Goal: Task Accomplishment & Management: Use online tool/utility

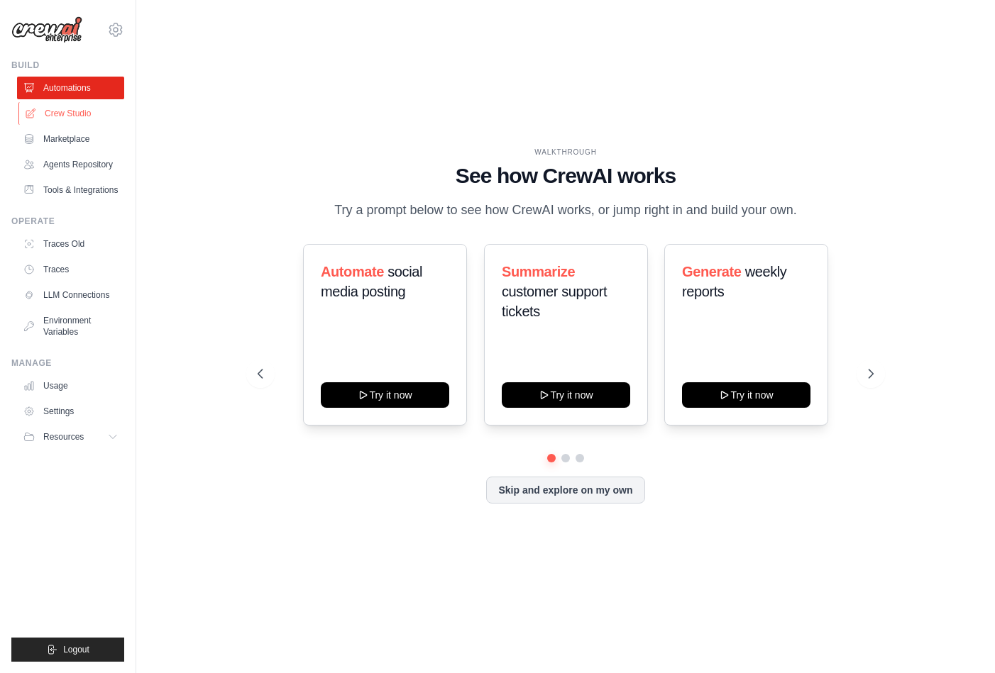
click at [60, 119] on link "Crew Studio" at bounding box center [71, 113] width 107 height 23
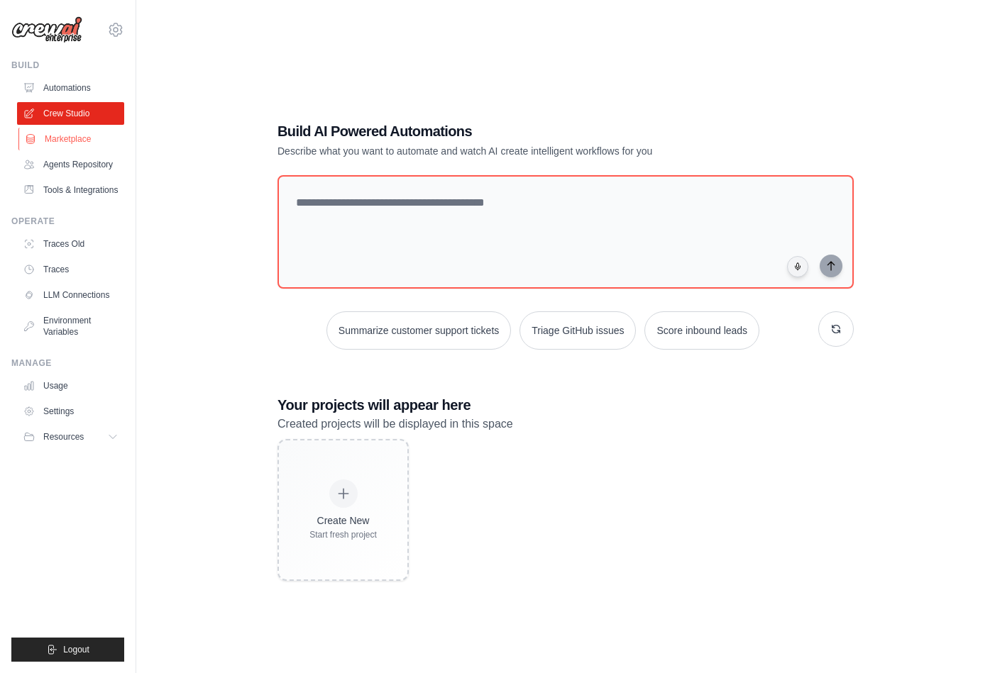
click at [82, 137] on link "Marketplace" at bounding box center [71, 139] width 107 height 23
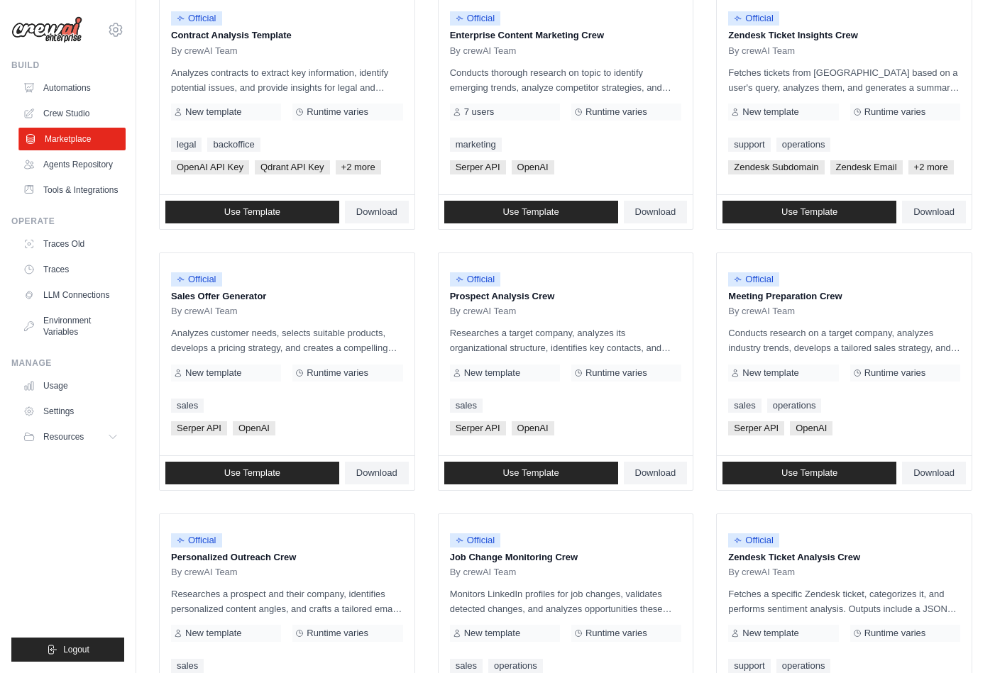
scroll to position [205, 0]
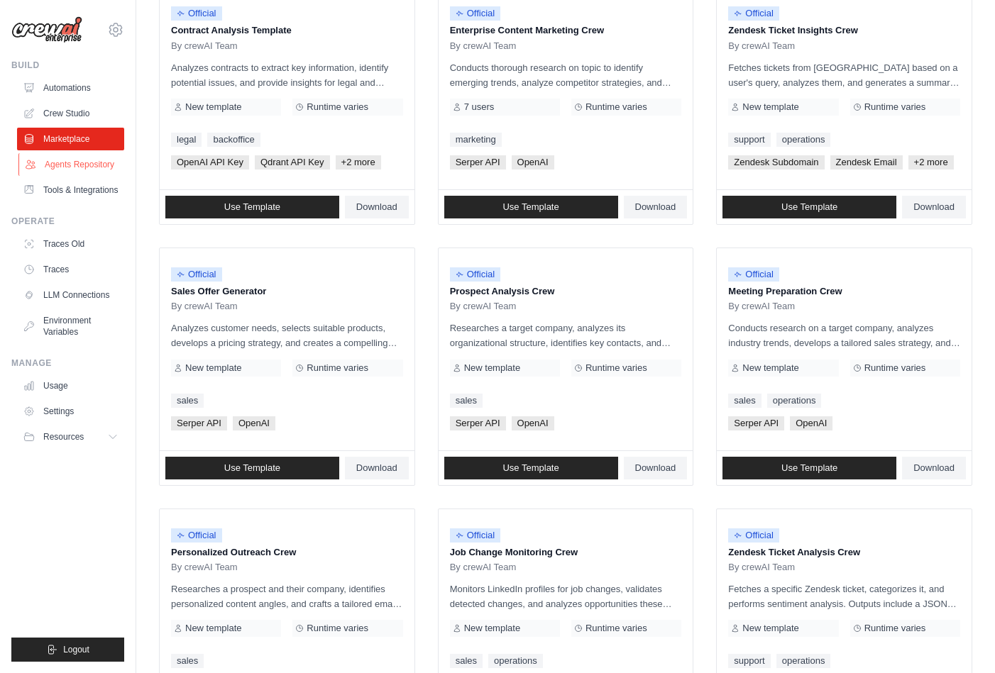
click at [70, 163] on link "Agents Repository" at bounding box center [71, 164] width 107 height 23
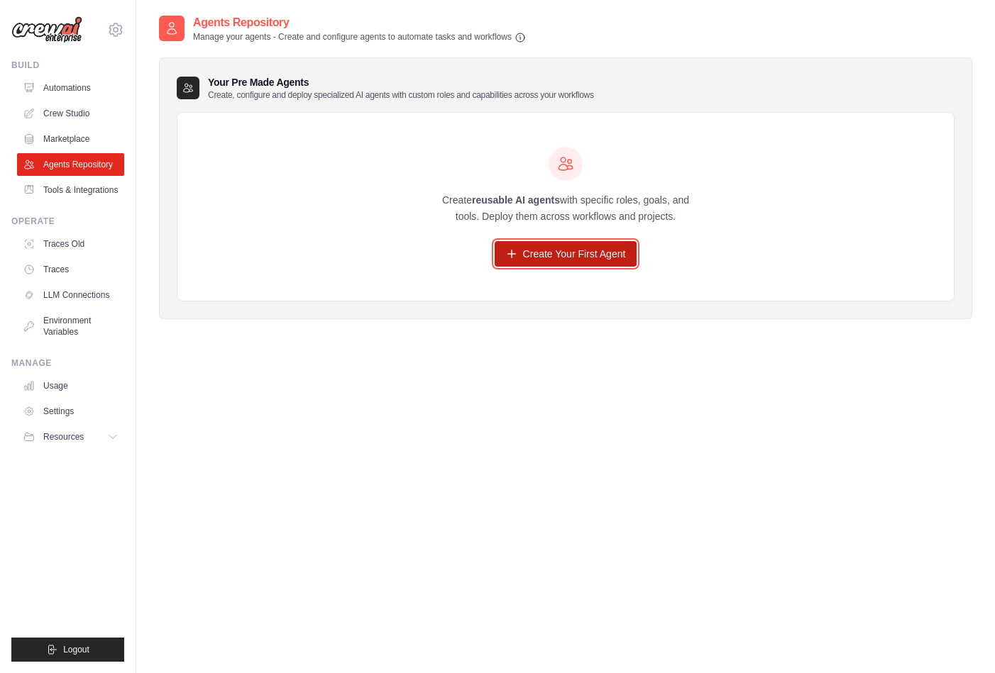
click at [526, 262] on link "Create Your First Agent" at bounding box center [566, 254] width 143 height 26
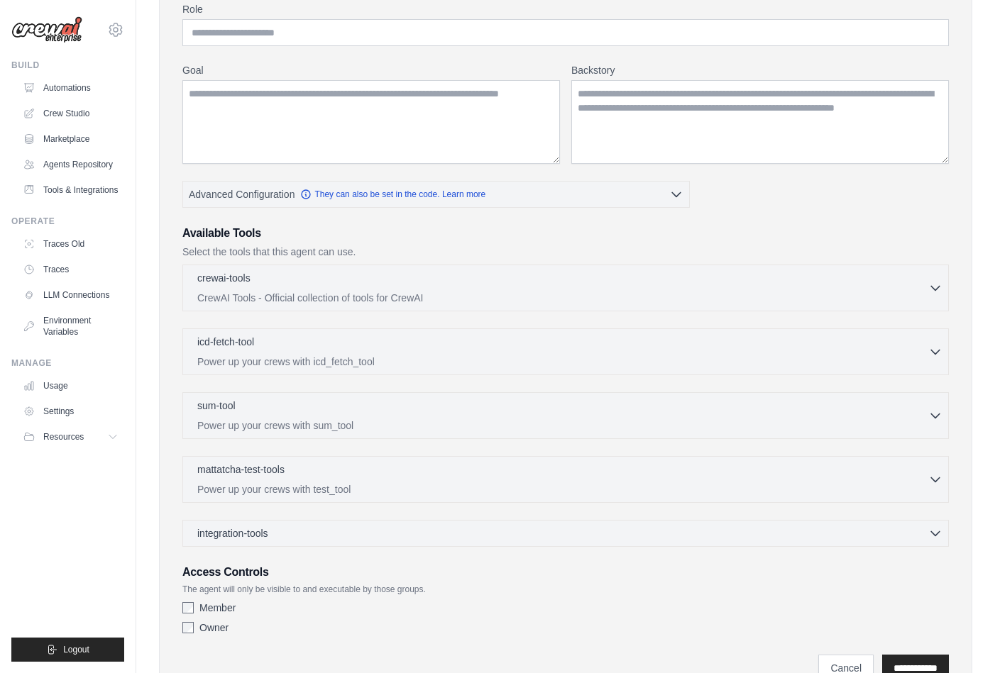
scroll to position [134, 0]
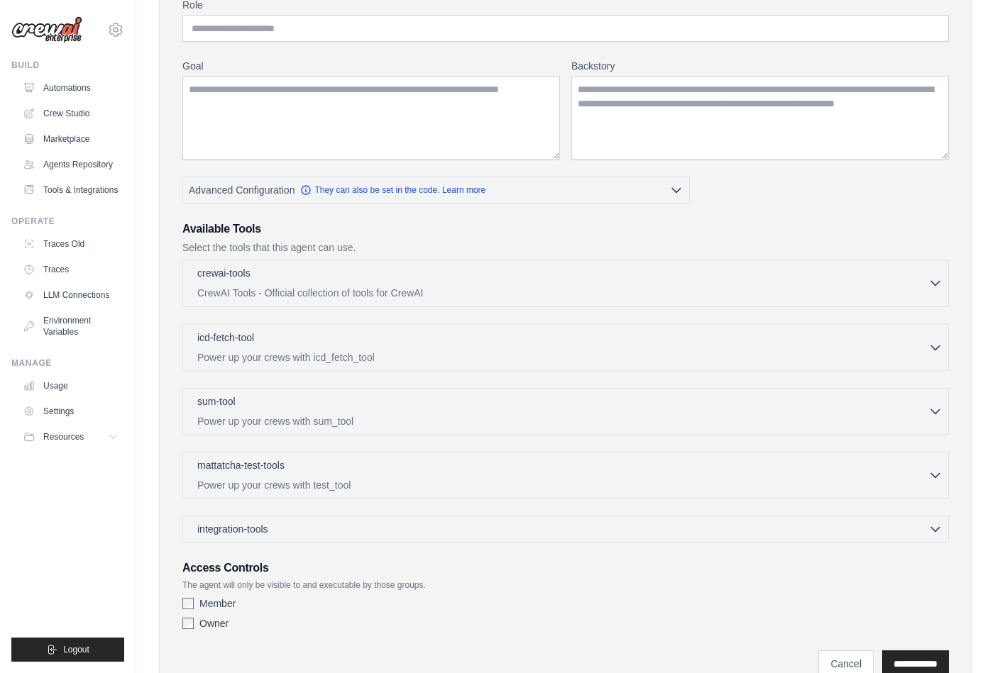
click at [309, 298] on p "CrewAI Tools - Official collection of tools for CrewAI" at bounding box center [562, 293] width 731 height 14
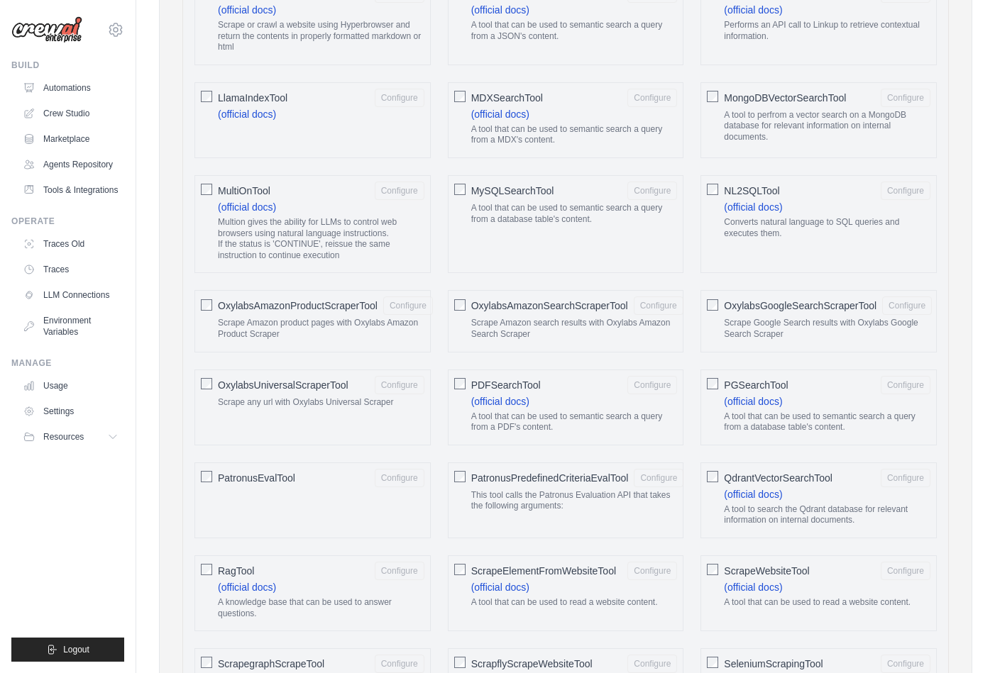
scroll to position [1253, 0]
click at [89, 190] on link "Tools & Integrations" at bounding box center [71, 190] width 107 height 23
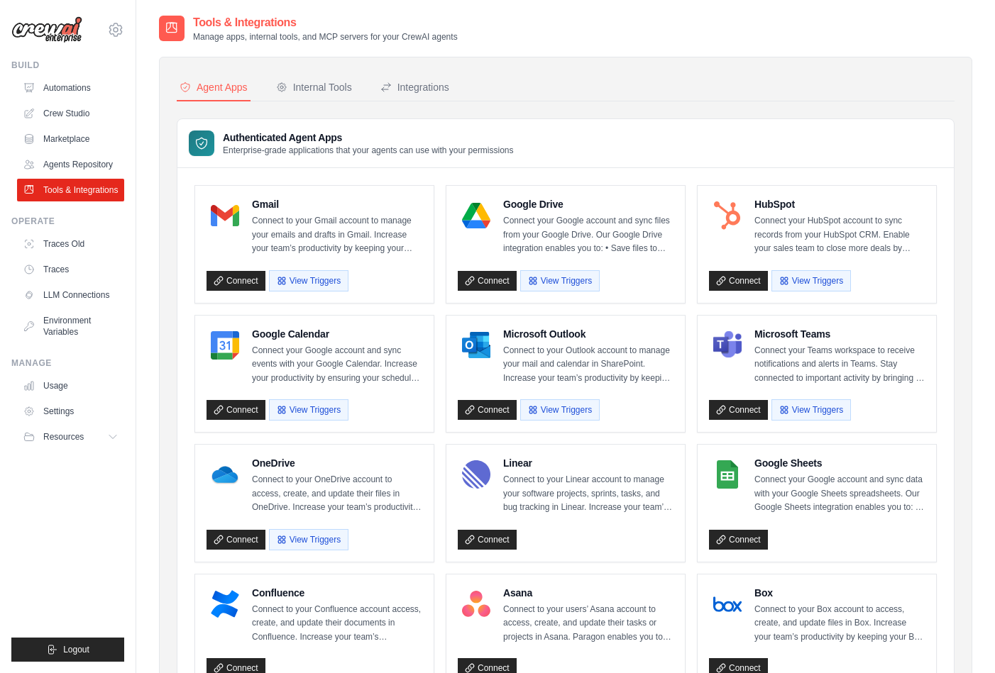
click at [357, 247] on p "Connect to your Gmail account to manage your emails and drafts in Gmail. Increa…" at bounding box center [337, 235] width 170 height 42
click at [251, 203] on div "Gmail Connect to your Gmail account to manage your emails and drafts in Gmail. …" at bounding box center [315, 226] width 216 height 59
click at [345, 258] on div "Gmail Connect to your Gmail account to manage your emails and drafts in Gmail. …" at bounding box center [315, 244] width 216 height 94
click at [347, 255] on p "Connect to your Gmail account to manage your emails and drafts in Gmail. Increa…" at bounding box center [337, 235] width 170 height 42
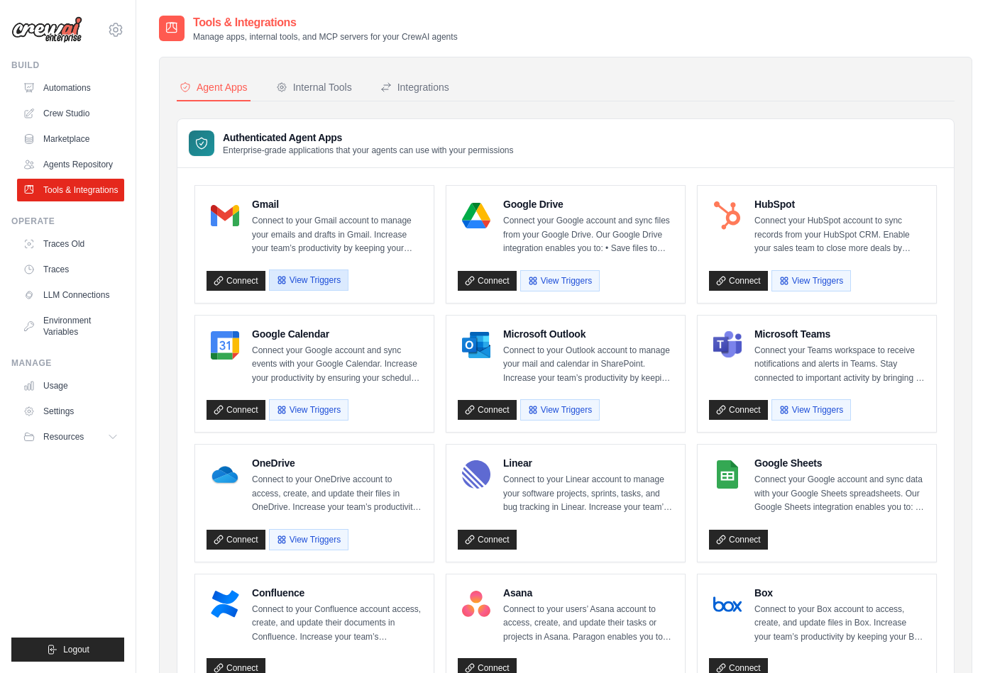
click at [339, 279] on button "View Triggers" at bounding box center [308, 280] width 79 height 21
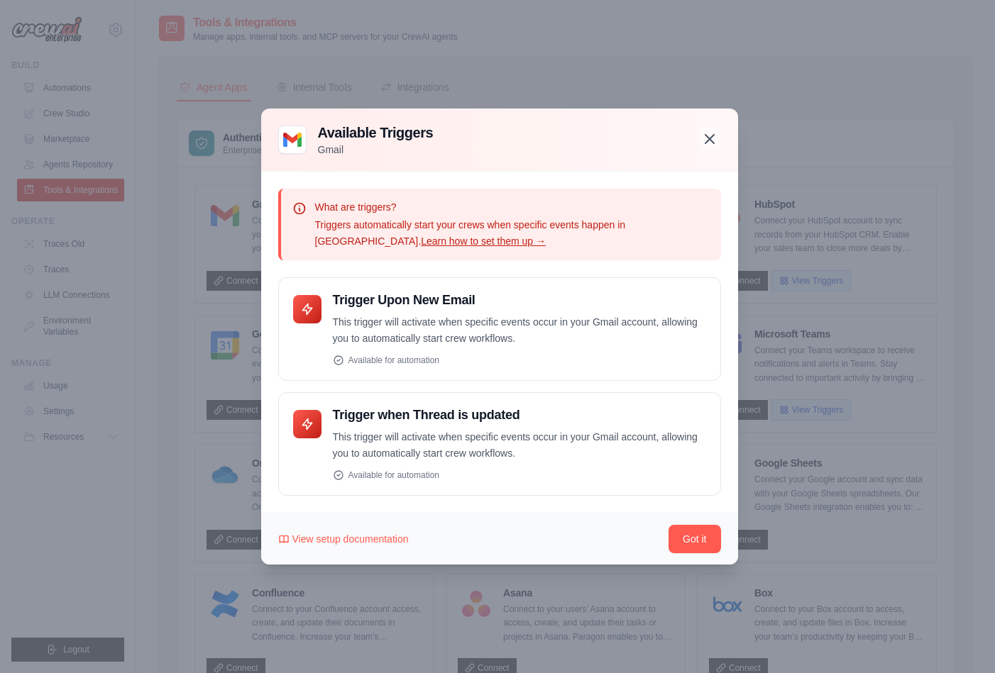
click at [702, 138] on icon "button" at bounding box center [709, 139] width 17 height 17
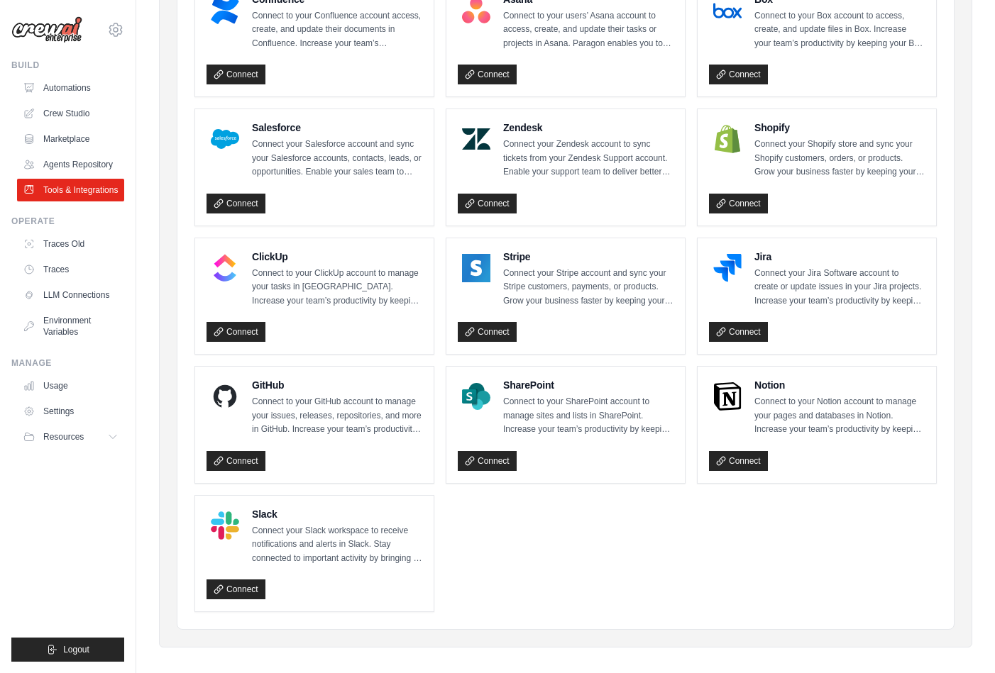
scroll to position [603, 0]
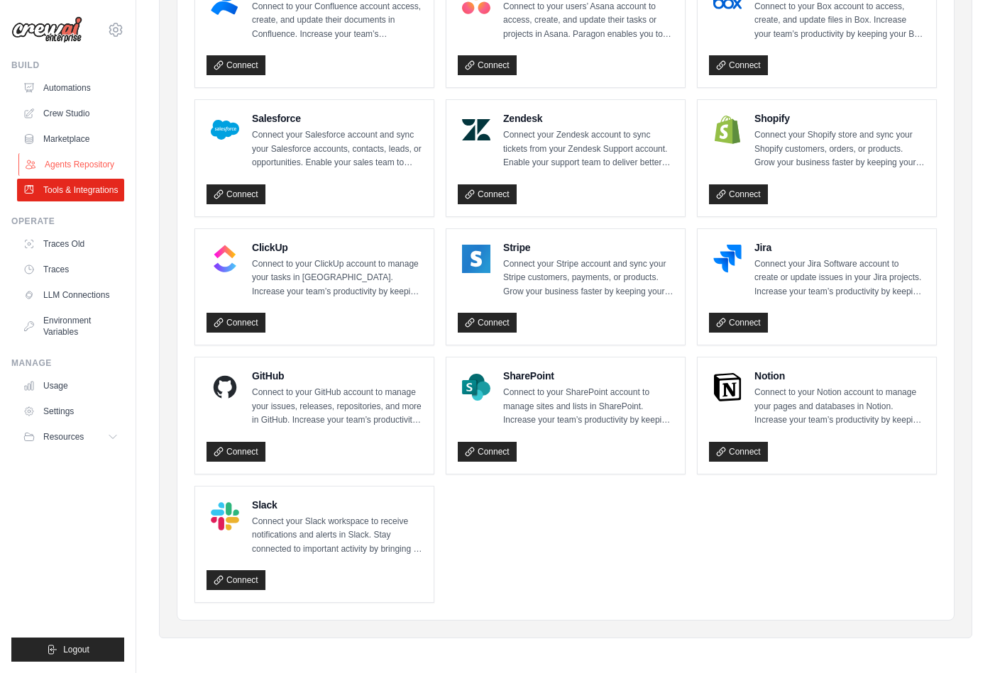
click at [87, 165] on link "Agents Repository" at bounding box center [71, 164] width 107 height 23
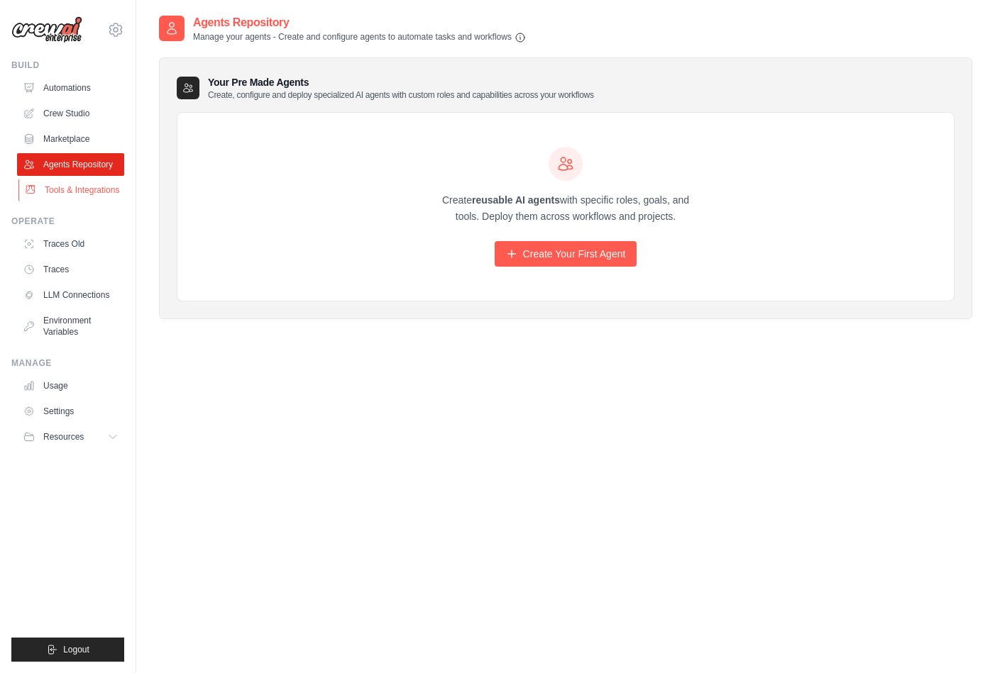
click at [85, 189] on link "Tools & Integrations" at bounding box center [71, 190] width 107 height 23
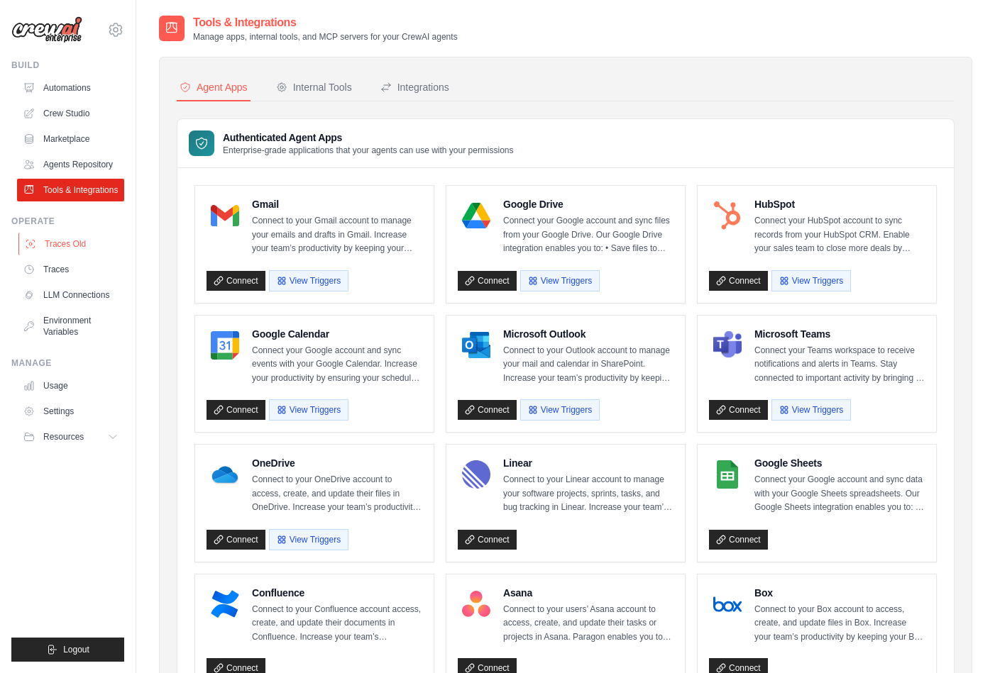
click at [62, 243] on link "Traces Old" at bounding box center [71, 244] width 107 height 23
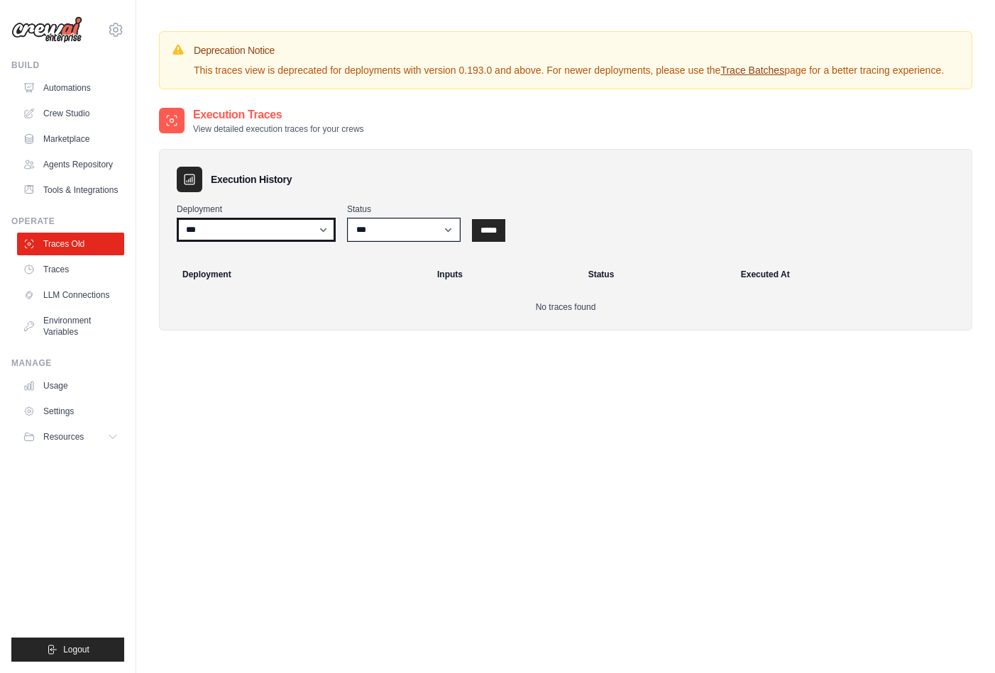
click at [310, 237] on select "***" at bounding box center [256, 230] width 159 height 24
click at [383, 231] on select "*** ********* ******* *****" at bounding box center [404, 230] width 114 height 24
click at [347, 218] on select "*** ********* ******* *****" at bounding box center [404, 230] width 114 height 24
click at [76, 89] on link "Automations" at bounding box center [71, 88] width 107 height 23
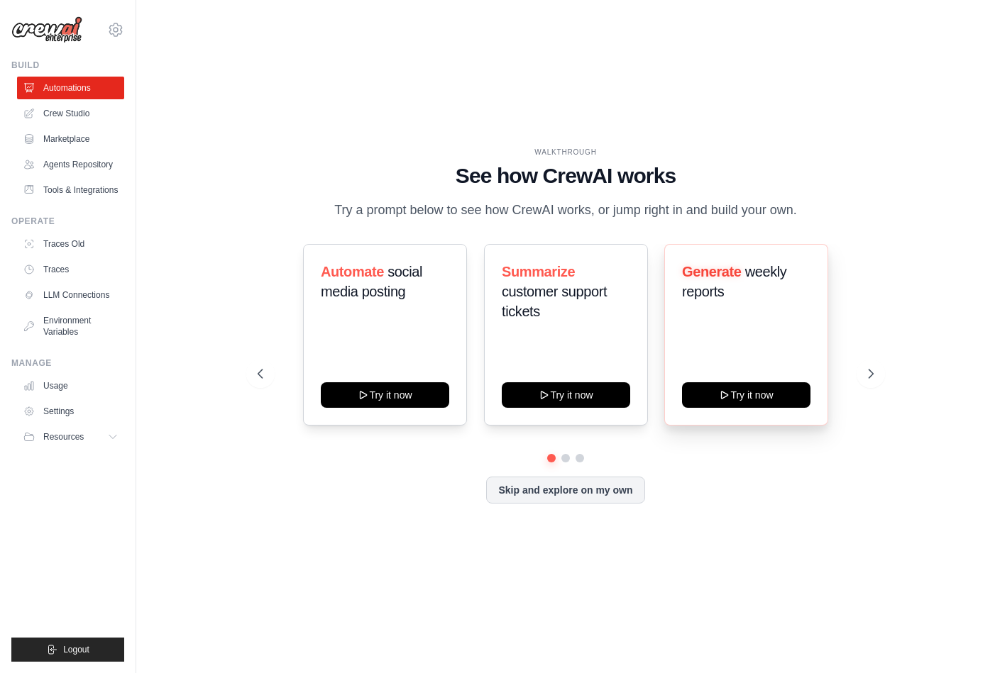
click at [701, 337] on div "Generate weekly reports Try it now" at bounding box center [746, 335] width 164 height 182
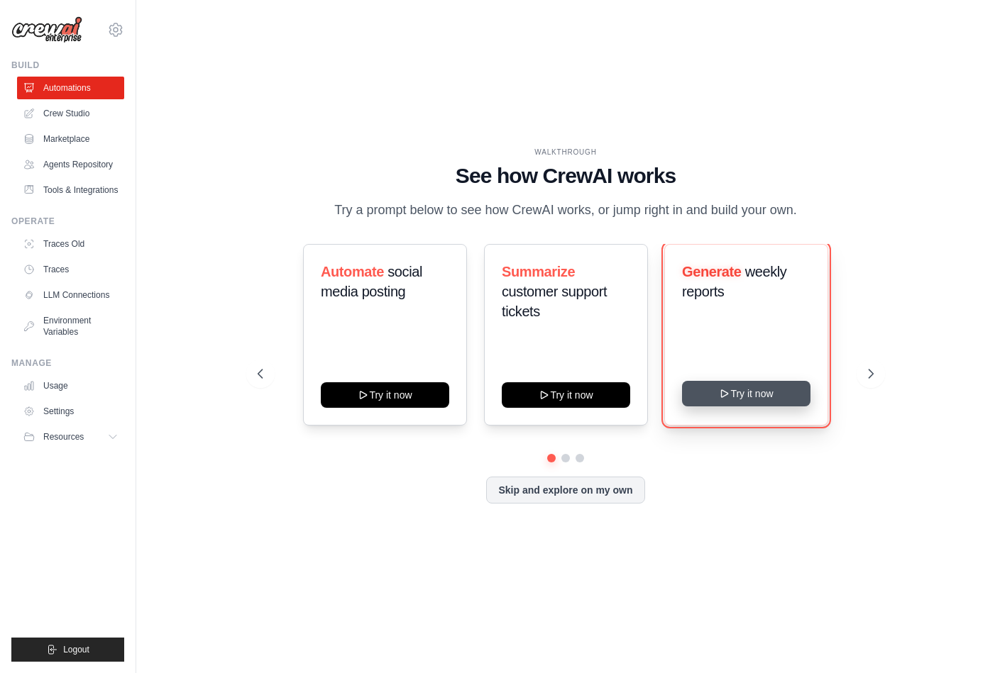
click at [745, 398] on button "Try it now" at bounding box center [746, 394] width 128 height 26
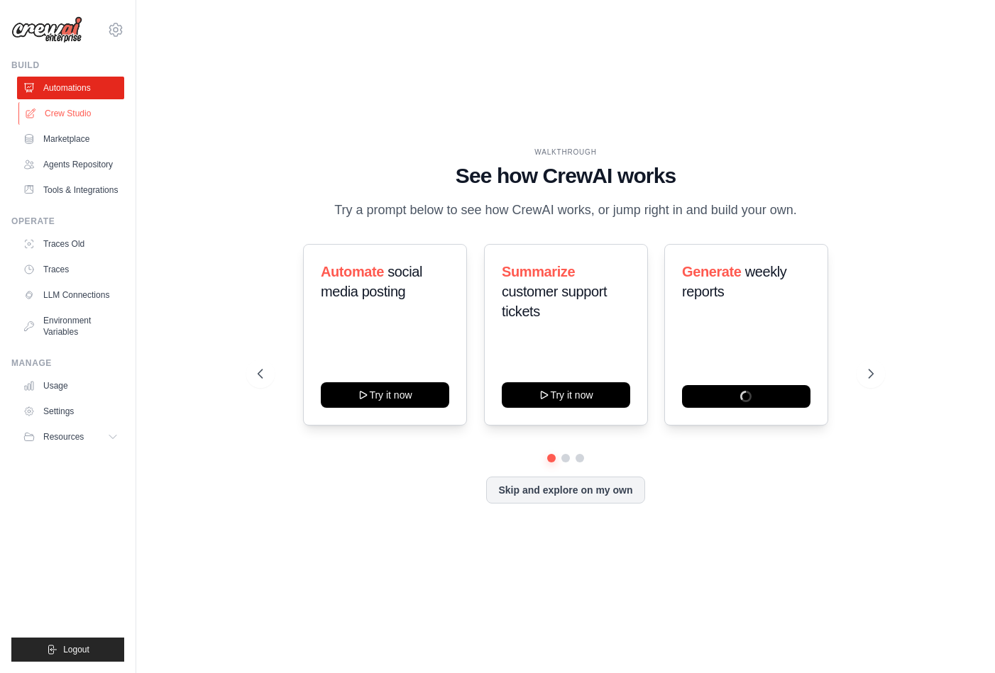
click at [81, 111] on link "Crew Studio" at bounding box center [71, 113] width 107 height 23
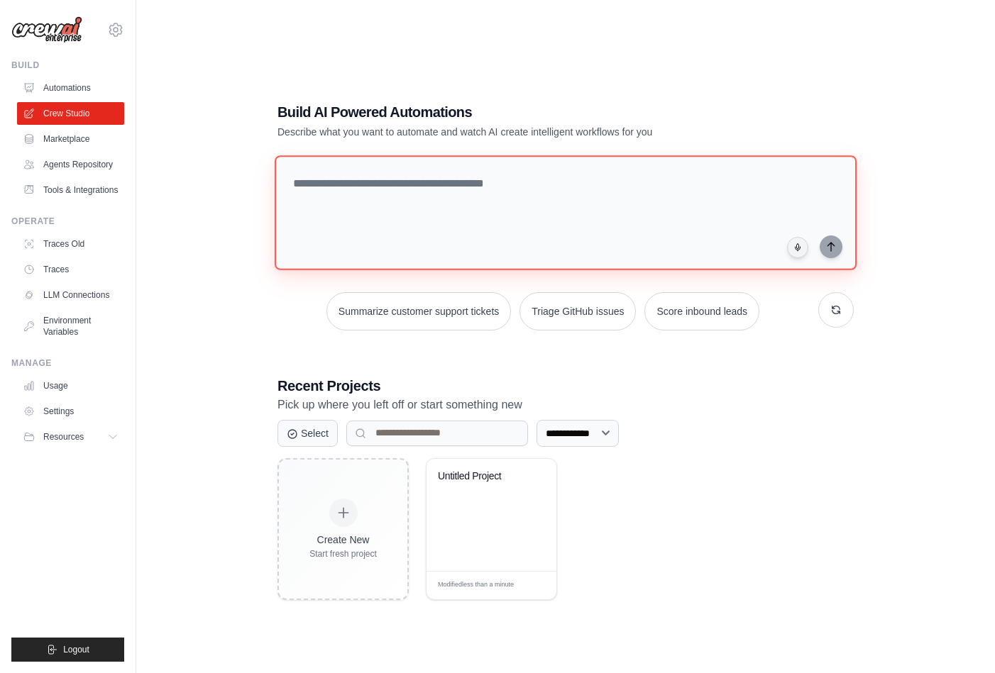
click at [365, 202] on textarea at bounding box center [566, 212] width 582 height 115
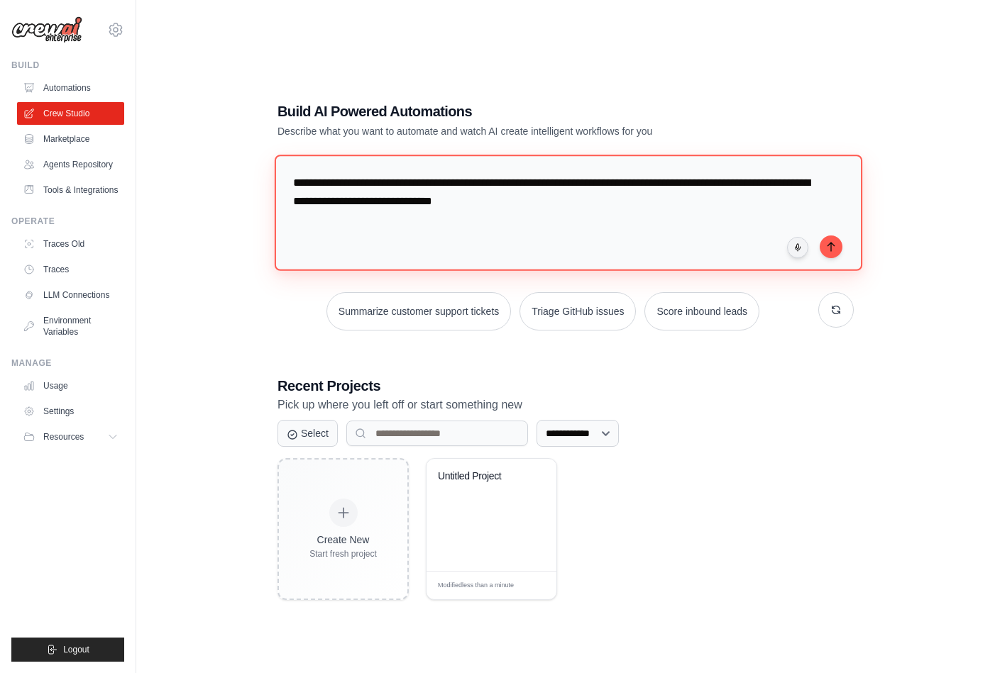
drag, startPoint x: 528, startPoint y: 206, endPoint x: 431, endPoint y: 208, distance: 96.5
click at [431, 208] on textarea "**********" at bounding box center [569, 213] width 588 height 116
type textarea "**********"
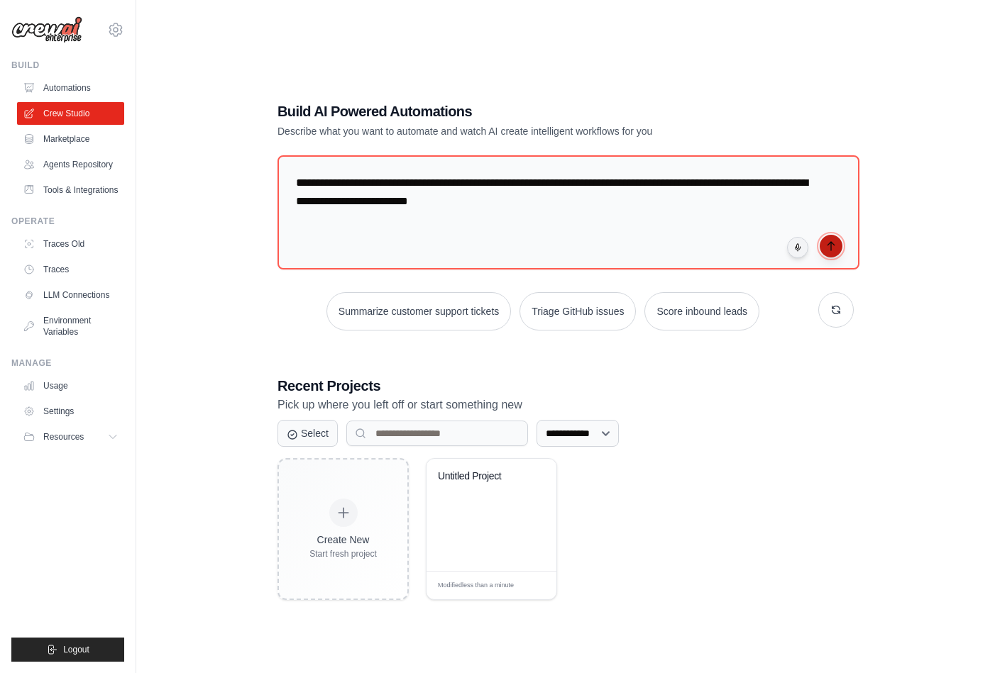
click at [832, 253] on button "submit" at bounding box center [831, 246] width 23 height 23
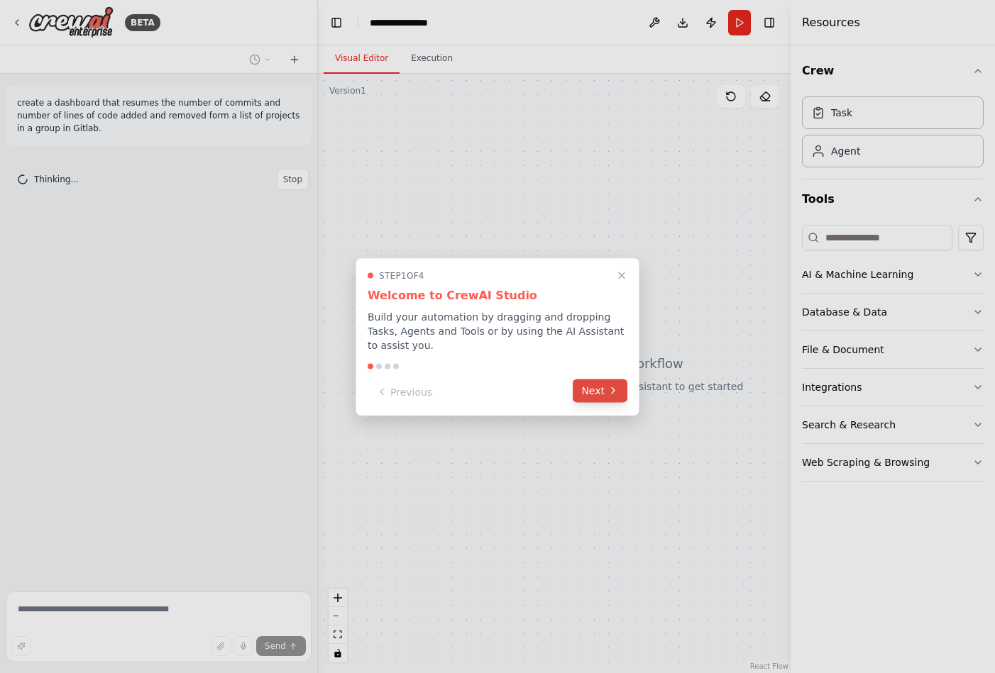
click at [601, 398] on button "Next" at bounding box center [600, 390] width 55 height 23
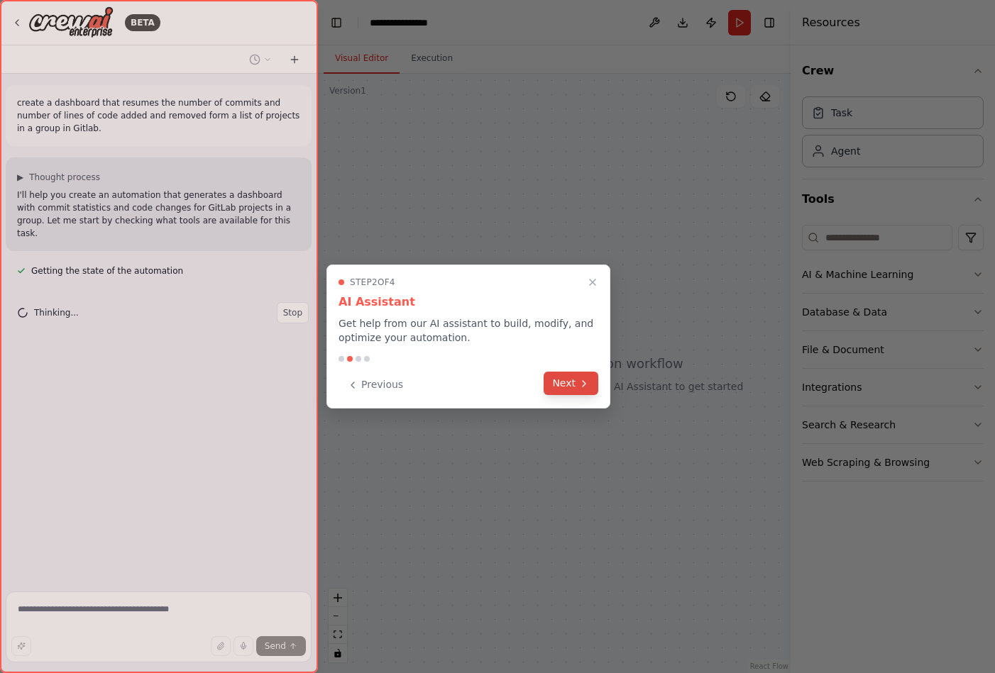
click at [578, 387] on icon at bounding box center [583, 383] width 11 height 11
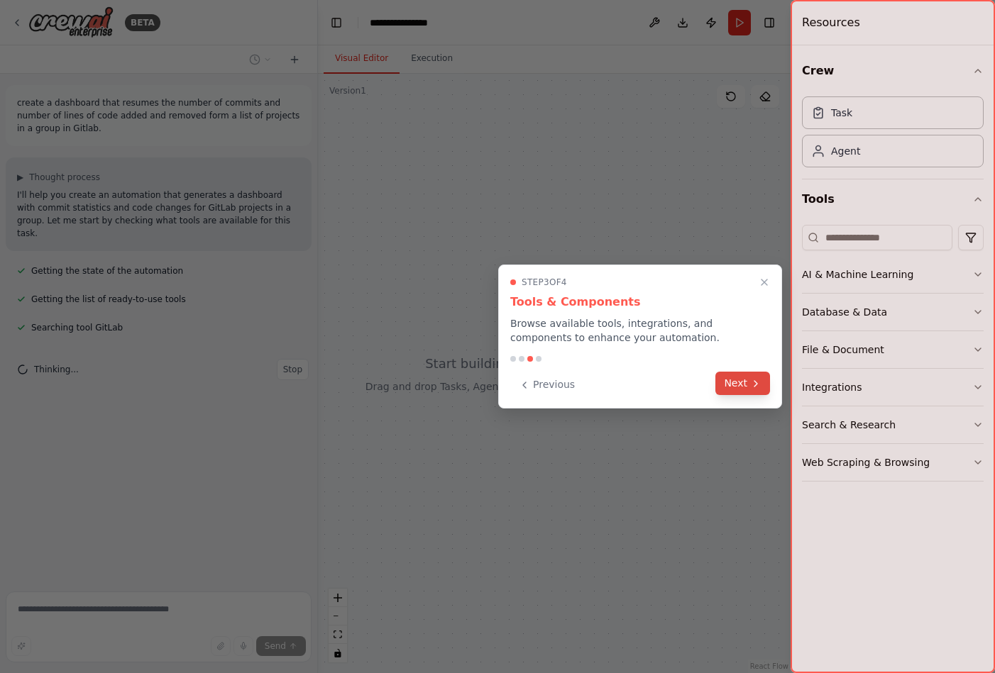
click at [742, 380] on button "Next" at bounding box center [742, 383] width 55 height 23
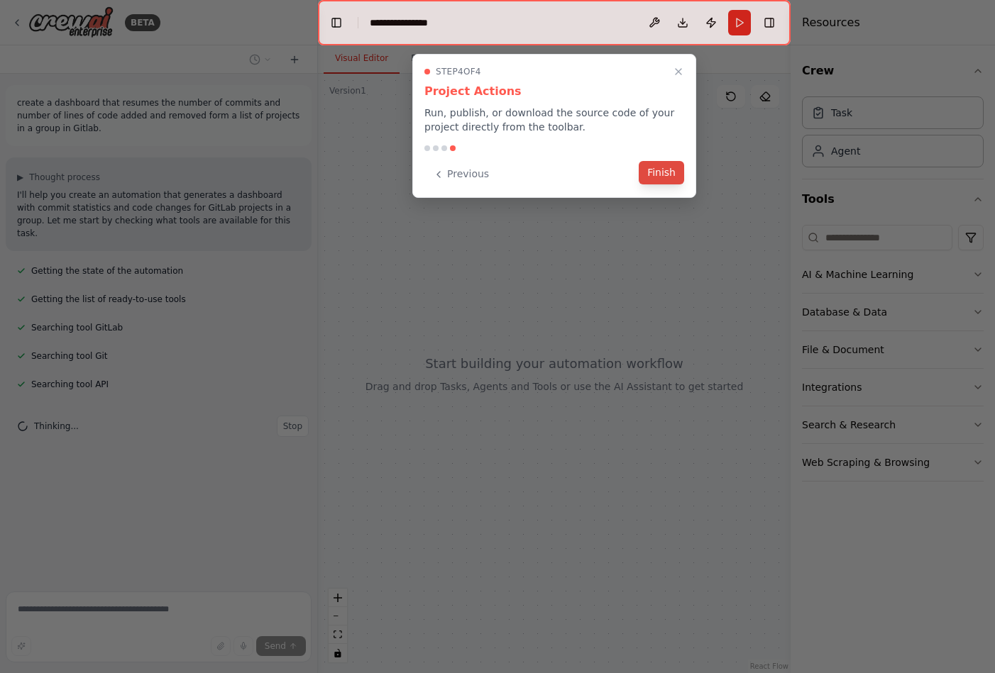
click at [662, 170] on button "Finish" at bounding box center [661, 172] width 45 height 23
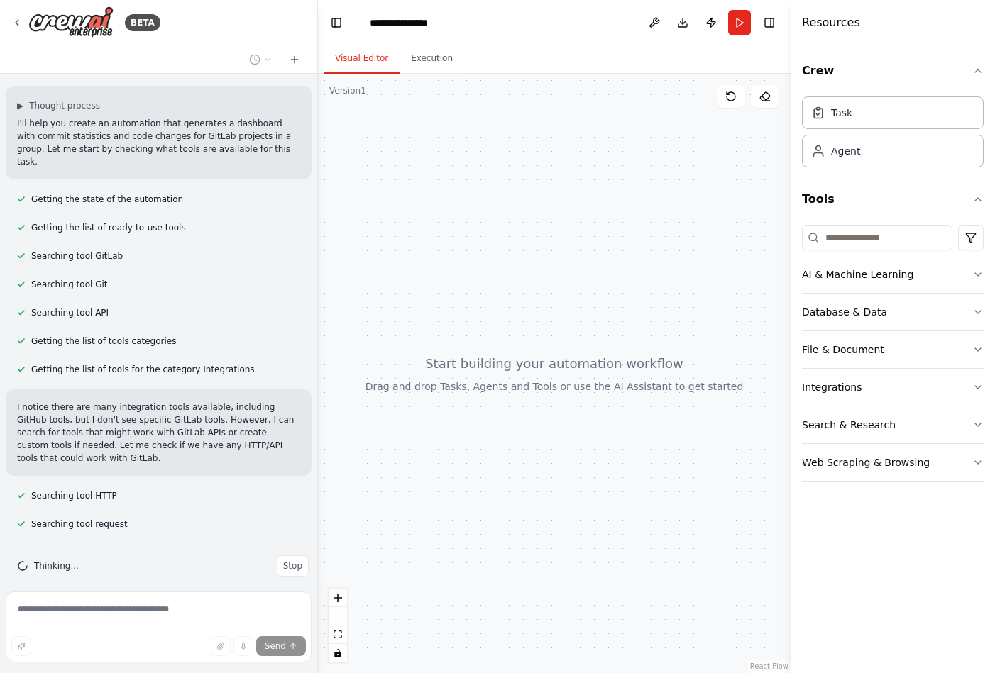
scroll to position [100, 0]
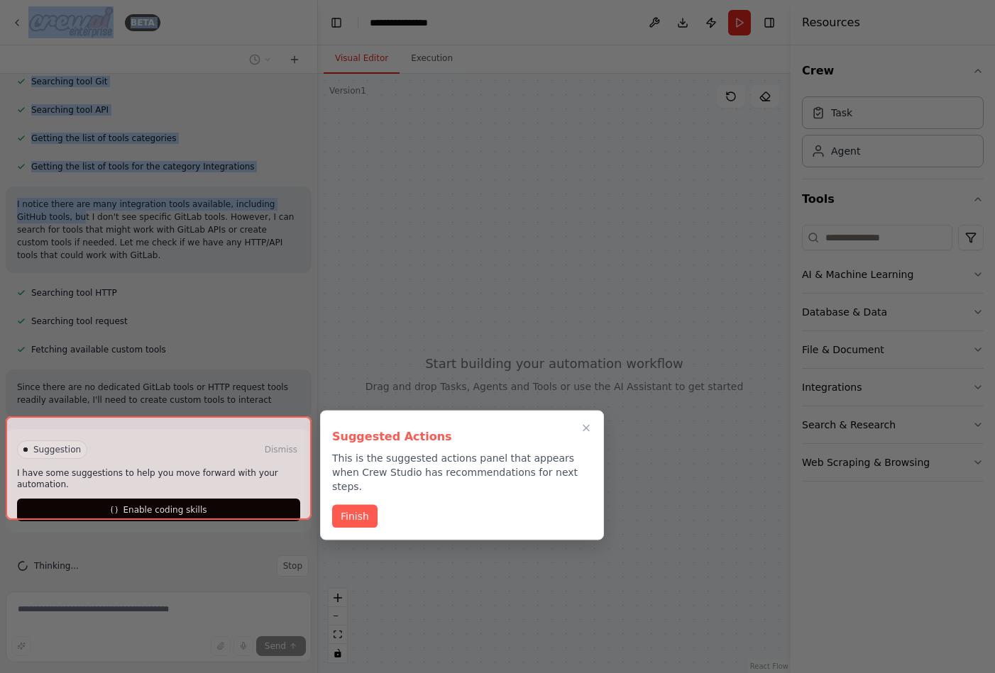
drag, startPoint x: 50, startPoint y: 376, endPoint x: 150, endPoint y: 390, distance: 101.0
click at [151, 390] on div "BETA create a dashboard that resumes the number of commits and number of lines …" at bounding box center [497, 336] width 995 height 673
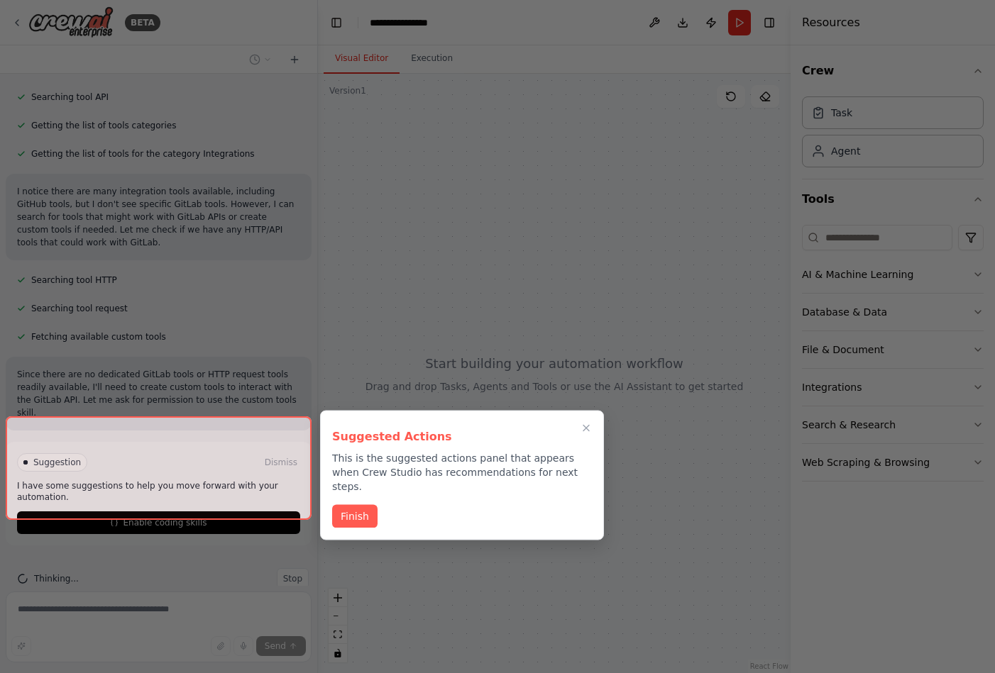
click at [184, 315] on div at bounding box center [497, 336] width 995 height 673
click at [361, 504] on button "Finish" at bounding box center [354, 515] width 45 height 23
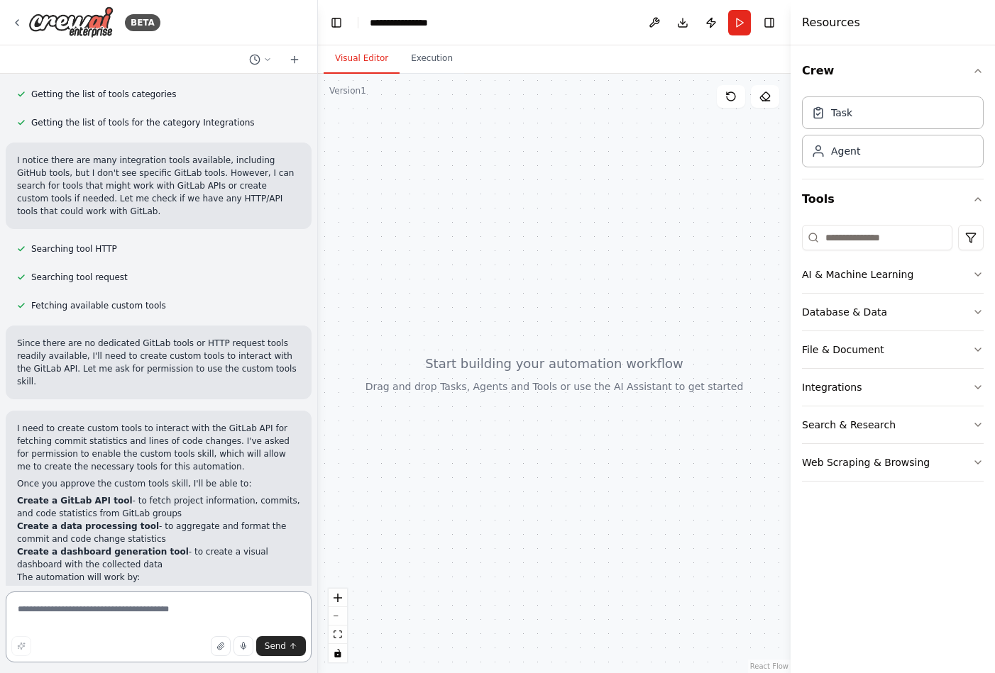
scroll to position [320, 0]
drag, startPoint x: 86, startPoint y: 339, endPoint x: 231, endPoint y: 361, distance: 147.0
click at [231, 361] on p "Since there are no dedicated GitLab tools or HTTP request tools readily availab…" at bounding box center [158, 361] width 283 height 51
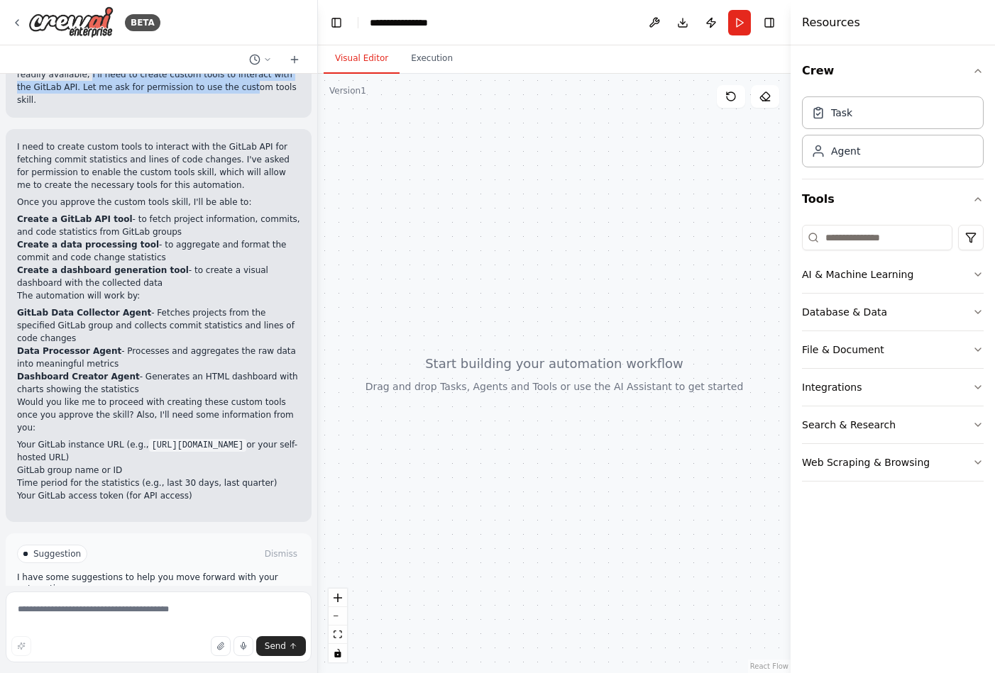
scroll to position [611, 0]
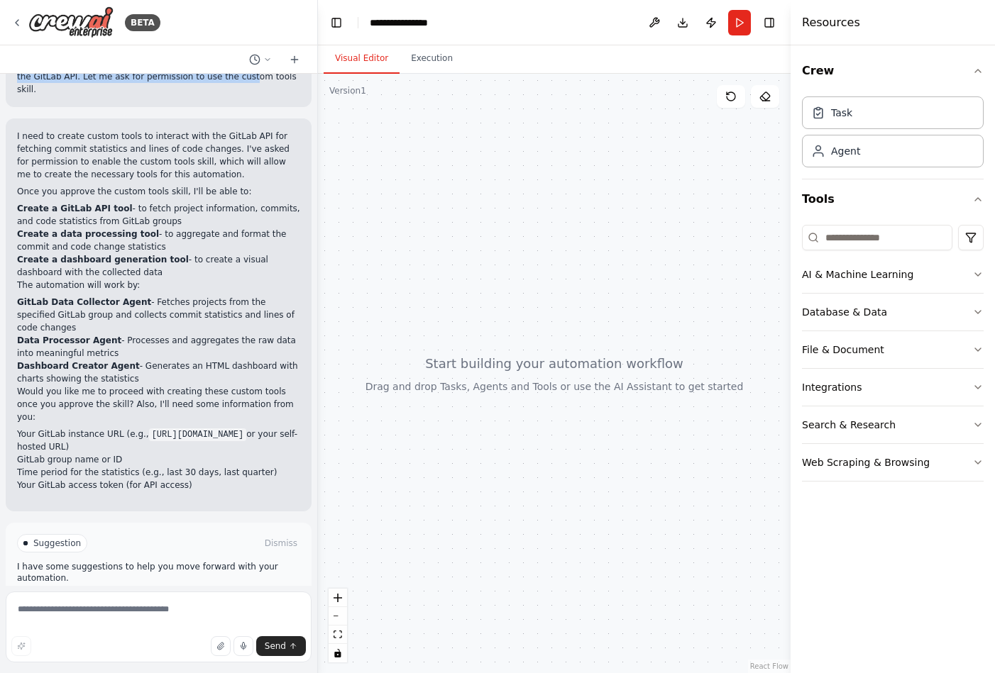
click at [167, 598] on span "Enable coding skills" at bounding box center [165, 603] width 84 height 11
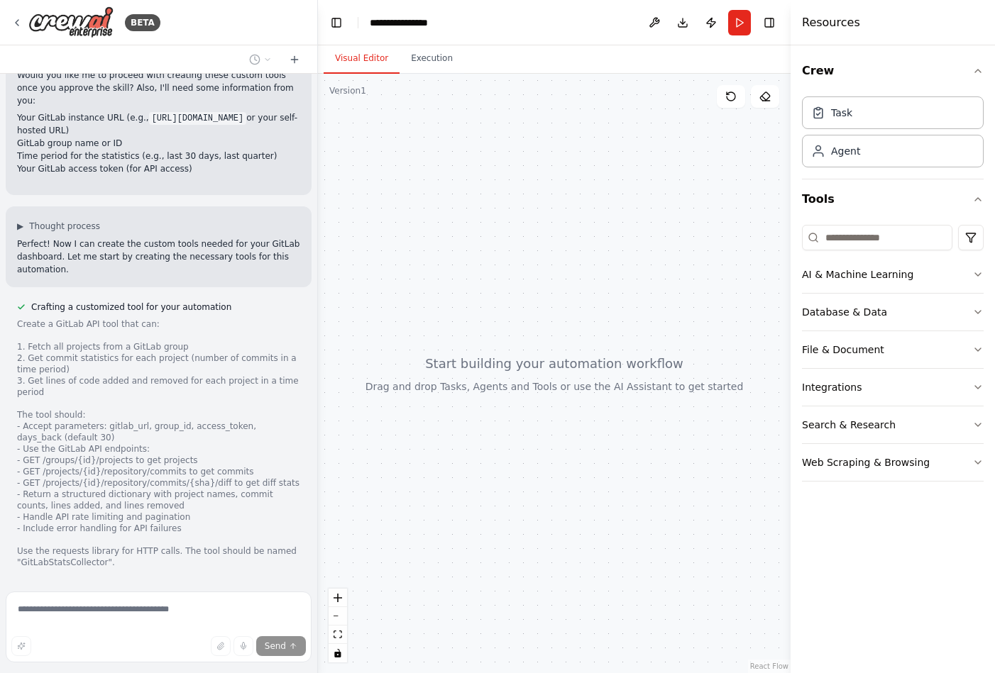
scroll to position [1001, 0]
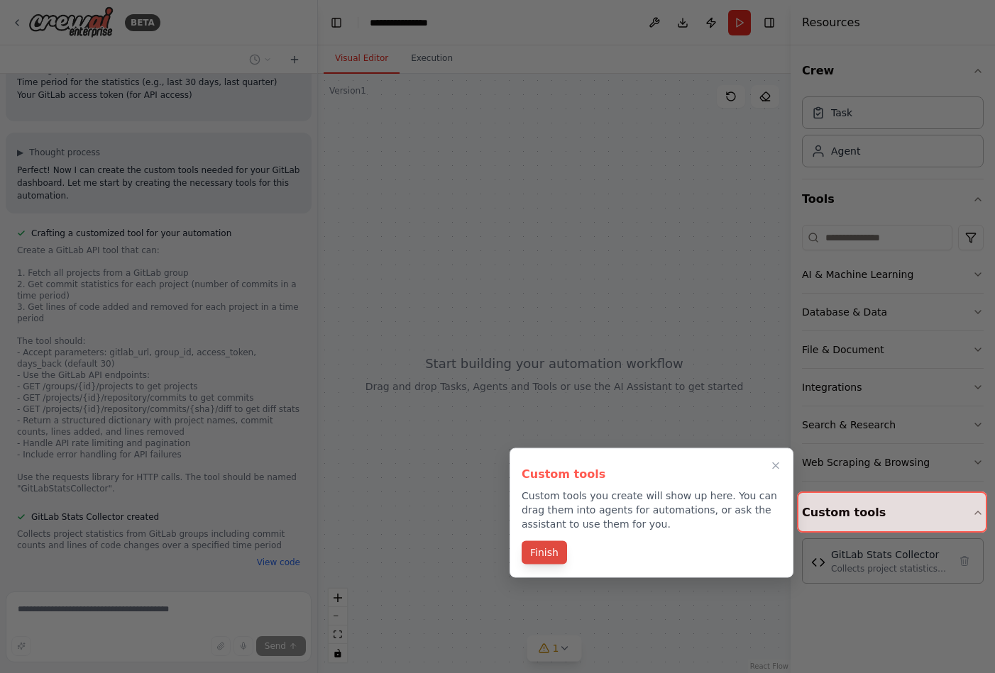
click at [552, 561] on button "Finish" at bounding box center [544, 552] width 45 height 23
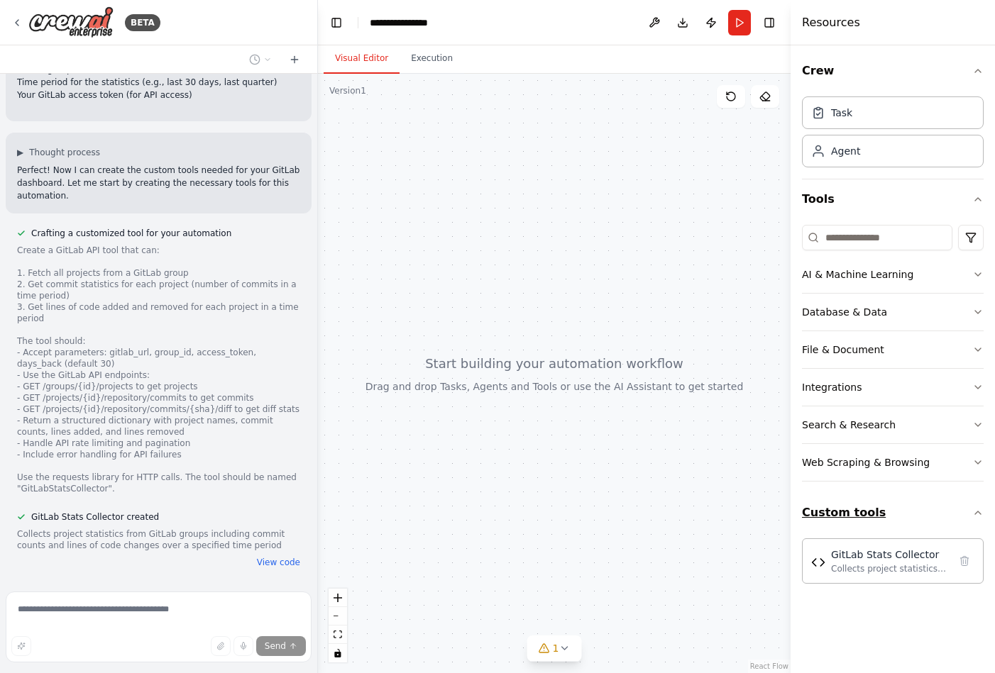
scroll to position [1285, 0]
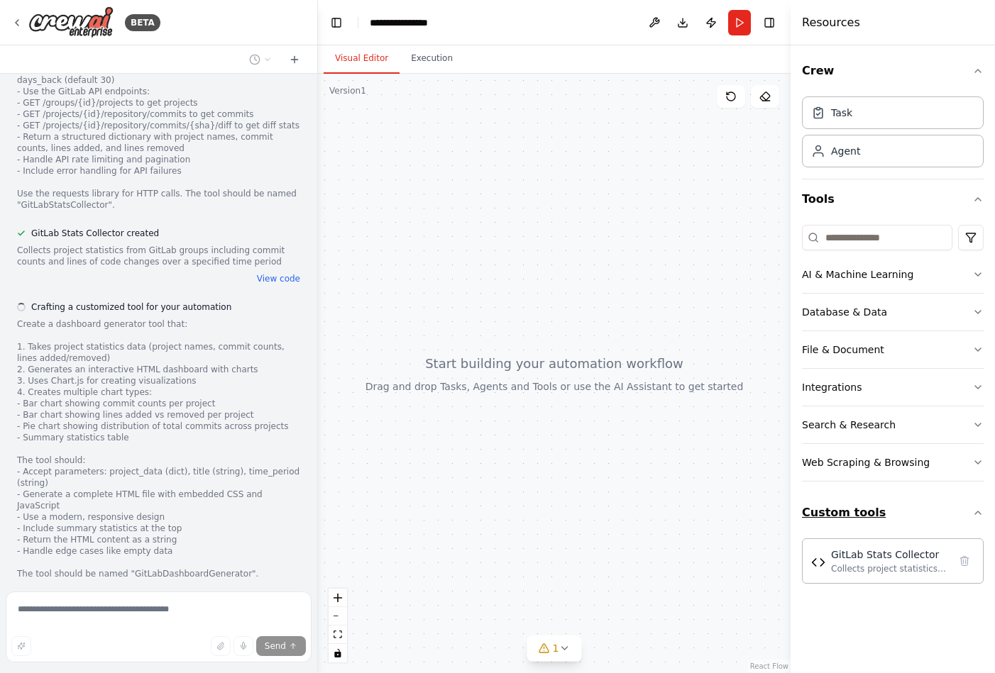
click at [918, 515] on button "Custom tools" at bounding box center [893, 513] width 182 height 40
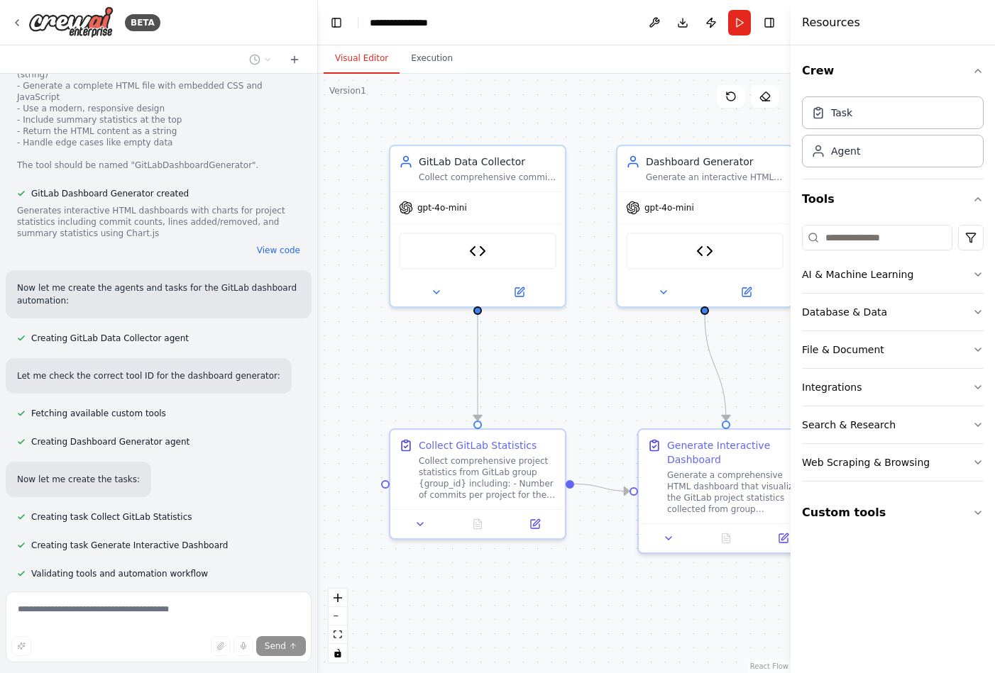
scroll to position [1722, 0]
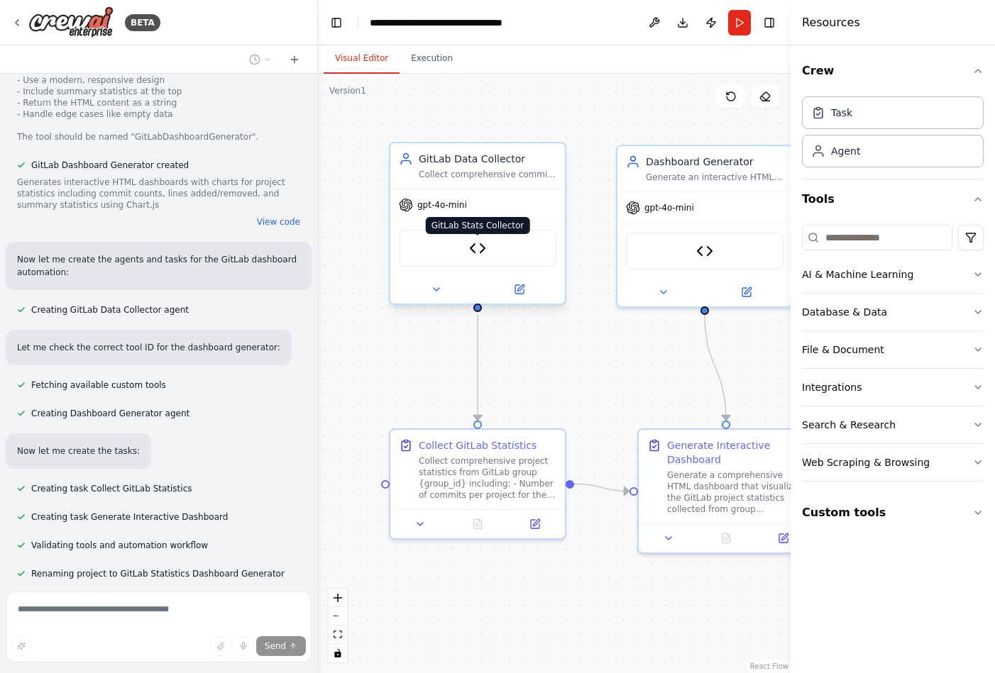
click at [483, 251] on img at bounding box center [477, 248] width 17 height 17
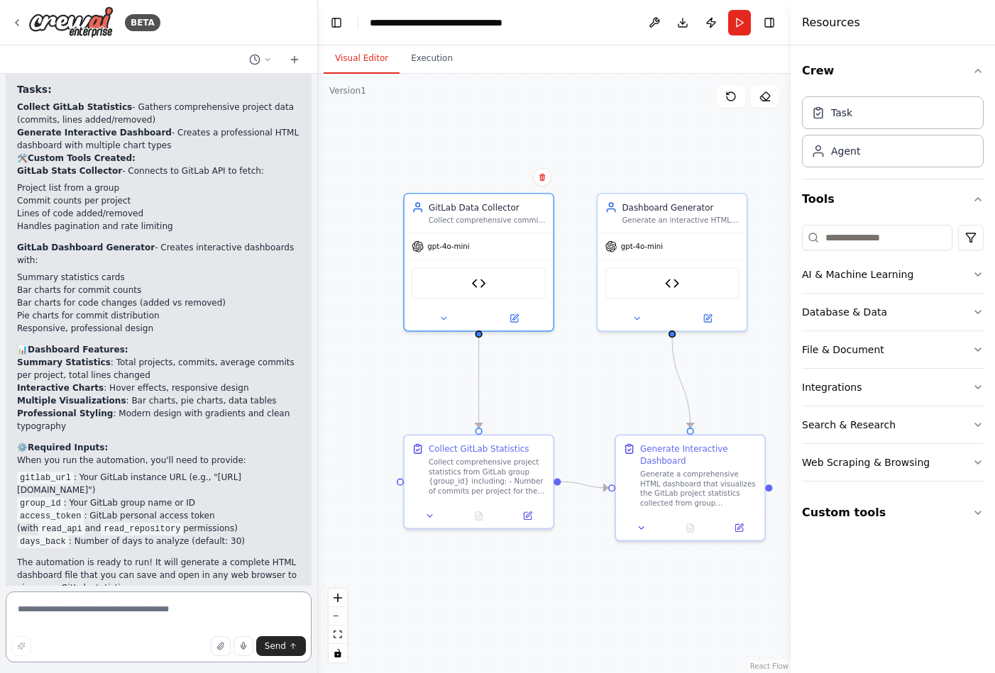
scroll to position [2445, 0]
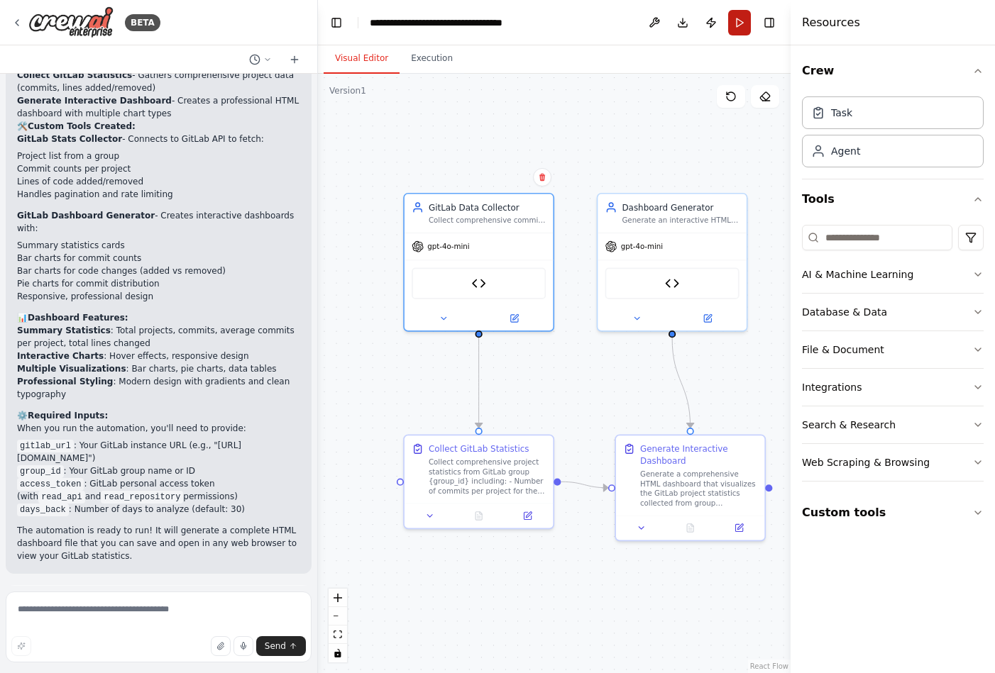
click at [736, 22] on button "Run" at bounding box center [739, 23] width 23 height 26
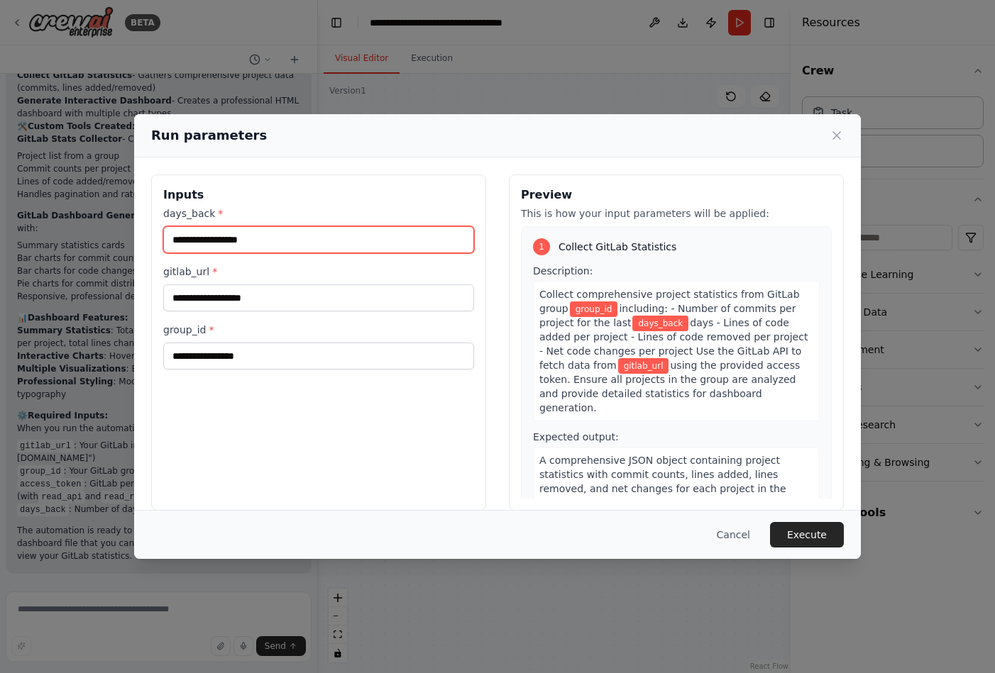
click at [302, 243] on input "days_back *" at bounding box center [318, 239] width 311 height 27
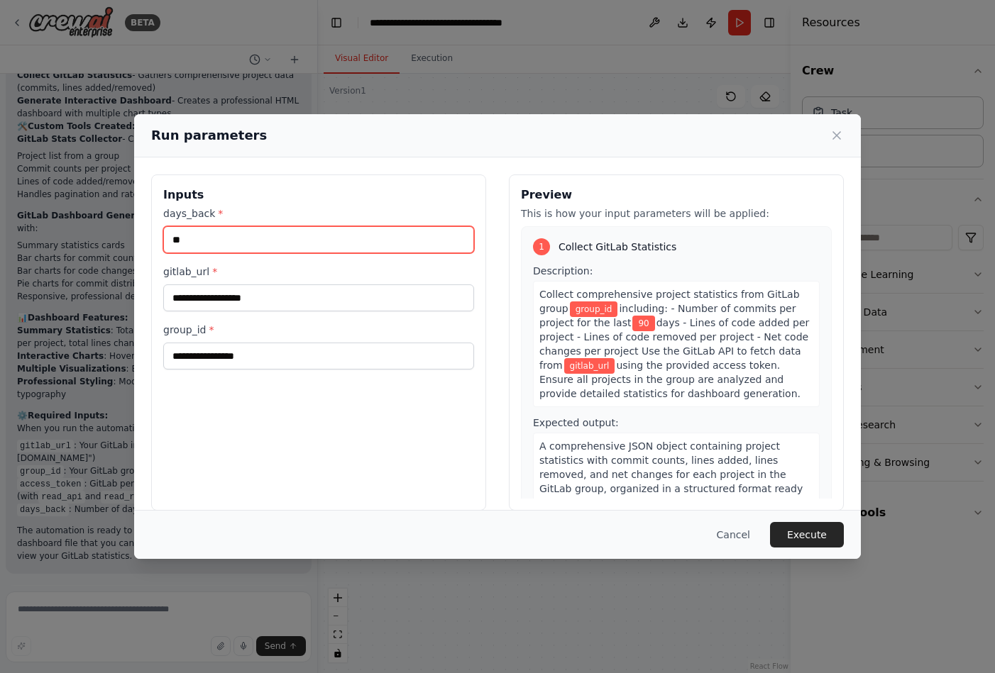
type input "**"
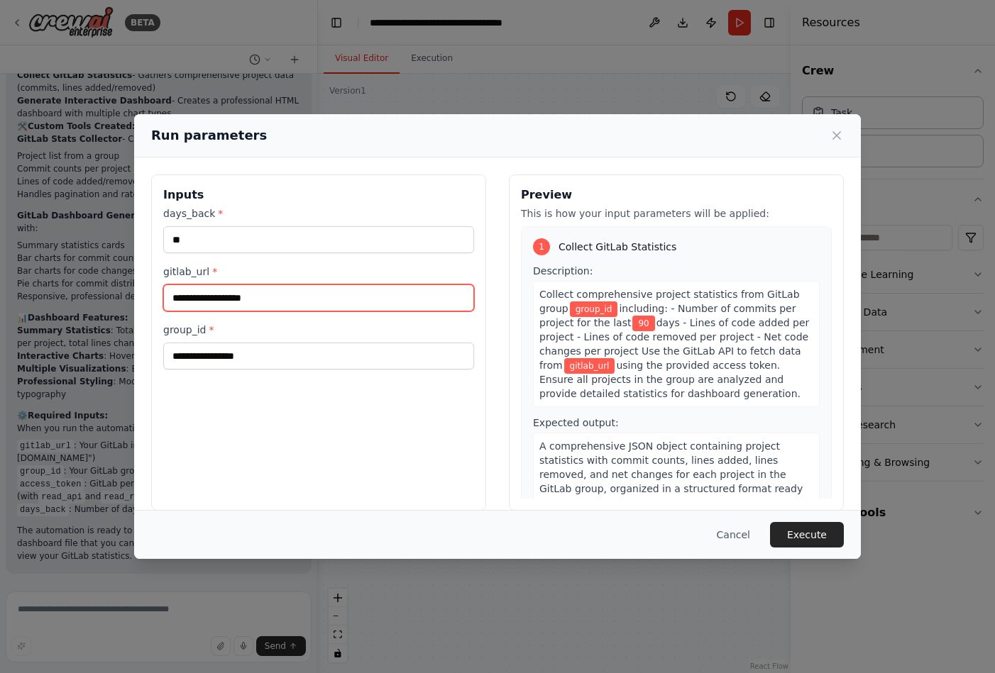
click at [270, 298] on input "gitlab_url *" at bounding box center [318, 298] width 311 height 27
paste input "**********"
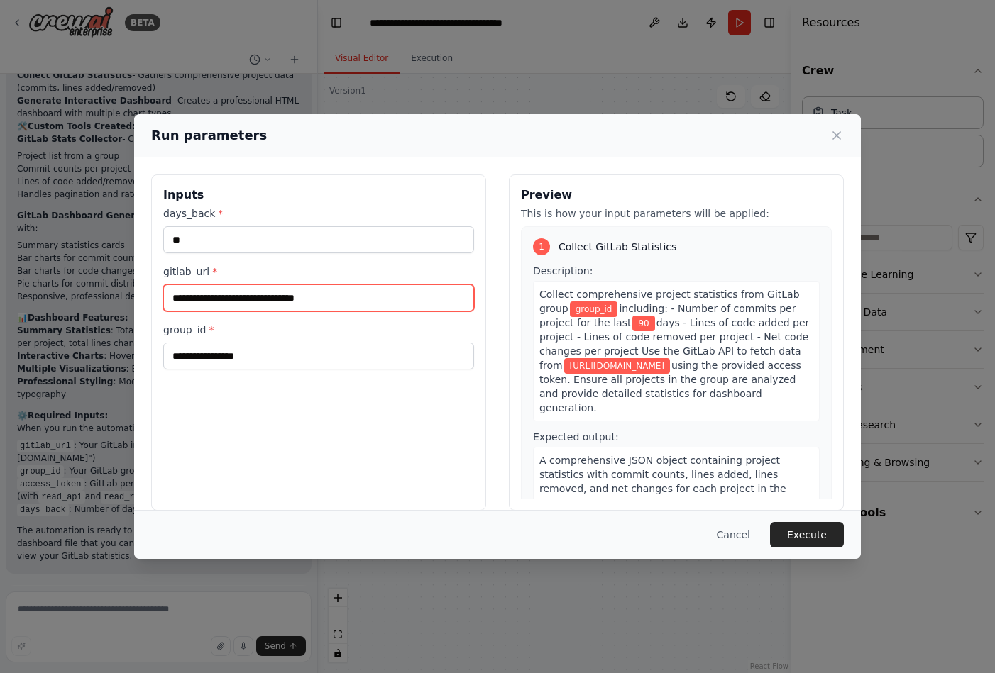
drag, startPoint x: 353, startPoint y: 297, endPoint x: 258, endPoint y: 304, distance: 95.3
click at [258, 304] on input "**********" at bounding box center [318, 298] width 311 height 27
type input "**********"
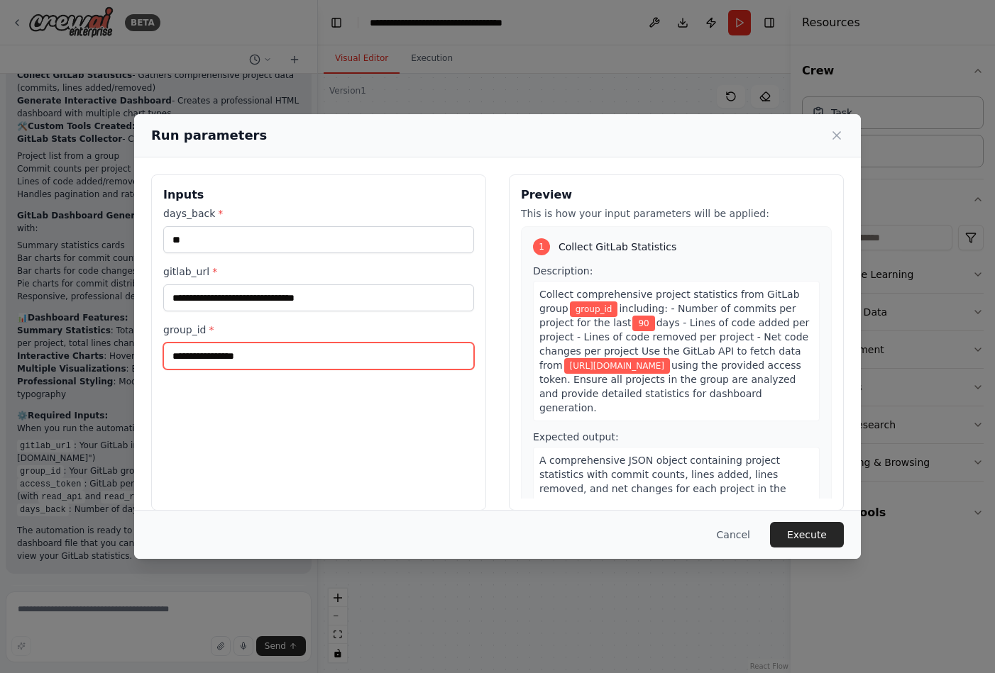
click at [261, 358] on input "group_id *" at bounding box center [318, 356] width 311 height 27
paste input "**********"
type input "**********"
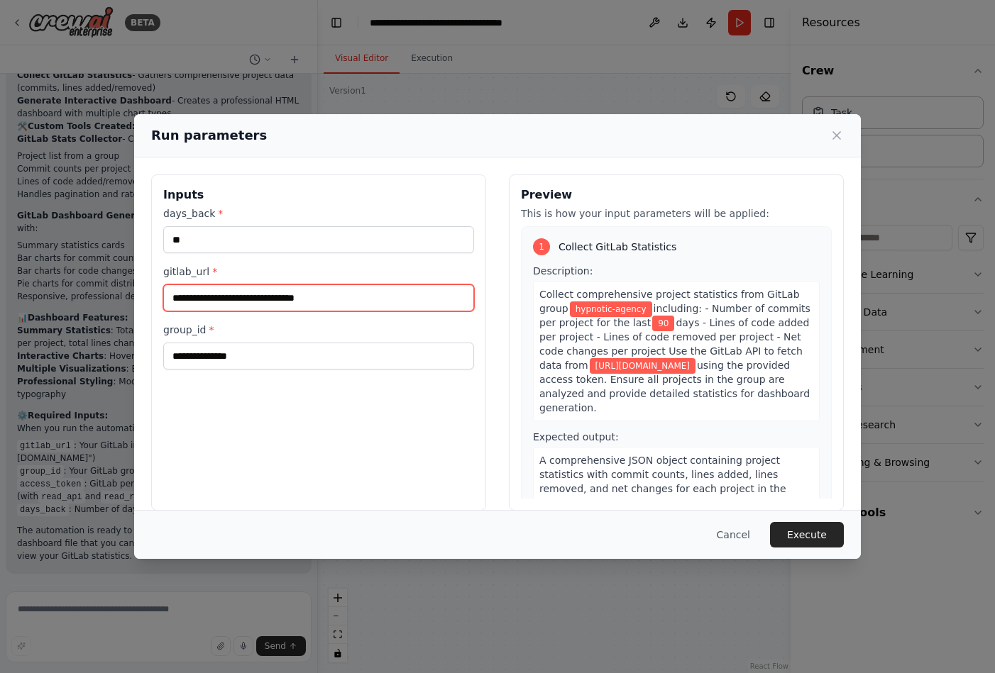
click at [334, 302] on input "**********" at bounding box center [318, 298] width 311 height 27
type input "**********"
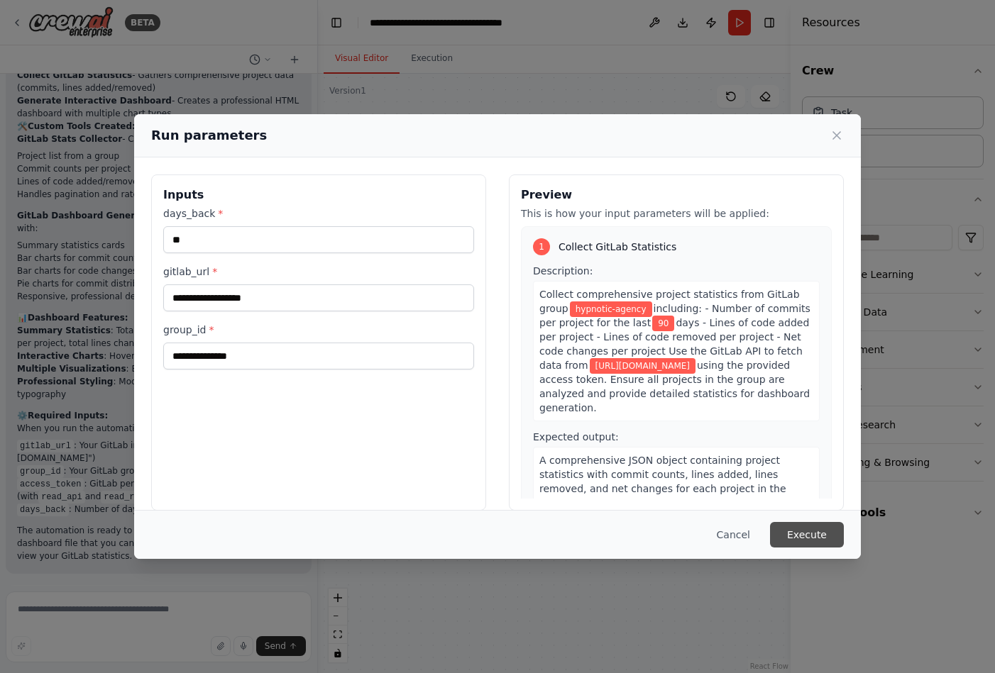
click at [794, 534] on button "Execute" at bounding box center [807, 535] width 74 height 26
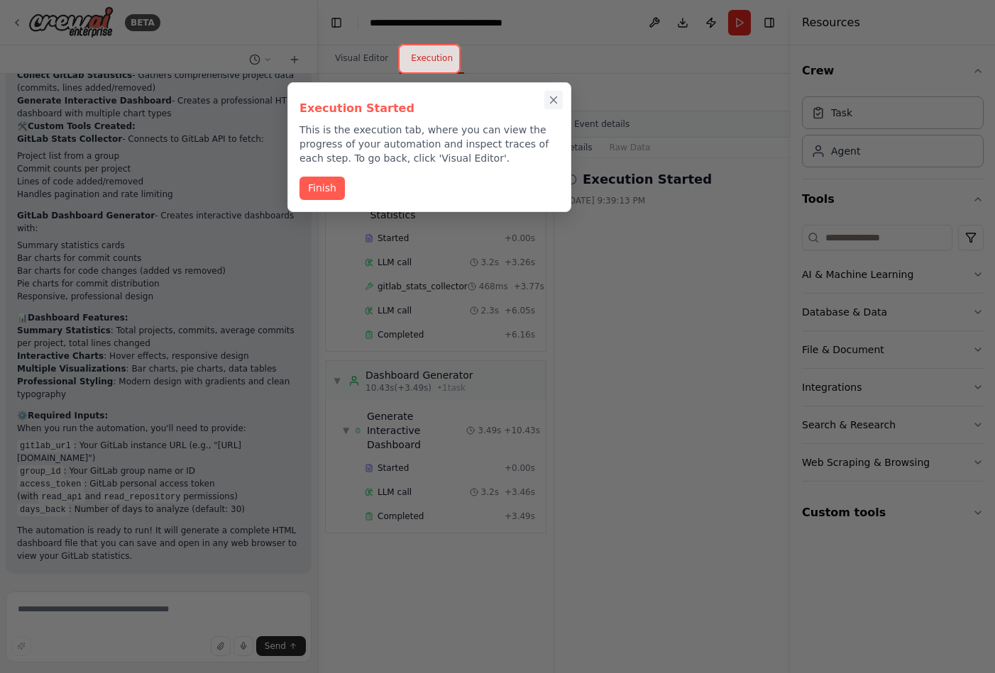
click at [549, 101] on icon "Close walkthrough" at bounding box center [553, 100] width 13 height 13
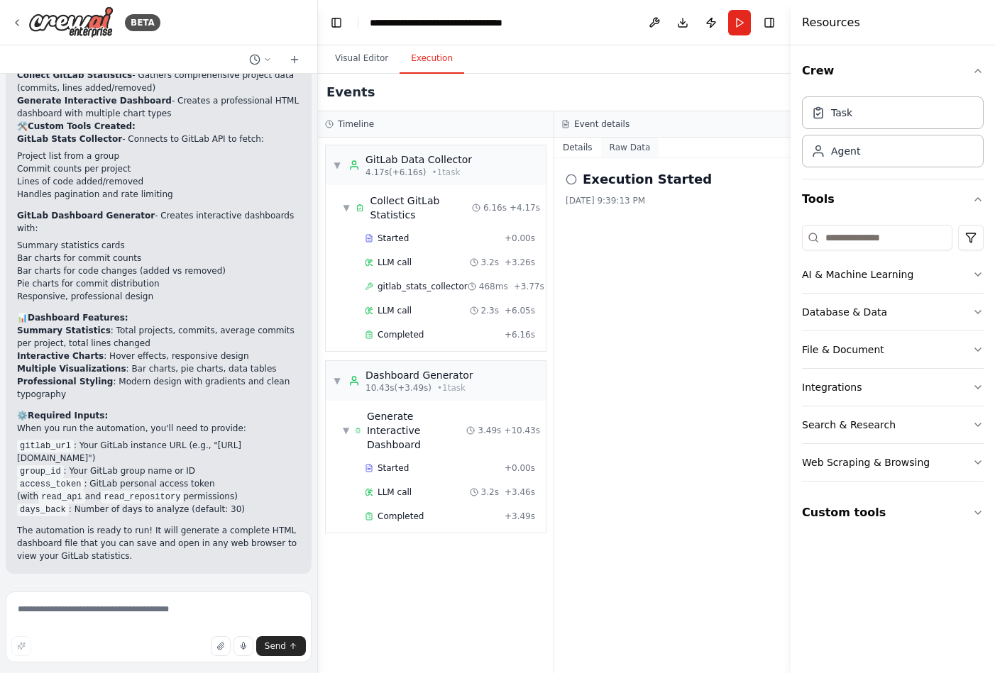
click at [630, 152] on button "Raw Data" at bounding box center [630, 148] width 58 height 20
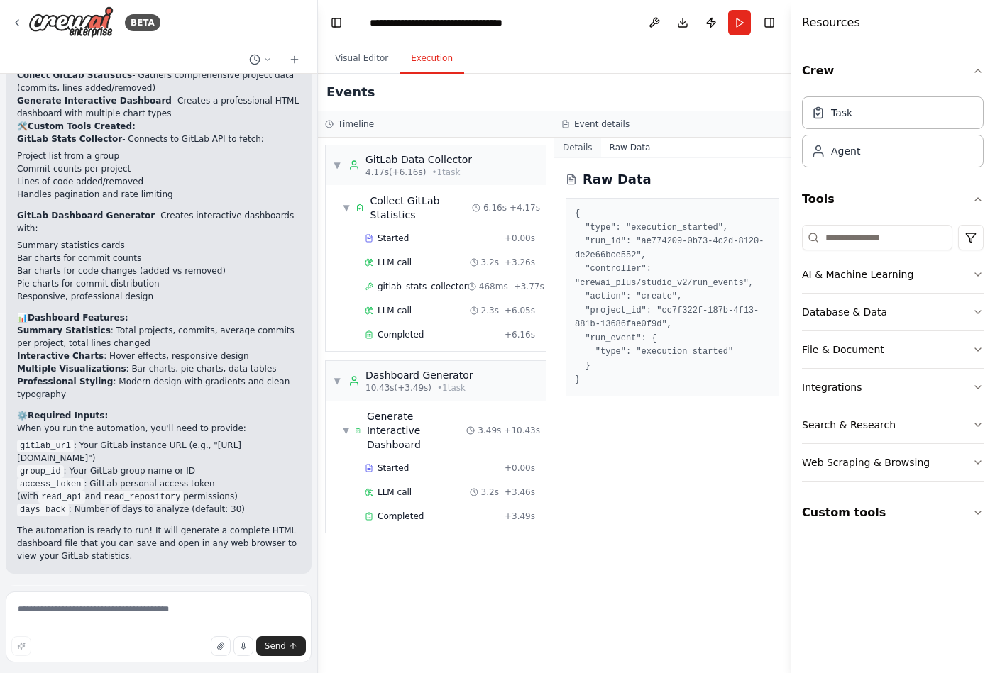
click at [587, 150] on button "Details" at bounding box center [577, 148] width 47 height 20
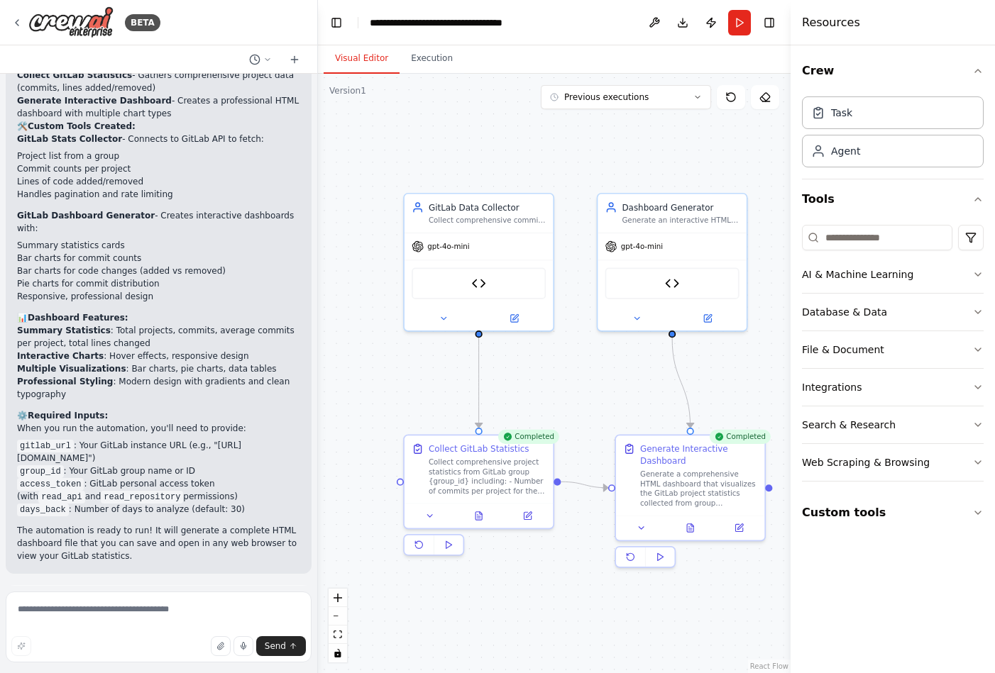
click at [368, 64] on button "Visual Editor" at bounding box center [362, 59] width 76 height 30
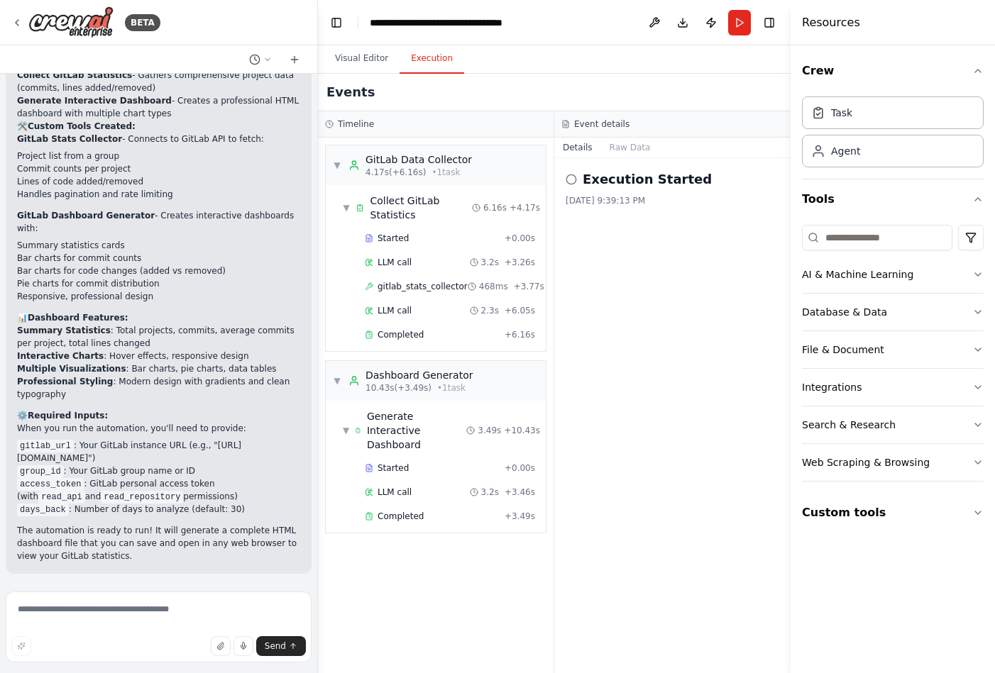
click at [438, 59] on button "Execution" at bounding box center [432, 59] width 65 height 30
click at [636, 145] on button "Raw Data" at bounding box center [630, 148] width 58 height 20
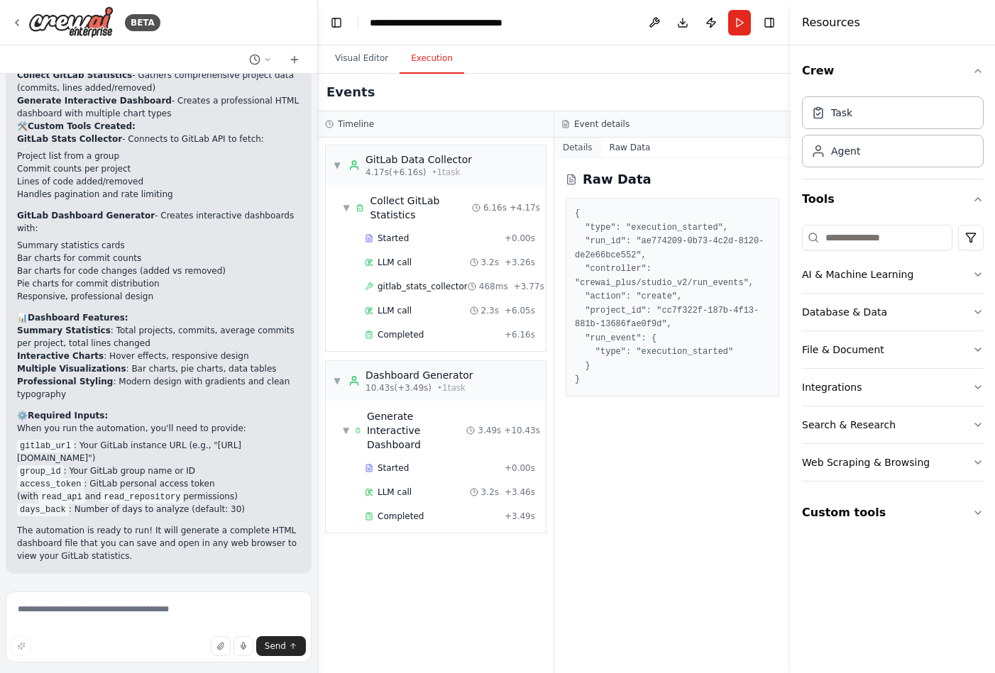
click at [581, 148] on button "Details" at bounding box center [577, 148] width 47 height 20
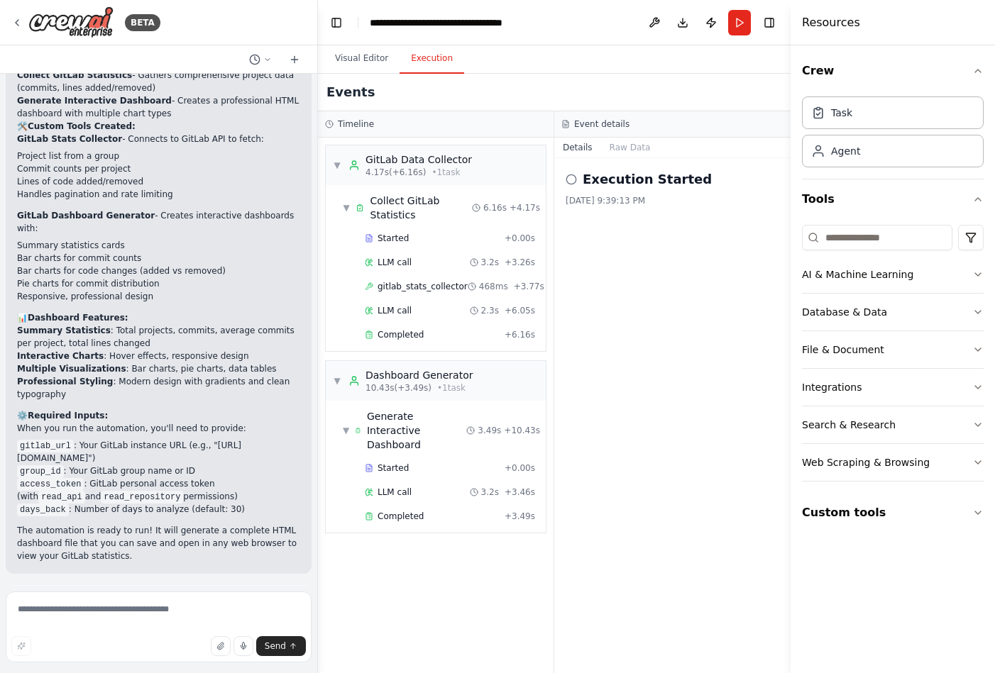
click at [216, 655] on button "Improve automation" at bounding box center [158, 666] width 283 height 23
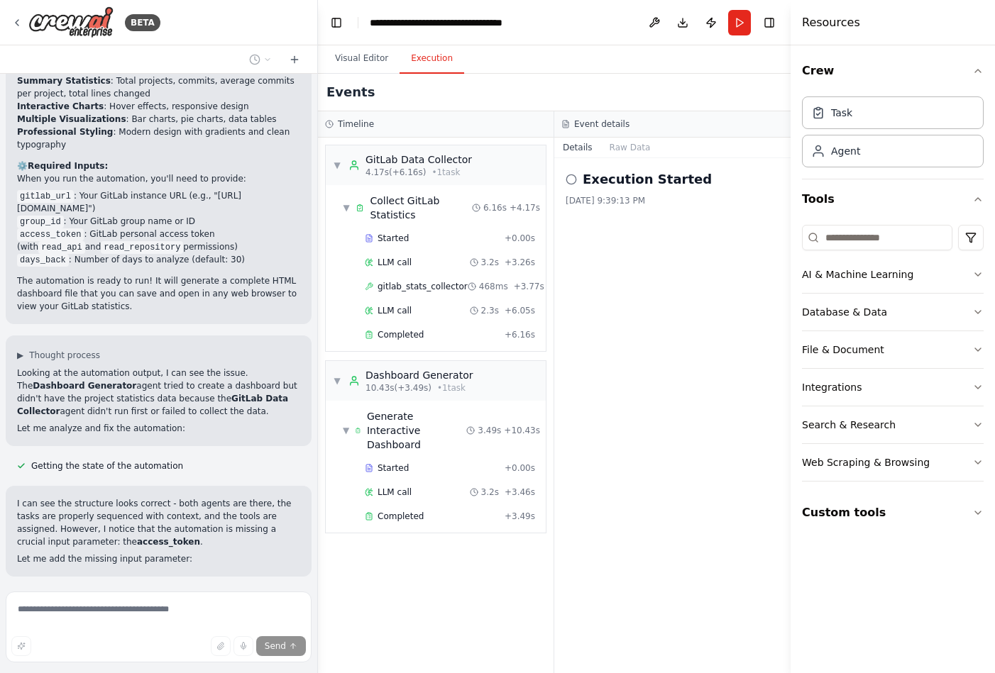
scroll to position [2723, 0]
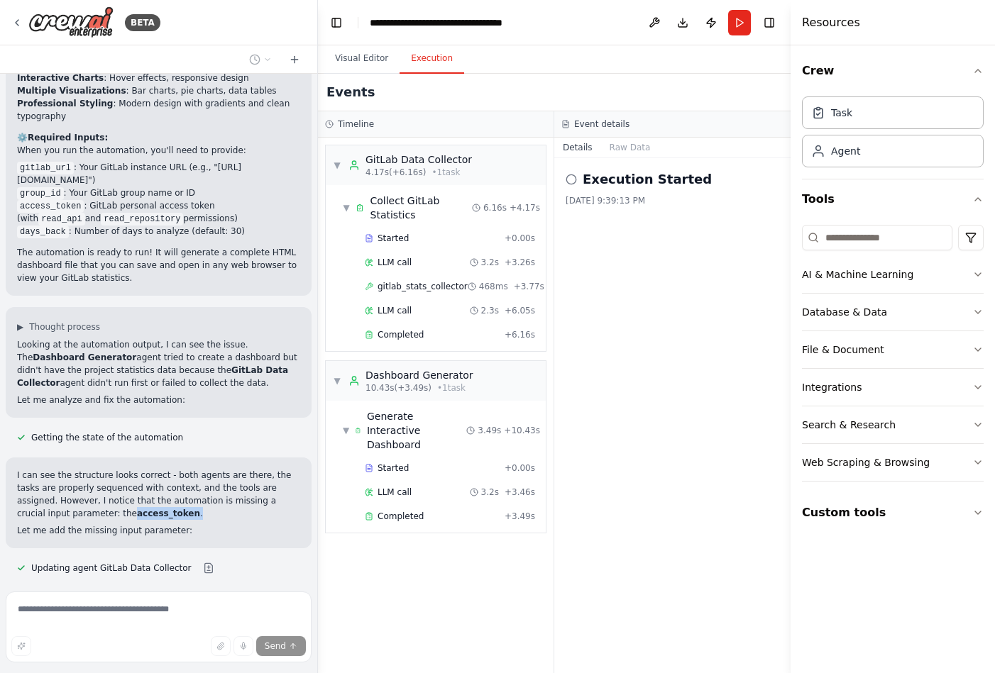
drag, startPoint x: 143, startPoint y: 401, endPoint x: 80, endPoint y: 396, distance: 62.6
click at [80, 469] on p "I can see the structure looks correct - both agents are there, the tasks are pr…" at bounding box center [158, 494] width 283 height 51
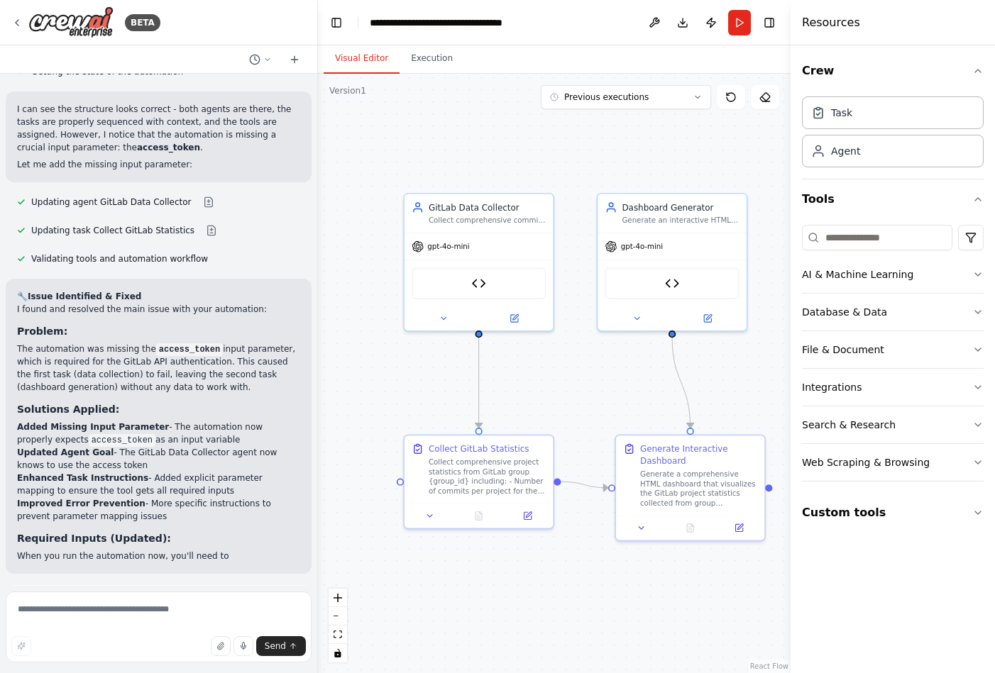
click at [359, 65] on button "Visual Editor" at bounding box center [362, 59] width 76 height 30
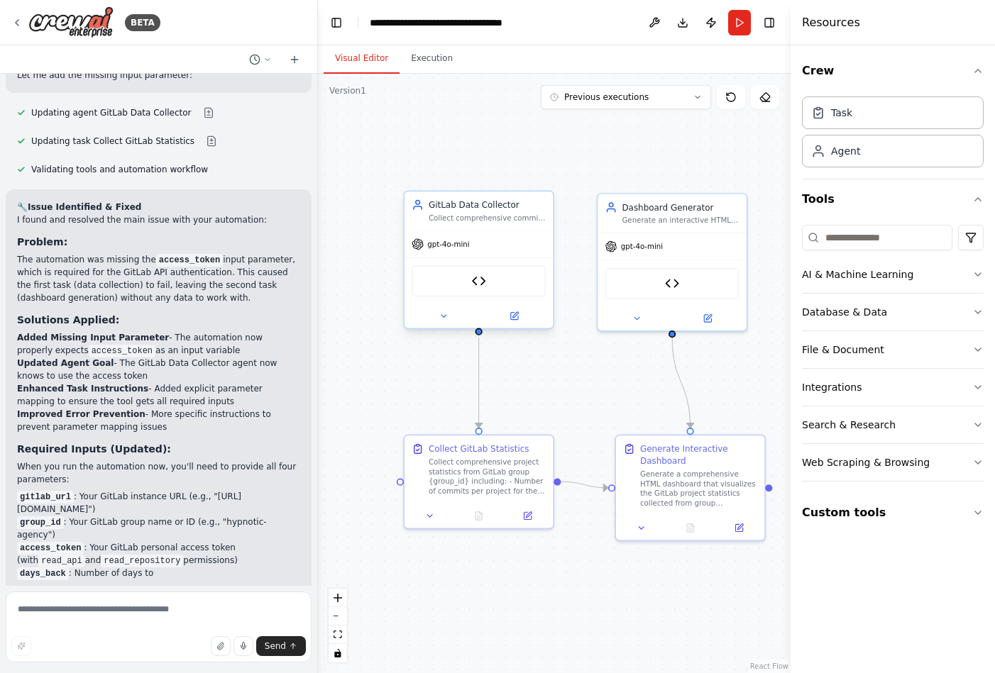
click at [465, 280] on div "GitLab Stats Collector" at bounding box center [479, 280] width 134 height 31
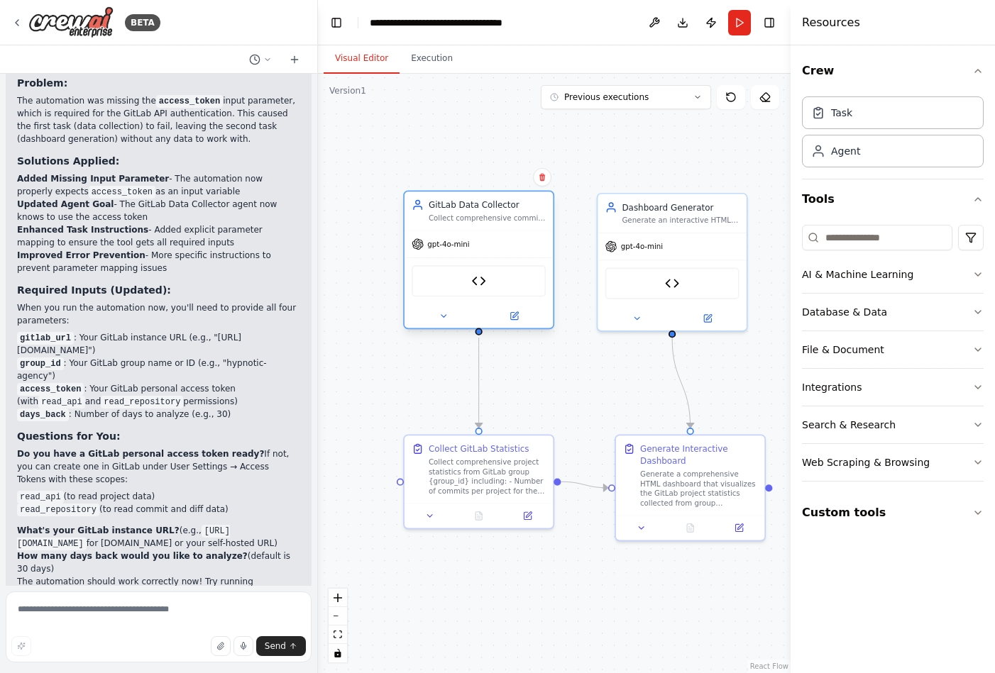
scroll to position [3350, 0]
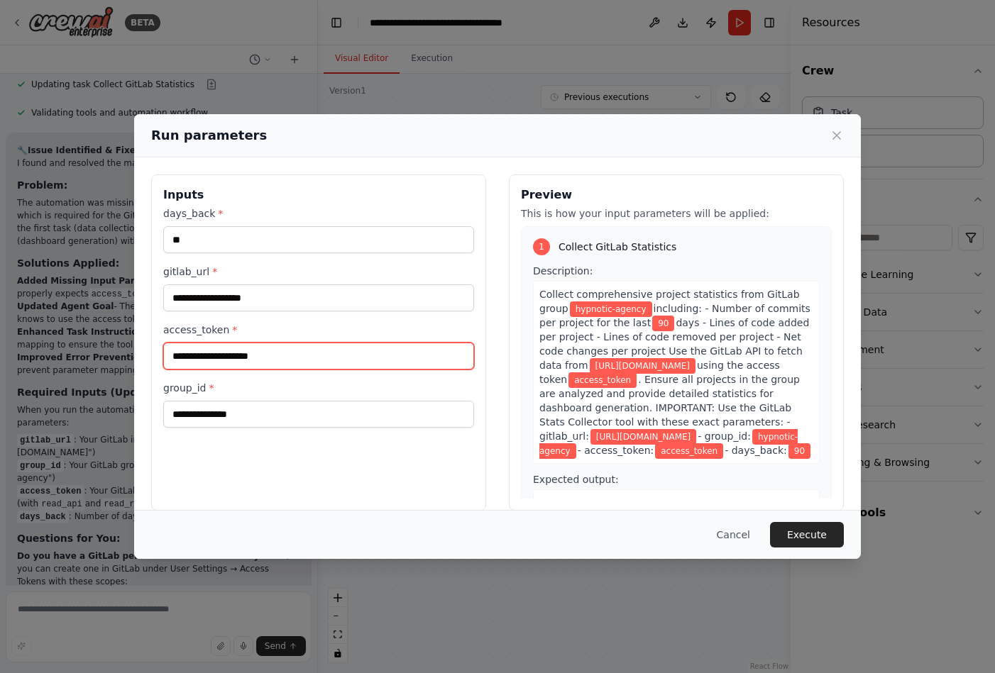
click at [262, 361] on input "access_token *" at bounding box center [318, 356] width 311 height 27
click at [248, 358] on input "access_token *" at bounding box center [318, 356] width 311 height 27
paste input "**********"
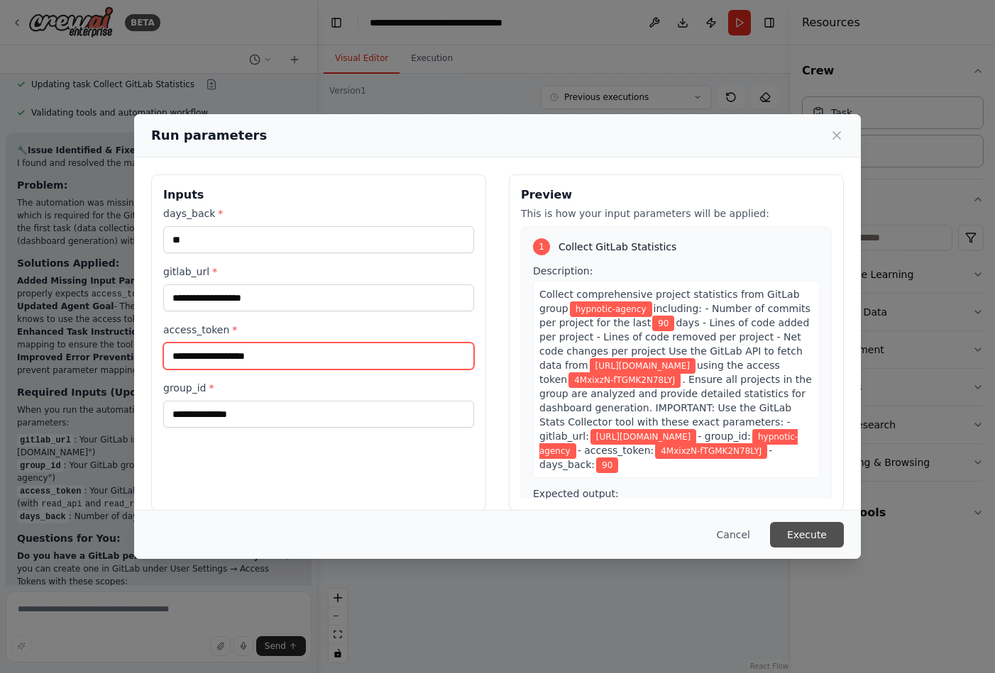
type input "**********"
click at [801, 534] on button "Execute" at bounding box center [807, 535] width 74 height 26
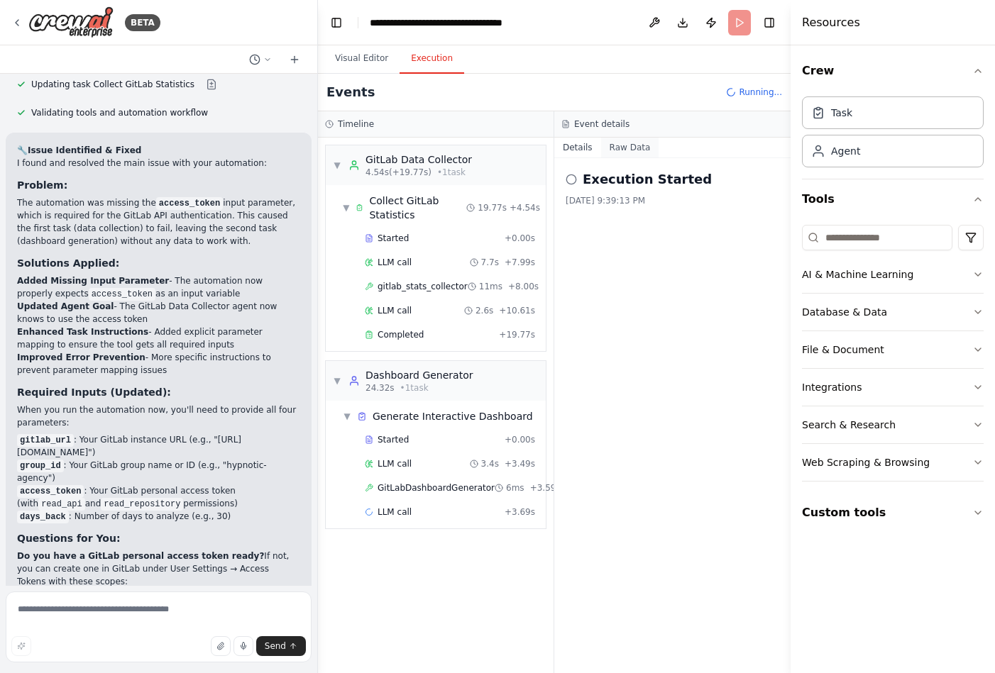
click at [629, 150] on button "Raw Data" at bounding box center [630, 148] width 58 height 20
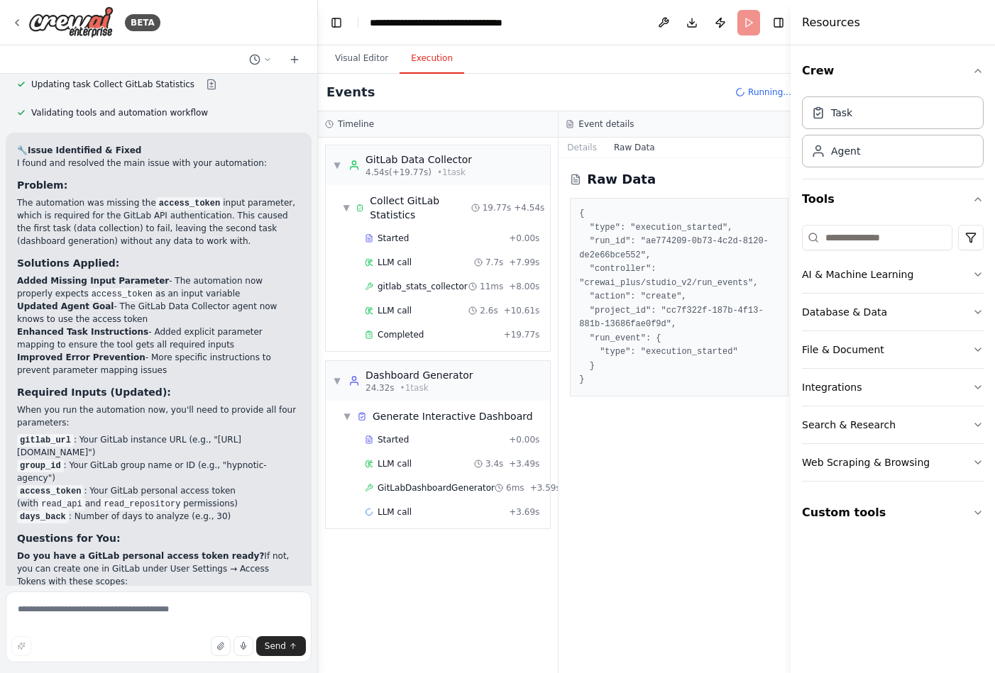
scroll to position [3350, 0]
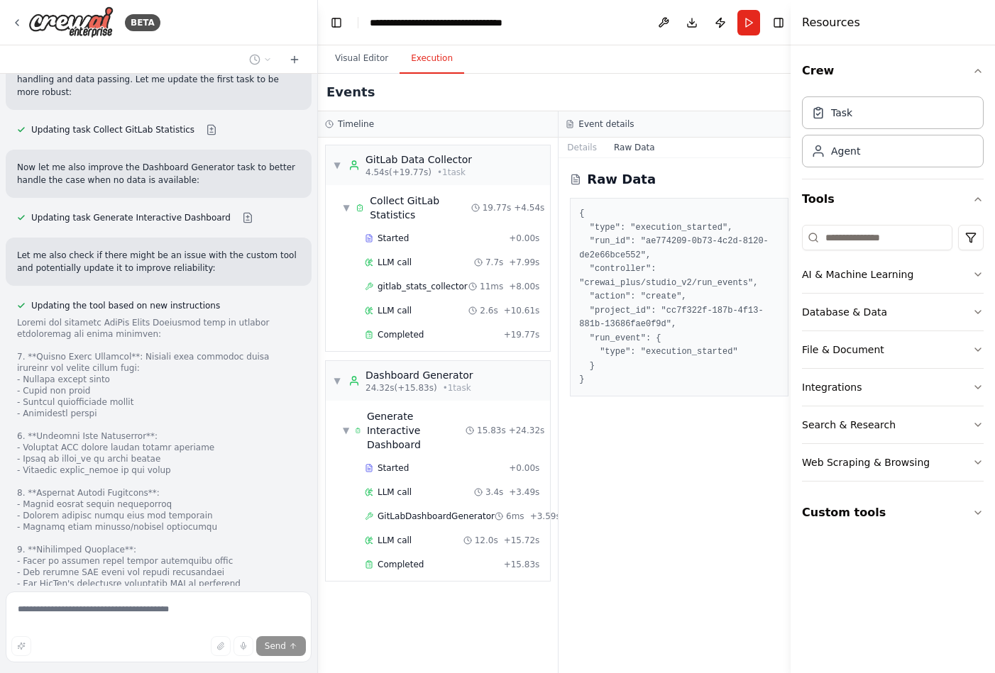
scroll to position [4243, 0]
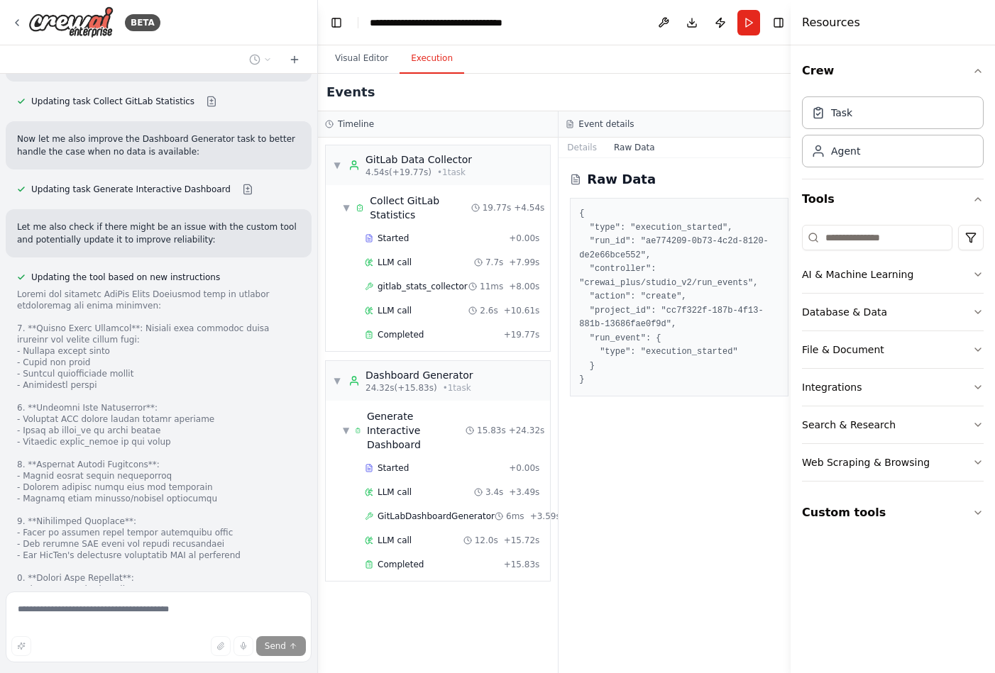
click at [623, 143] on button "Raw Data" at bounding box center [634, 148] width 58 height 20
click at [585, 147] on button "Details" at bounding box center [582, 148] width 47 height 20
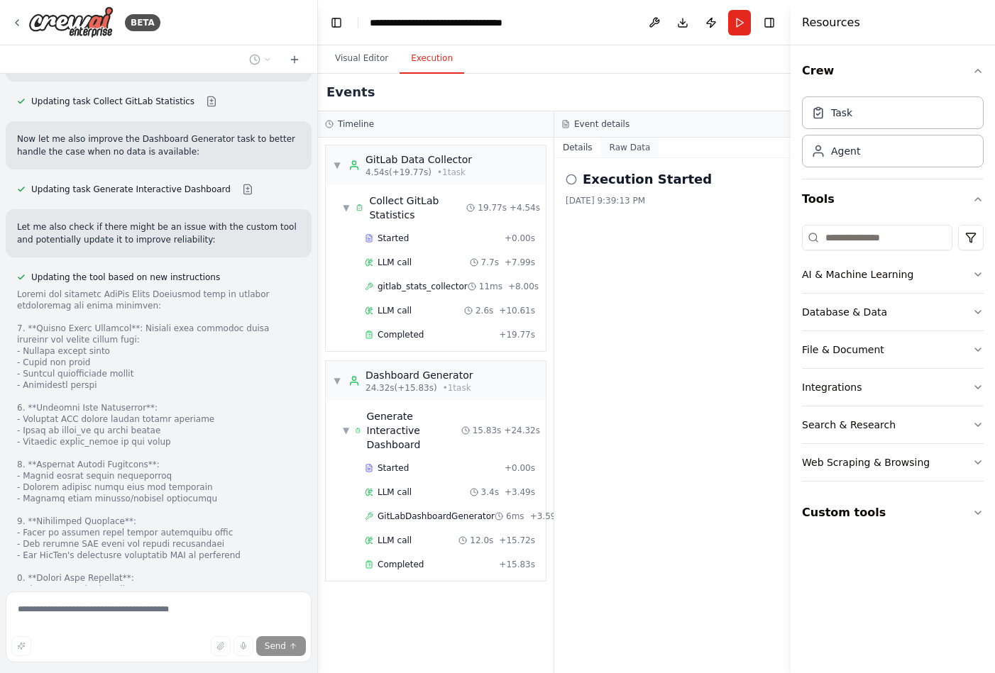
click at [617, 149] on button "Raw Data" at bounding box center [630, 148] width 58 height 20
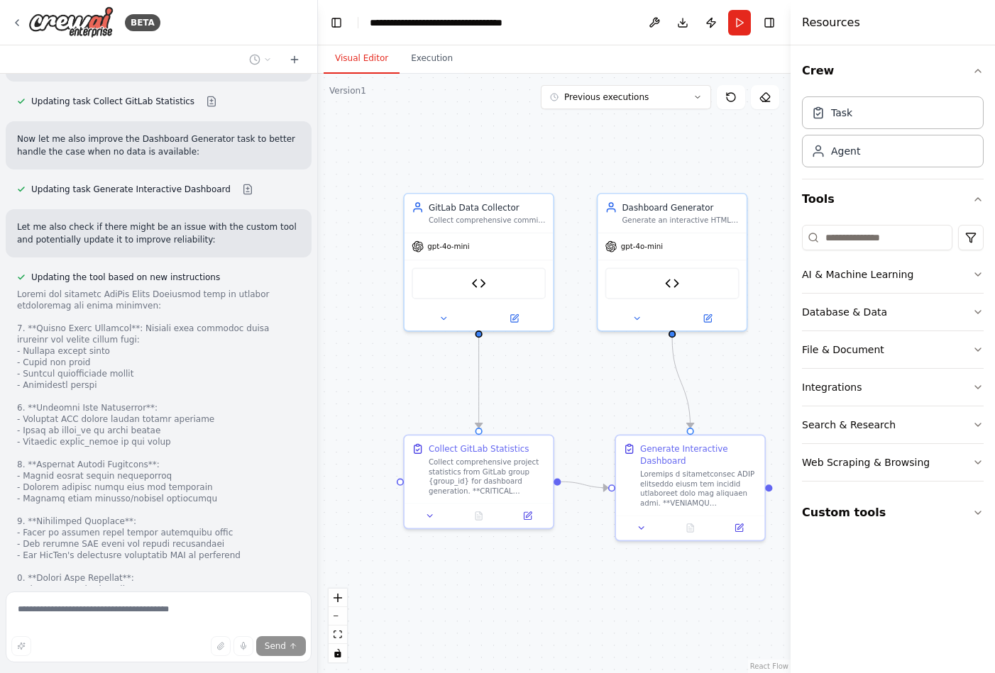
click at [375, 58] on button "Visual Editor" at bounding box center [362, 59] width 76 height 30
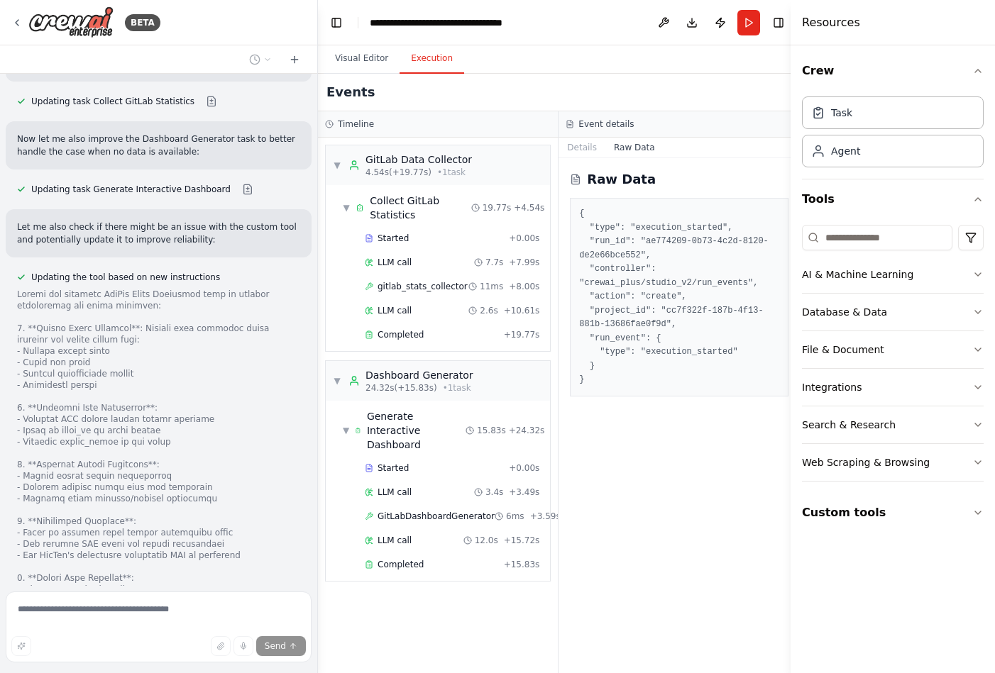
click at [435, 71] on button "Execution" at bounding box center [432, 59] width 65 height 30
click at [373, 123] on div "Timeline" at bounding box center [438, 124] width 226 height 11
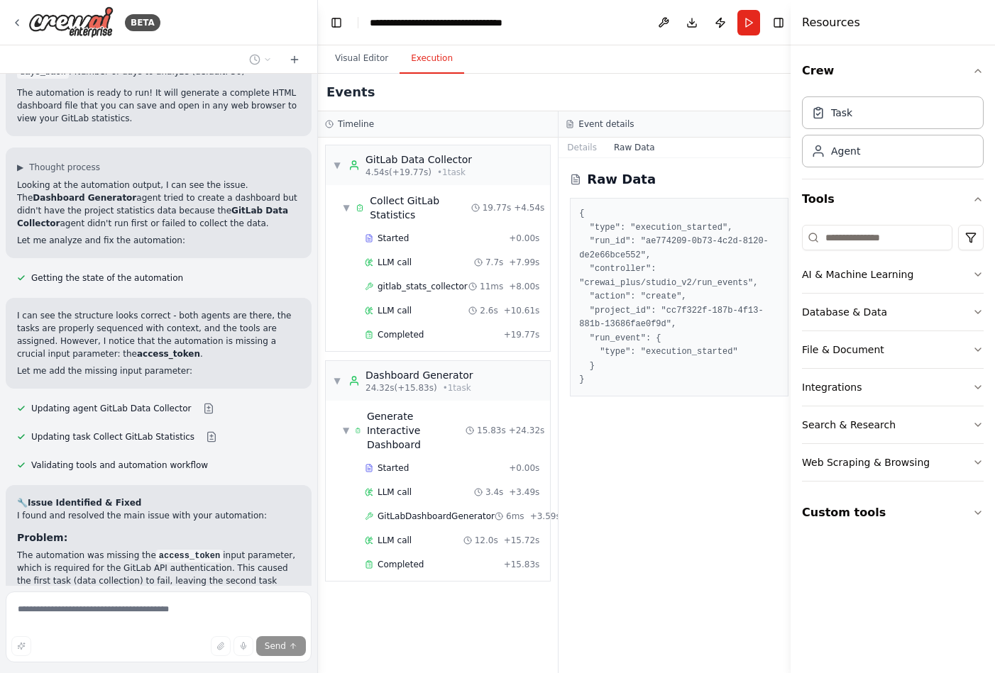
scroll to position [2882, 0]
click at [198, 404] on button at bounding box center [208, 409] width 28 height 11
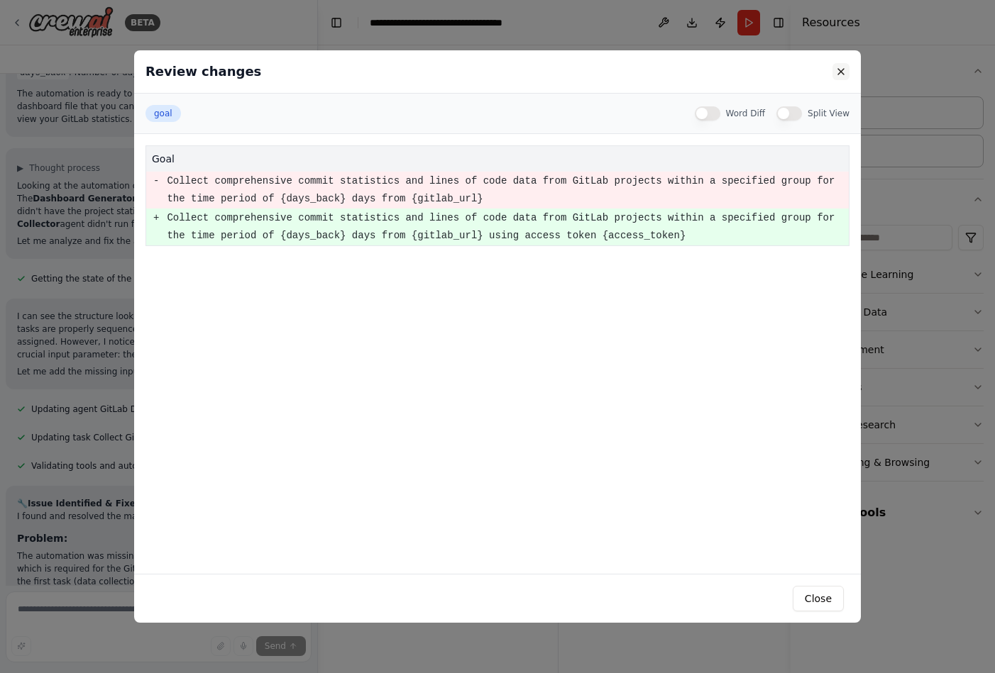
click at [842, 75] on button at bounding box center [840, 71] width 17 height 17
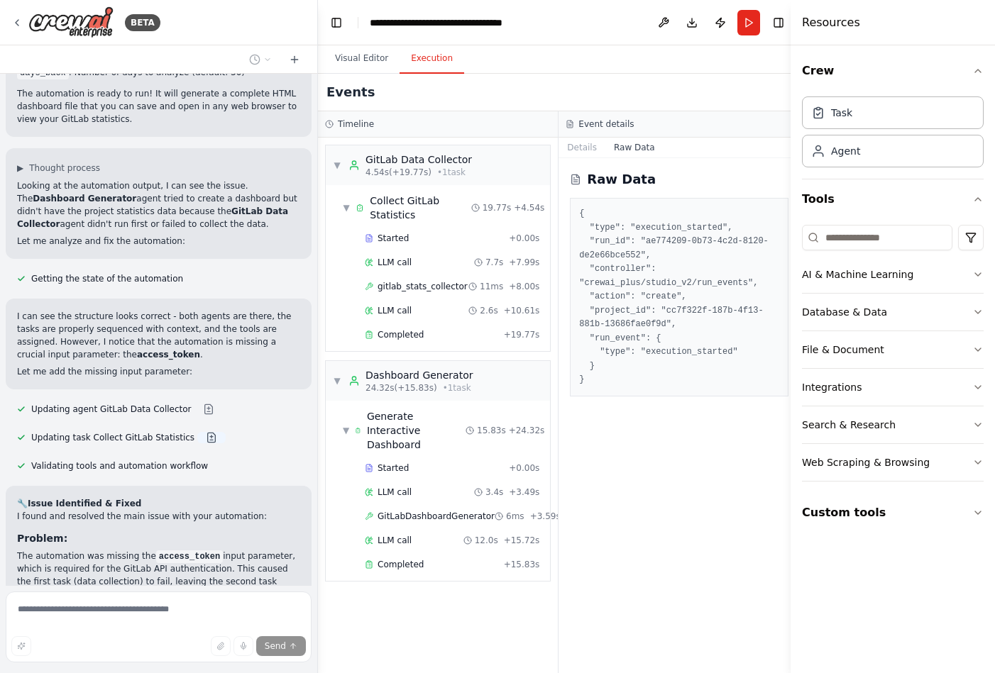
click at [202, 432] on button at bounding box center [211, 437] width 28 height 11
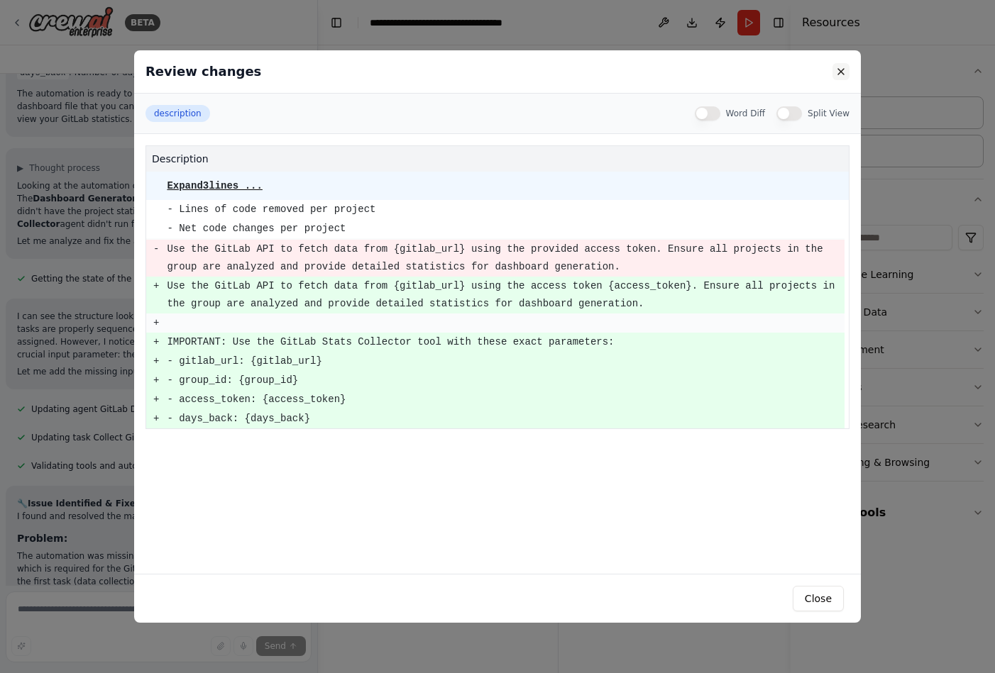
click at [838, 75] on button at bounding box center [840, 71] width 17 height 17
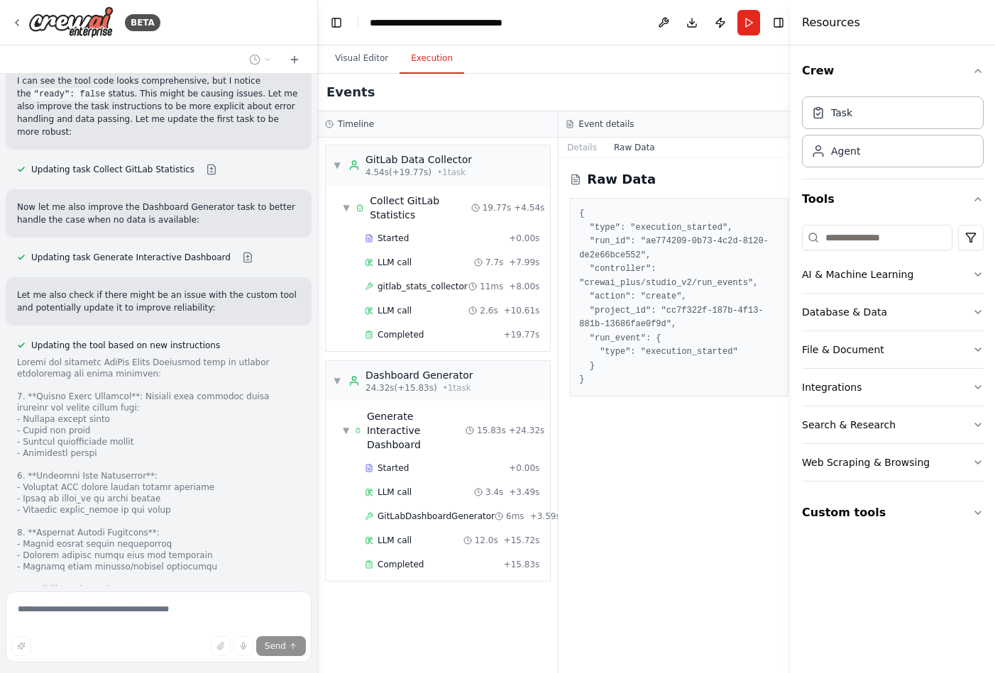
scroll to position [4243, 0]
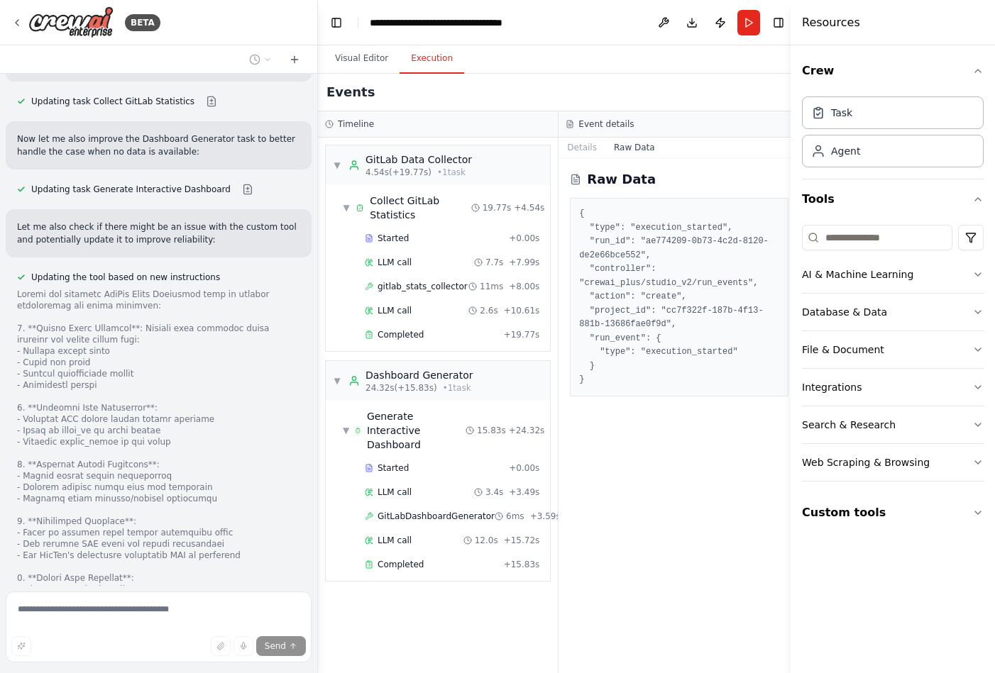
click at [622, 153] on button "Raw Data" at bounding box center [634, 148] width 58 height 20
click at [573, 153] on button "Details" at bounding box center [582, 148] width 47 height 20
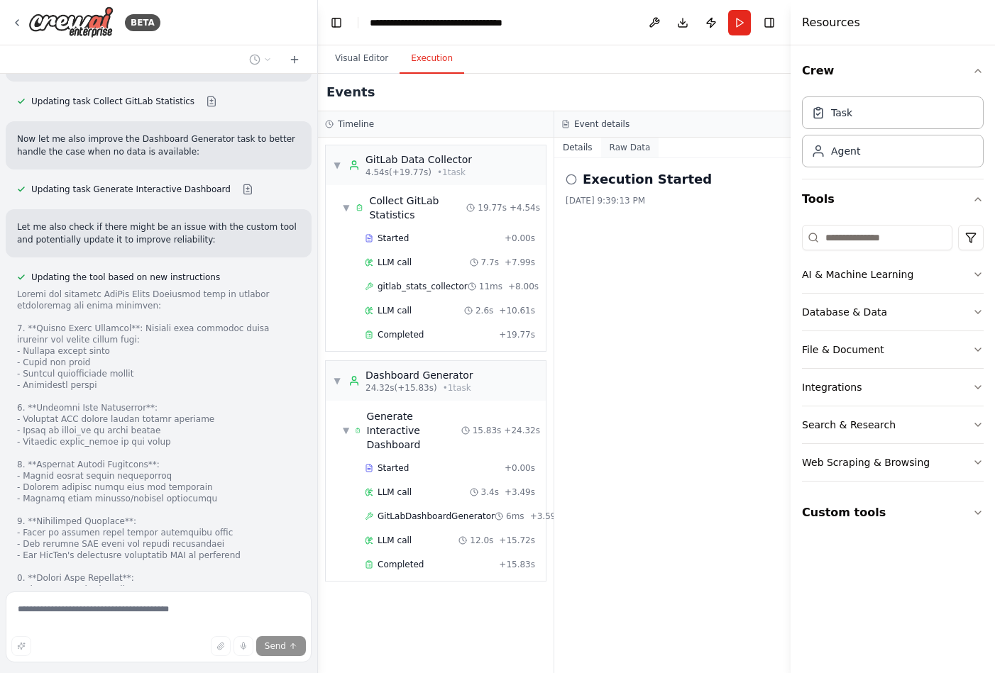
click at [616, 144] on button "Raw Data" at bounding box center [630, 148] width 58 height 20
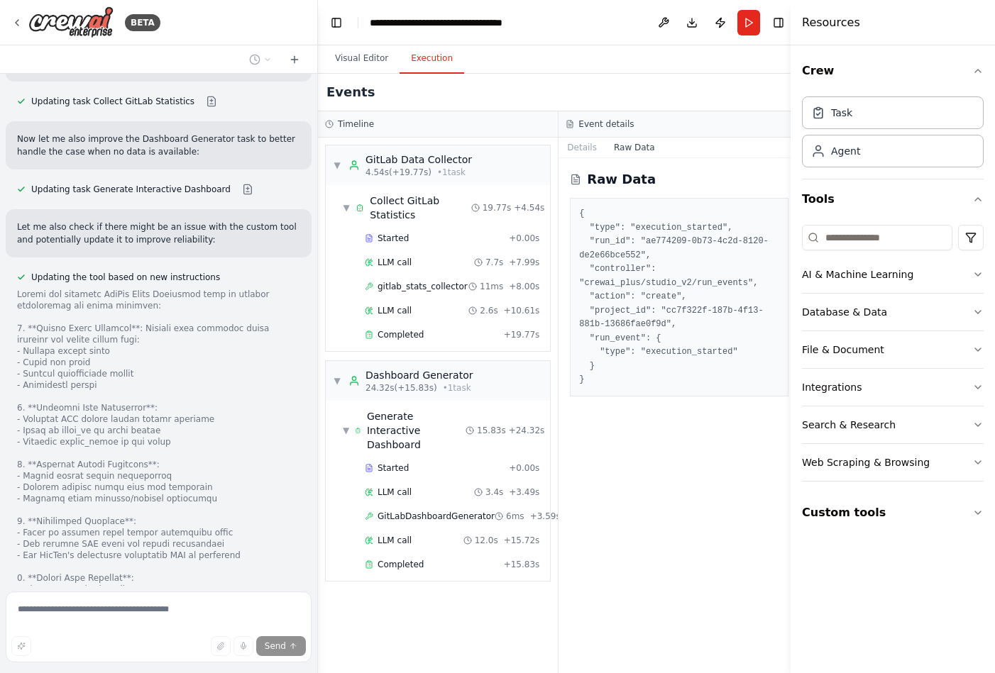
click at [187, 520] on div "create a dashboard that resumes the number of commits and number of lines of co…" at bounding box center [158, 330] width 317 height 512
click at [345, 427] on span "▼" at bounding box center [346, 430] width 6 height 11
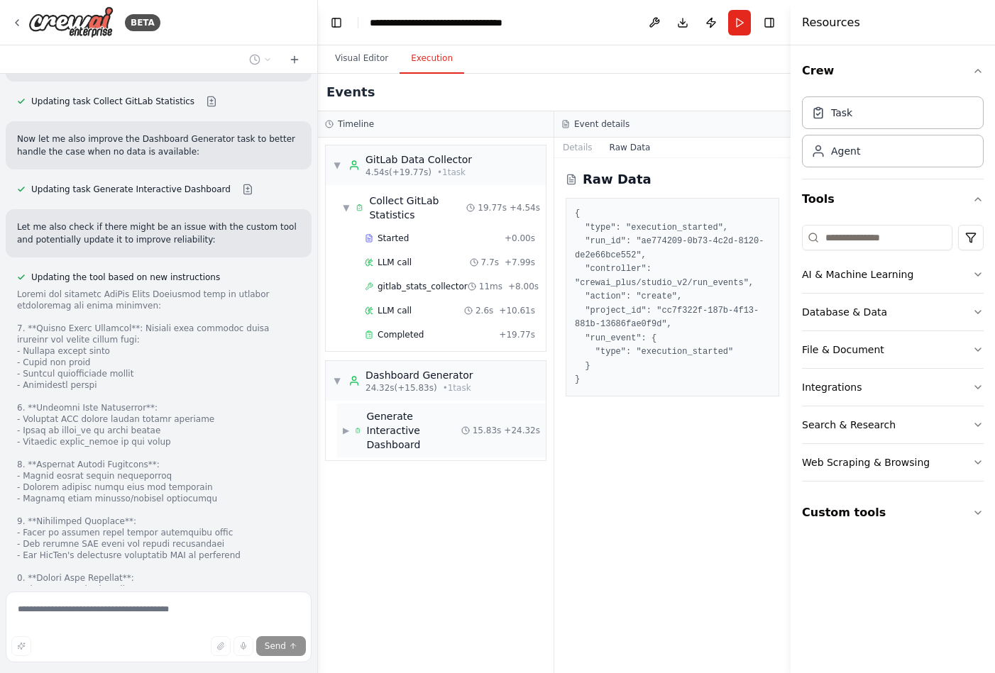
click at [345, 427] on span "▶" at bounding box center [346, 430] width 6 height 11
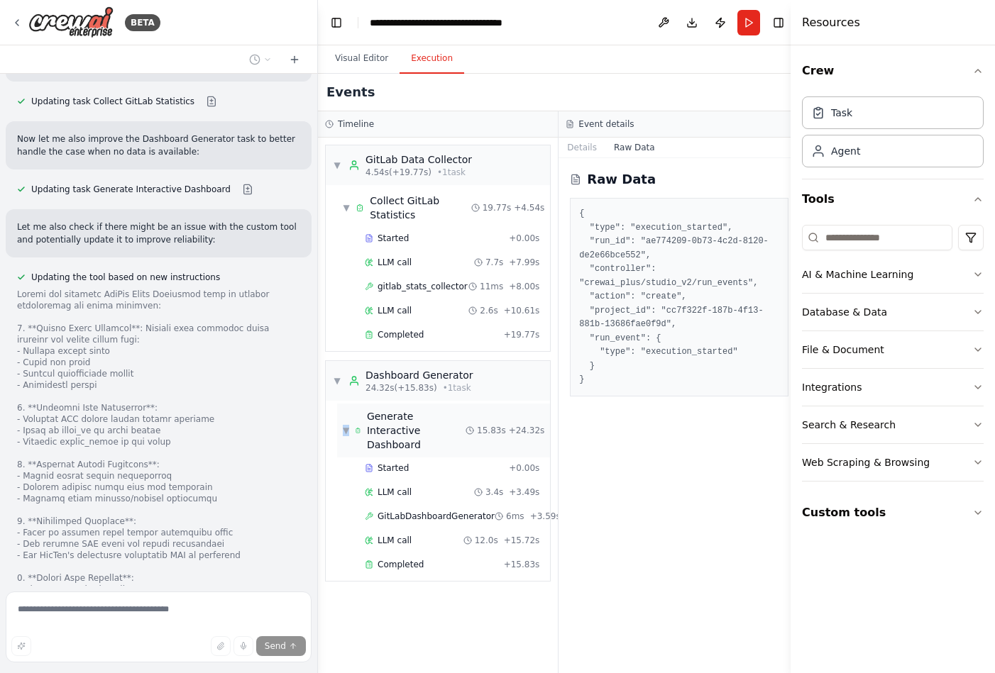
click at [345, 427] on span "▼" at bounding box center [346, 430] width 6 height 11
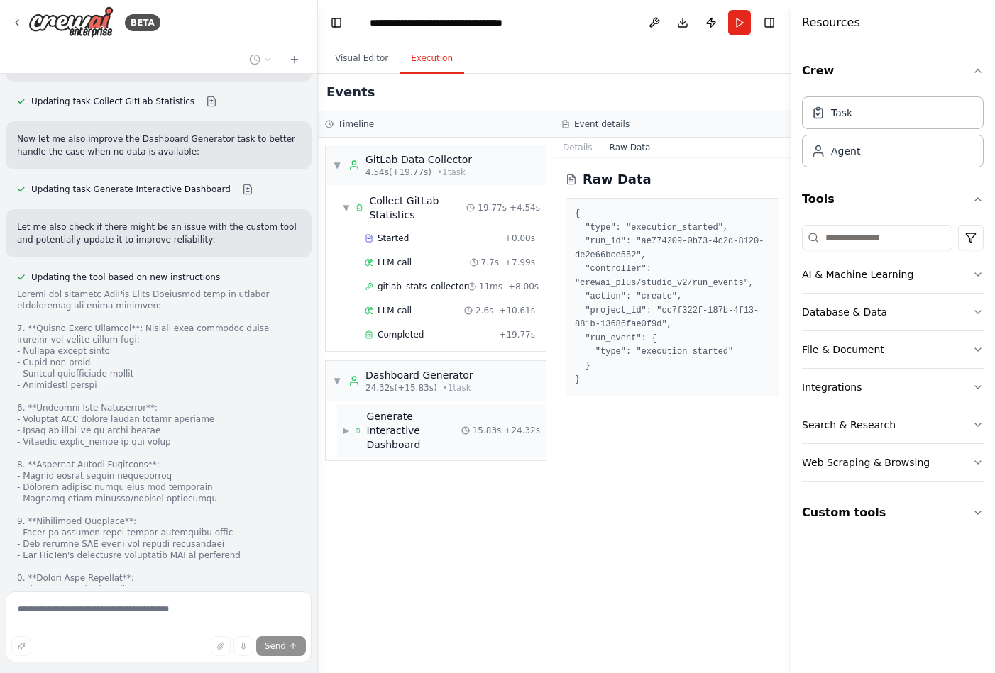
click at [344, 425] on span "▶" at bounding box center [346, 430] width 6 height 11
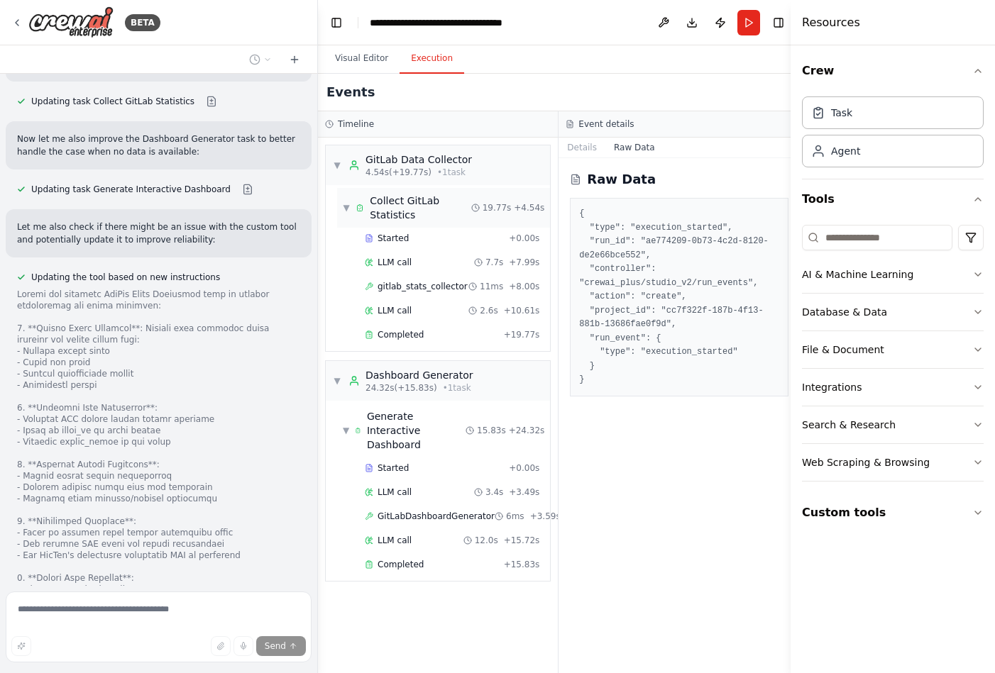
click at [346, 208] on span "▼" at bounding box center [346, 207] width 7 height 11
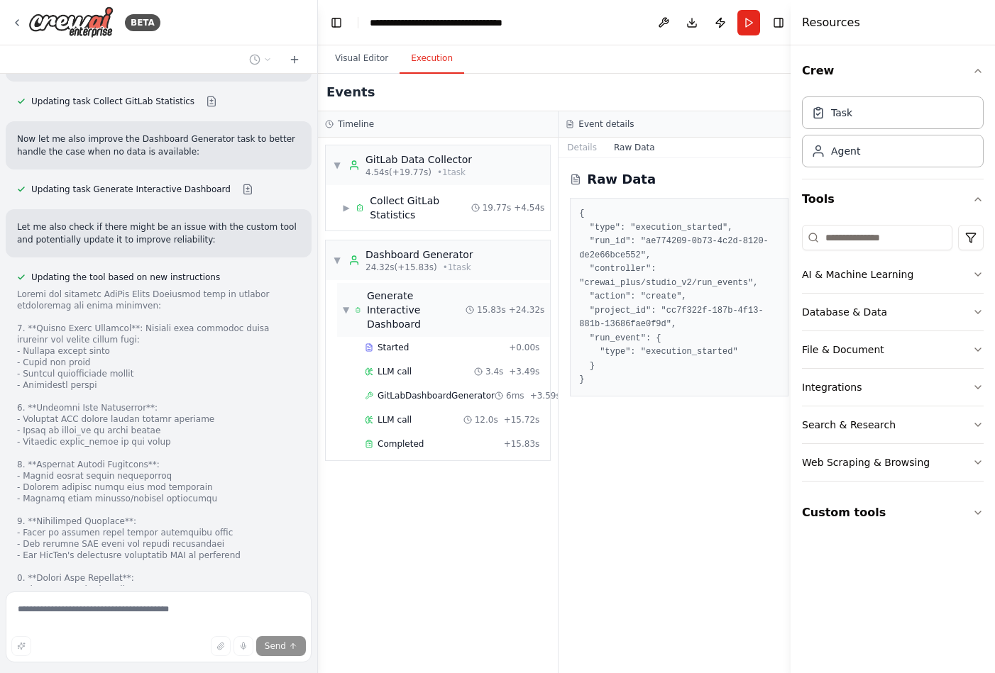
click at [348, 304] on span "▼" at bounding box center [346, 309] width 6 height 11
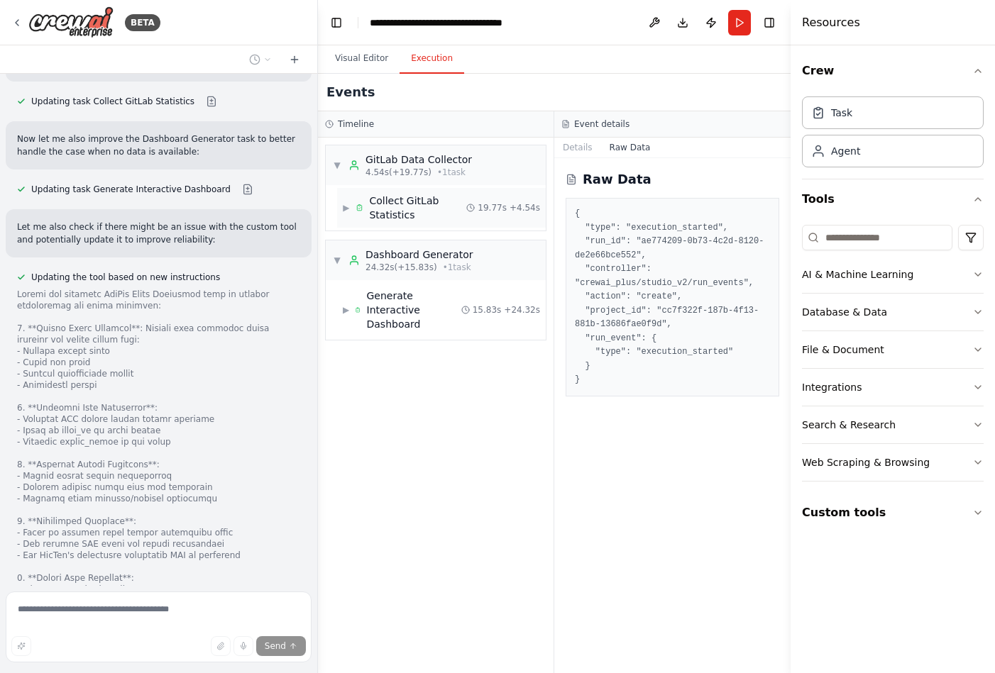
click at [346, 210] on span "▶" at bounding box center [346, 207] width 7 height 11
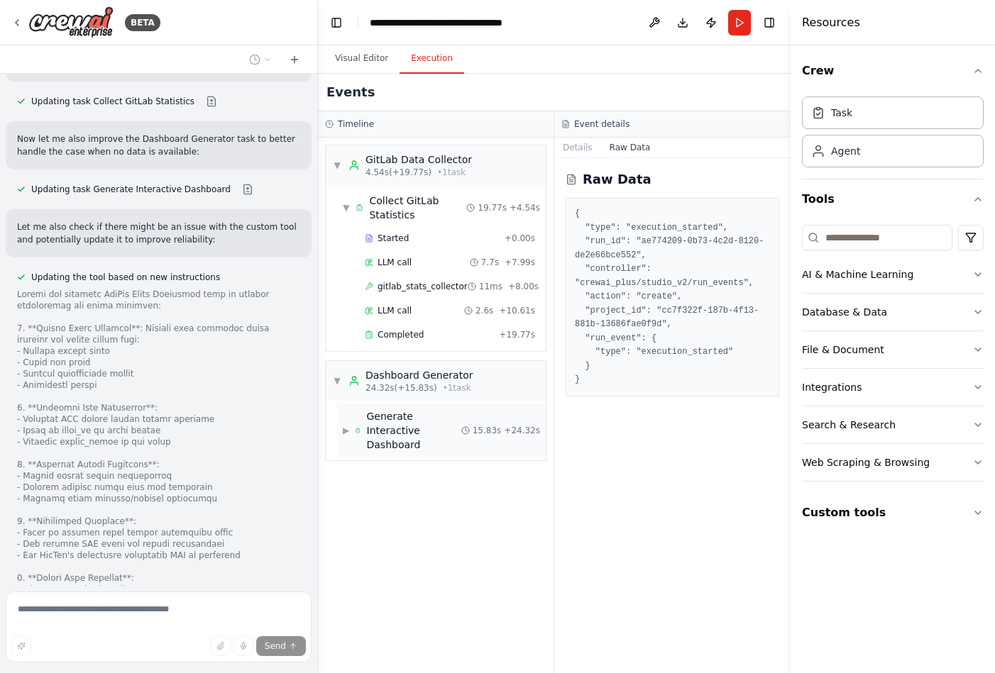
click at [352, 425] on div "▶ Generate Interactive Dashboard" at bounding box center [402, 430] width 119 height 43
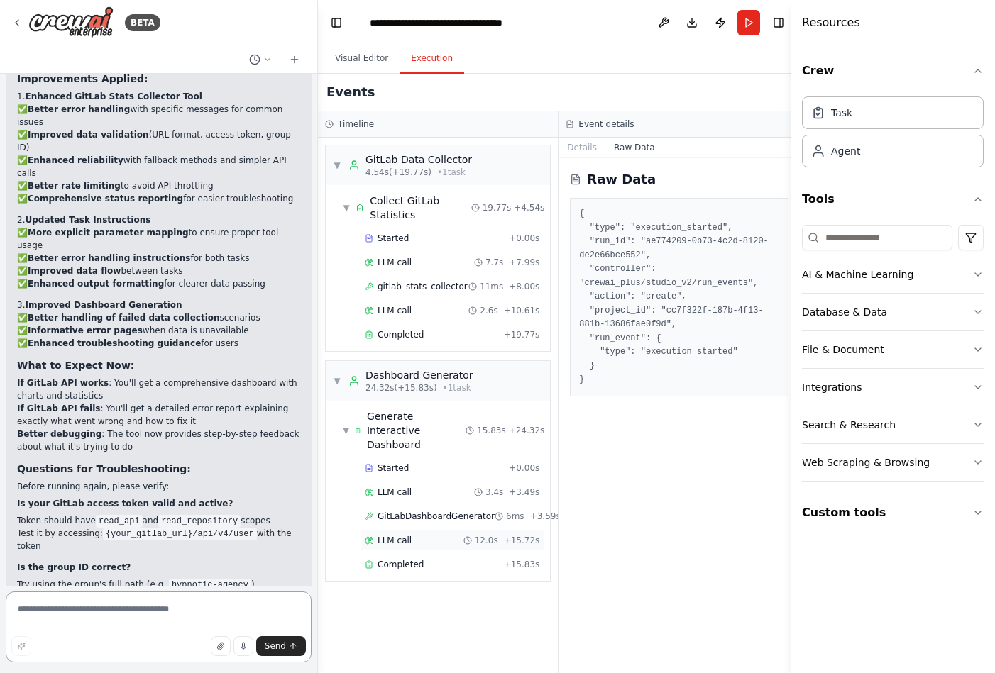
scroll to position [5159, 0]
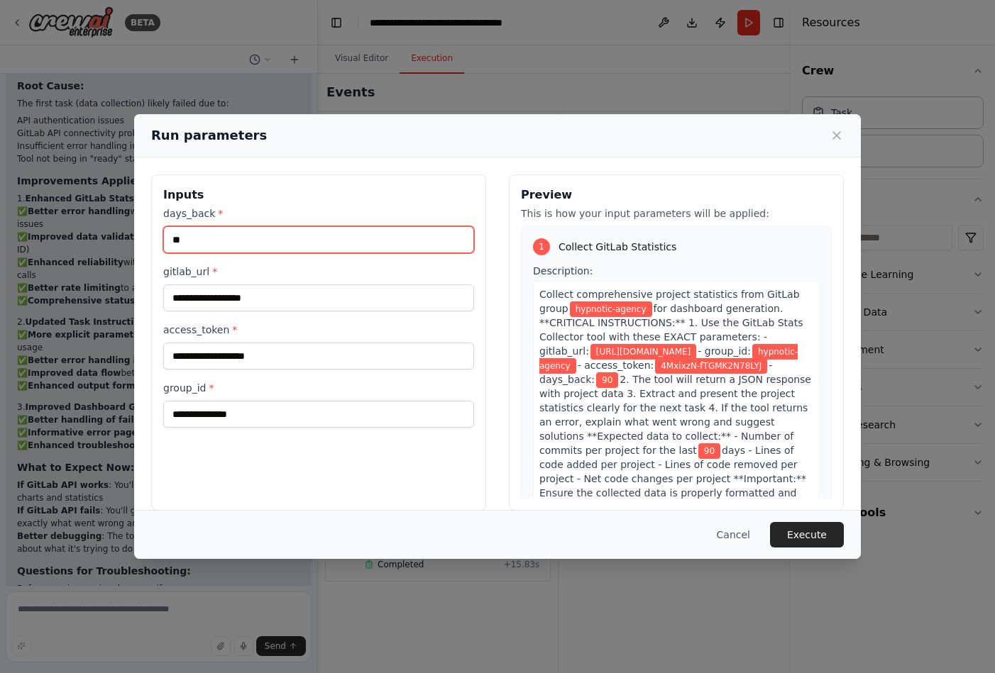
drag, startPoint x: 198, startPoint y: 246, endPoint x: 144, endPoint y: 245, distance: 53.9
click at [144, 245] on div "**********" at bounding box center [497, 343] width 727 height 370
type input "**"
click at [803, 537] on button "Execute" at bounding box center [807, 535] width 74 height 26
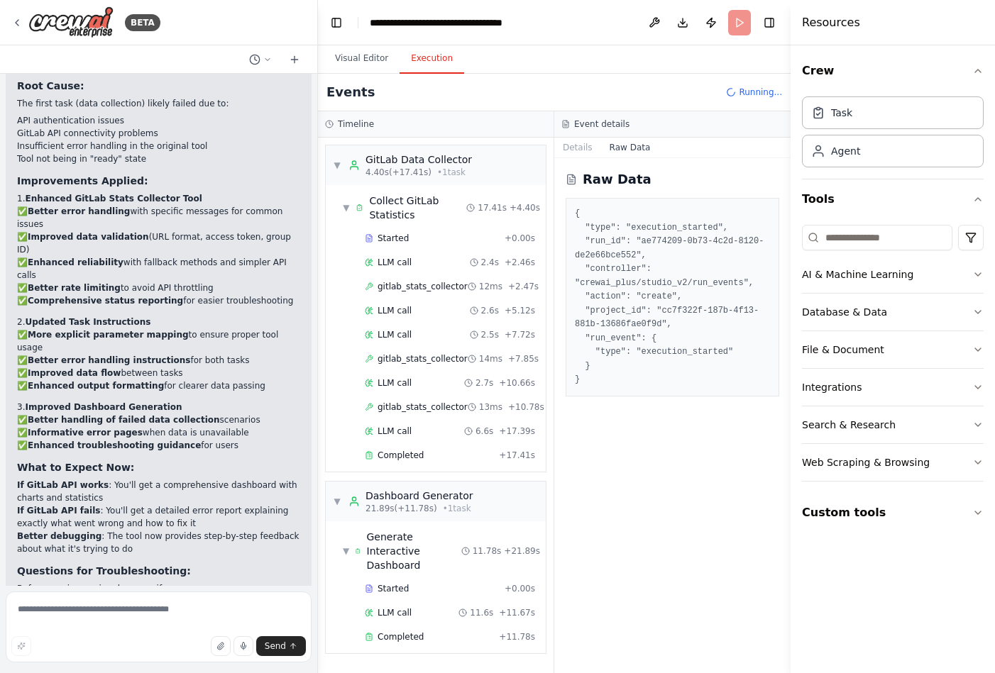
scroll to position [5159, 0]
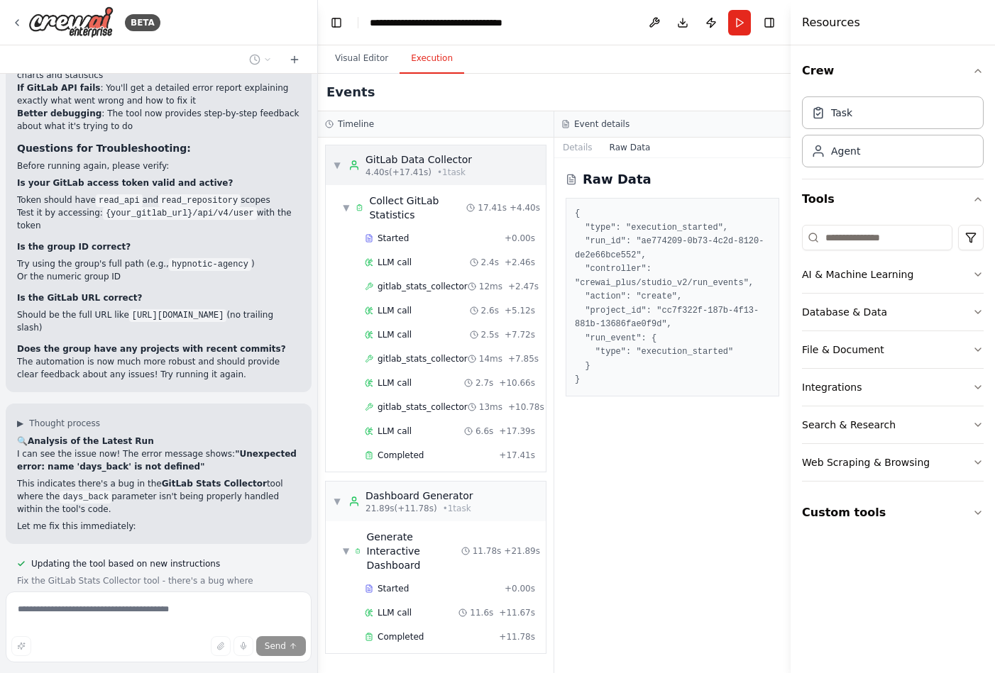
scroll to position [5495, 0]
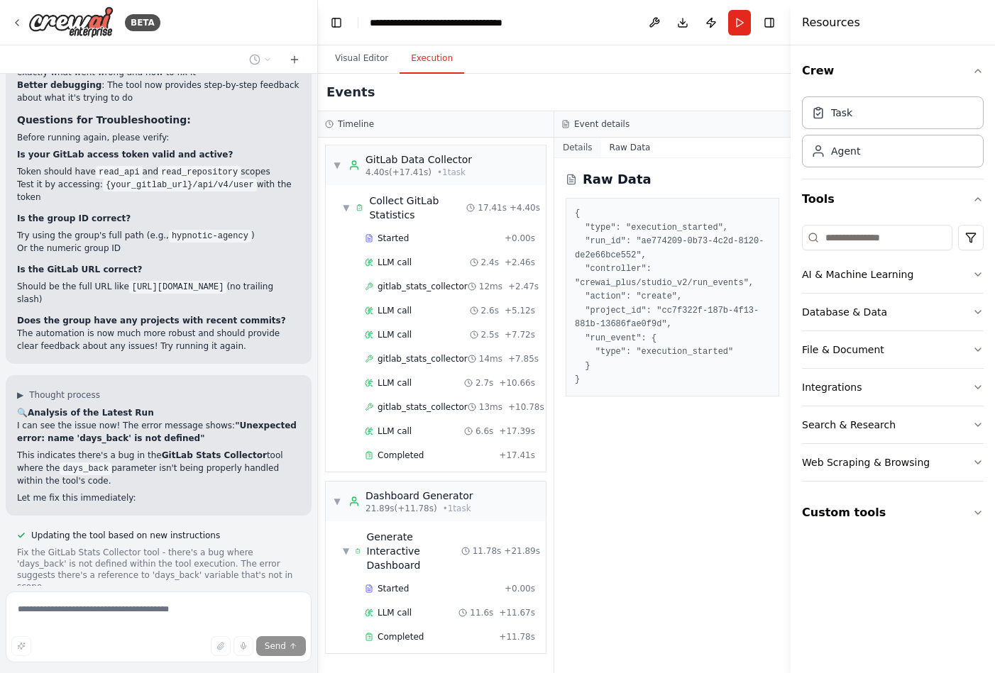
click at [573, 148] on button "Details" at bounding box center [577, 148] width 47 height 20
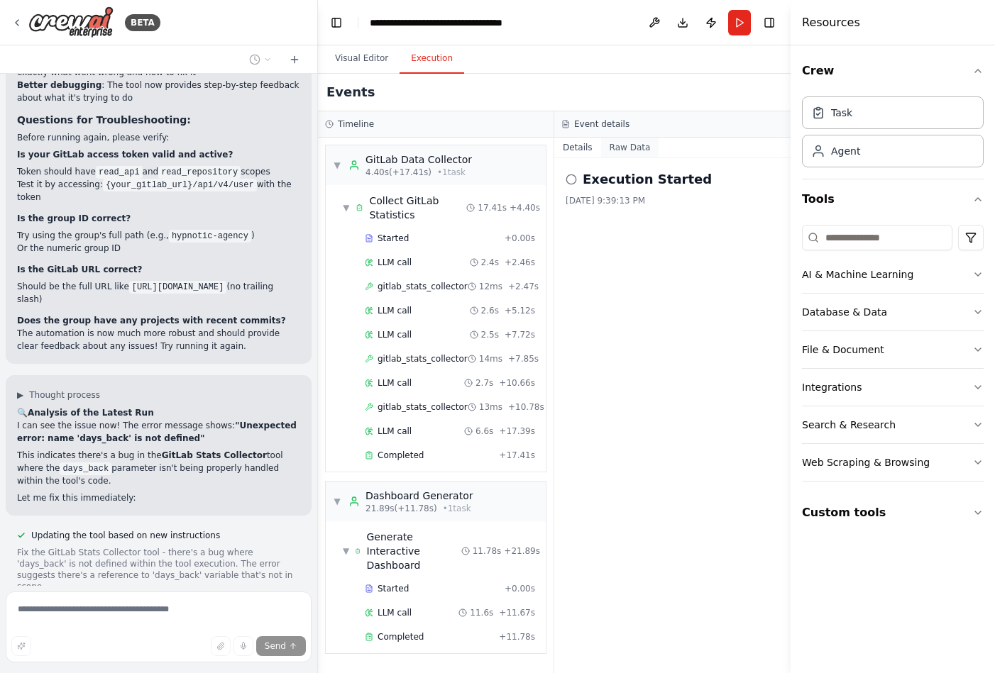
click at [616, 153] on button "Raw Data" at bounding box center [630, 148] width 58 height 20
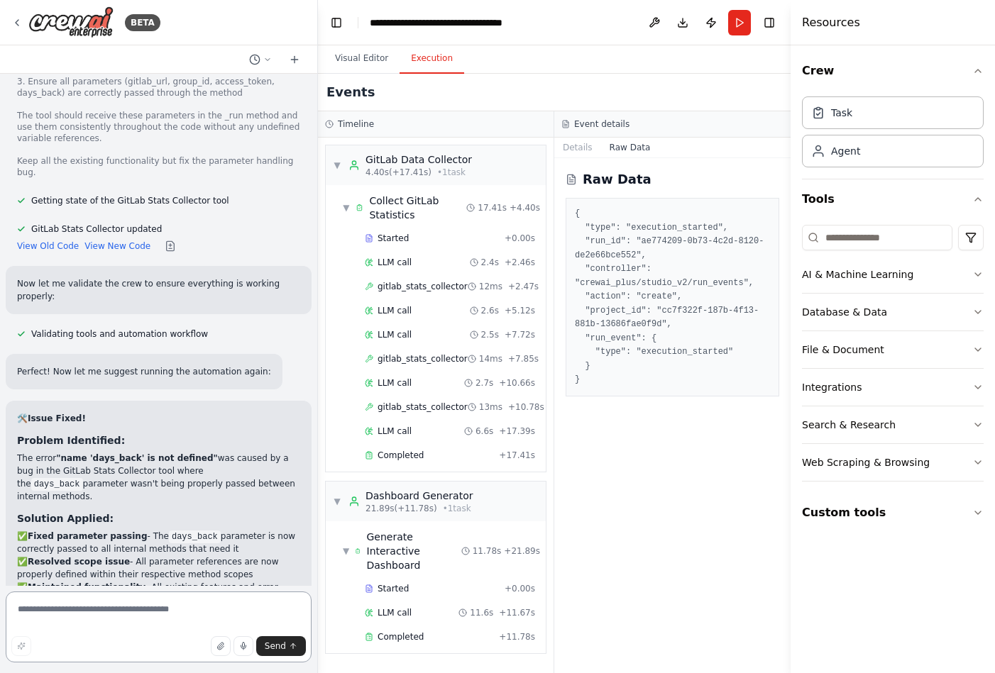
scroll to position [6105, 0]
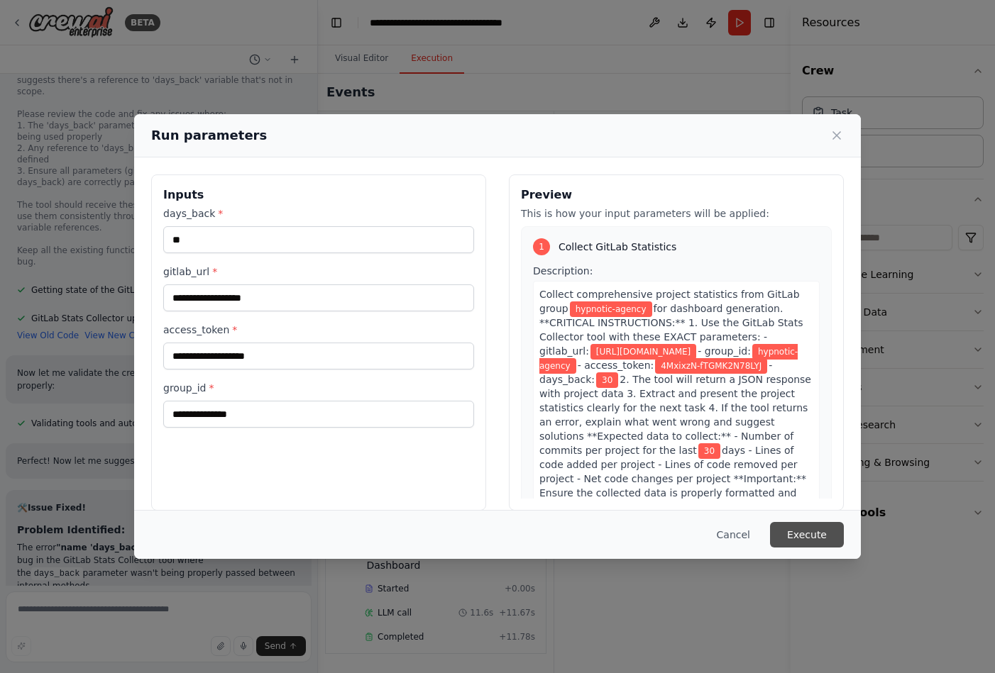
click at [802, 541] on button "Execute" at bounding box center [807, 535] width 74 height 26
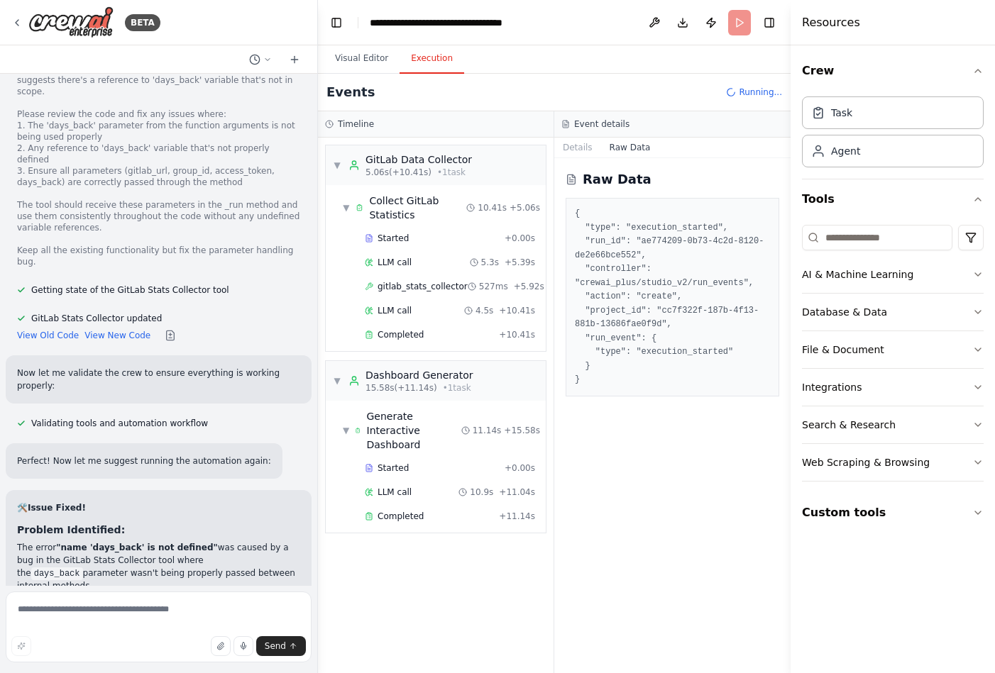
scroll to position [6105, 0]
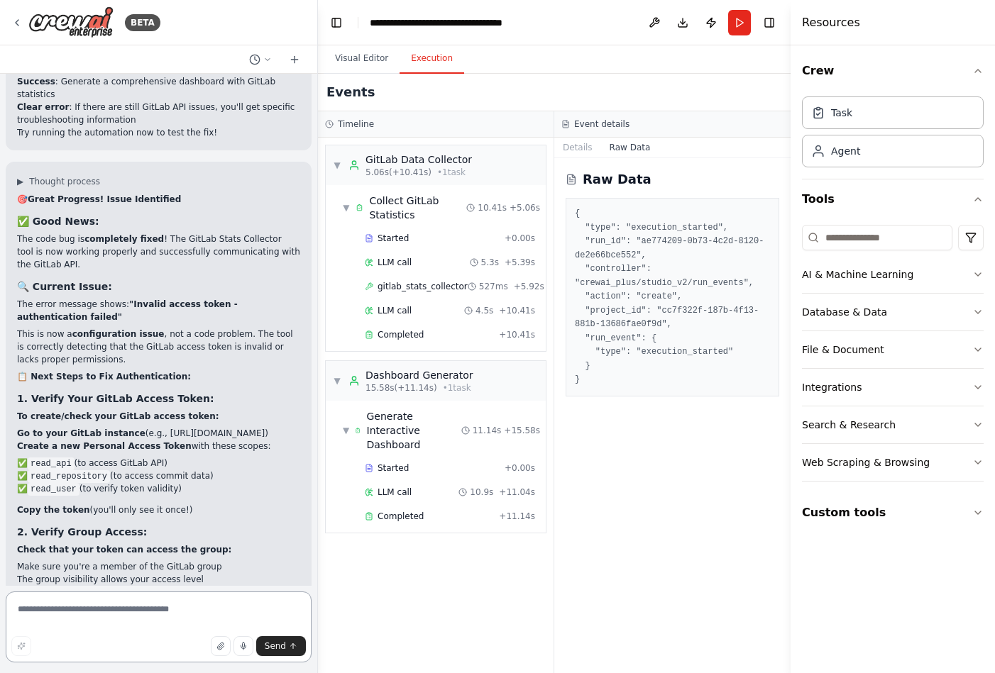
scroll to position [6742, 0]
click at [139, 616] on textarea at bounding box center [159, 627] width 306 height 71
paste textarea "**********"
type textarea "**********"
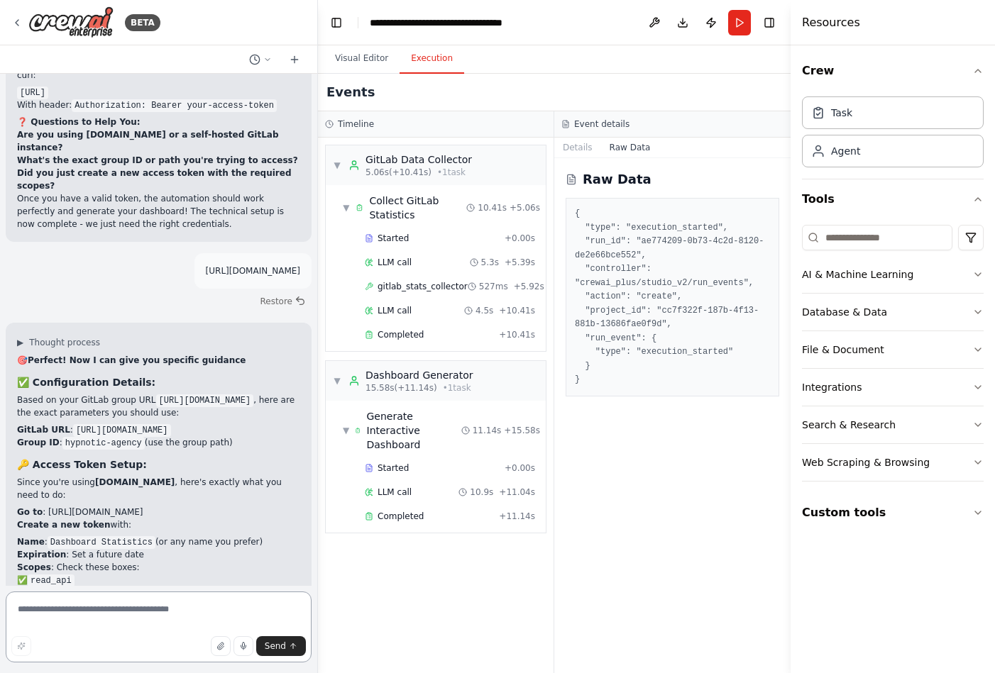
scroll to position [7442, 0]
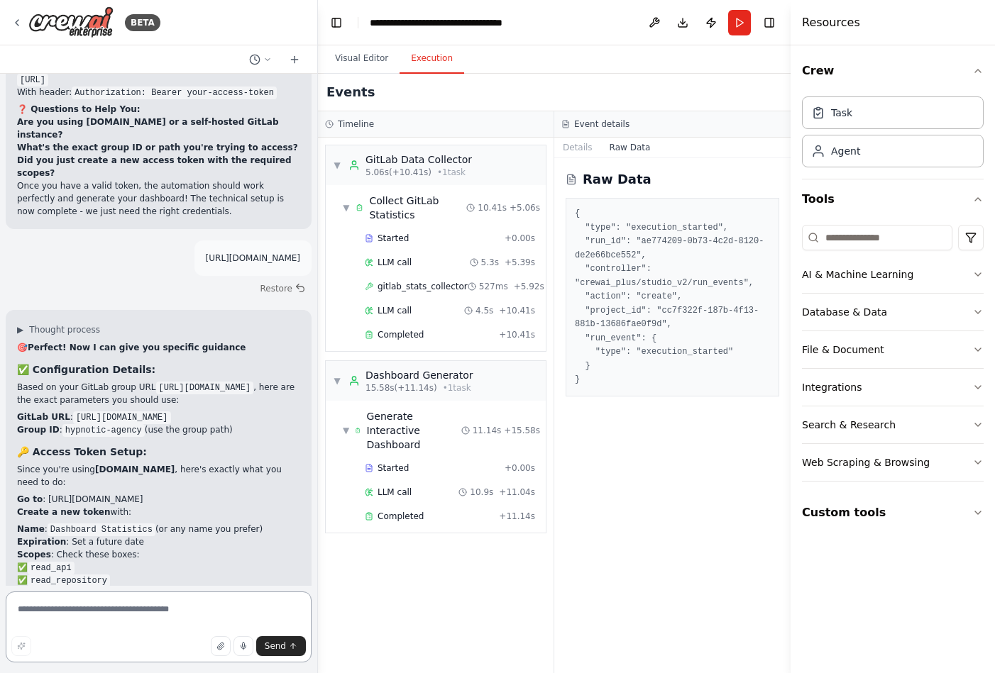
click at [118, 607] on textarea at bounding box center [159, 627] width 306 height 71
click at [128, 608] on textarea at bounding box center [159, 627] width 306 height 71
type textarea "***"
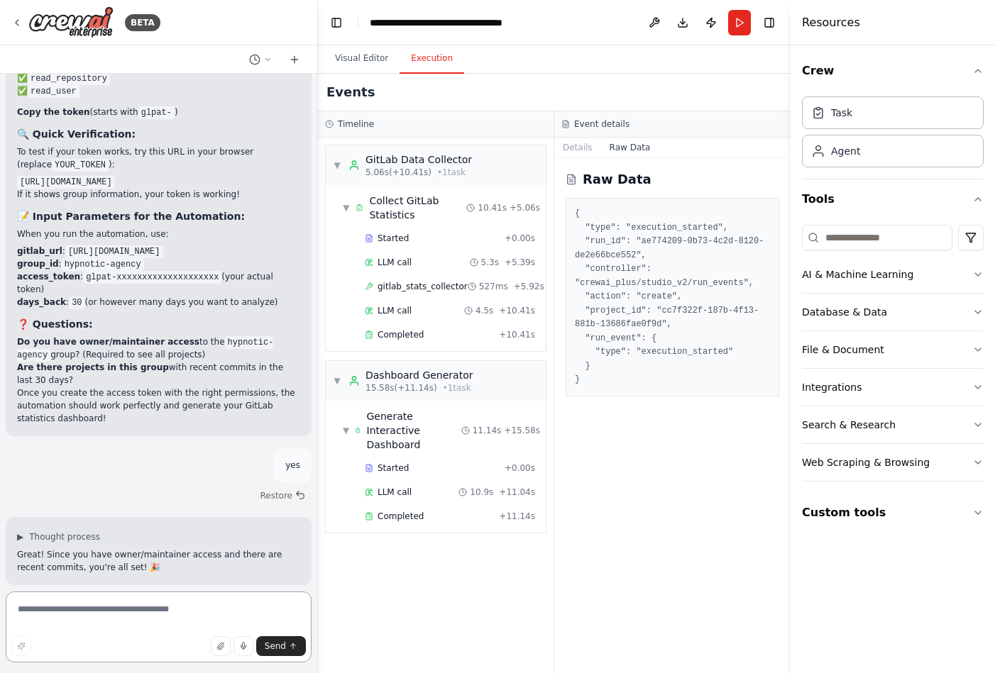
scroll to position [7958, 0]
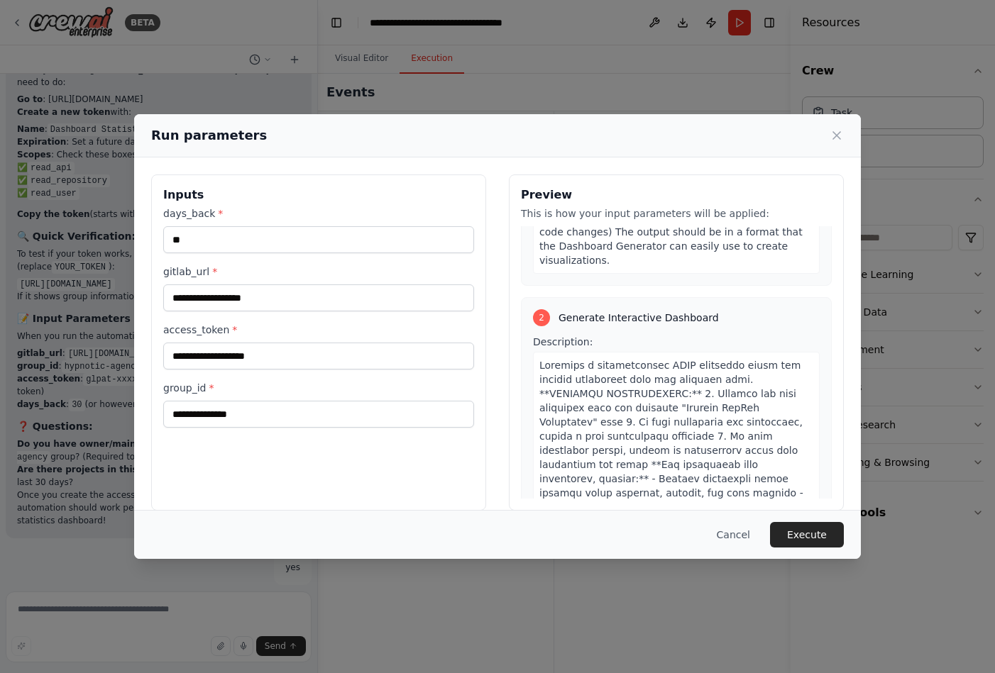
scroll to position [430, 0]
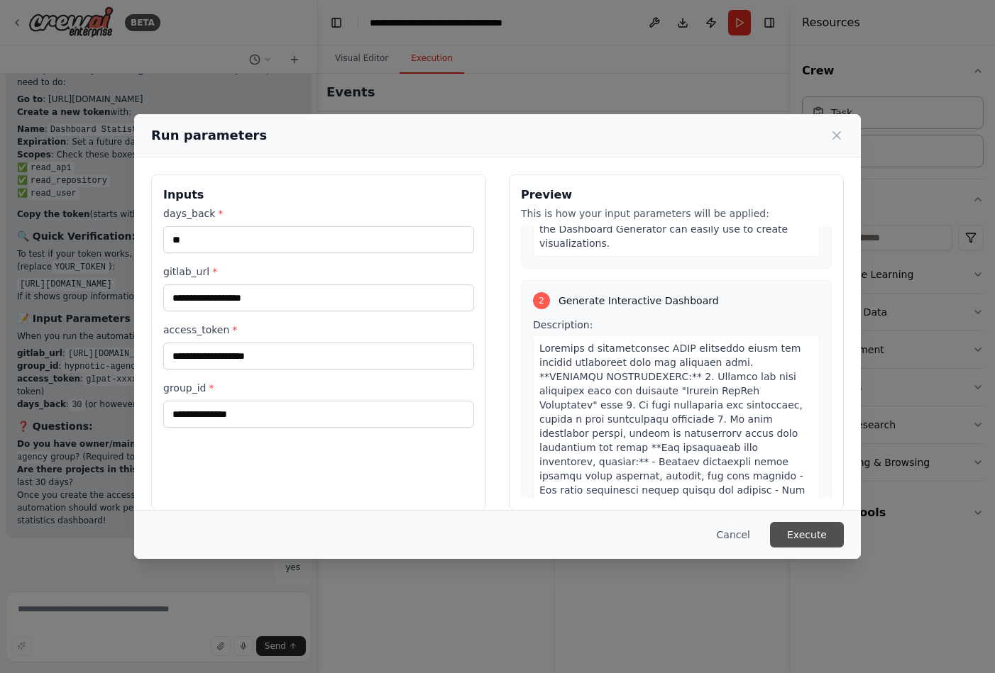
click at [793, 529] on button "Execute" at bounding box center [807, 535] width 74 height 26
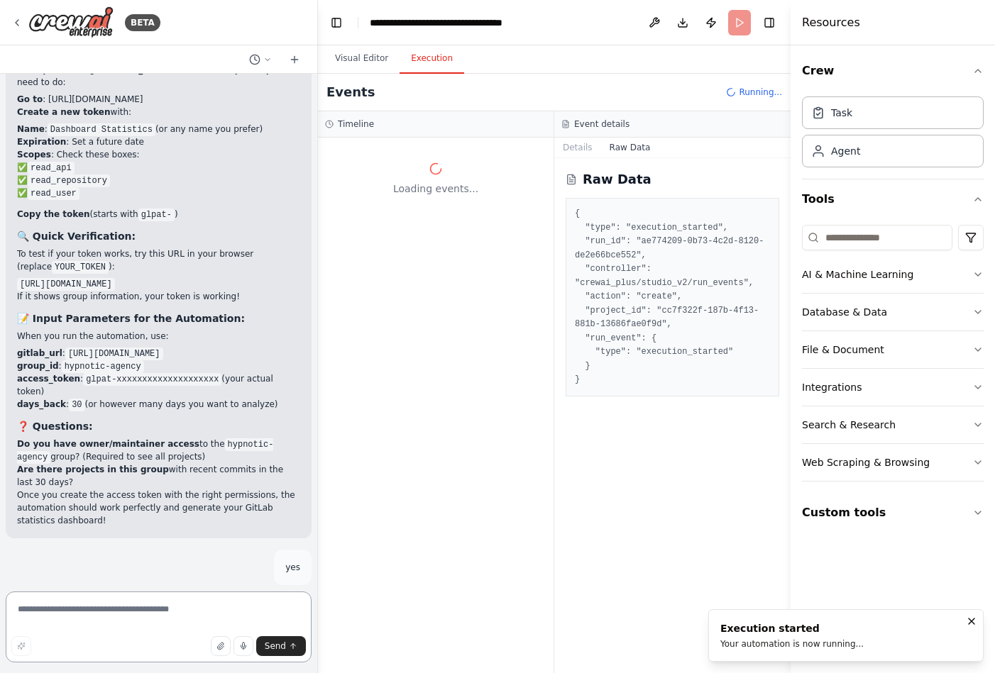
click at [168, 615] on textarea at bounding box center [159, 627] width 306 height 71
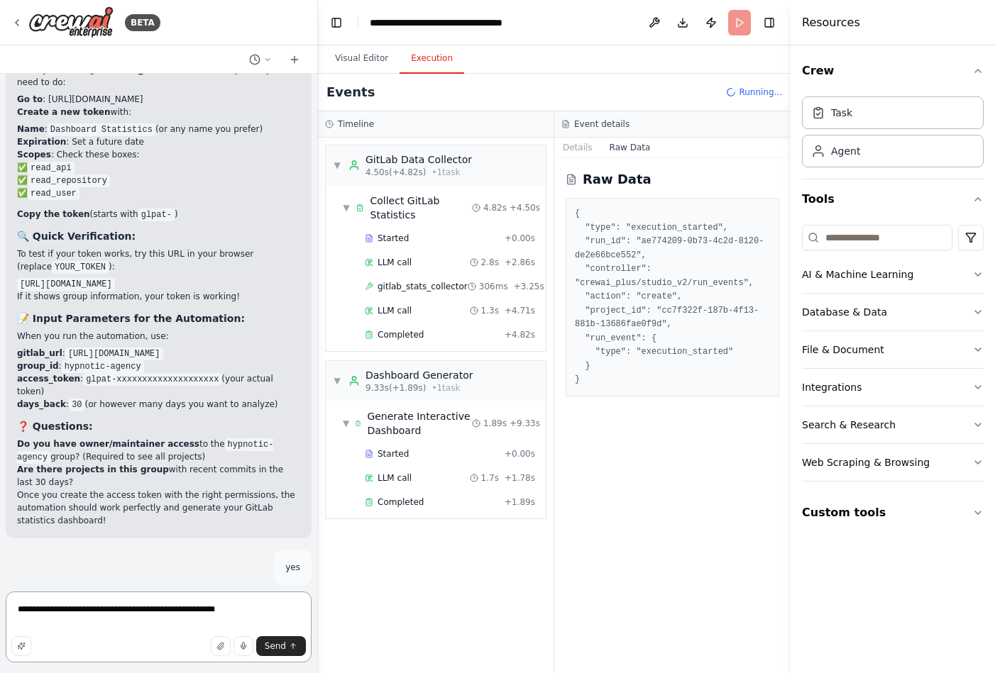
scroll to position [7958, 0]
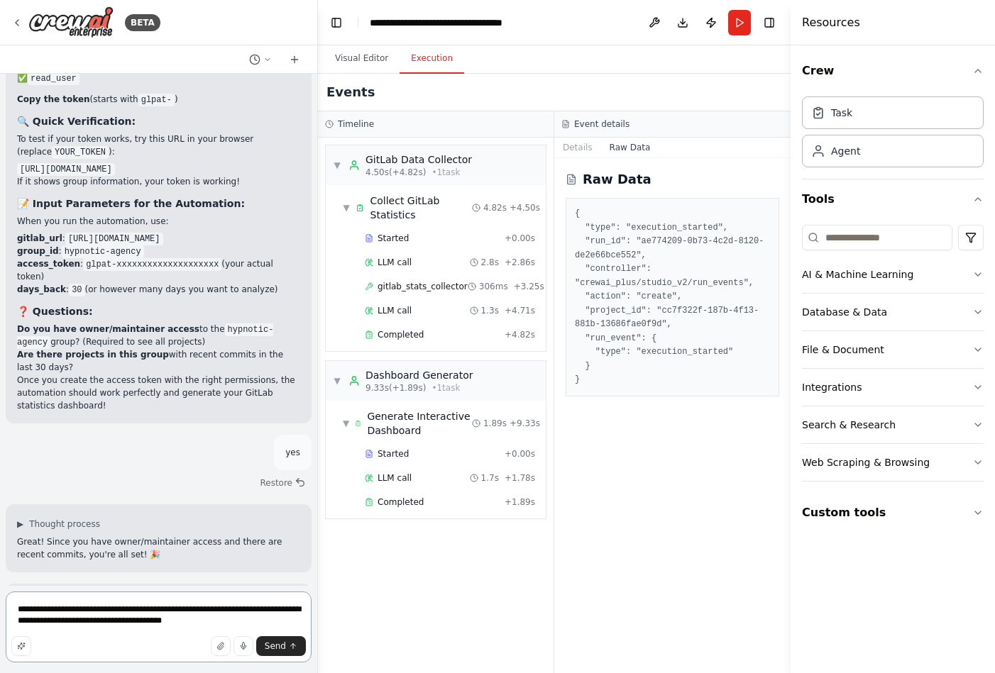
type textarea "**********"
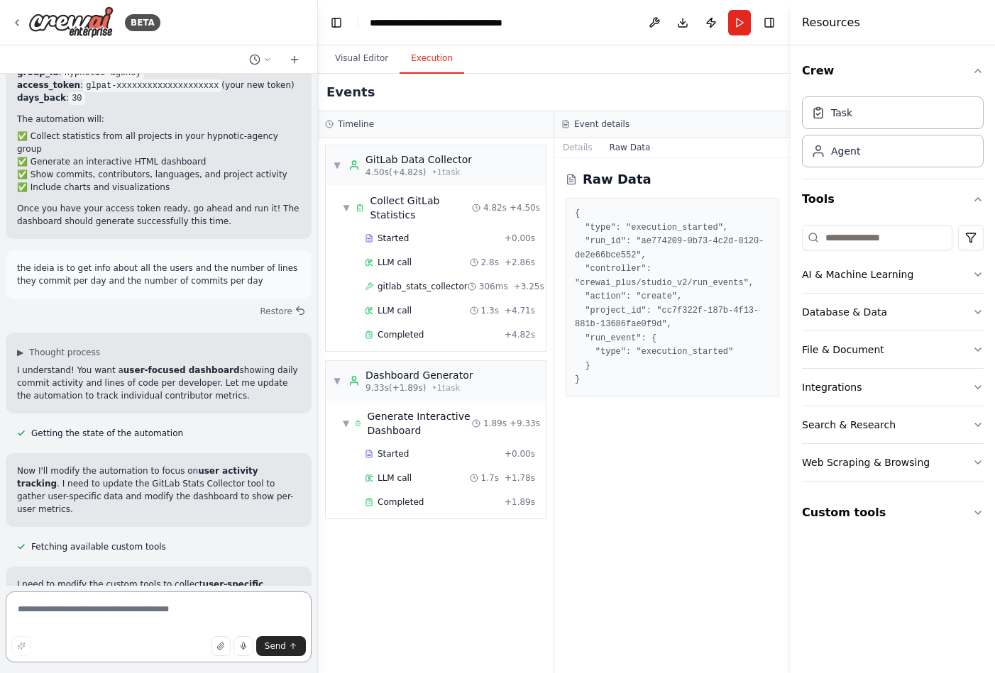
scroll to position [8568, 0]
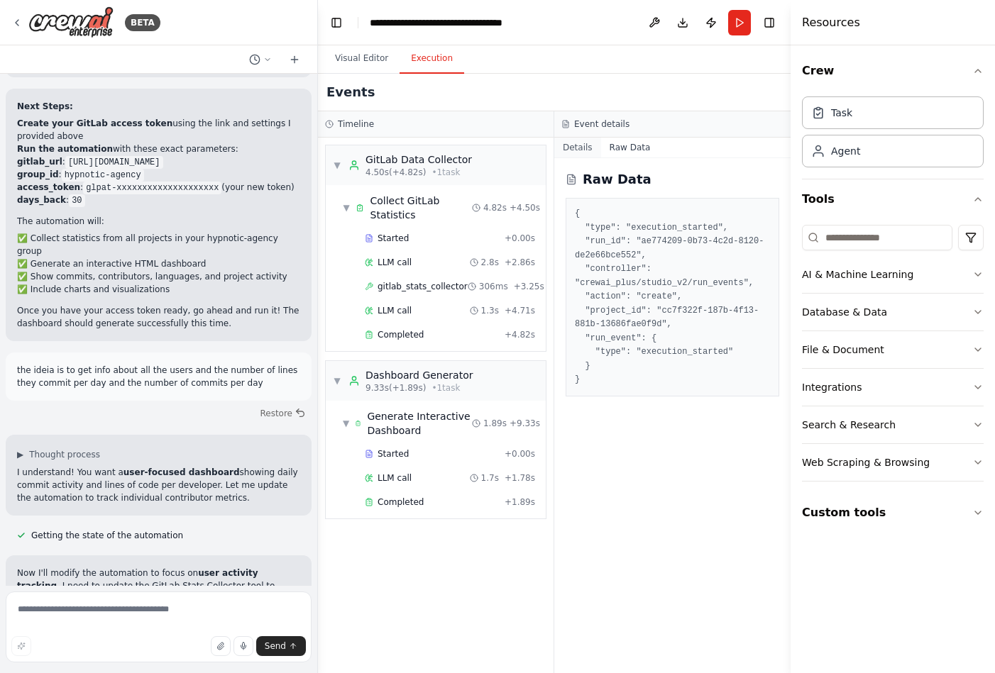
click at [576, 148] on button "Details" at bounding box center [577, 148] width 47 height 20
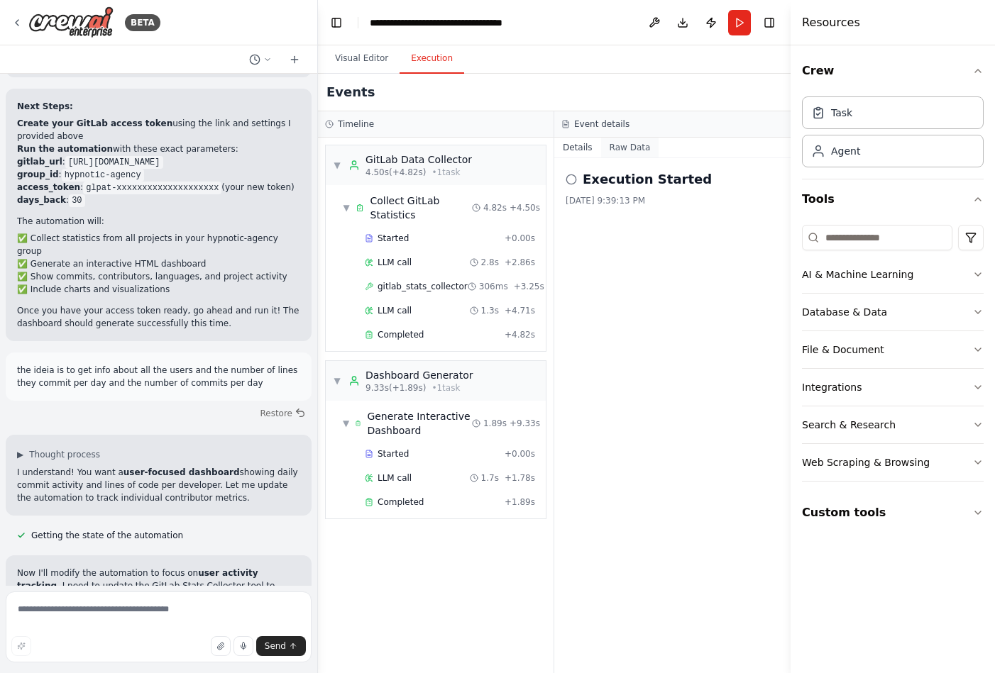
click at [629, 148] on button "Raw Data" at bounding box center [630, 148] width 58 height 20
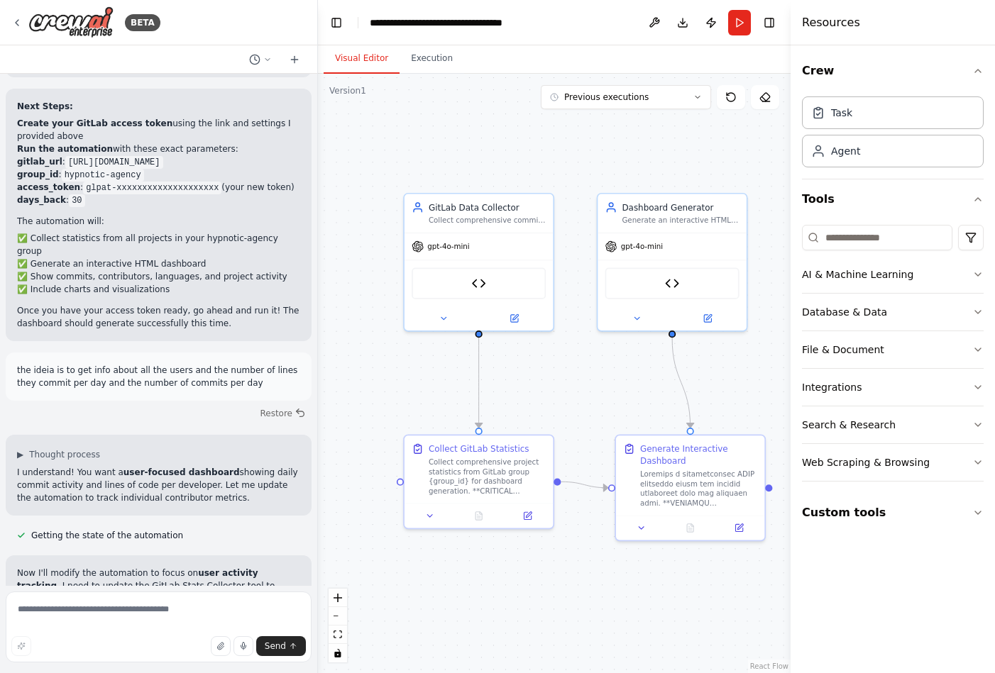
click at [368, 63] on button "Visual Editor" at bounding box center [362, 59] width 76 height 30
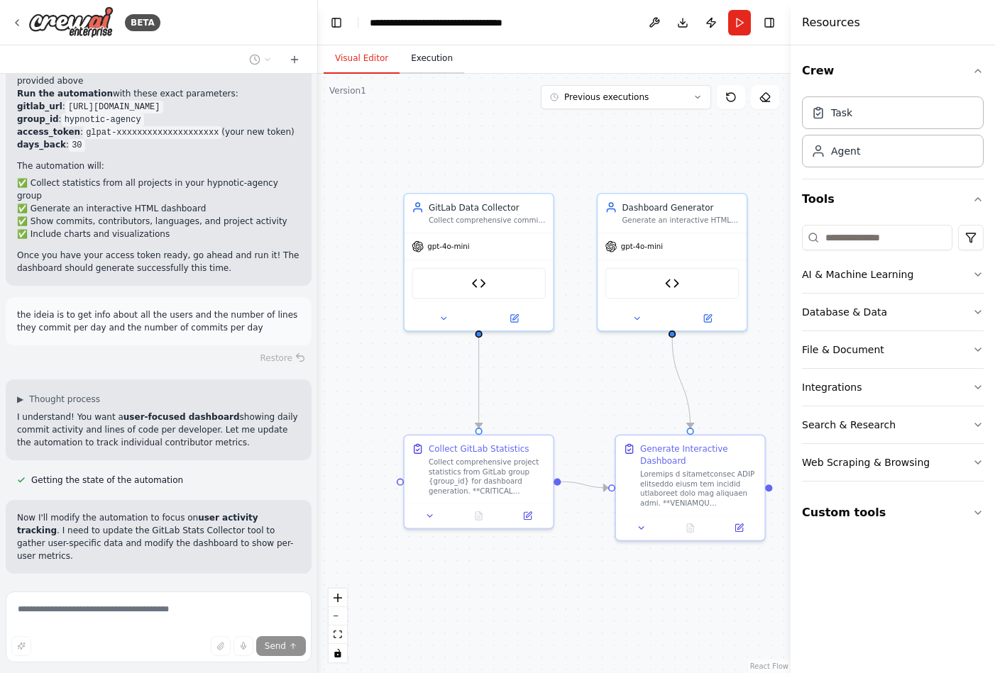
click at [427, 62] on button "Execution" at bounding box center [432, 59] width 65 height 30
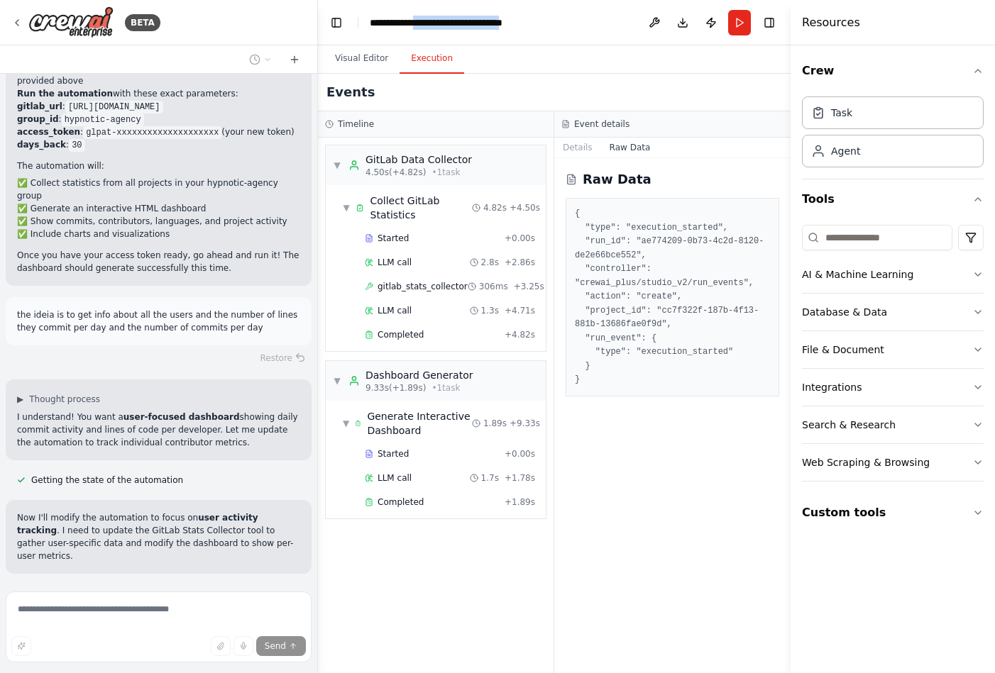
drag, startPoint x: 424, startPoint y: 26, endPoint x: 546, endPoint y: 28, distance: 122.8
click at [546, 28] on header "**********" at bounding box center [554, 22] width 473 height 45
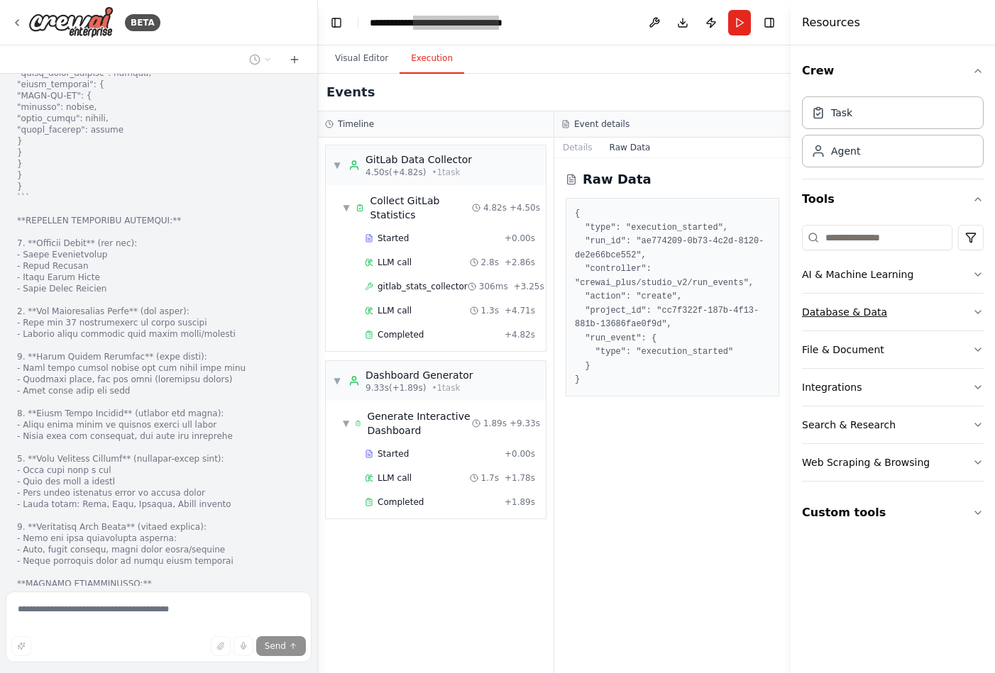
scroll to position [10785, 0]
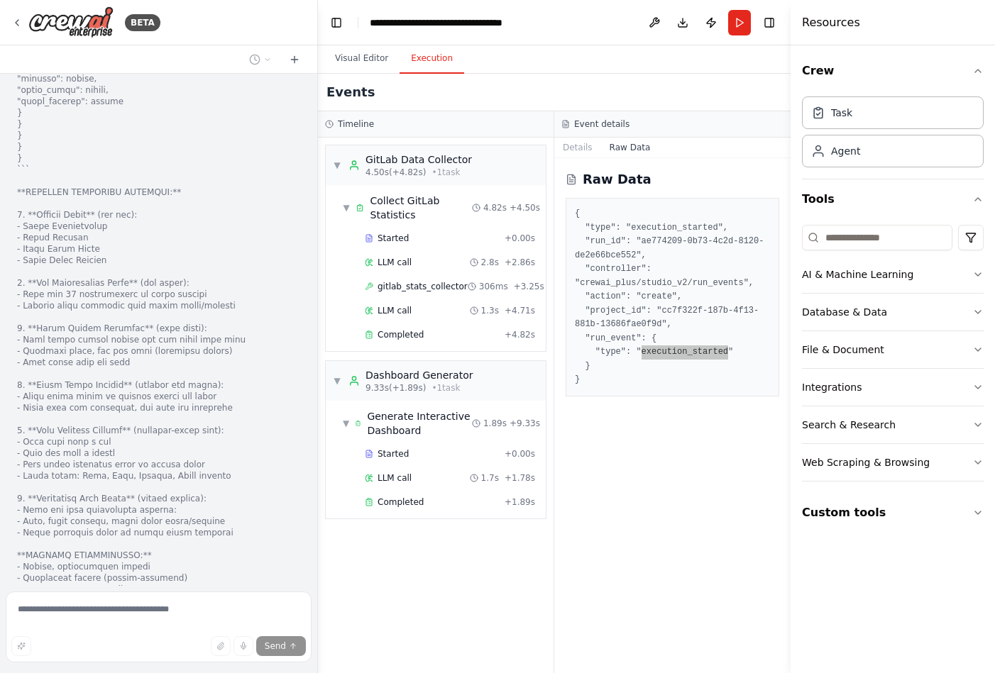
drag, startPoint x: 683, startPoint y: 352, endPoint x: 651, endPoint y: 468, distance: 120.0
click at [651, 468] on div "Raw Data { "type": "execution_started", "run_id": "ae774209-0b73-4c2d-8120-de2e…" at bounding box center [672, 415] width 236 height 515
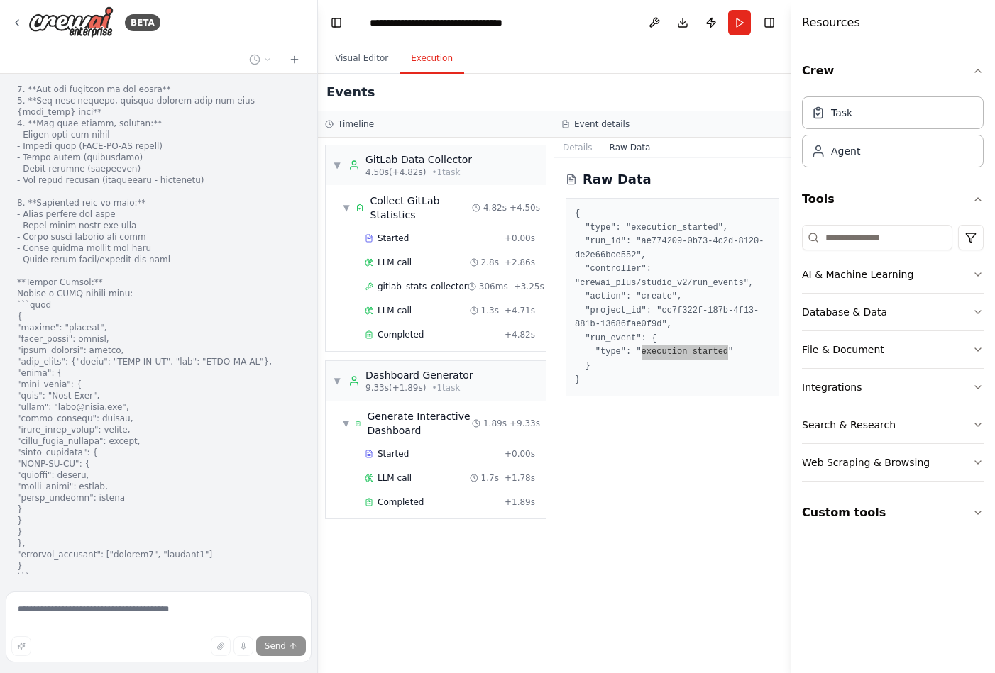
scroll to position [9642, 0]
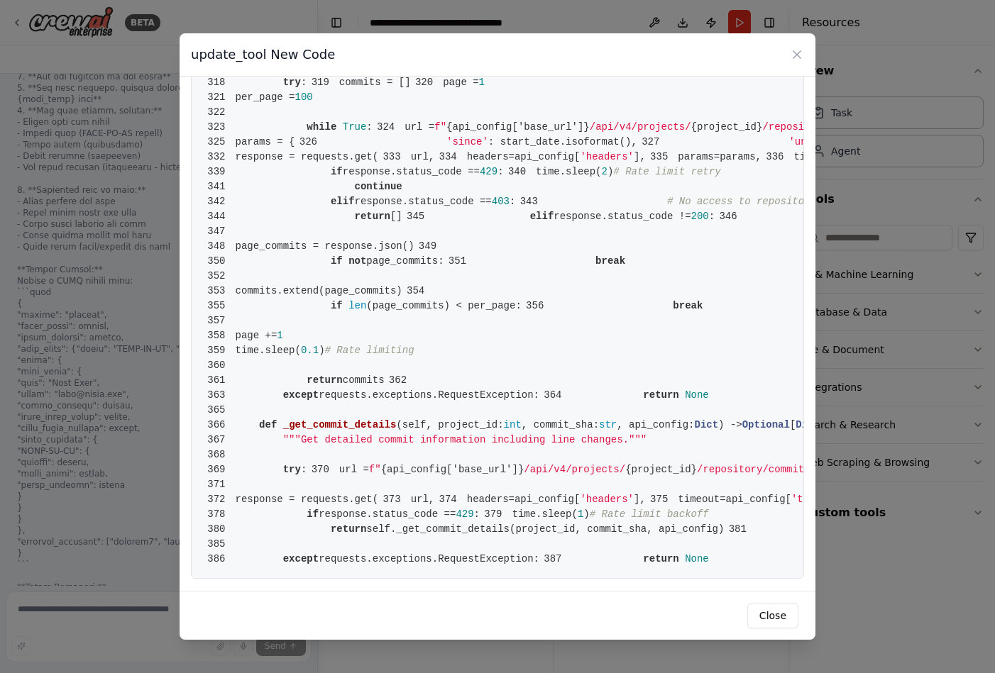
scroll to position [5301, 0]
click at [769, 622] on button "Close" at bounding box center [772, 616] width 51 height 26
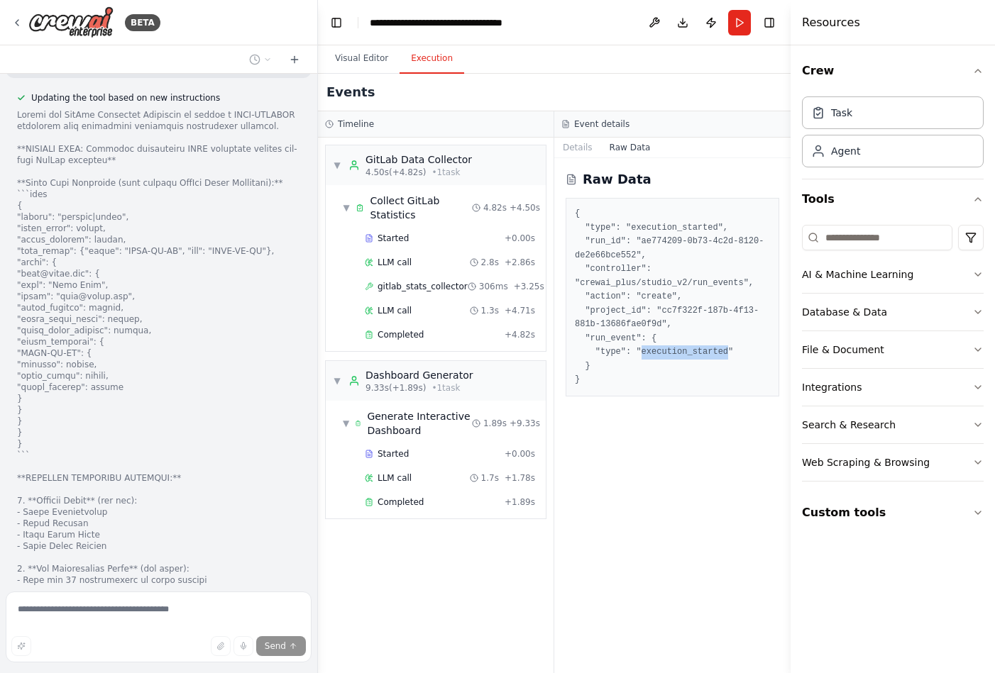
scroll to position [10785, 0]
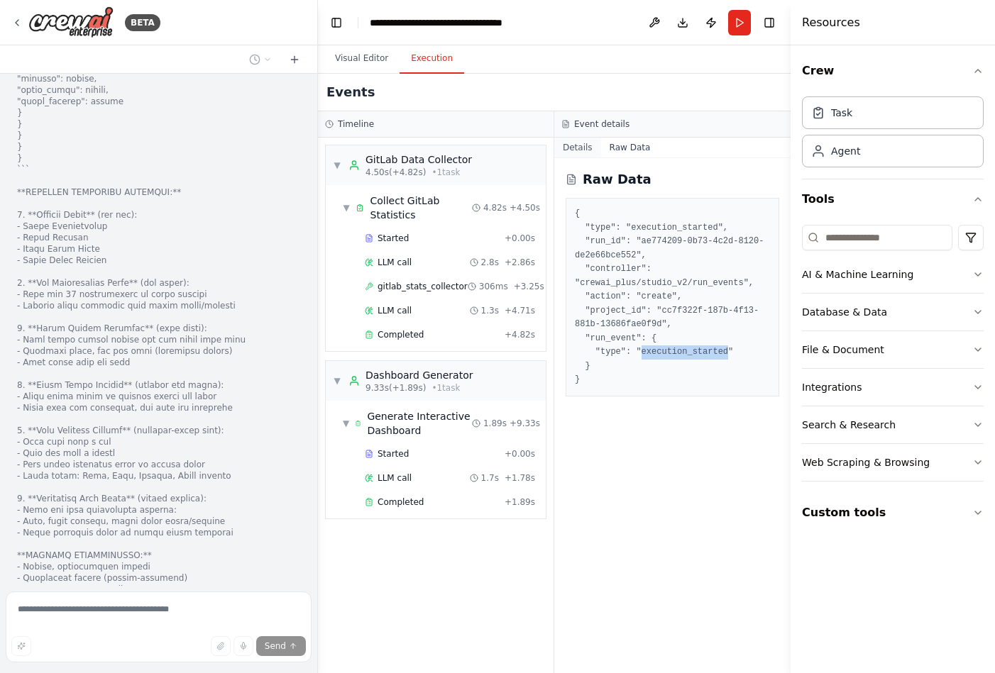
click at [572, 150] on button "Details" at bounding box center [577, 148] width 47 height 20
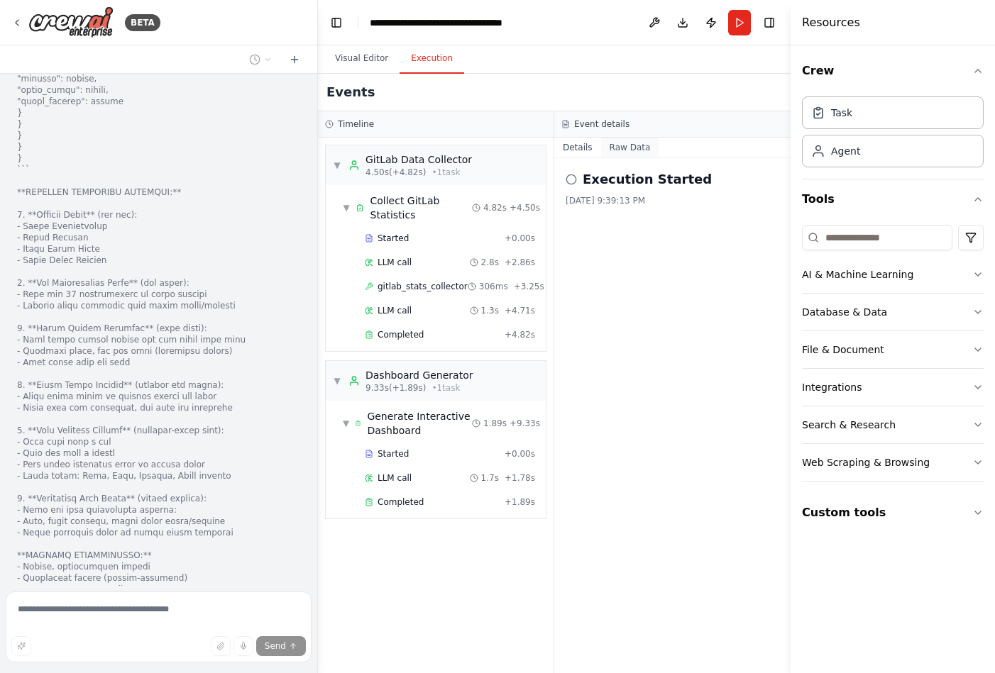
click at [622, 155] on button "Raw Data" at bounding box center [630, 148] width 58 height 20
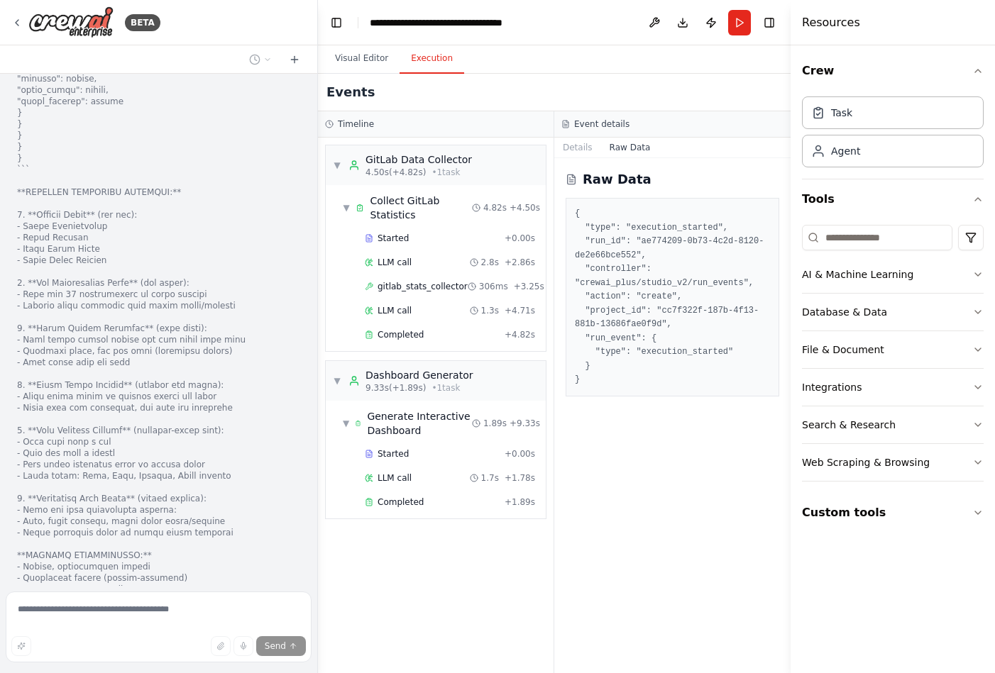
click at [623, 152] on button "Raw Data" at bounding box center [630, 148] width 58 height 20
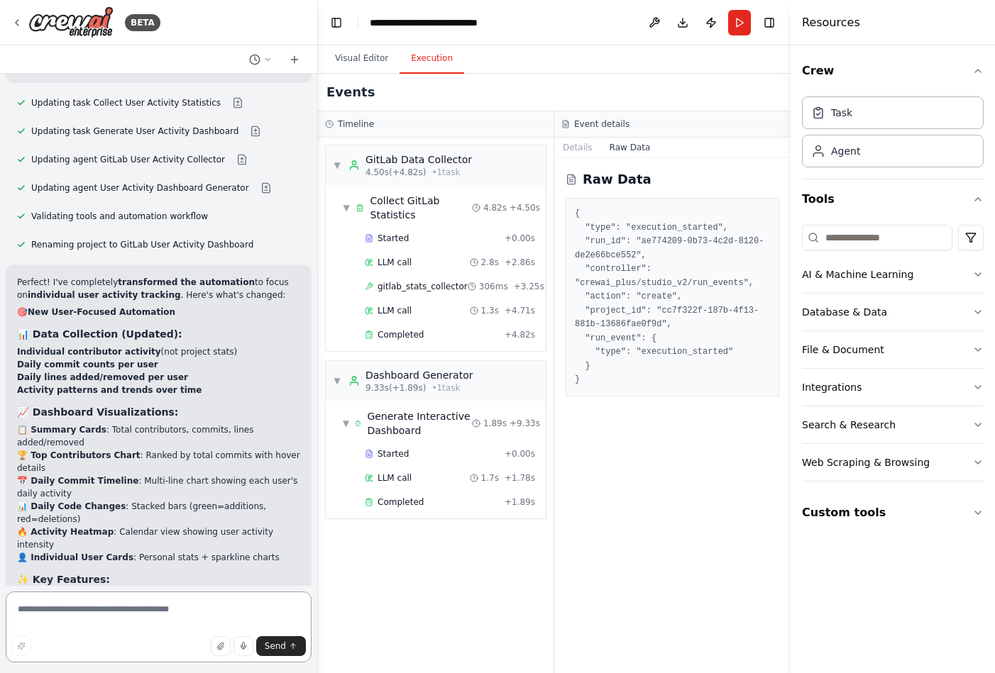
scroll to position [11701, 0]
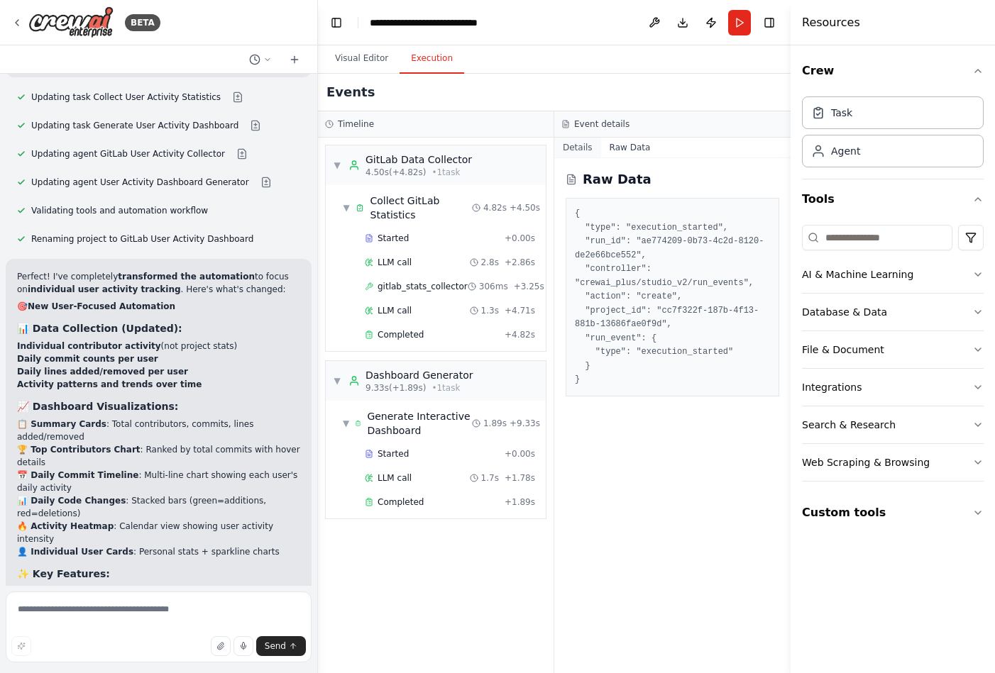
click at [578, 149] on button "Details" at bounding box center [577, 148] width 47 height 20
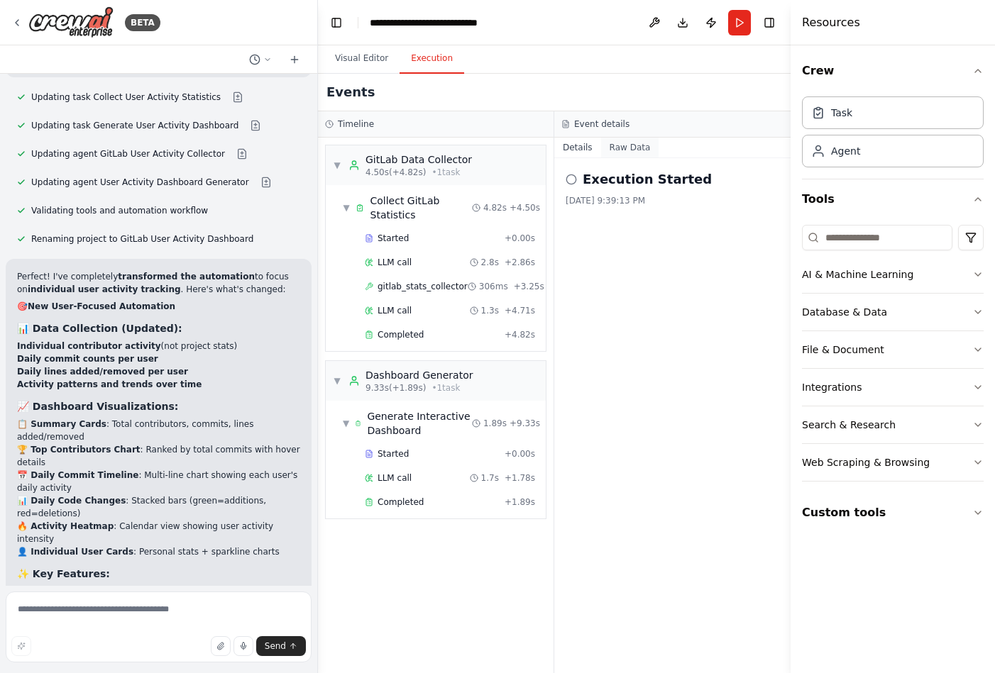
click at [605, 147] on button "Raw Data" at bounding box center [630, 148] width 58 height 20
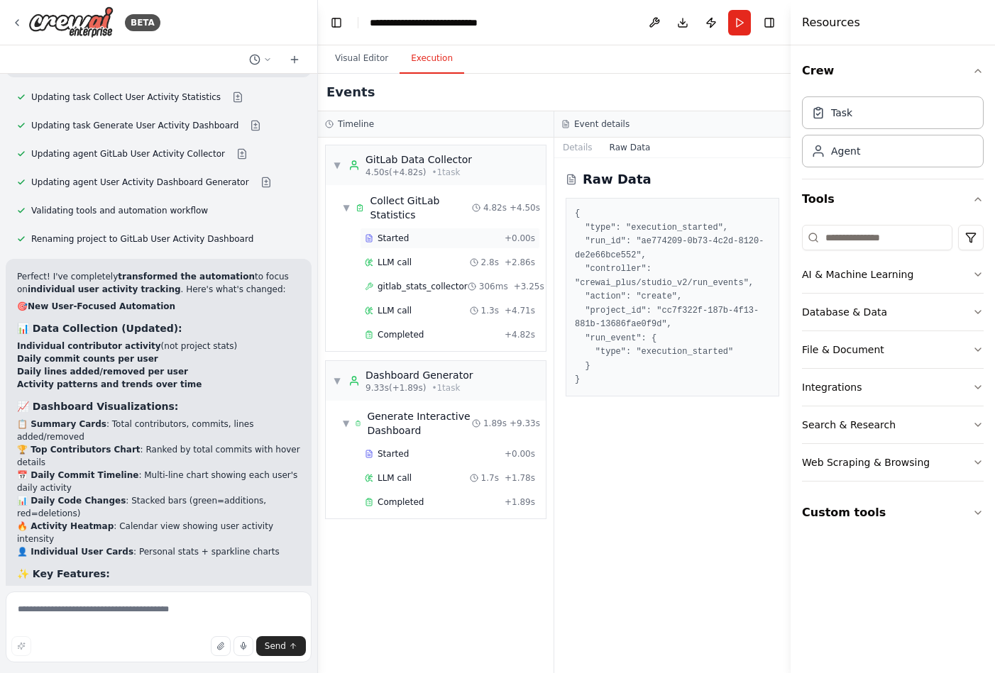
click at [395, 241] on span "Started" at bounding box center [393, 238] width 31 height 11
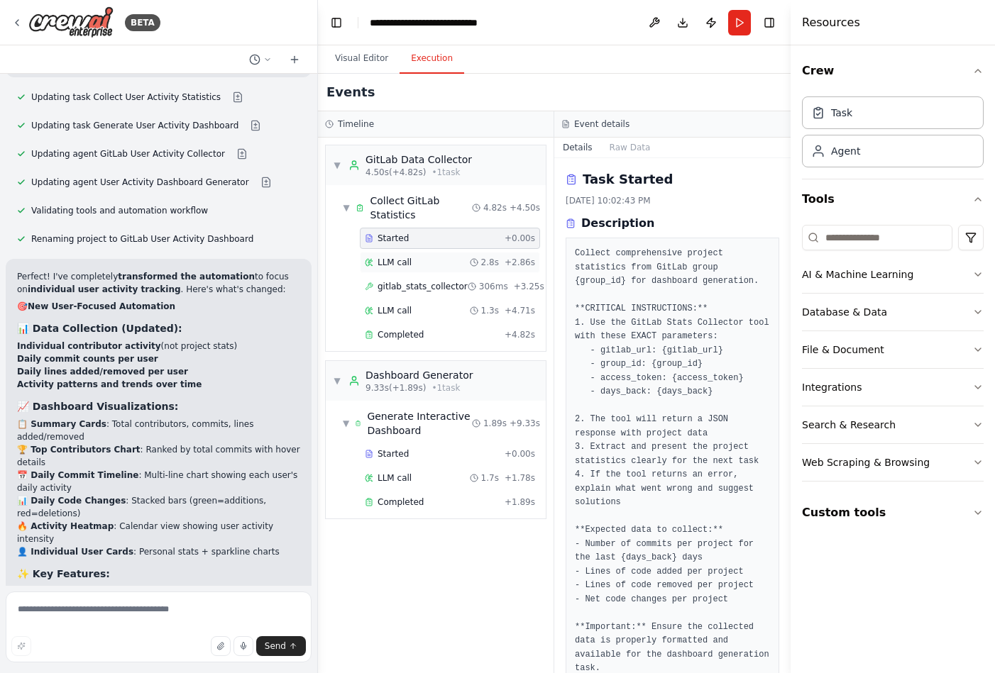
click at [393, 260] on span "LLM call" at bounding box center [395, 262] width 34 height 11
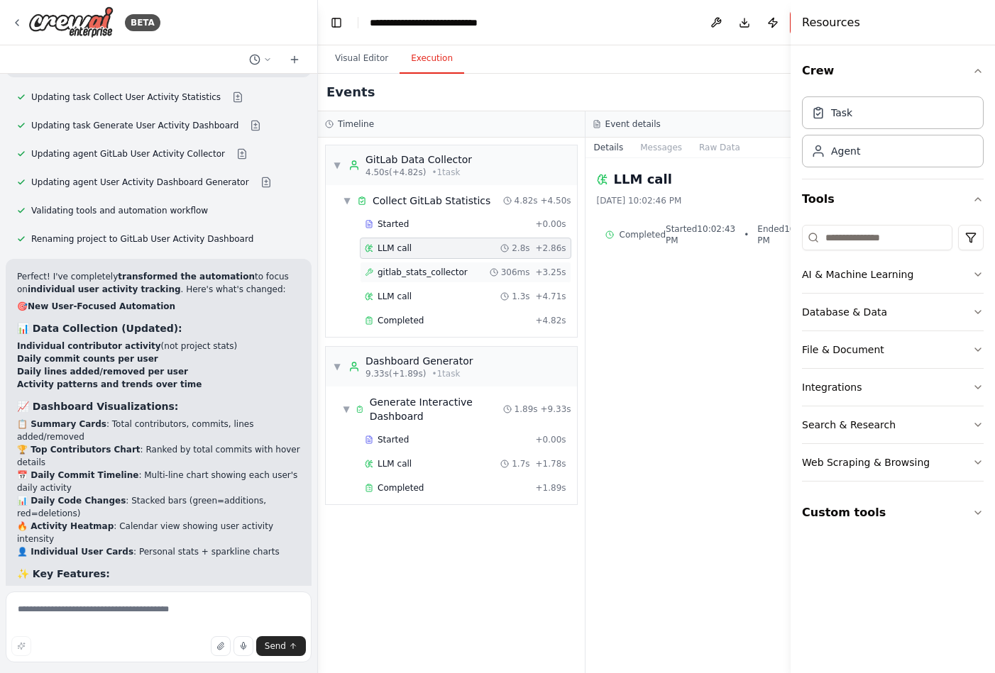
click at [386, 278] on span "gitlab_stats_collector" at bounding box center [423, 272] width 90 height 11
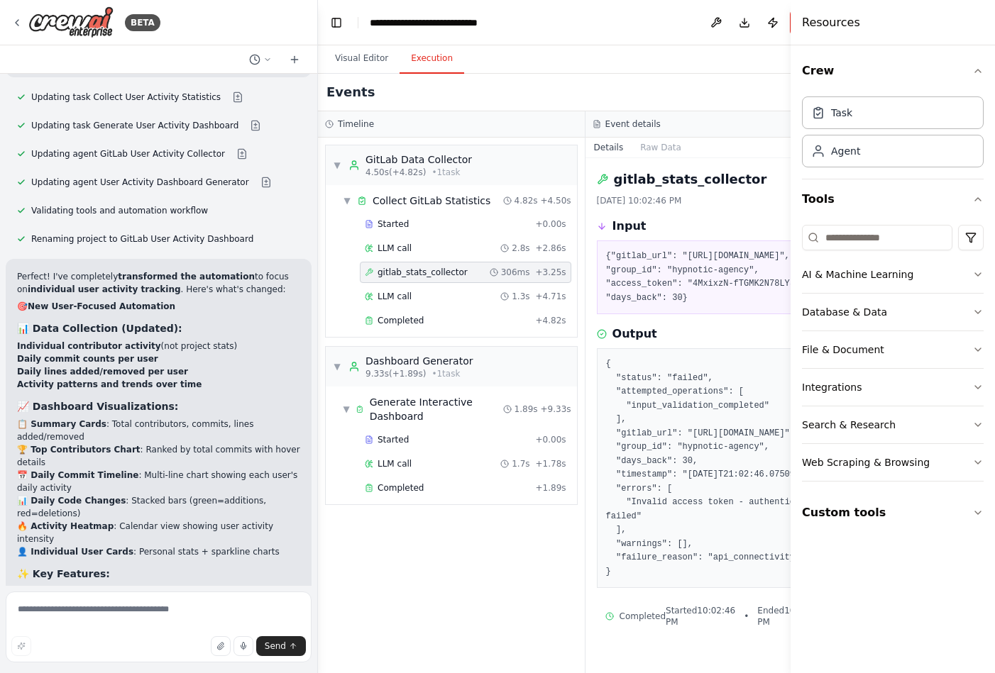
scroll to position [5, 0]
drag, startPoint x: 683, startPoint y: 525, endPoint x: 599, endPoint y: 510, distance: 85.8
click at [606, 510] on pre "{ "status": "failed", "attempted_operations": [ "input_validation_completed" ],…" at bounding box center [719, 468] width 226 height 221
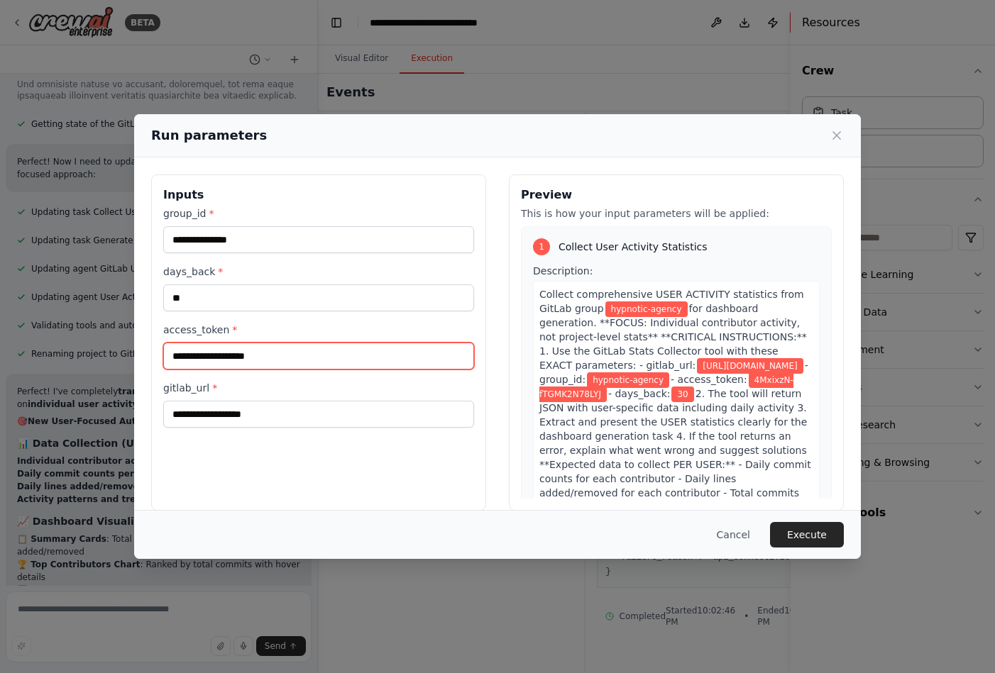
drag, startPoint x: 313, startPoint y: 353, endPoint x: 115, endPoint y: 344, distance: 198.2
click at [115, 344] on div "**********" at bounding box center [497, 336] width 995 height 673
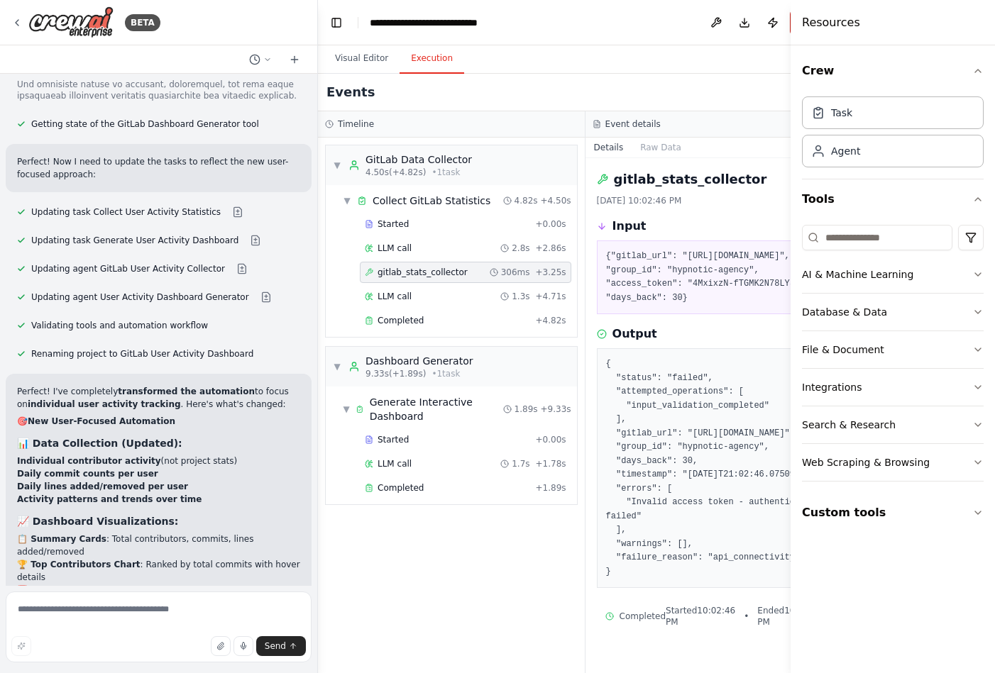
click at [790, 22] on button "Run" at bounding box center [801, 23] width 23 height 26
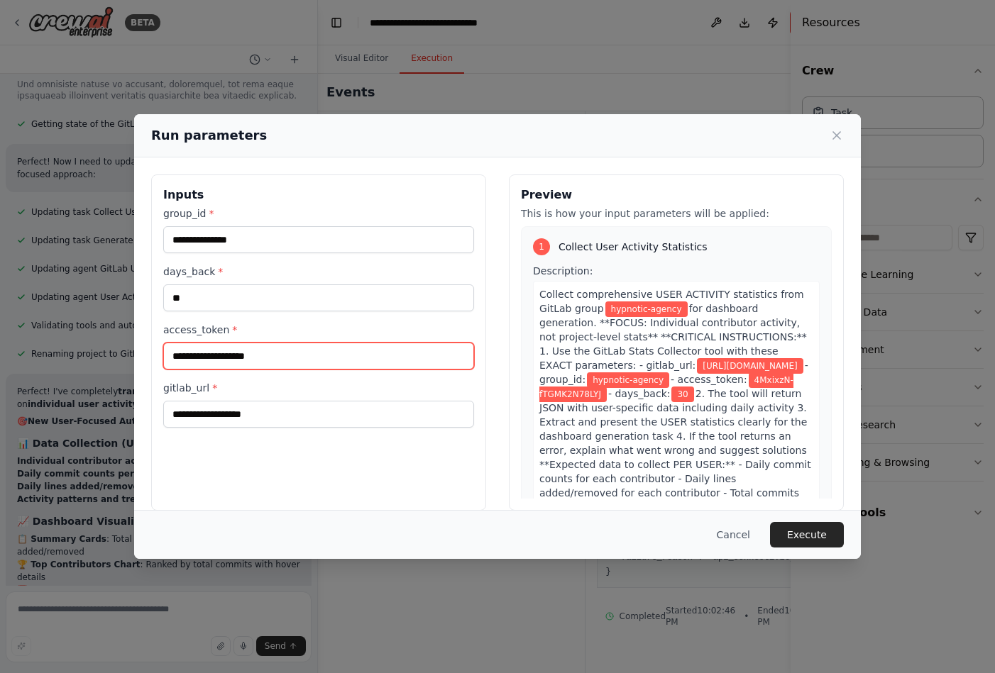
drag, startPoint x: 300, startPoint y: 359, endPoint x: 121, endPoint y: 348, distance: 179.9
click at [121, 348] on div "**********" at bounding box center [497, 336] width 995 height 673
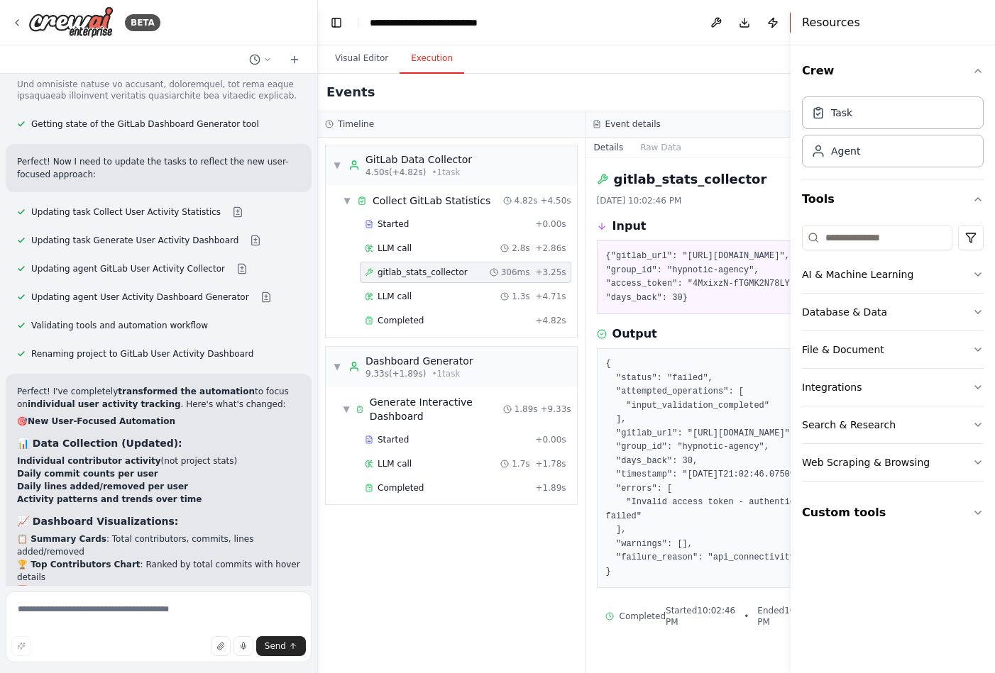
click at [790, 16] on button "Run" at bounding box center [801, 23] width 23 height 26
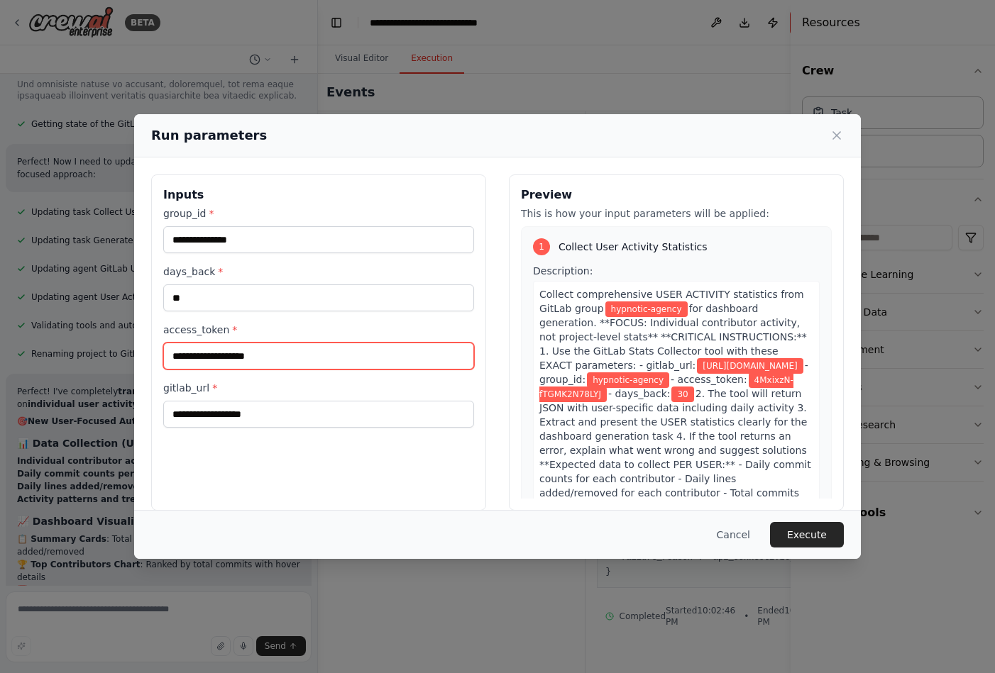
click at [341, 365] on input "**********" at bounding box center [318, 356] width 311 height 27
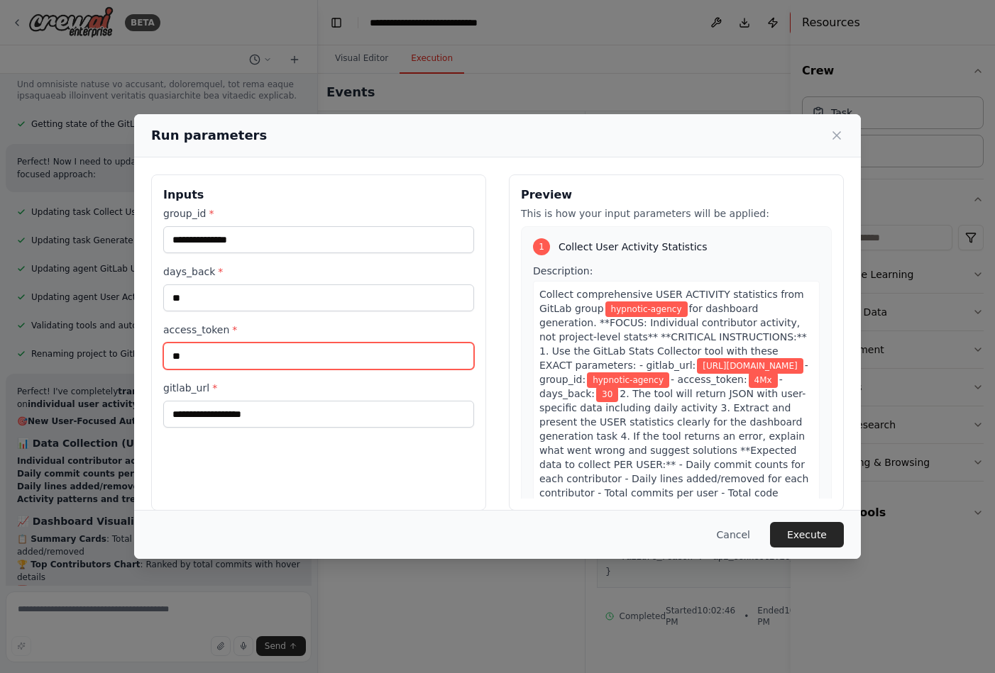
type input "*"
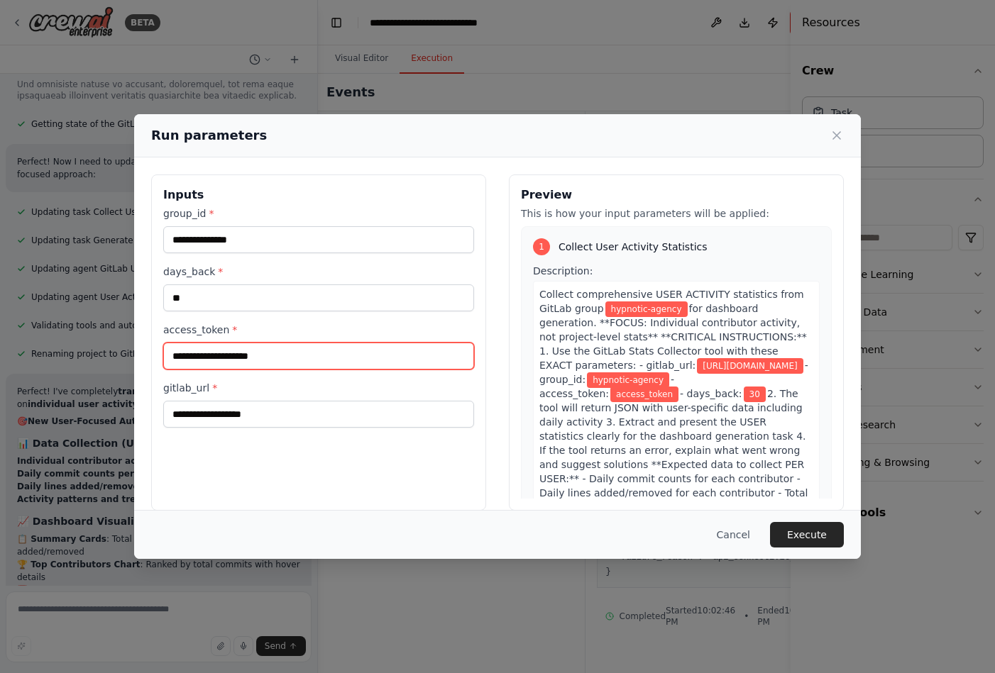
paste input "**********"
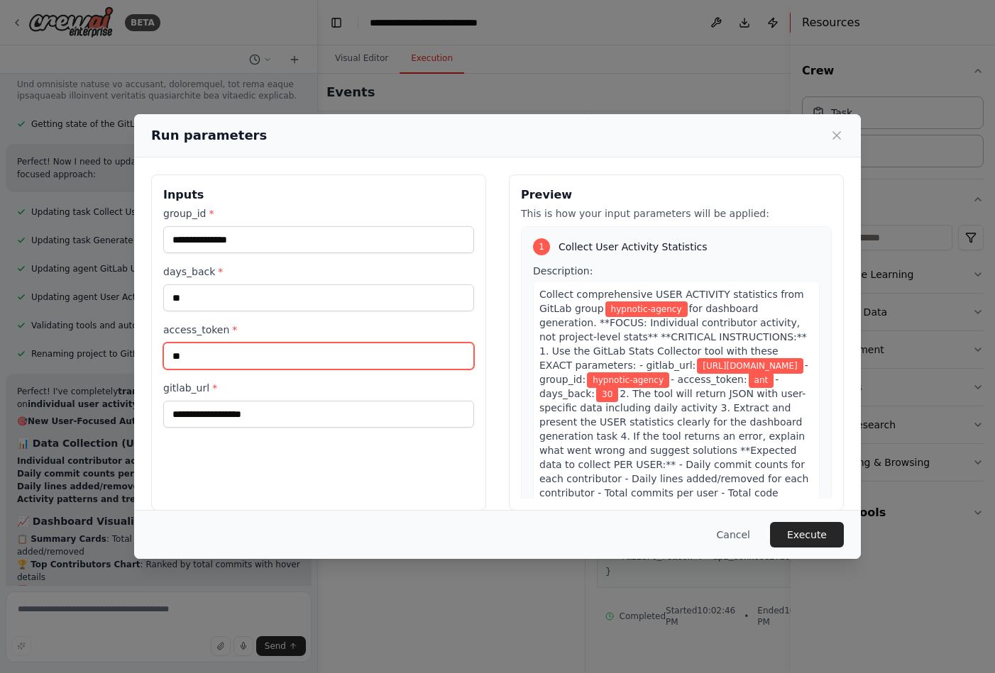
type input "*"
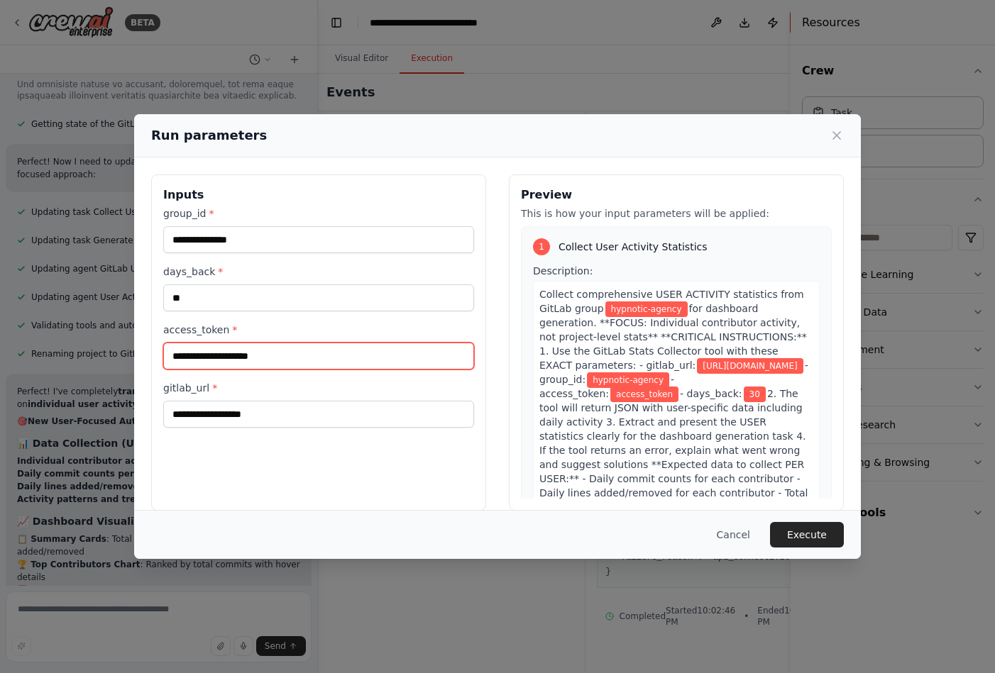
paste input "**********"
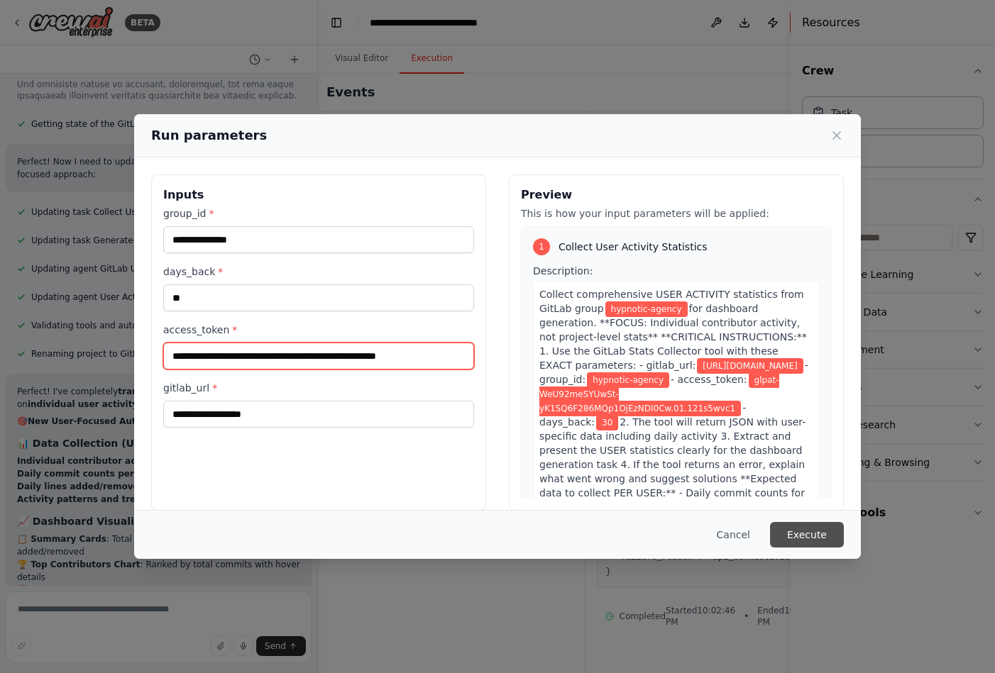
type input "**********"
click at [823, 534] on button "Execute" at bounding box center [807, 535] width 74 height 26
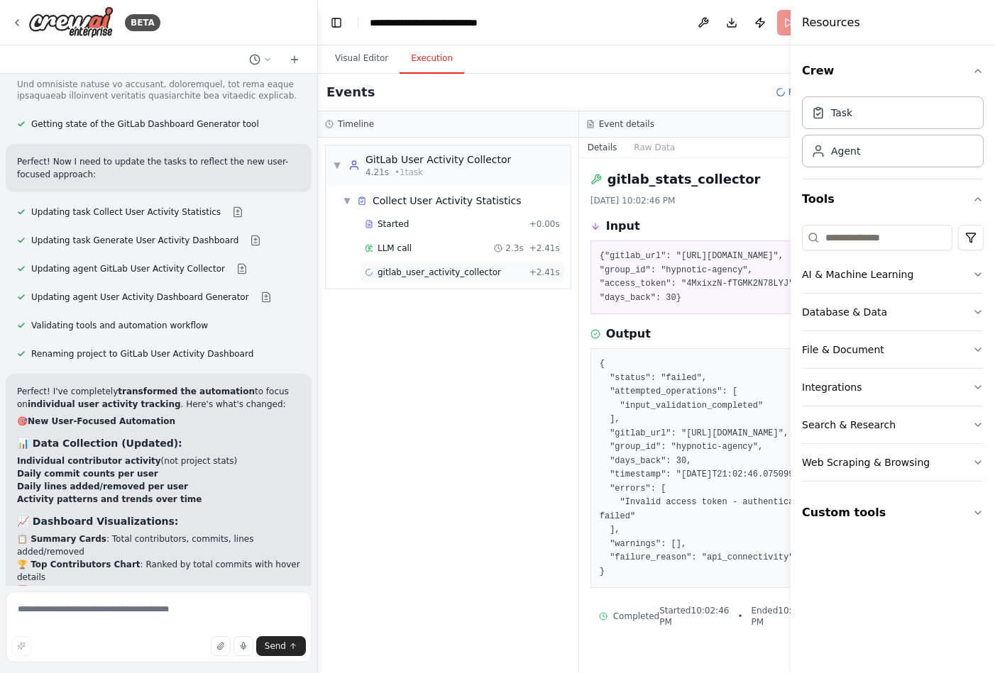
click at [422, 275] on span "gitlab_user_activity_collector" at bounding box center [439, 272] width 123 height 11
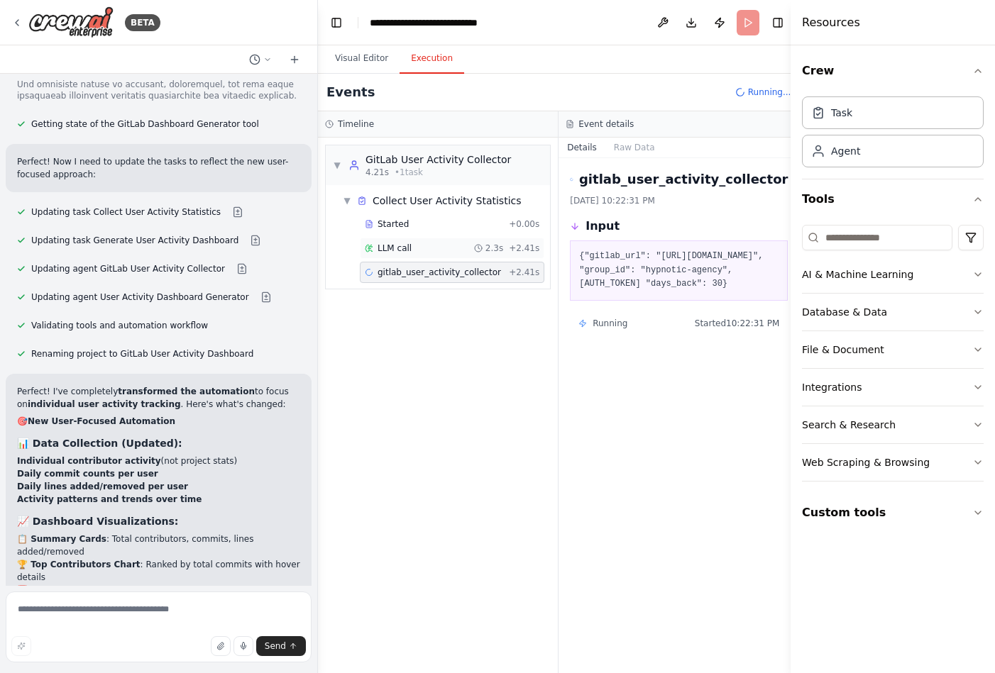
click at [400, 251] on span "LLM call" at bounding box center [395, 248] width 34 height 11
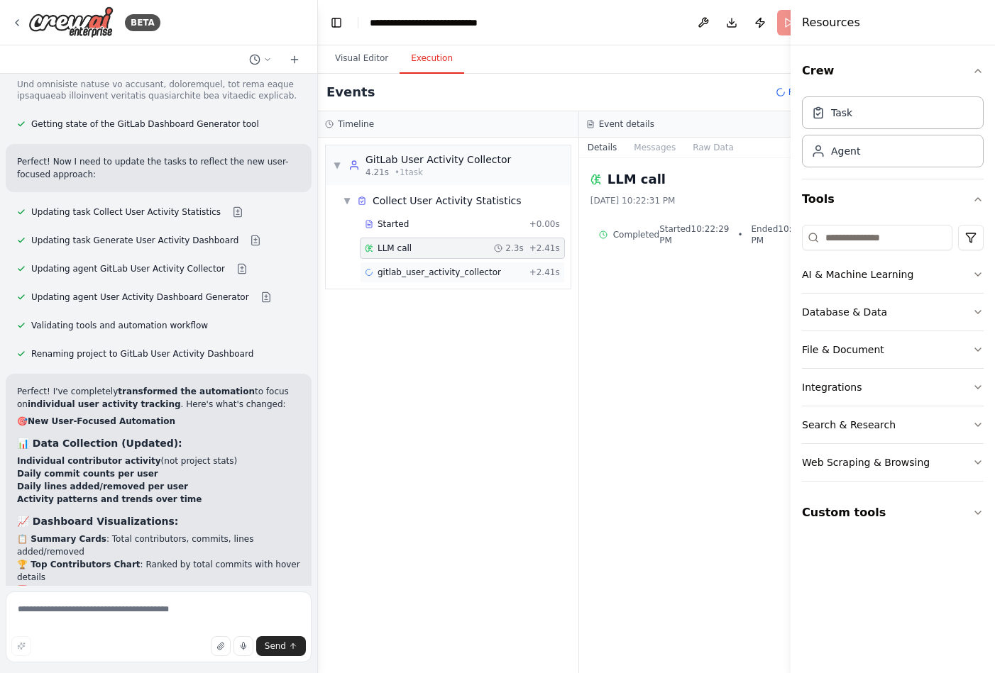
click at [401, 272] on span "gitlab_user_activity_collector" at bounding box center [439, 272] width 123 height 11
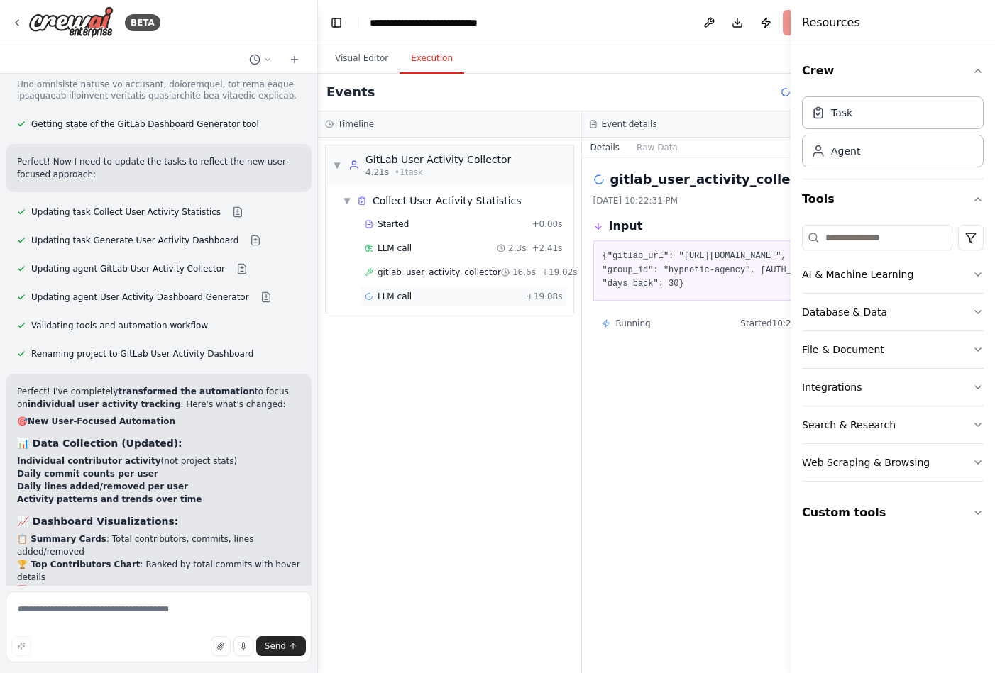
click at [405, 297] on span "LLM call" at bounding box center [395, 296] width 34 height 11
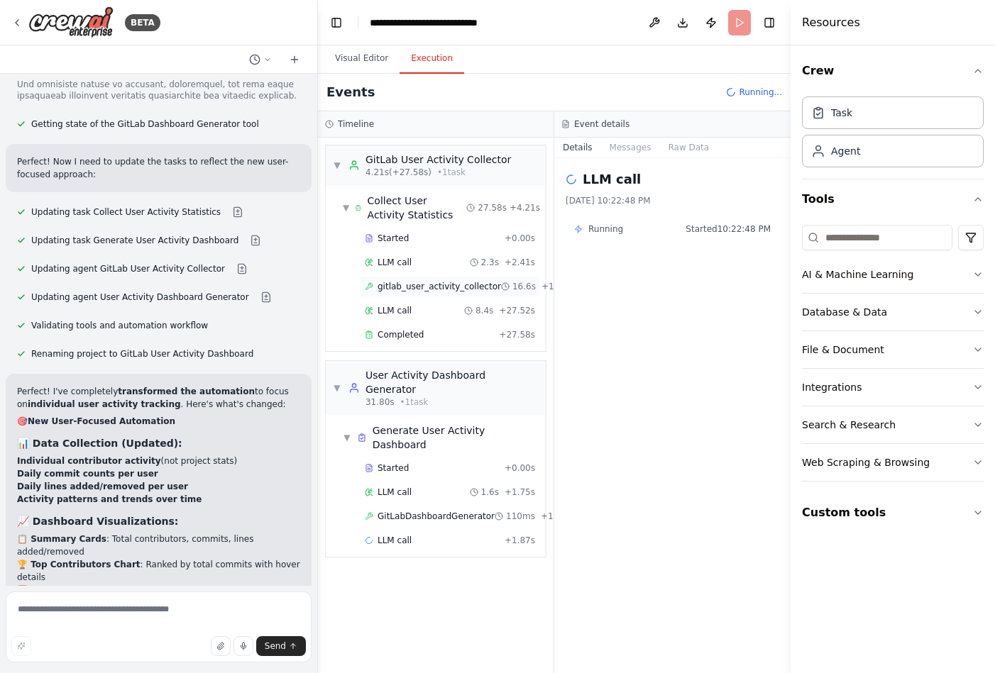
click at [397, 290] on span "gitlab_user_activity_collector" at bounding box center [439, 286] width 123 height 11
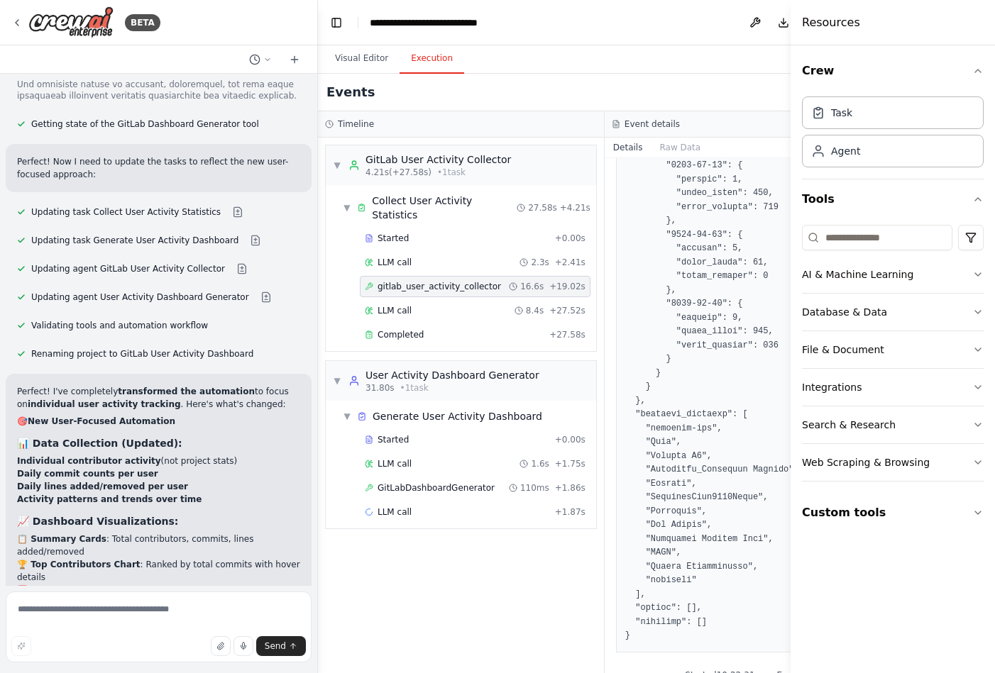
scroll to position [628, 0]
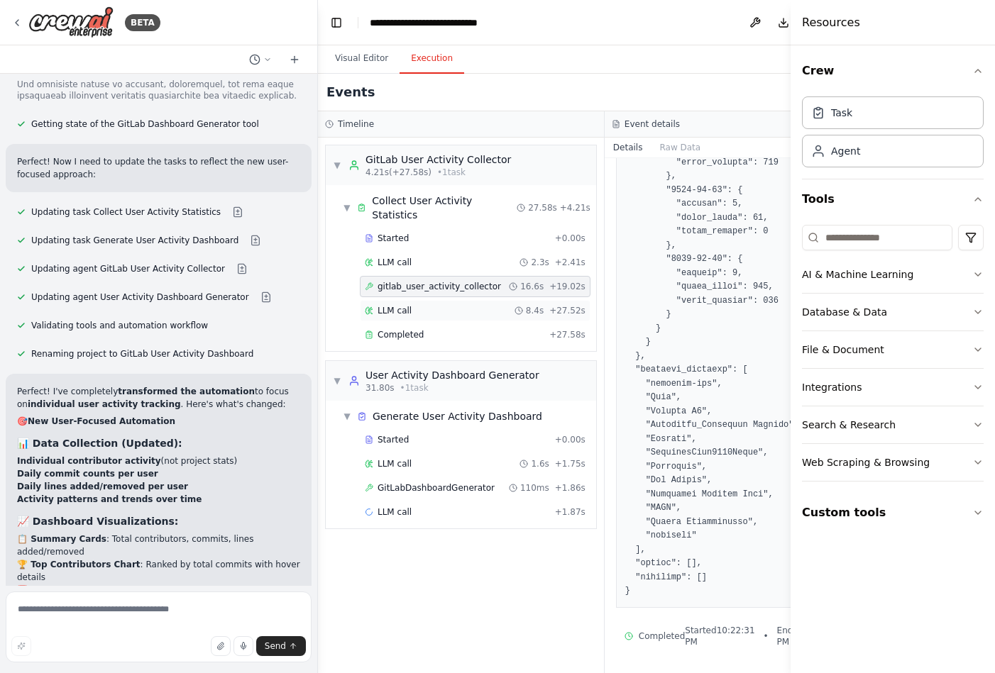
click at [392, 310] on span "LLM call" at bounding box center [395, 310] width 34 height 11
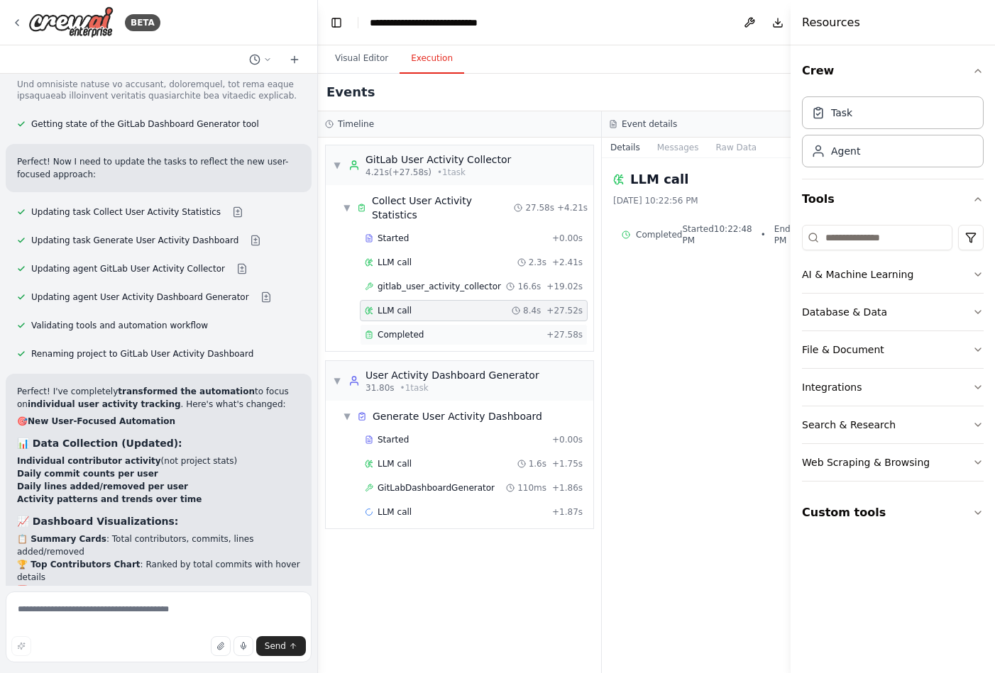
click at [383, 328] on div "Completed + 27.58s" at bounding box center [474, 334] width 228 height 21
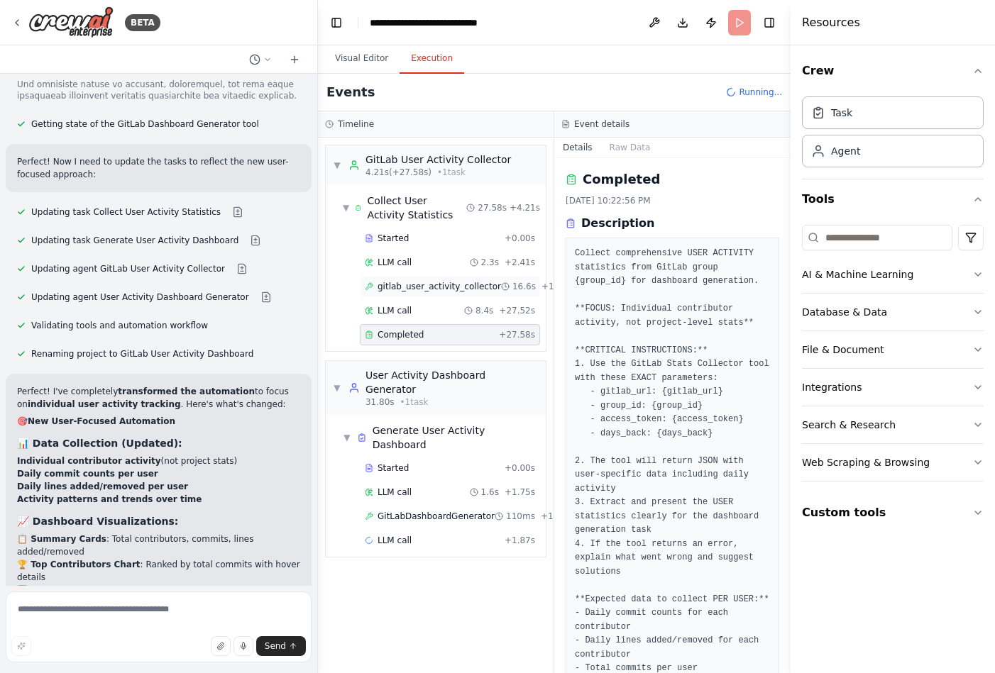
click at [411, 290] on span "gitlab_user_activity_collector" at bounding box center [439, 286] width 123 height 11
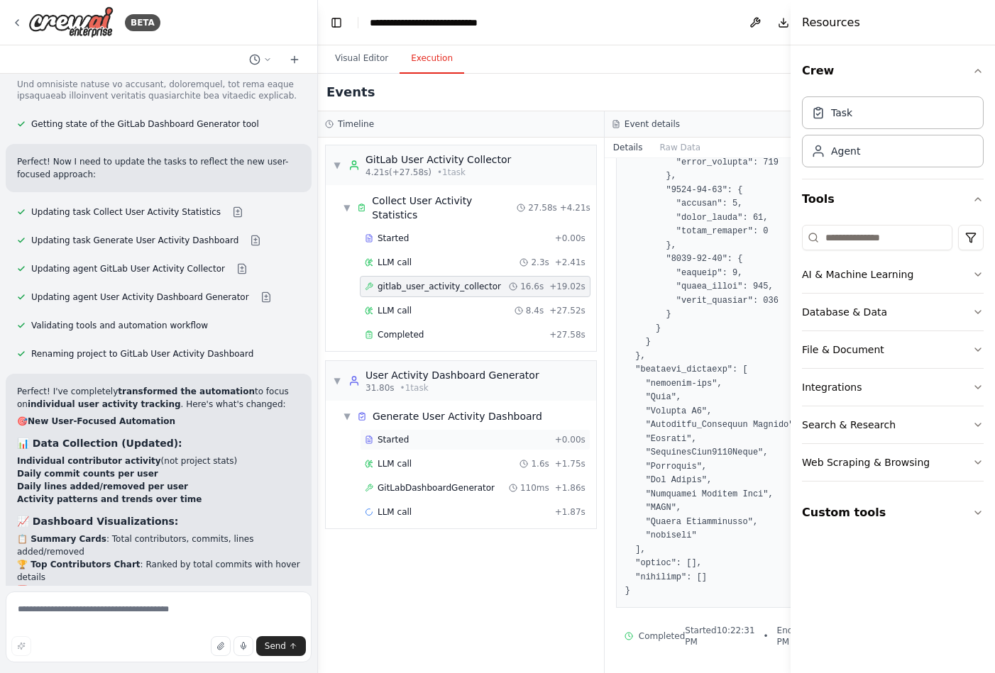
click at [402, 443] on span "Started" at bounding box center [393, 439] width 31 height 11
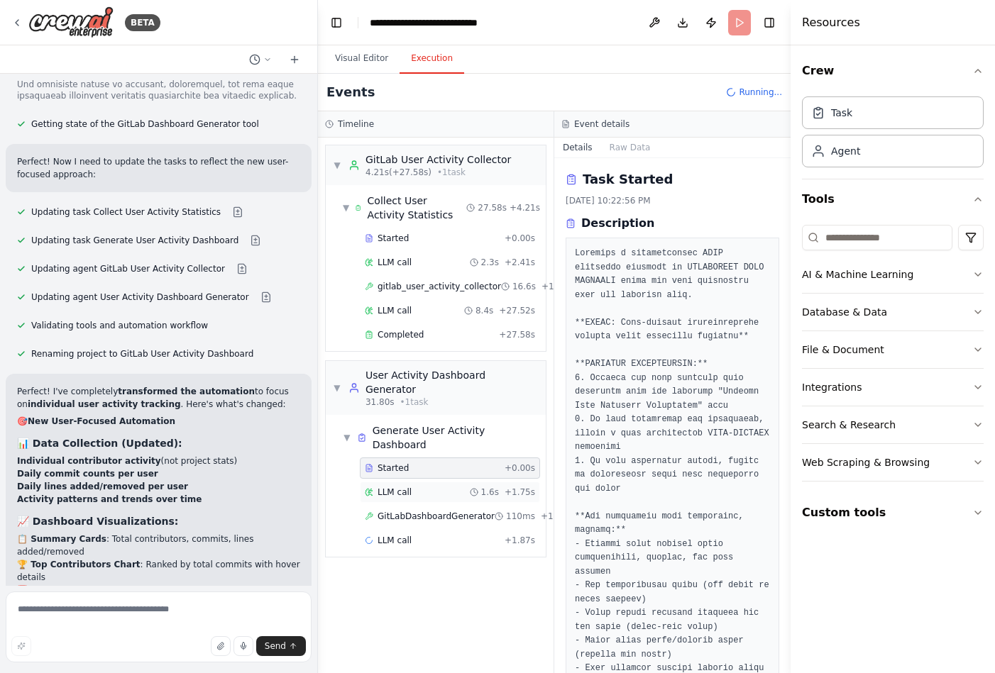
click at [397, 487] on span "LLM call" at bounding box center [395, 492] width 34 height 11
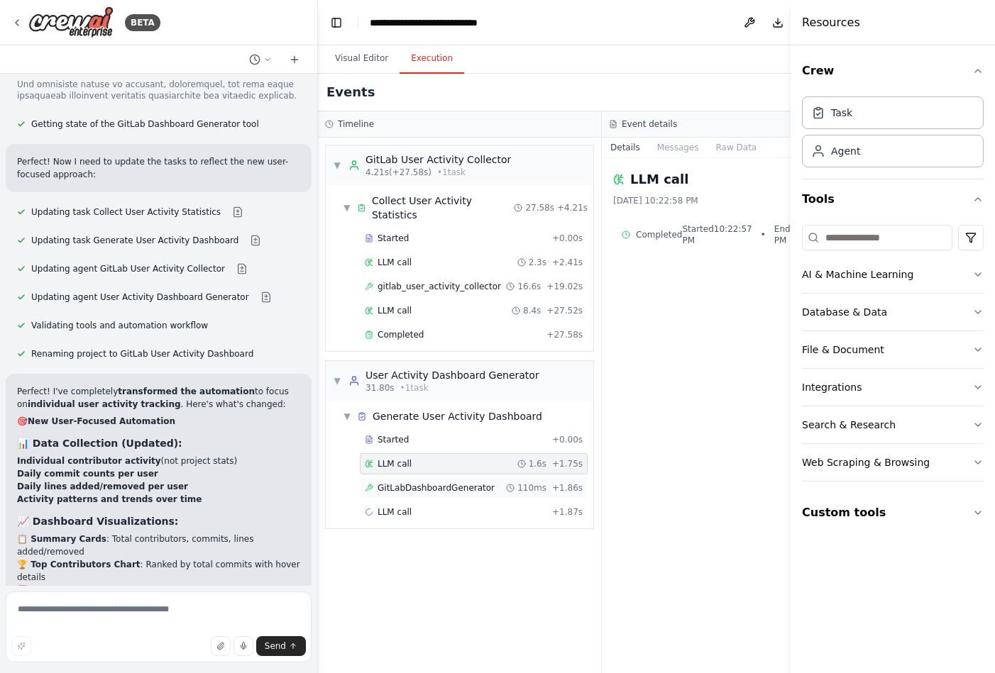
click at [391, 485] on span "GitLabDashboardGenerator" at bounding box center [436, 488] width 117 height 11
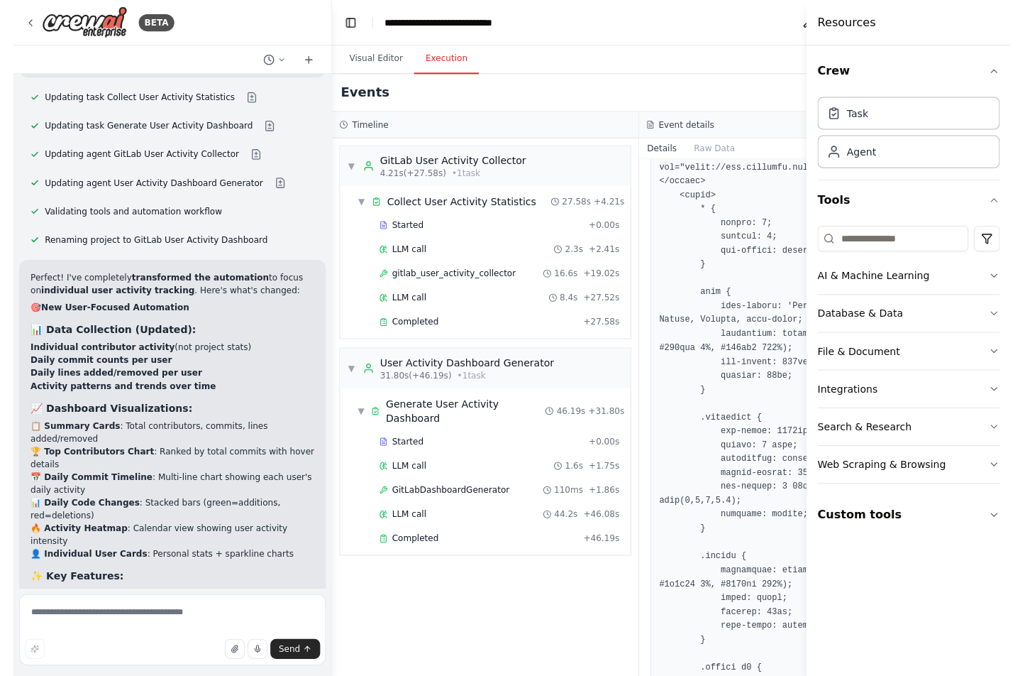
scroll to position [444, 0]
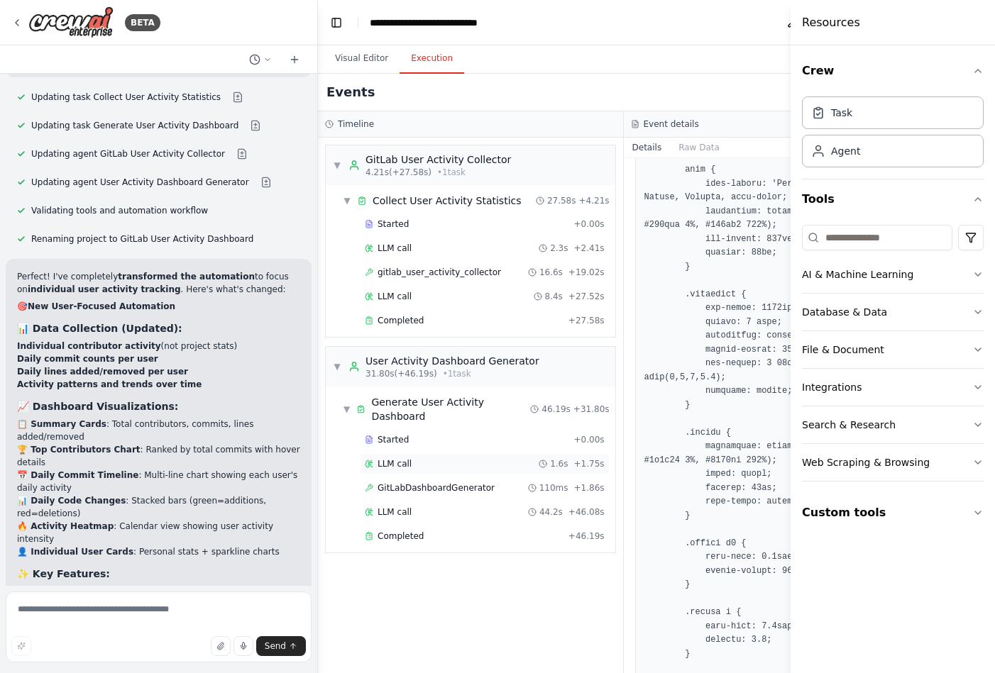
click at [400, 465] on span "LLM call" at bounding box center [395, 463] width 34 height 11
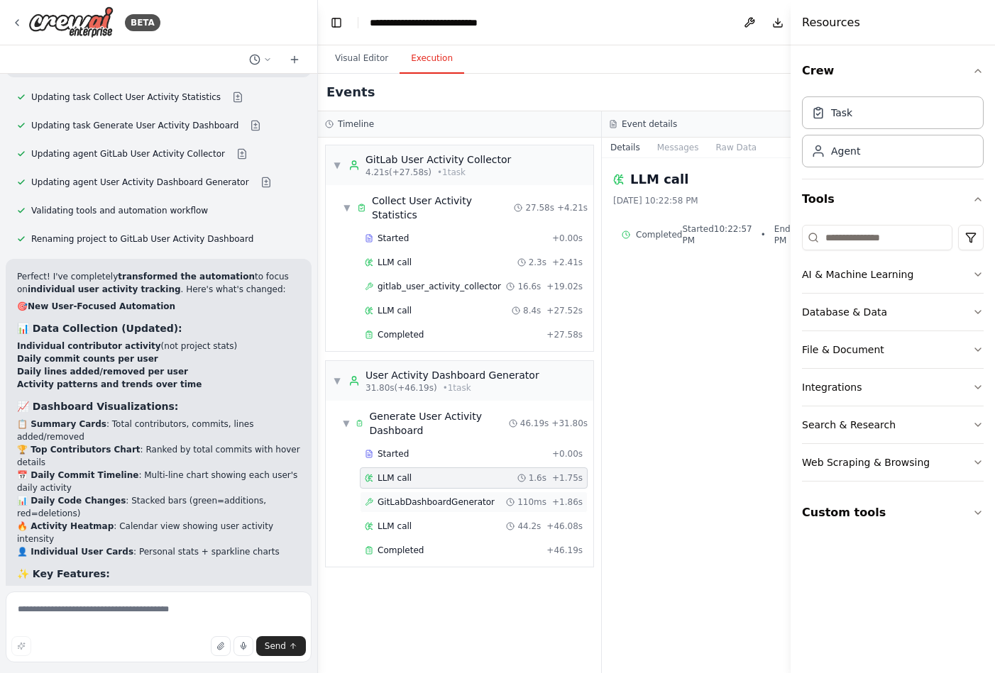
click at [398, 502] on span "GitLabDashboardGenerator" at bounding box center [436, 502] width 117 height 11
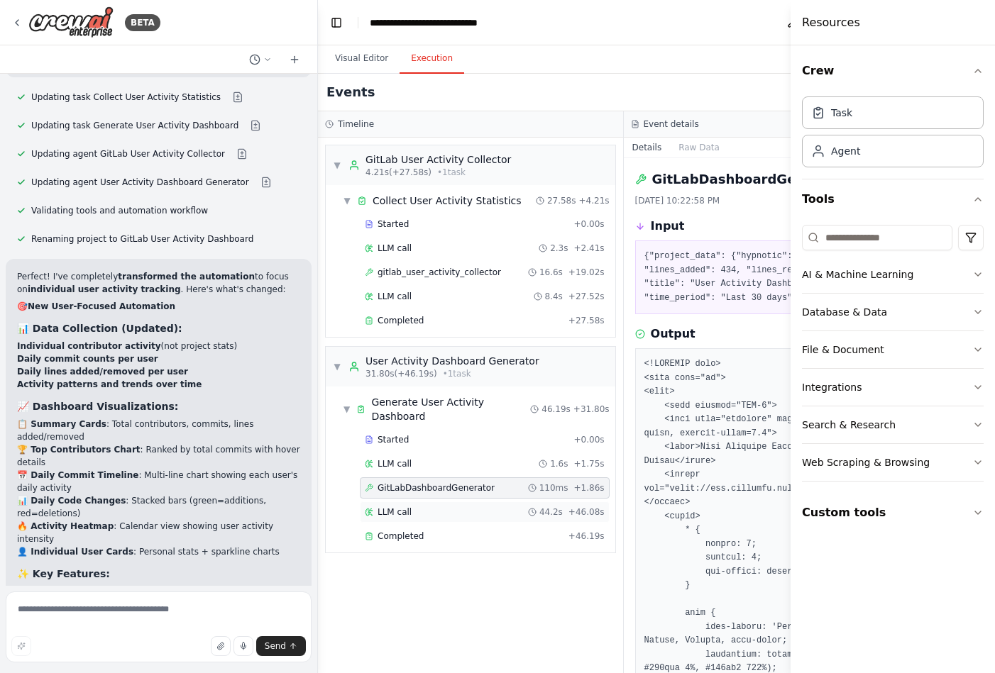
click at [396, 511] on span "LLM call" at bounding box center [395, 512] width 34 height 11
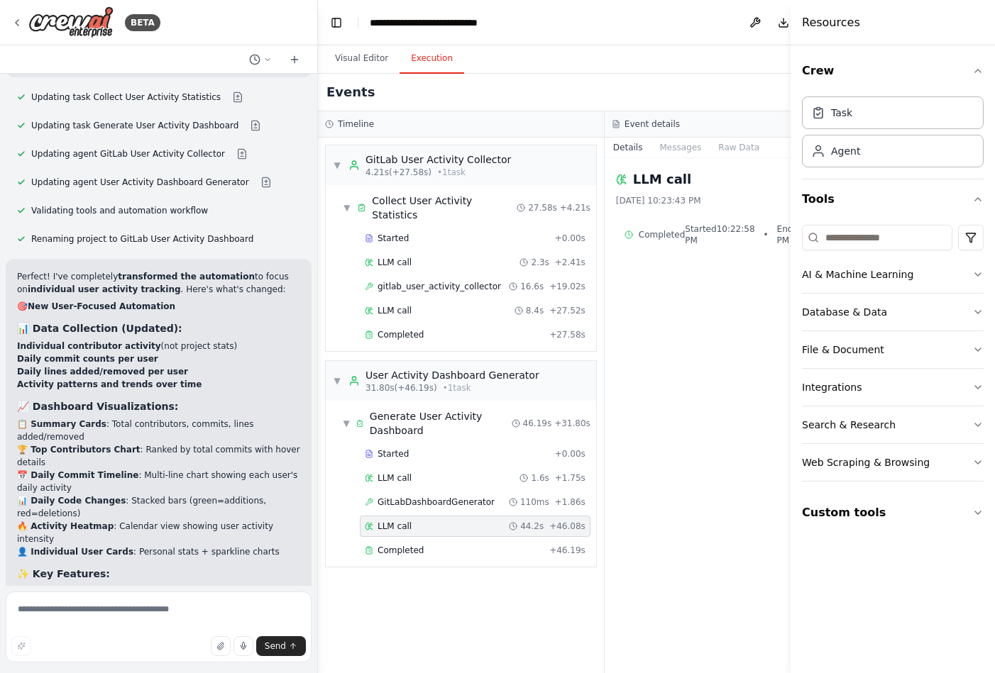
click at [393, 528] on span "LLM call" at bounding box center [395, 526] width 34 height 11
click at [651, 144] on button "Messages" at bounding box center [680, 148] width 59 height 20
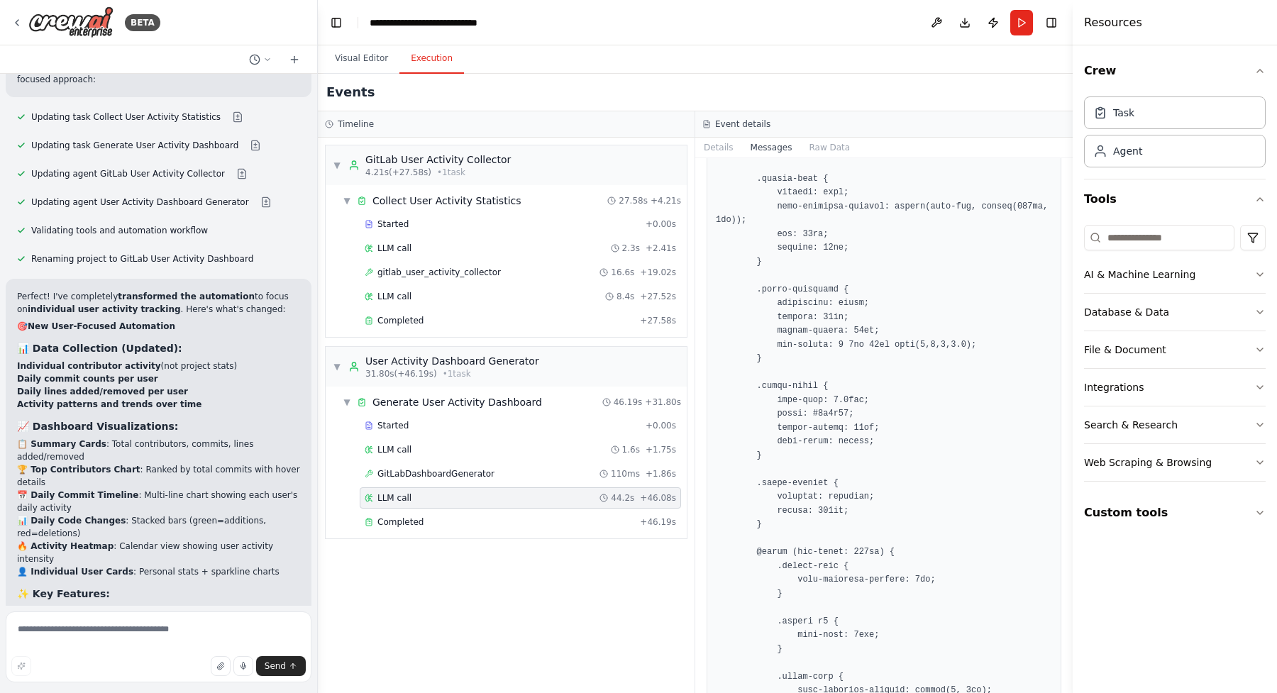
scroll to position [3929, 0]
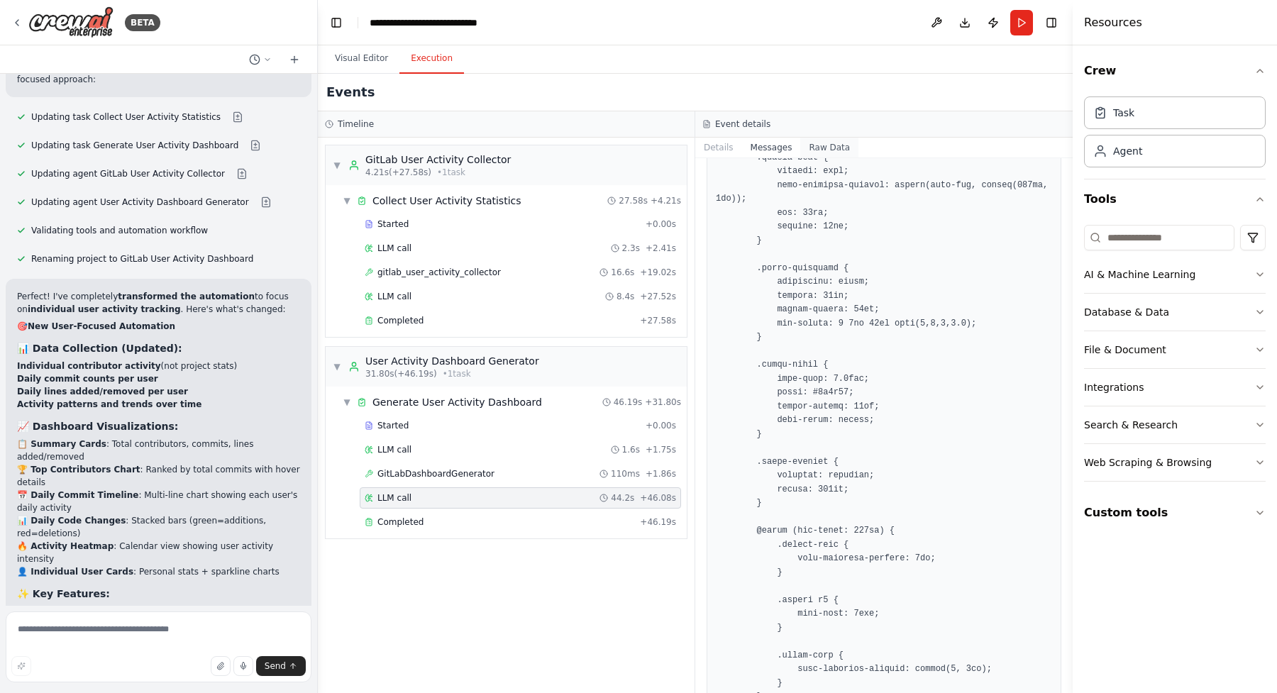
click at [837, 144] on button "Raw Data" at bounding box center [830, 148] width 58 height 20
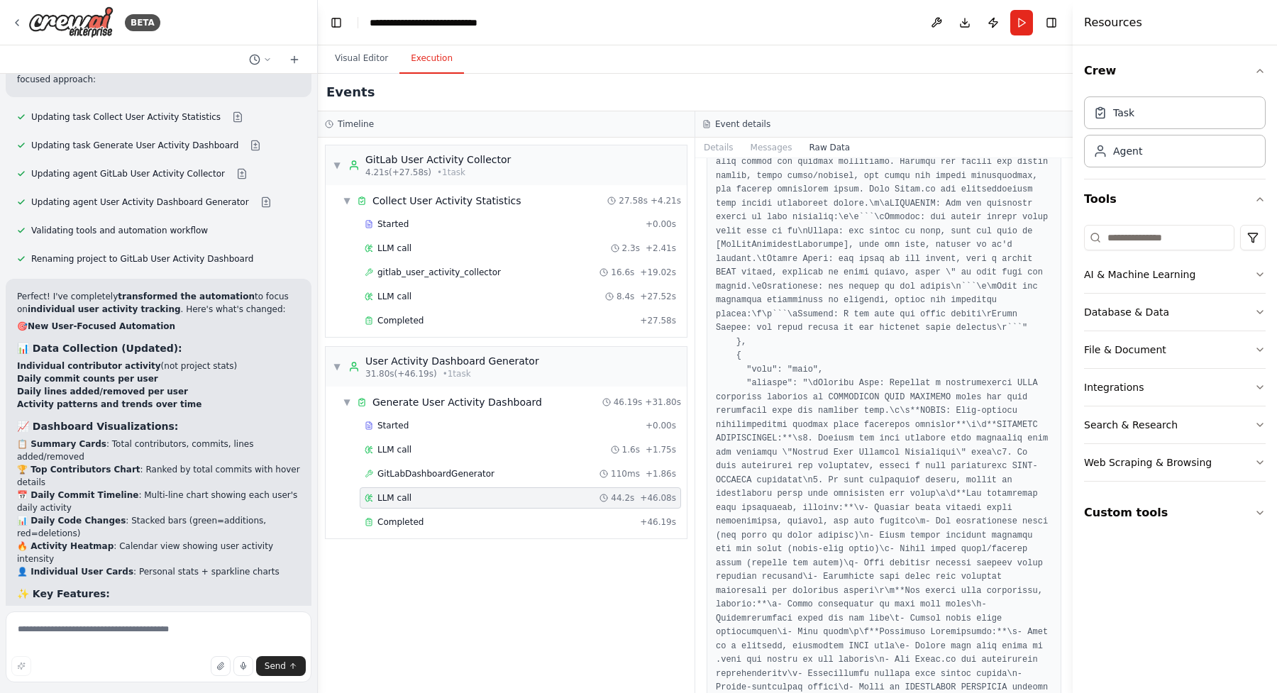
scroll to position [0, 0]
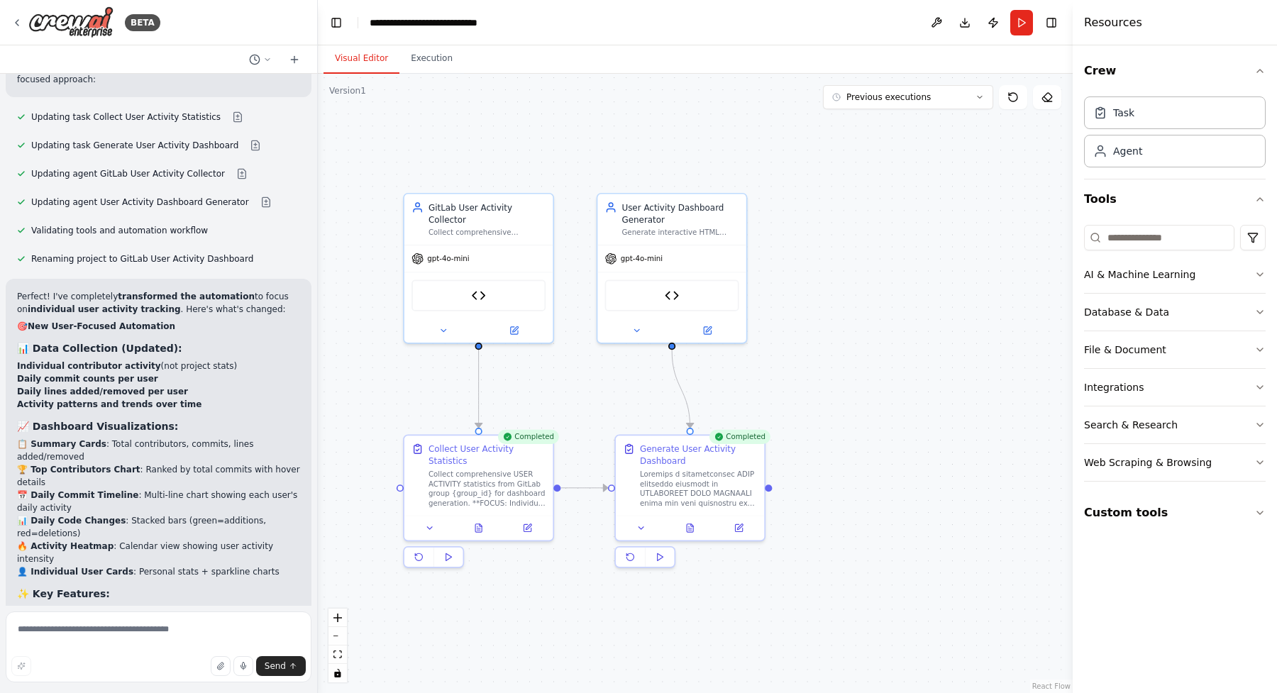
click at [370, 64] on button "Visual Editor" at bounding box center [362, 59] width 76 height 30
click at [439, 58] on button "Execution" at bounding box center [432, 59] width 65 height 30
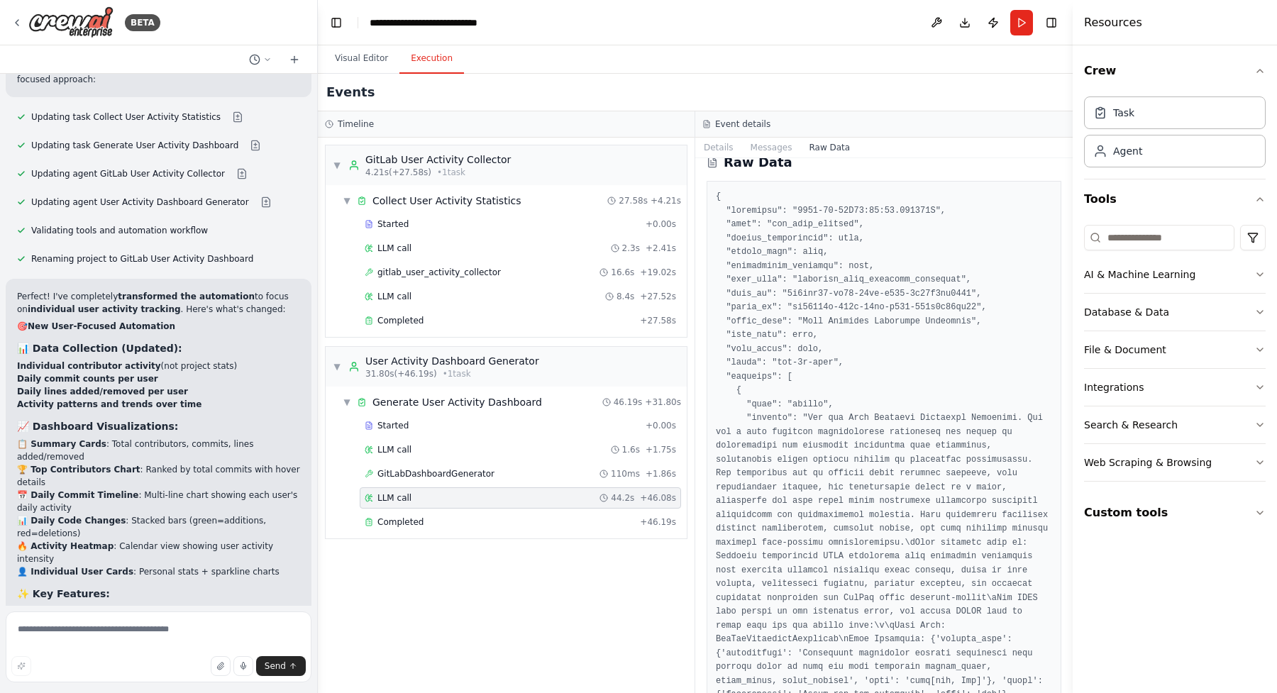
scroll to position [20, 0]
click at [500, 358] on div "User Activity Dashboard Generator" at bounding box center [452, 361] width 174 height 14
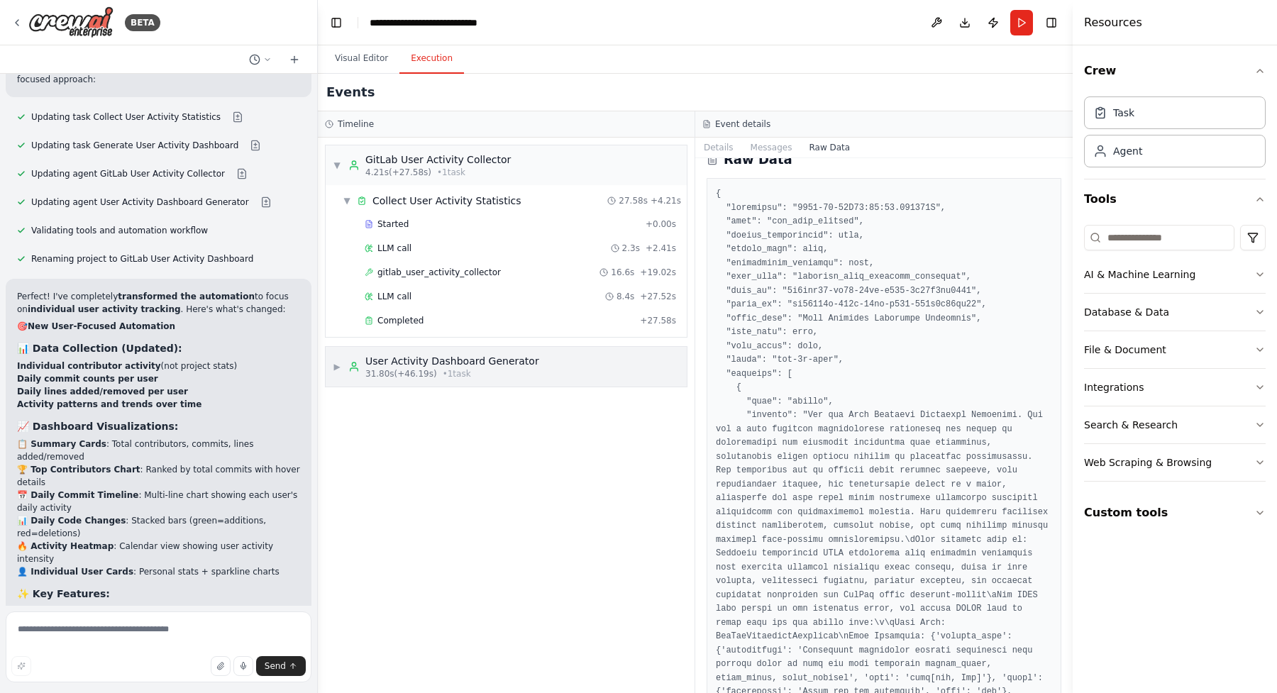
click at [497, 361] on div "User Activity Dashboard Generator" at bounding box center [452, 361] width 174 height 14
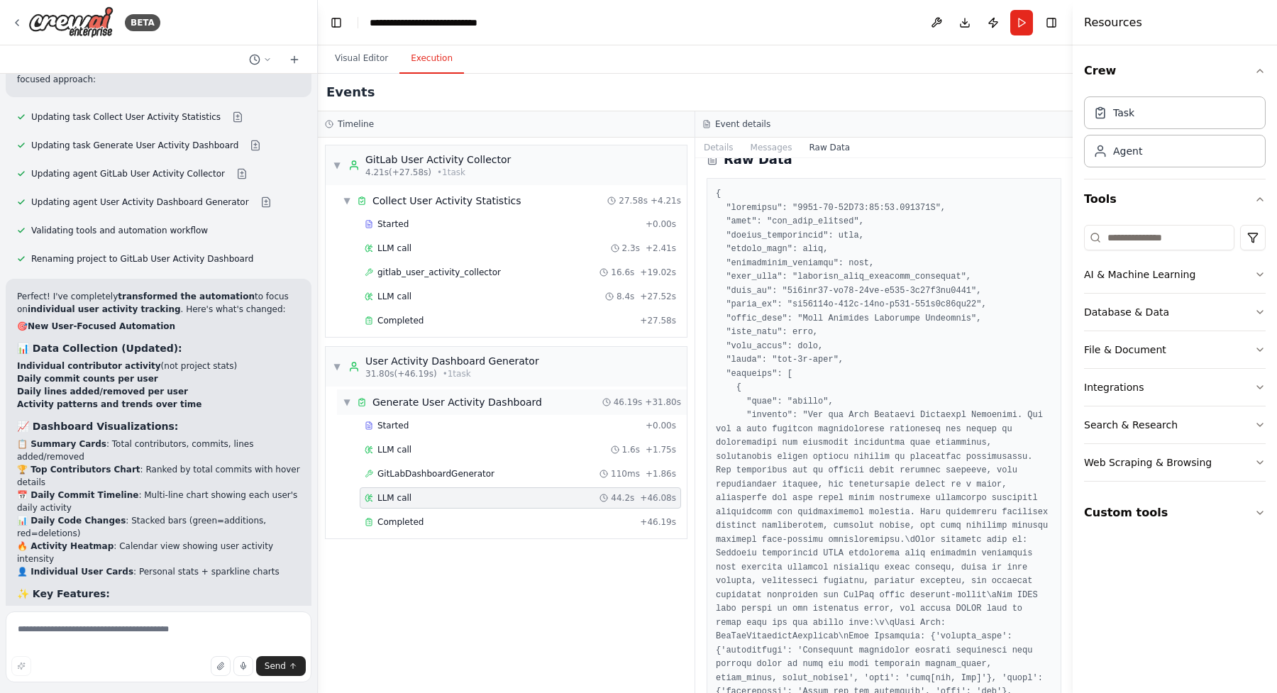
click at [420, 400] on span "Generate User Activity Dashboard" at bounding box center [458, 402] width 170 height 14
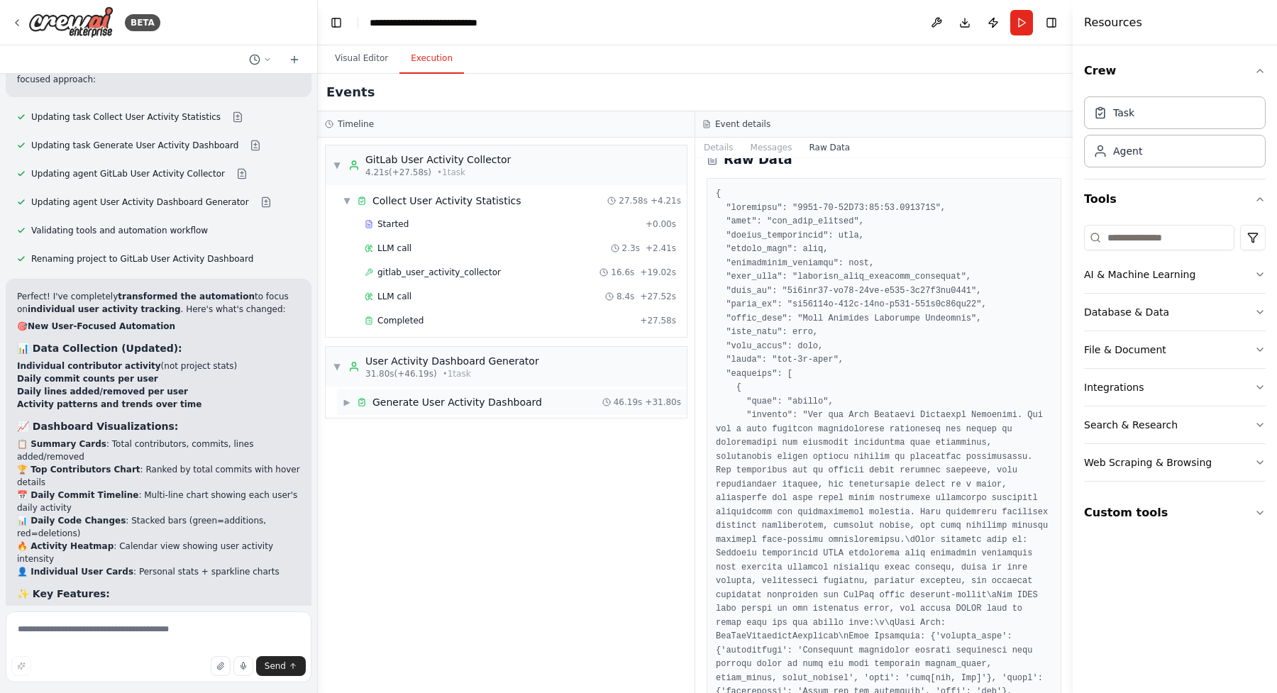
click at [415, 398] on span "Generate User Activity Dashboard" at bounding box center [458, 402] width 170 height 14
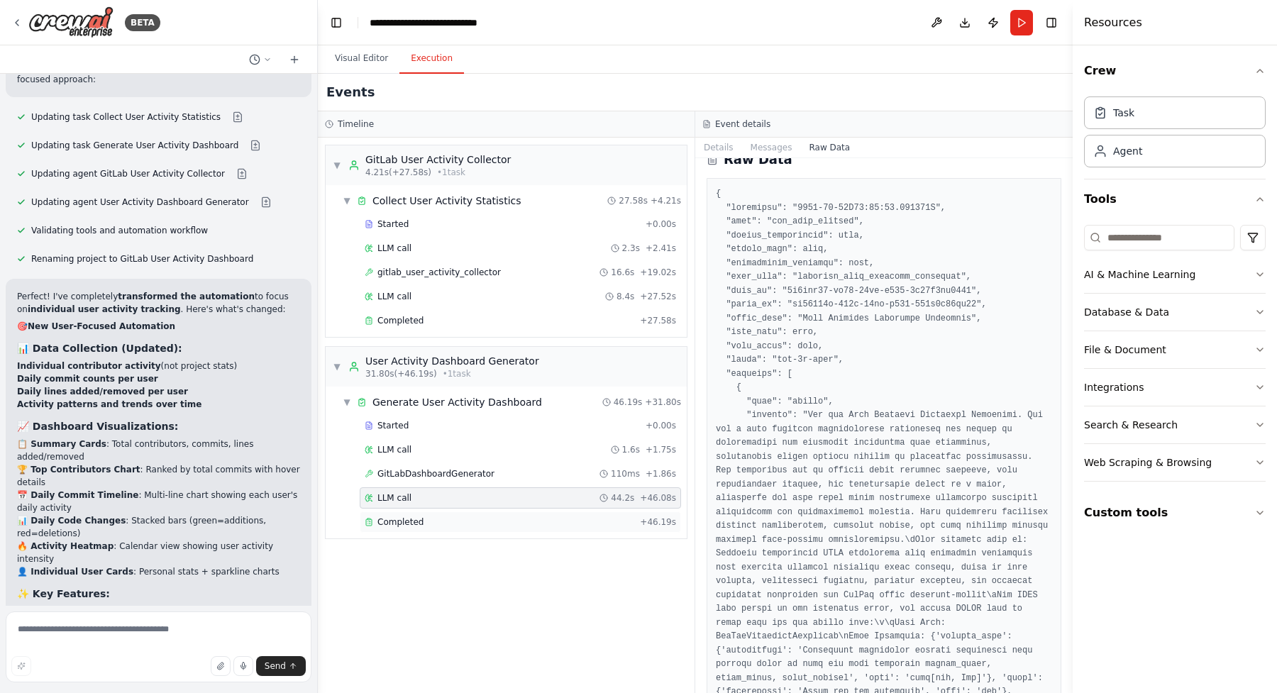
click at [385, 529] on div "Completed + 46.19s" at bounding box center [520, 522] width 321 height 21
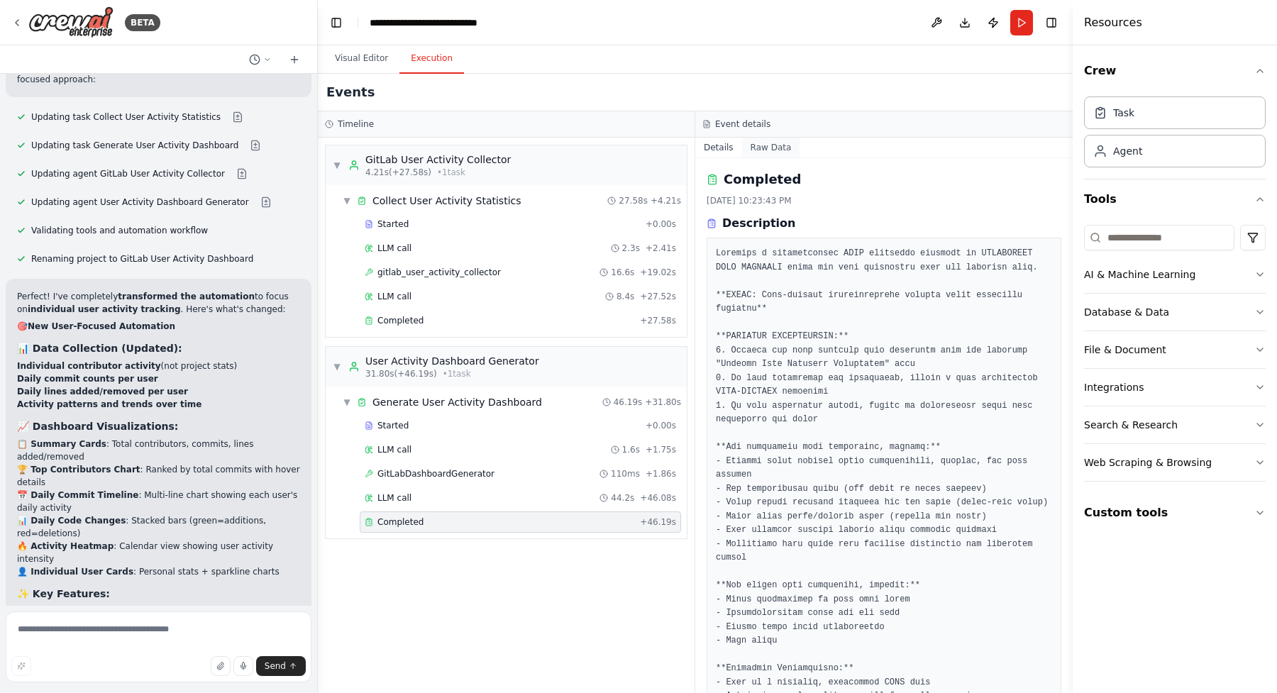
click at [771, 148] on button "Raw Data" at bounding box center [771, 148] width 58 height 20
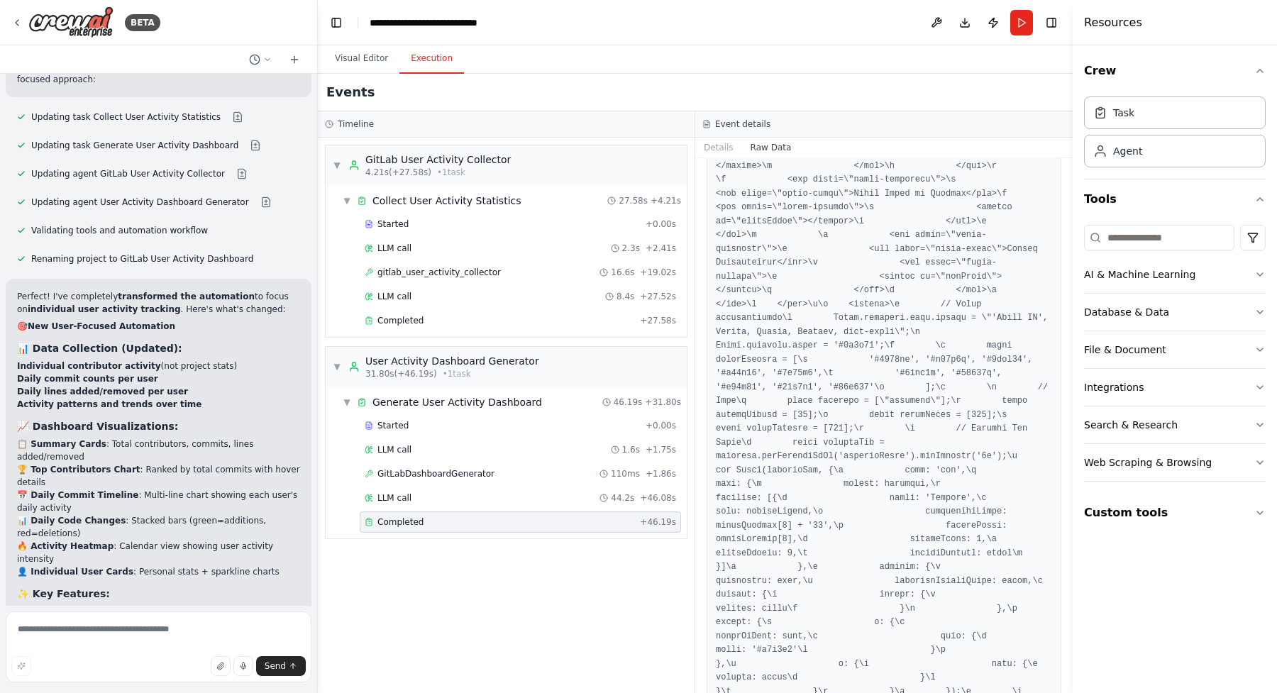
scroll to position [1780, 0]
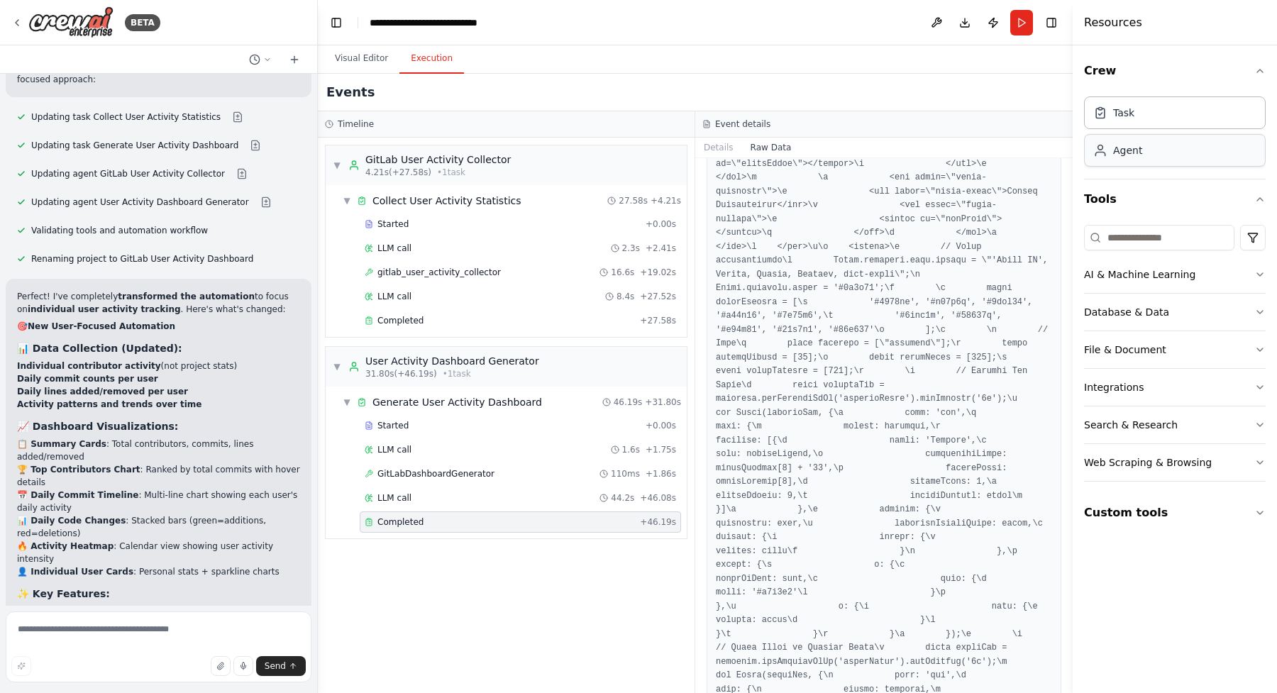
click at [994, 162] on div "Agent" at bounding box center [1175, 150] width 182 height 33
click at [994, 115] on div "Task" at bounding box center [1123, 112] width 21 height 14
click at [994, 150] on div "Agent" at bounding box center [1127, 150] width 29 height 14
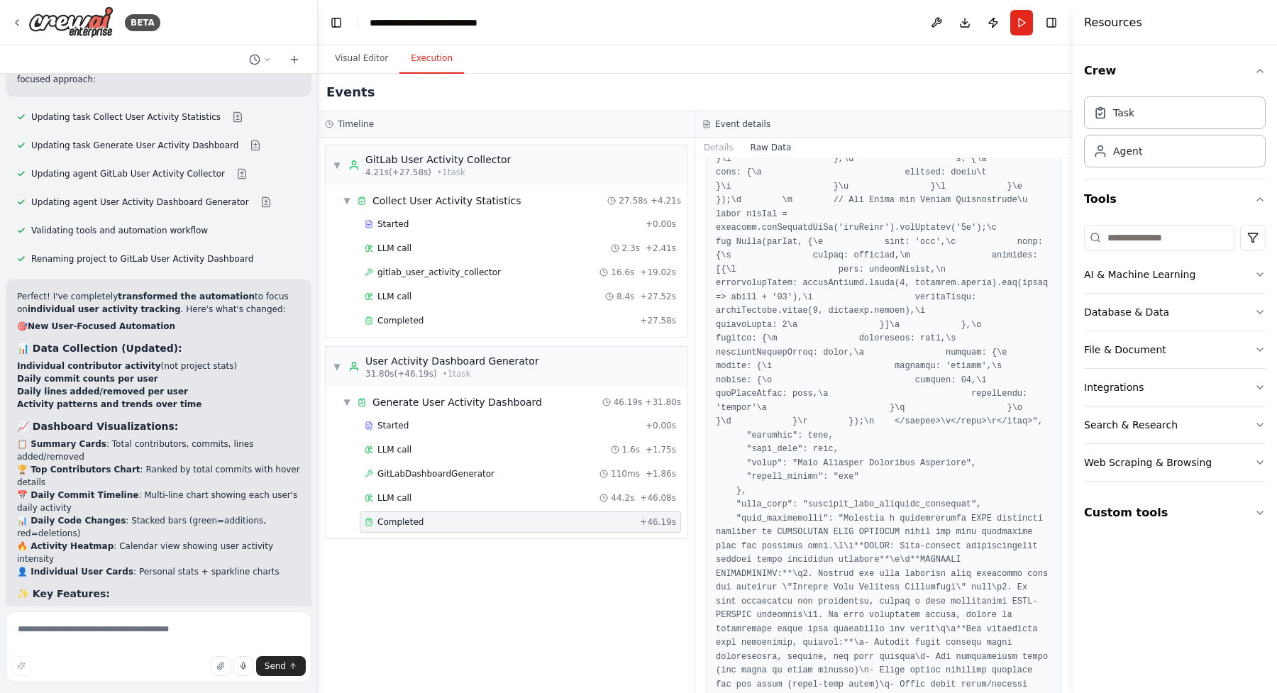
scroll to position [6080, 0]
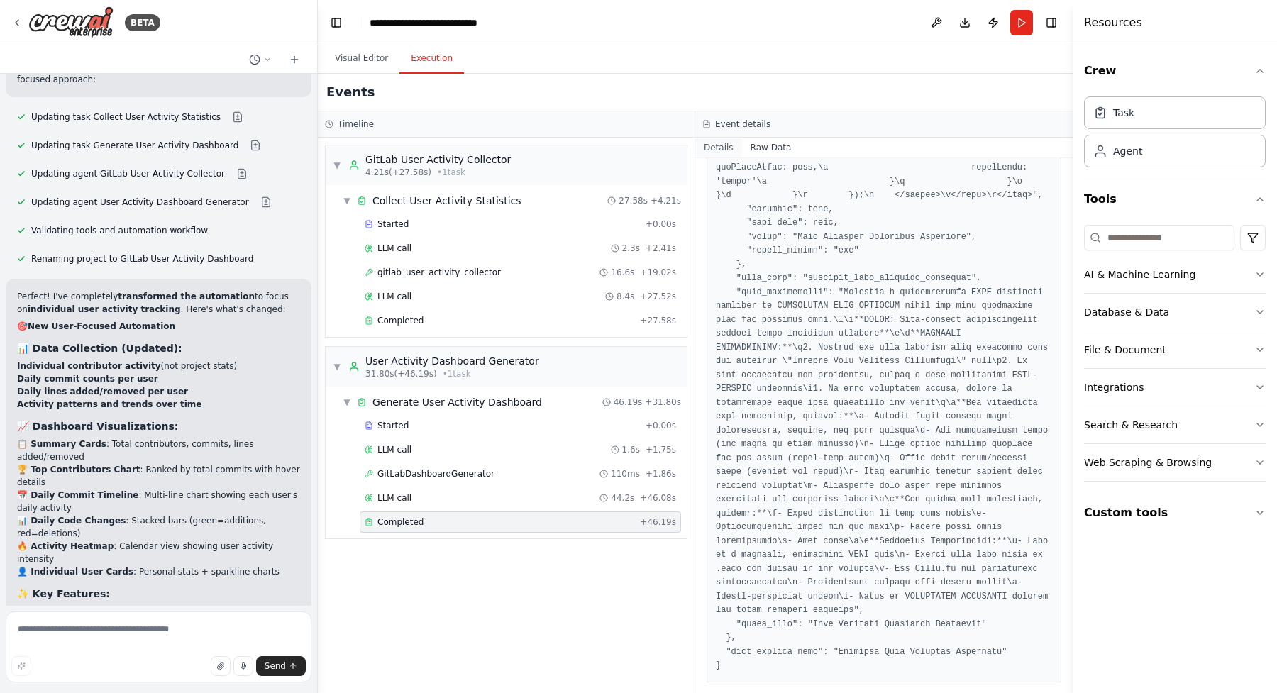
click at [720, 148] on button "Details" at bounding box center [718, 148] width 47 height 20
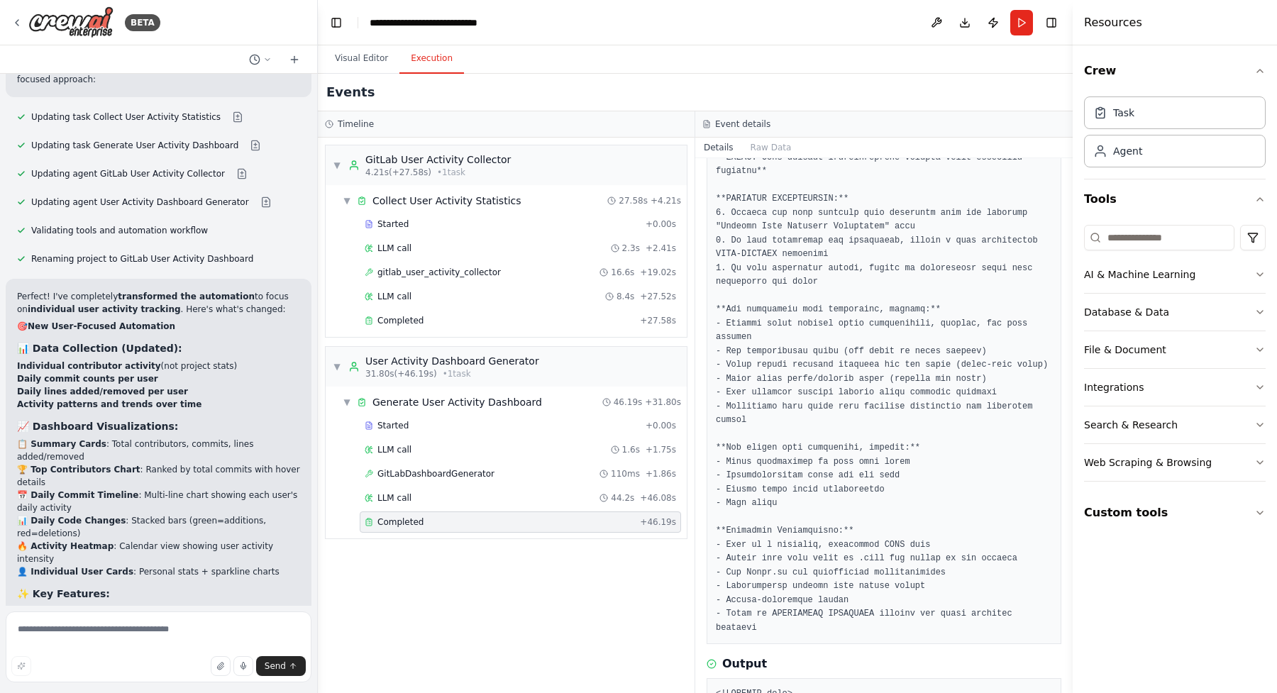
scroll to position [0, 0]
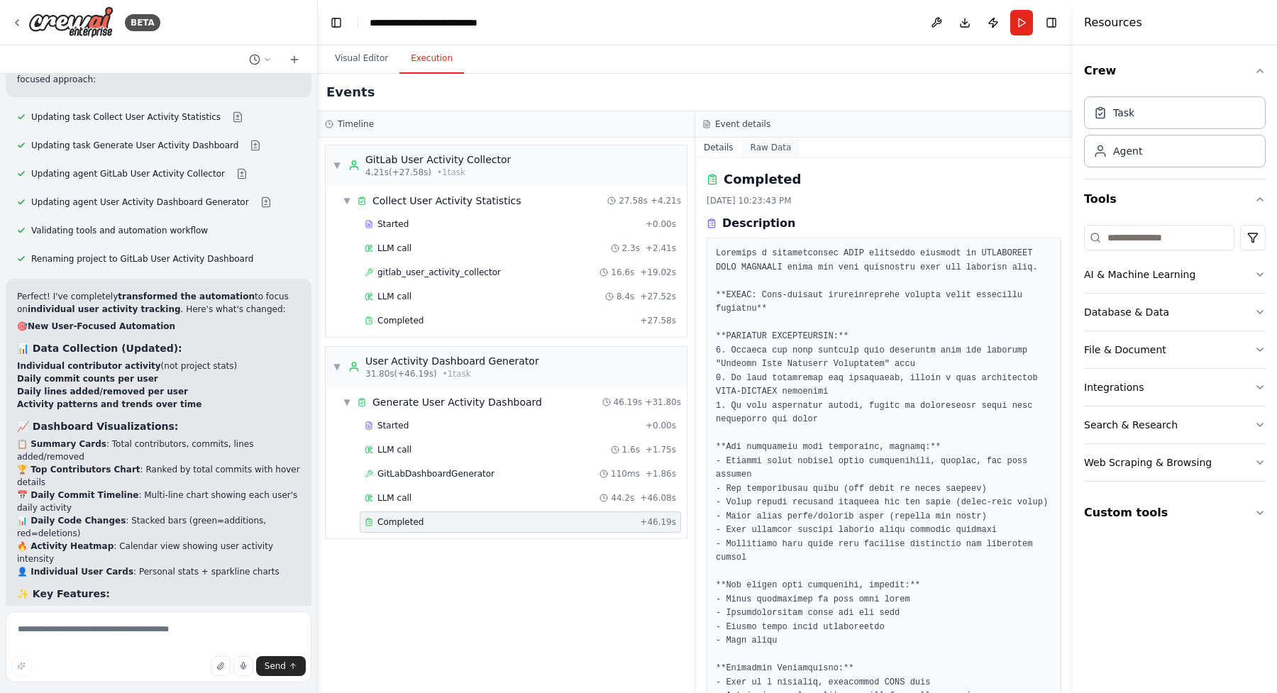
click at [766, 143] on button "Raw Data" at bounding box center [771, 148] width 58 height 20
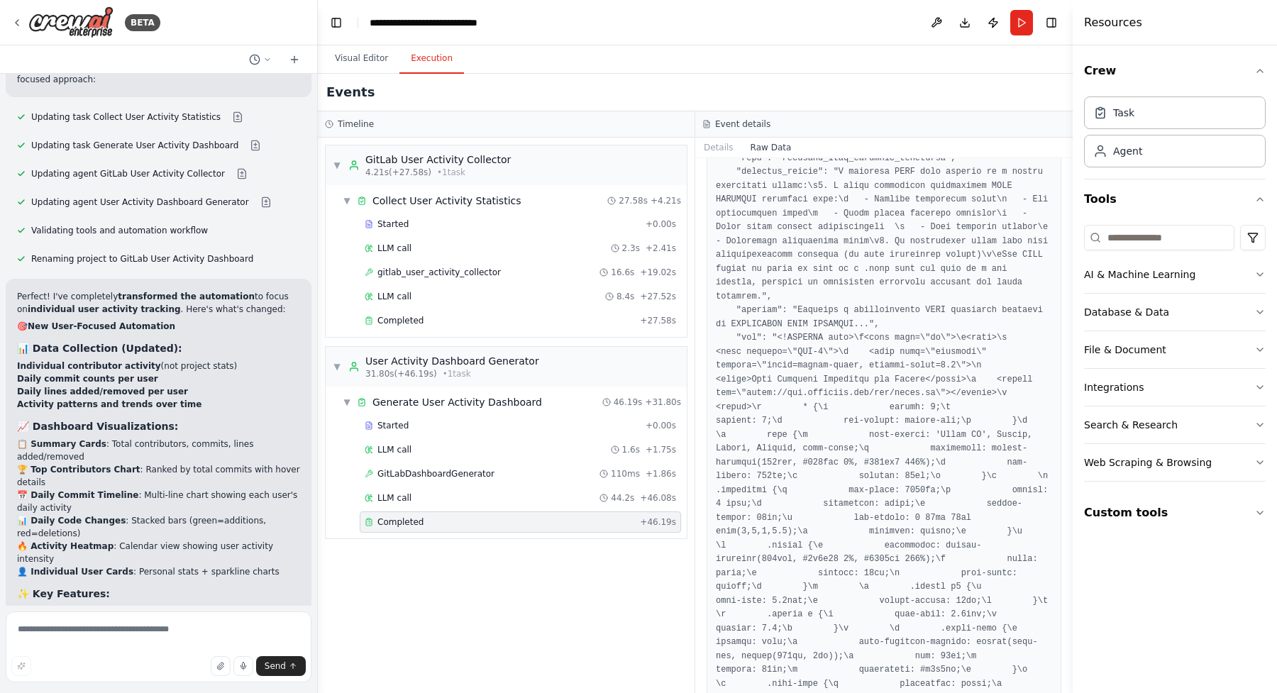
scroll to position [492, 0]
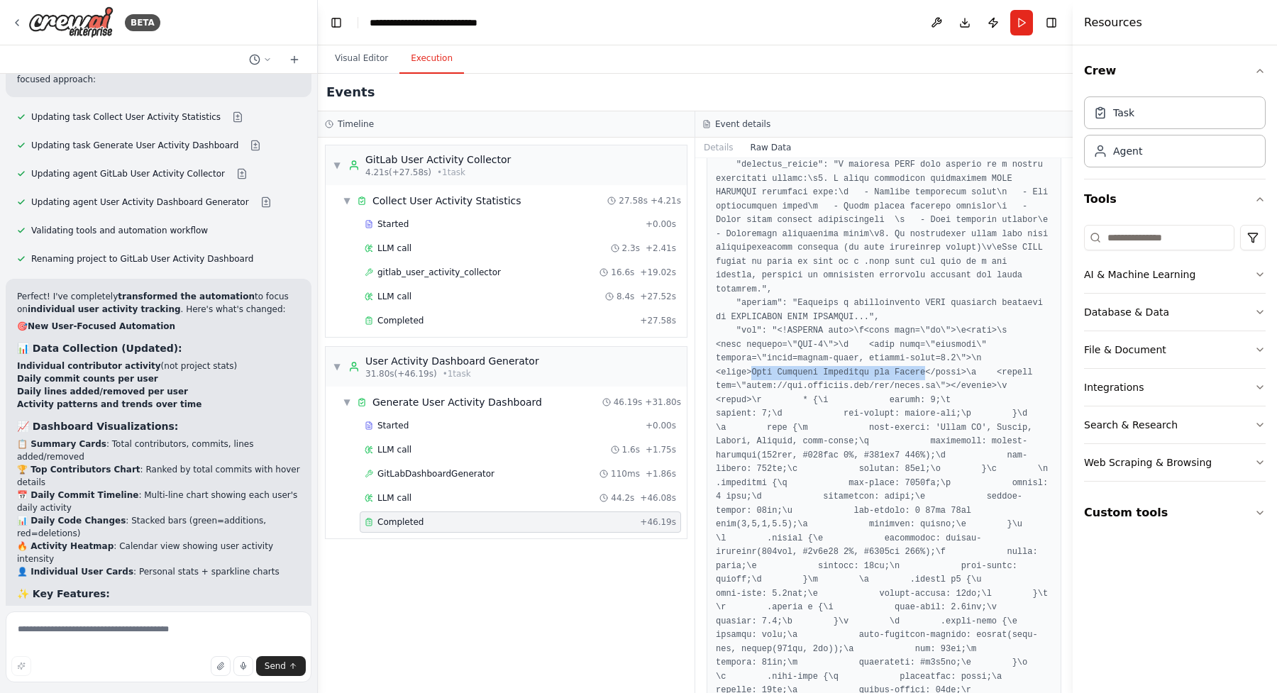
drag, startPoint x: 928, startPoint y: 371, endPoint x: 751, endPoint y: 368, distance: 177.5
drag, startPoint x: 873, startPoint y: 372, endPoint x: 774, endPoint y: 372, distance: 98.6
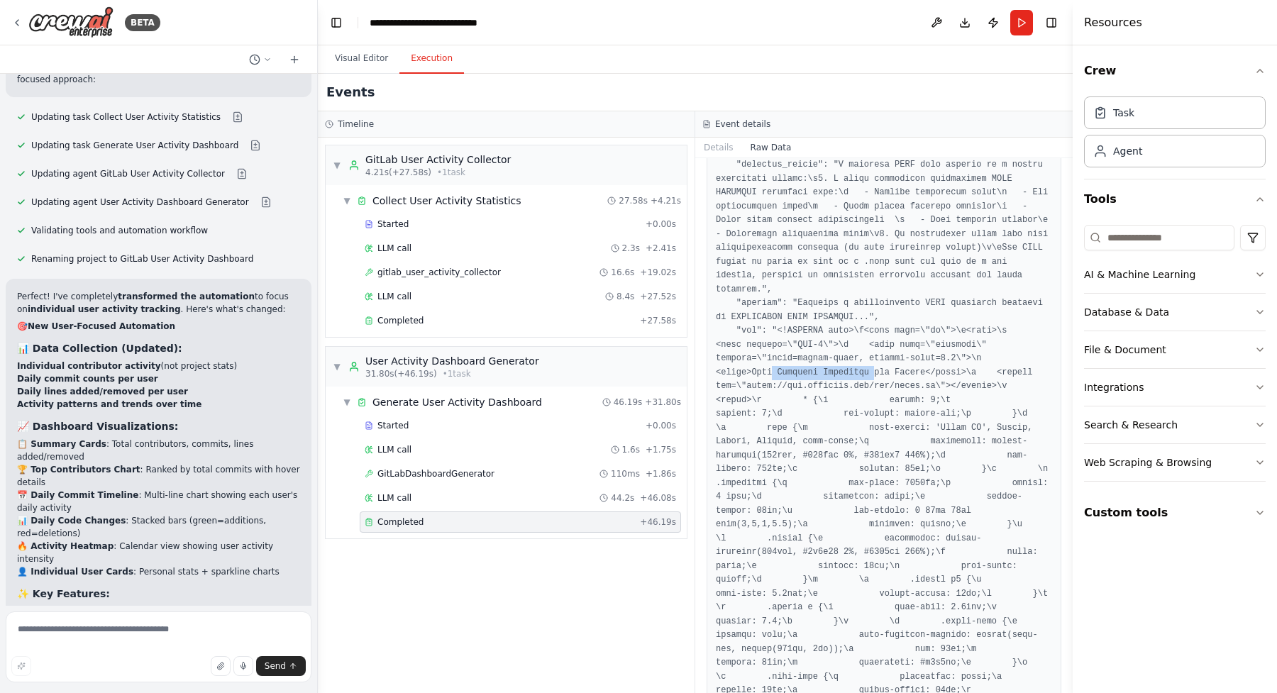
copy pre "Activity Dashboard"
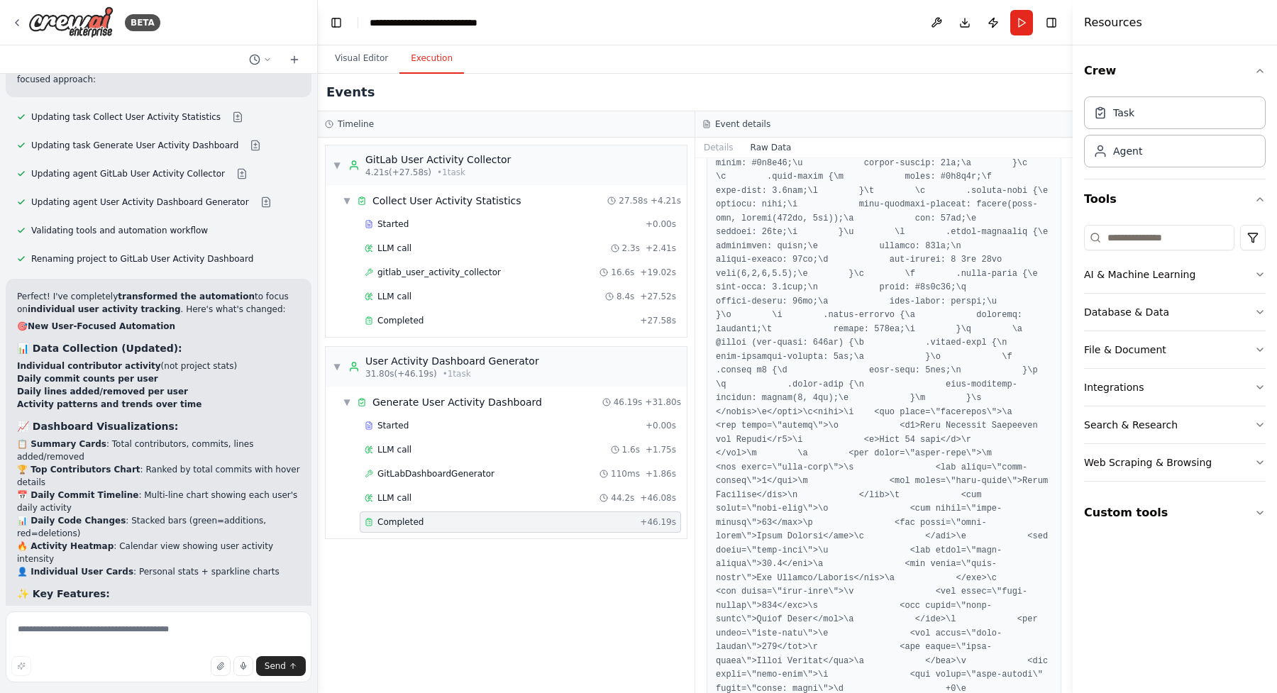
scroll to position [5891, 0]
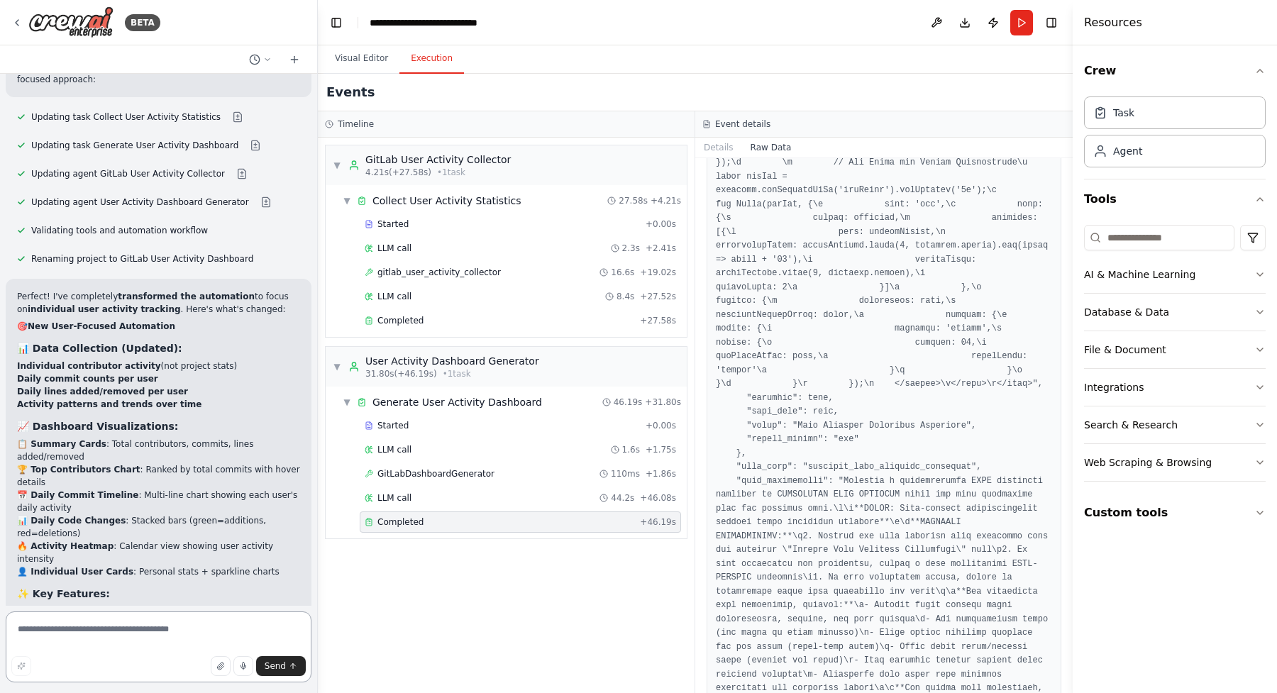
click at [60, 631] on textarea at bounding box center [159, 647] width 306 height 71
type textarea "**********"
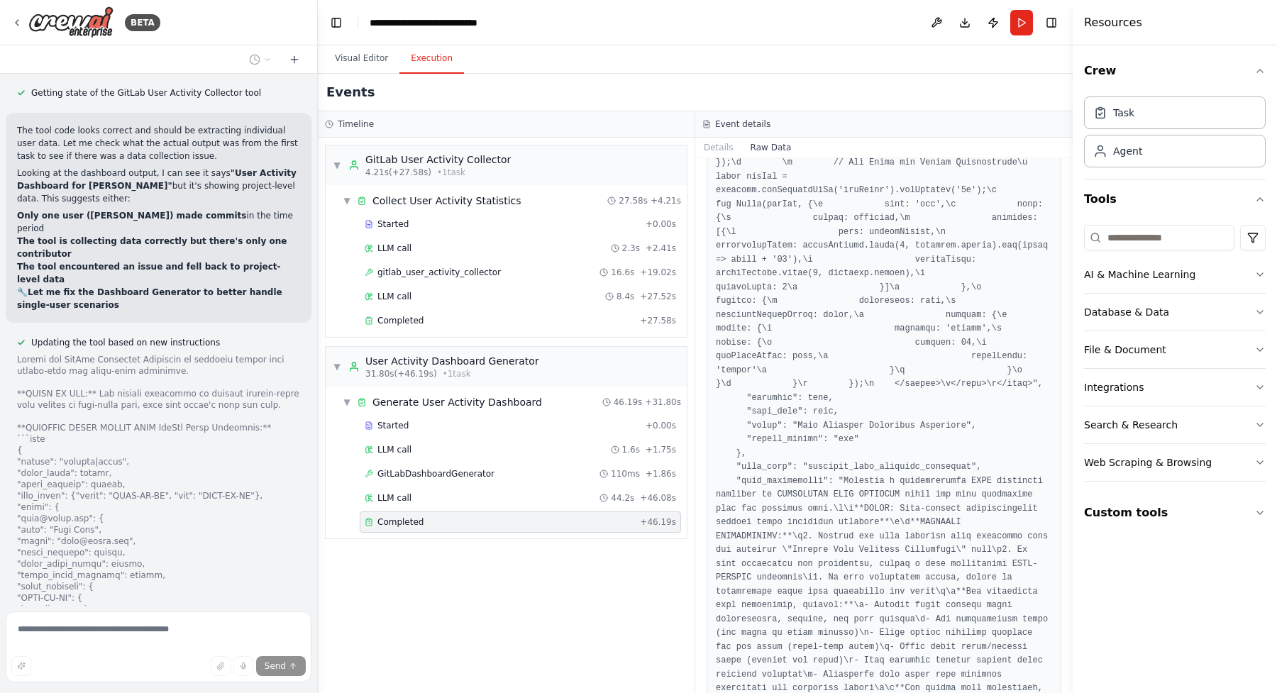
scroll to position [13189, 0]
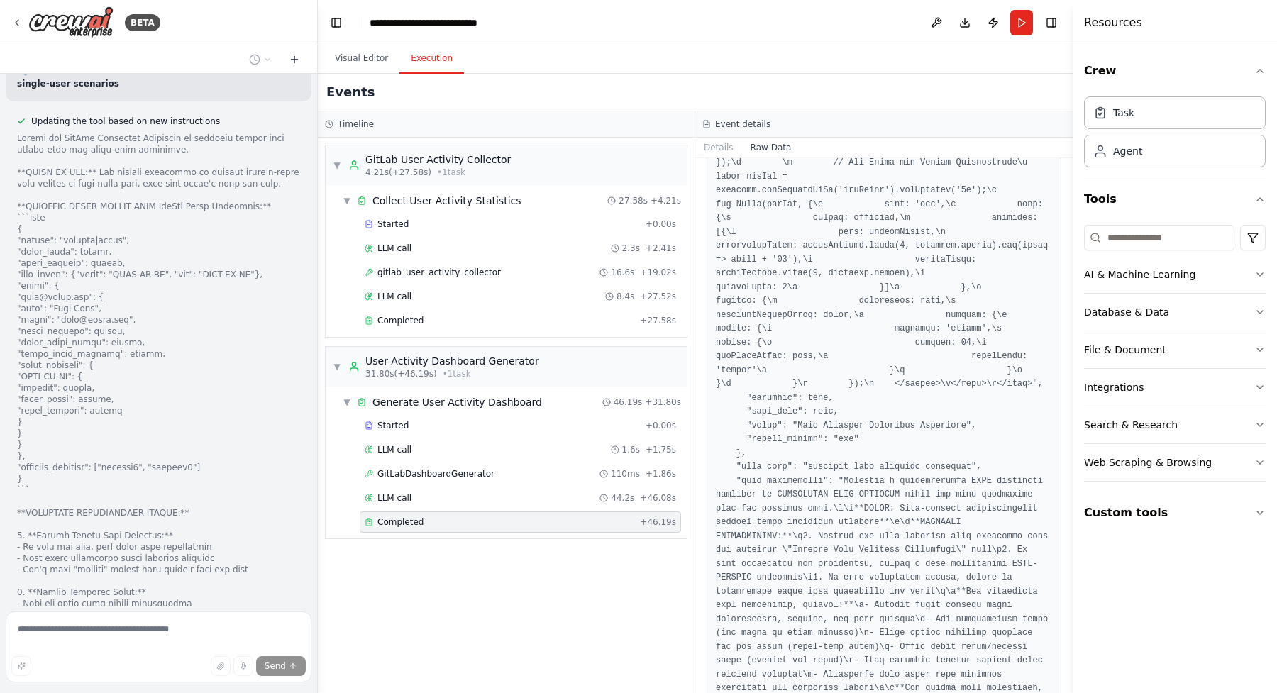
click at [295, 60] on icon at bounding box center [294, 59] width 11 height 11
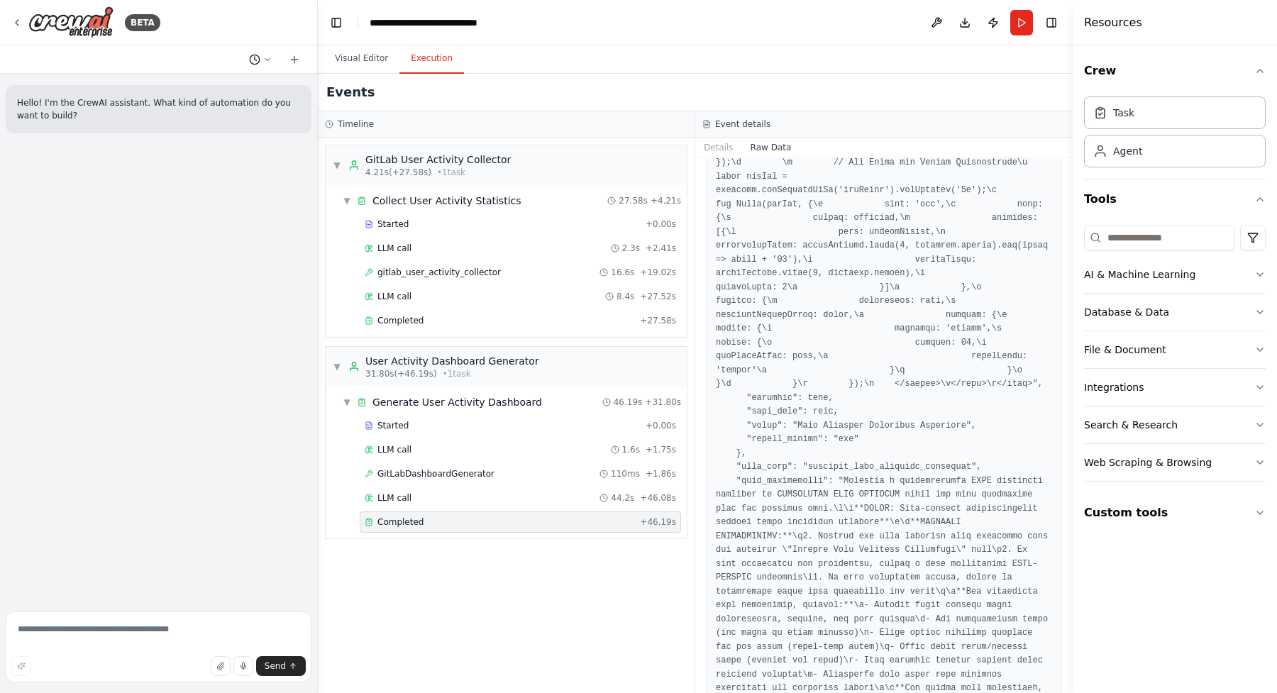
click at [268, 62] on icon at bounding box center [267, 59] width 9 height 9
click at [225, 115] on span "Does the dashboard provide all users?" at bounding box center [199, 111] width 92 height 11
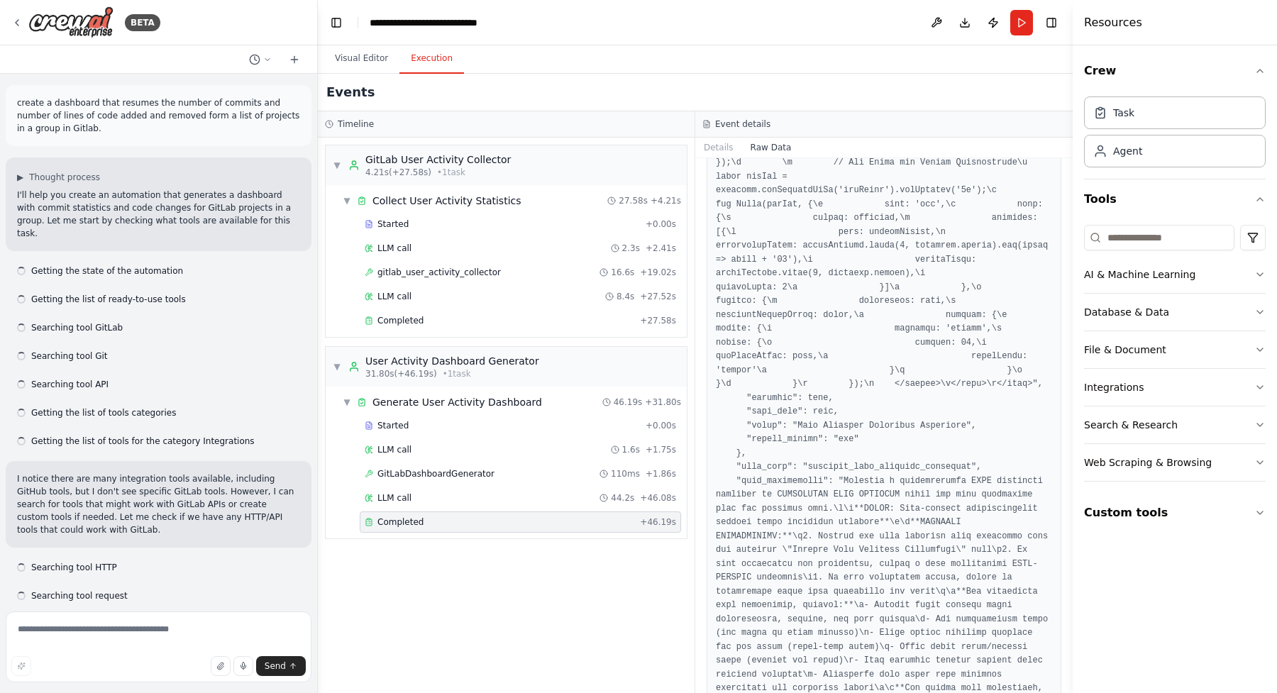
scroll to position [13134, 0]
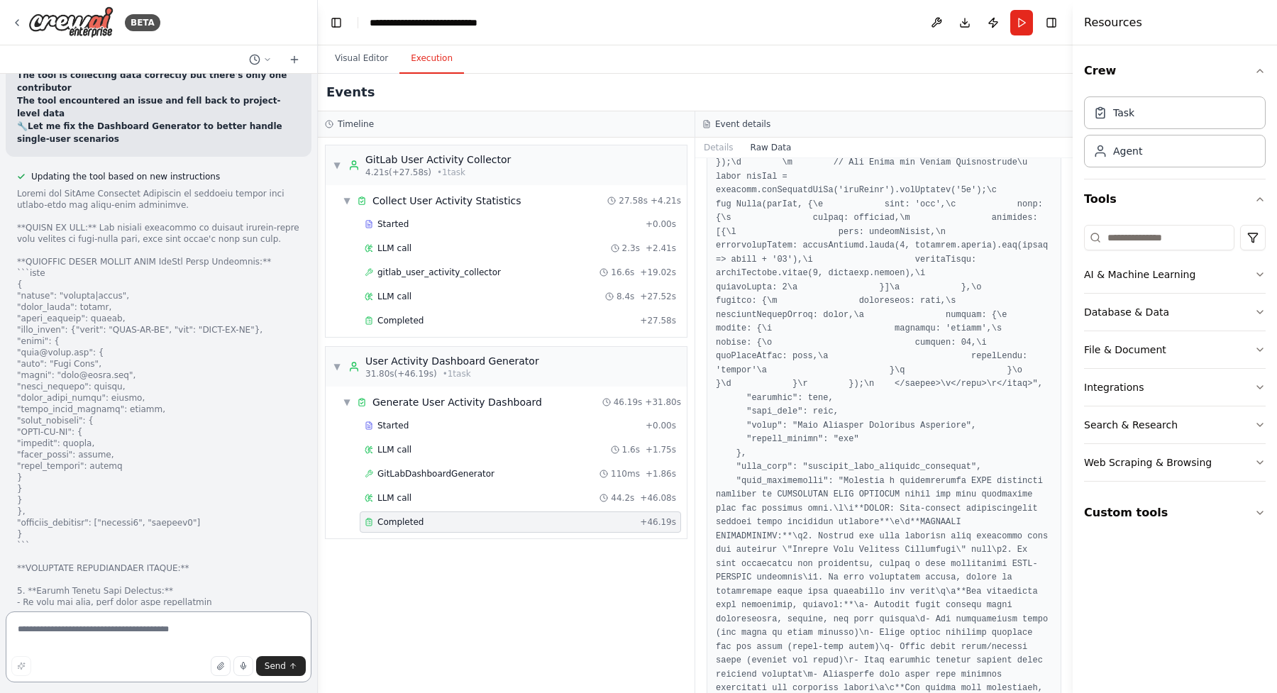
click at [126, 638] on textarea at bounding box center [159, 647] width 306 height 71
type textarea "**********"
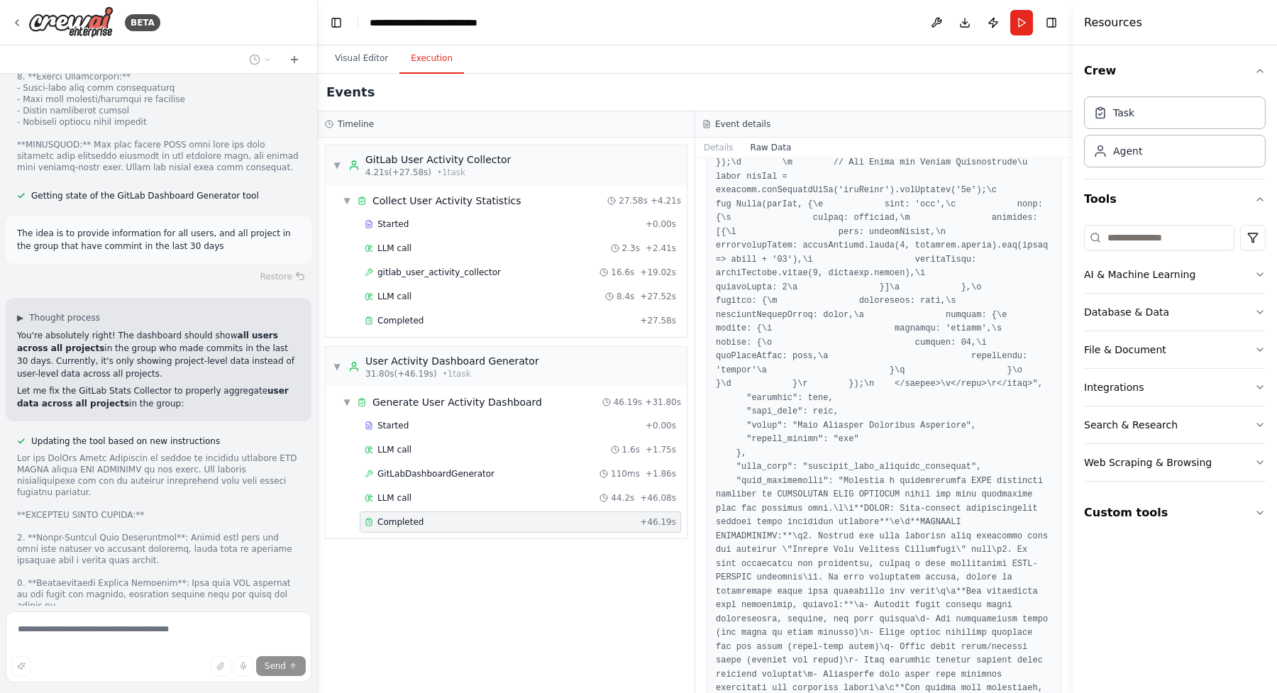
scroll to position [14048, 0]
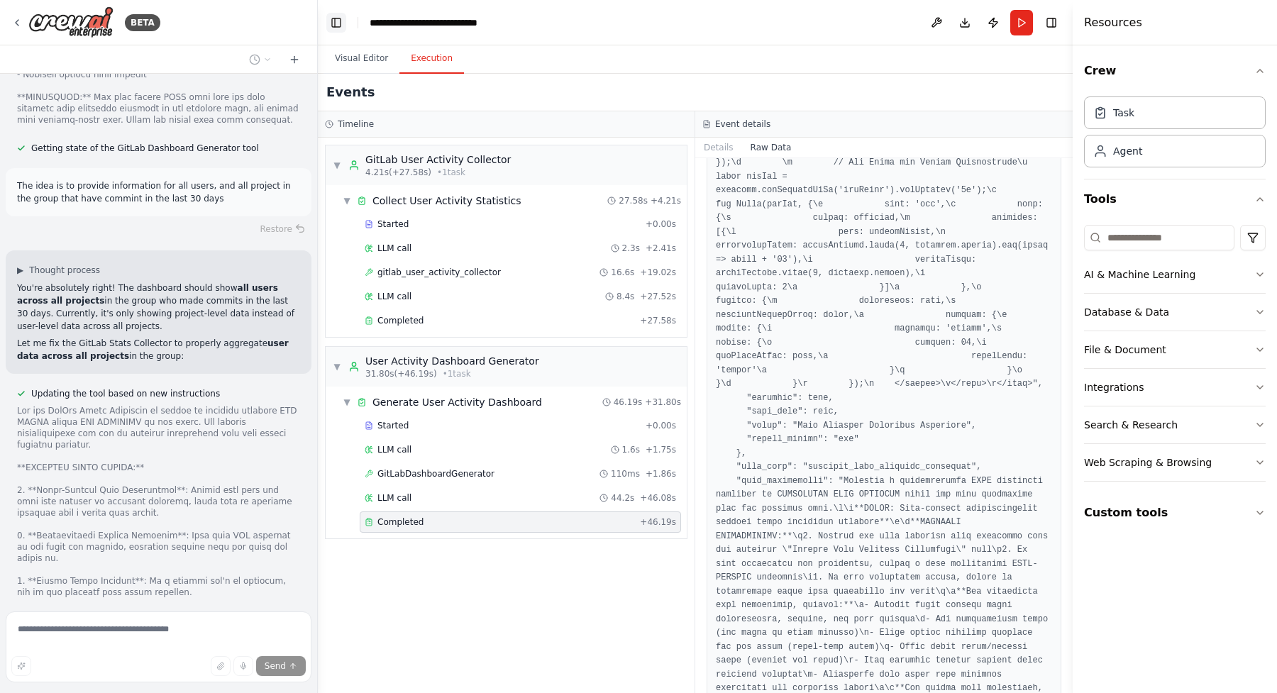
click at [329, 28] on button "Toggle Left Sidebar" at bounding box center [336, 23] width 20 height 20
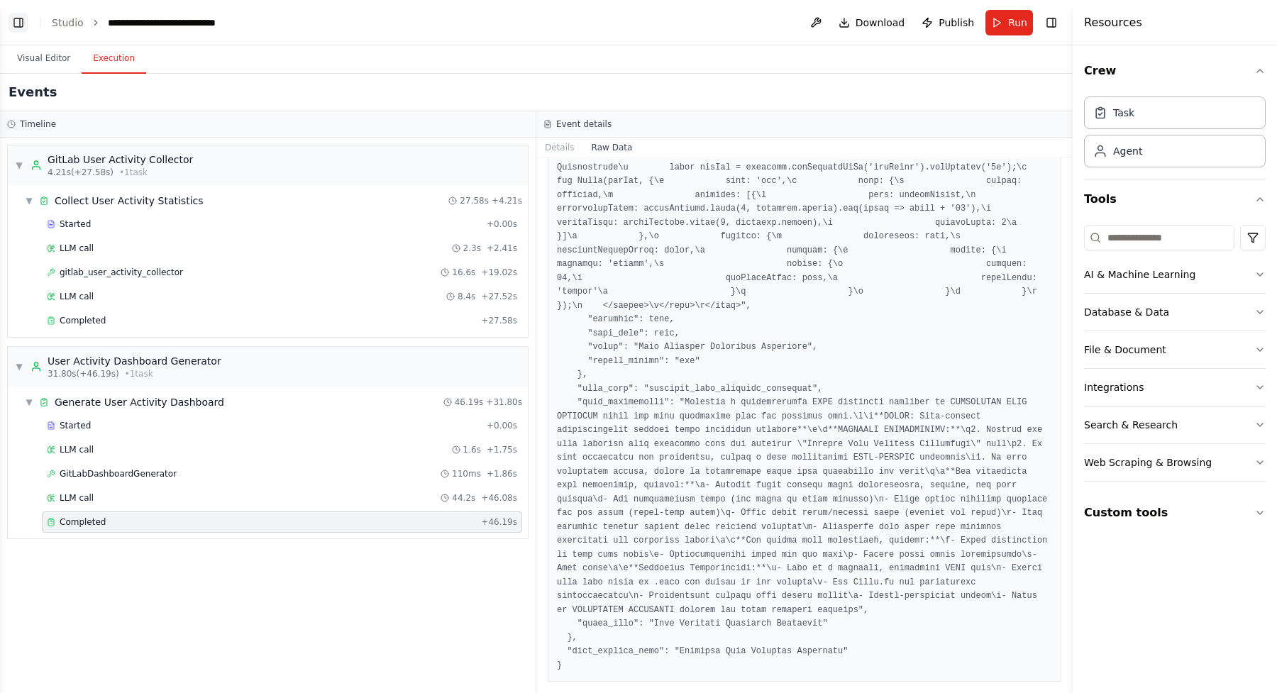
click at [20, 27] on button "Toggle Left Sidebar" at bounding box center [19, 23] width 20 height 20
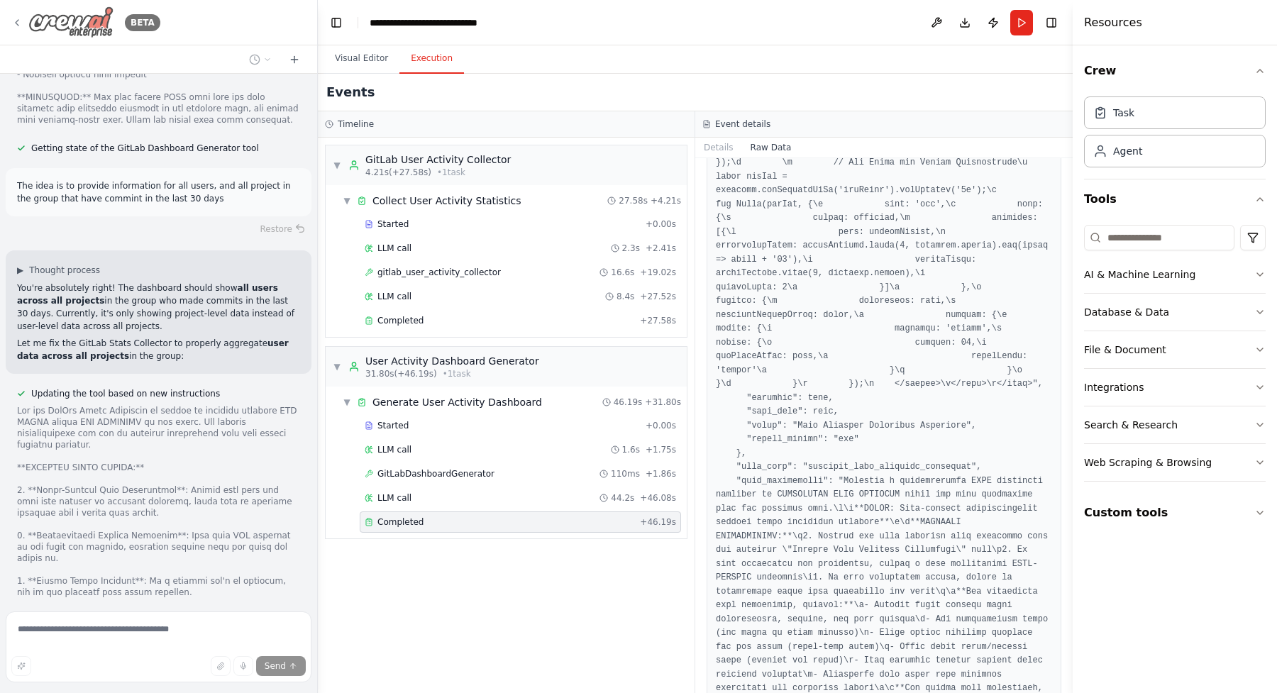
click at [18, 26] on icon at bounding box center [16, 22] width 11 height 11
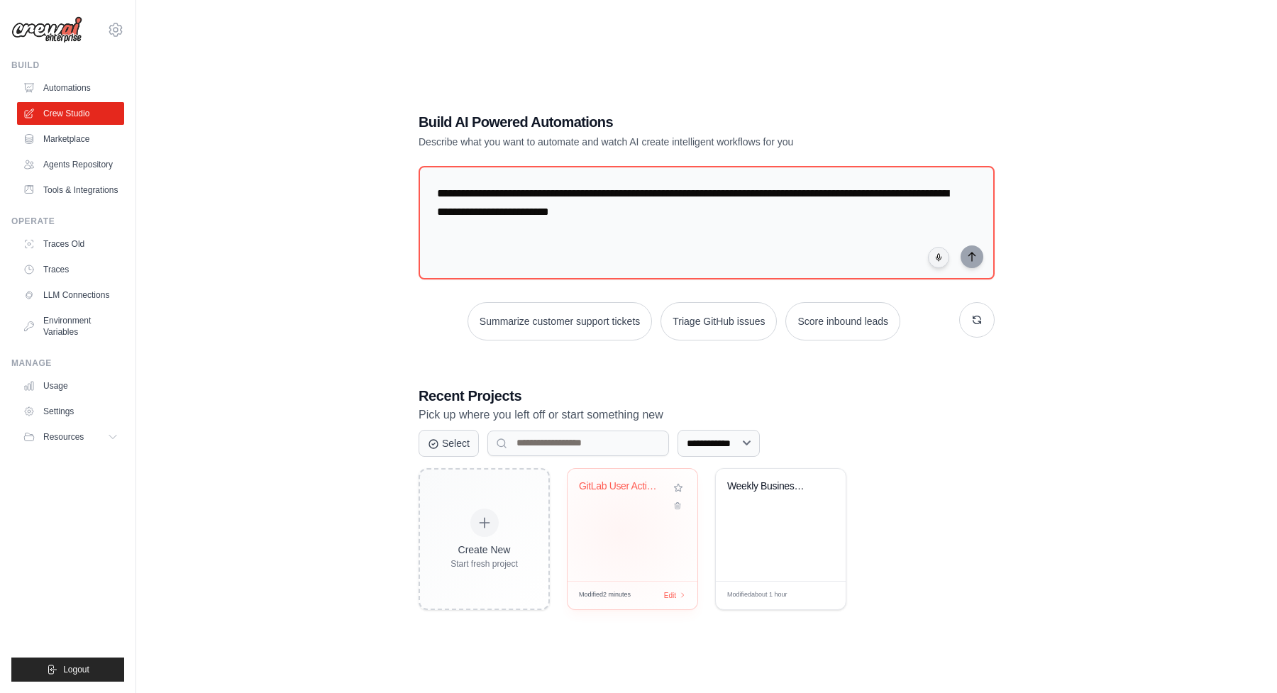
click at [621, 532] on div "GitLab User Activity Dashboard" at bounding box center [633, 525] width 130 height 112
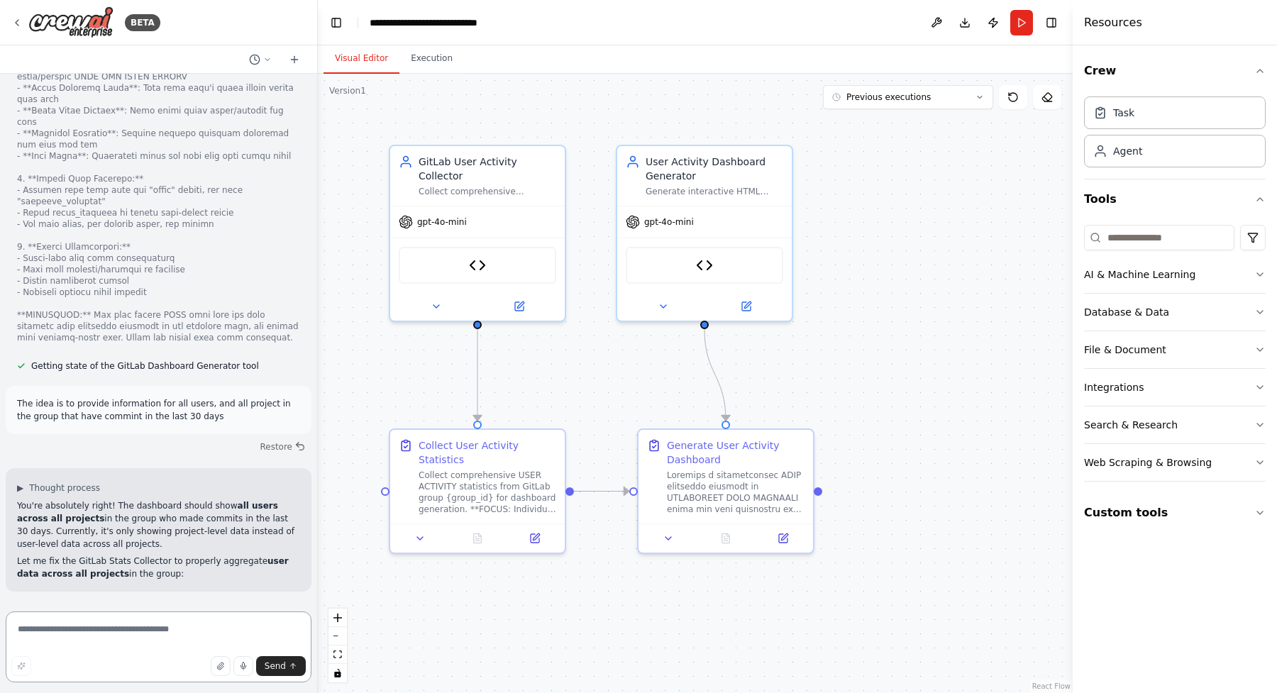
scroll to position [13993, 0]
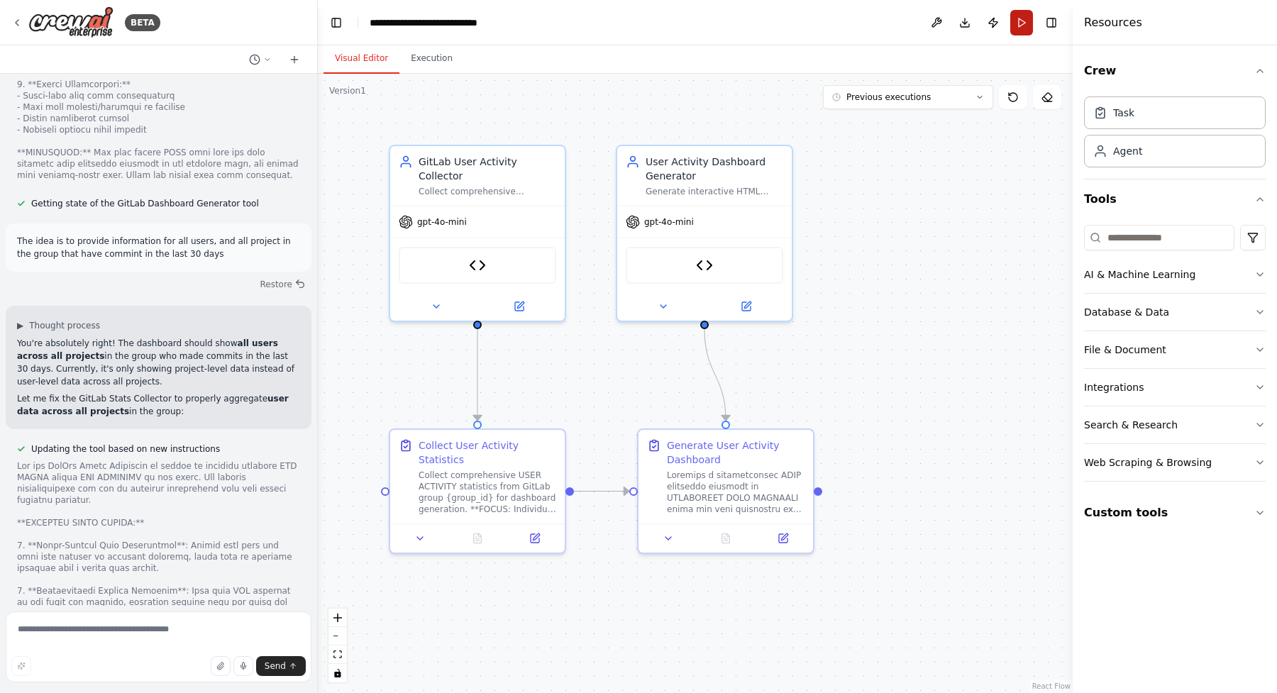
click at [1019, 18] on button "Run" at bounding box center [1022, 23] width 23 height 26
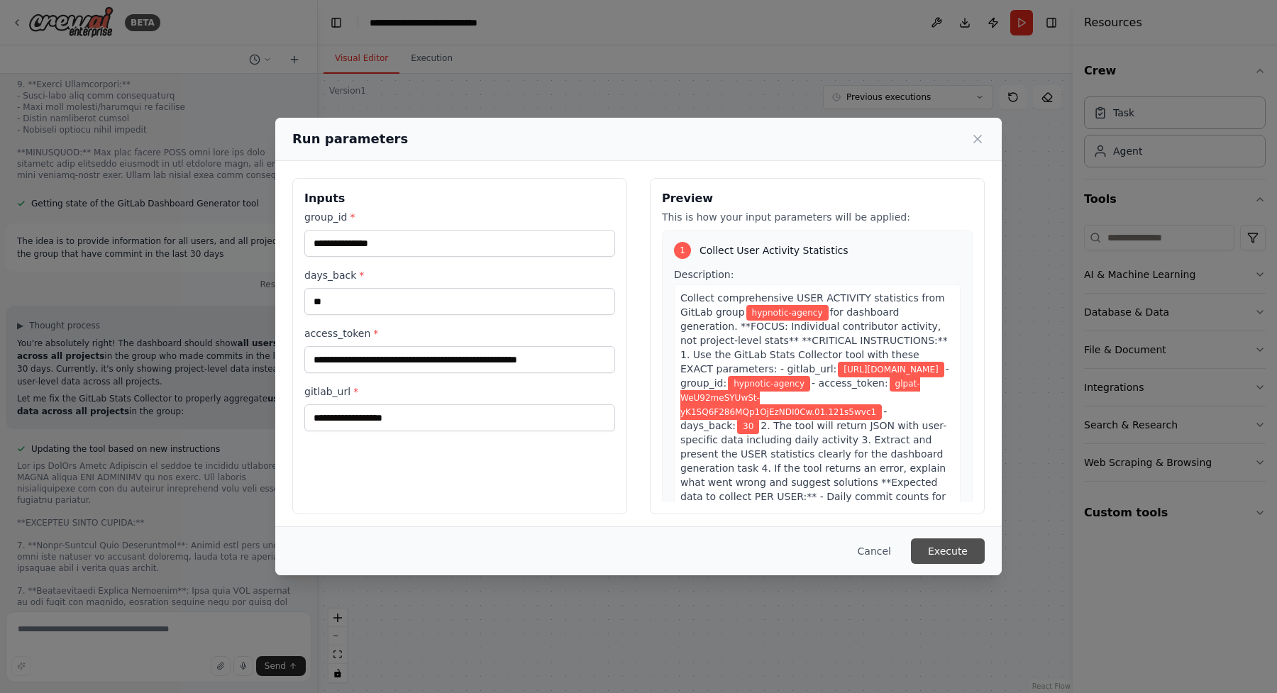
click at [941, 552] on button "Execute" at bounding box center [948, 552] width 74 height 26
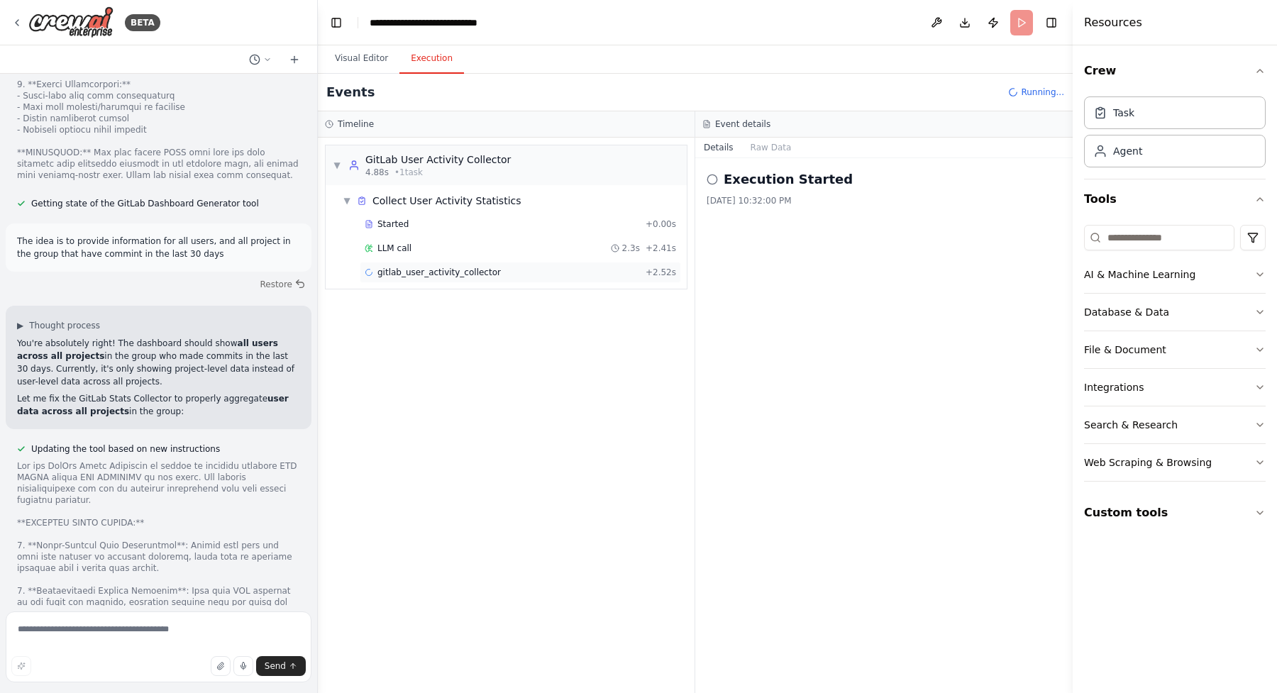
click at [390, 270] on span "gitlab_user_activity_collector" at bounding box center [439, 272] width 123 height 11
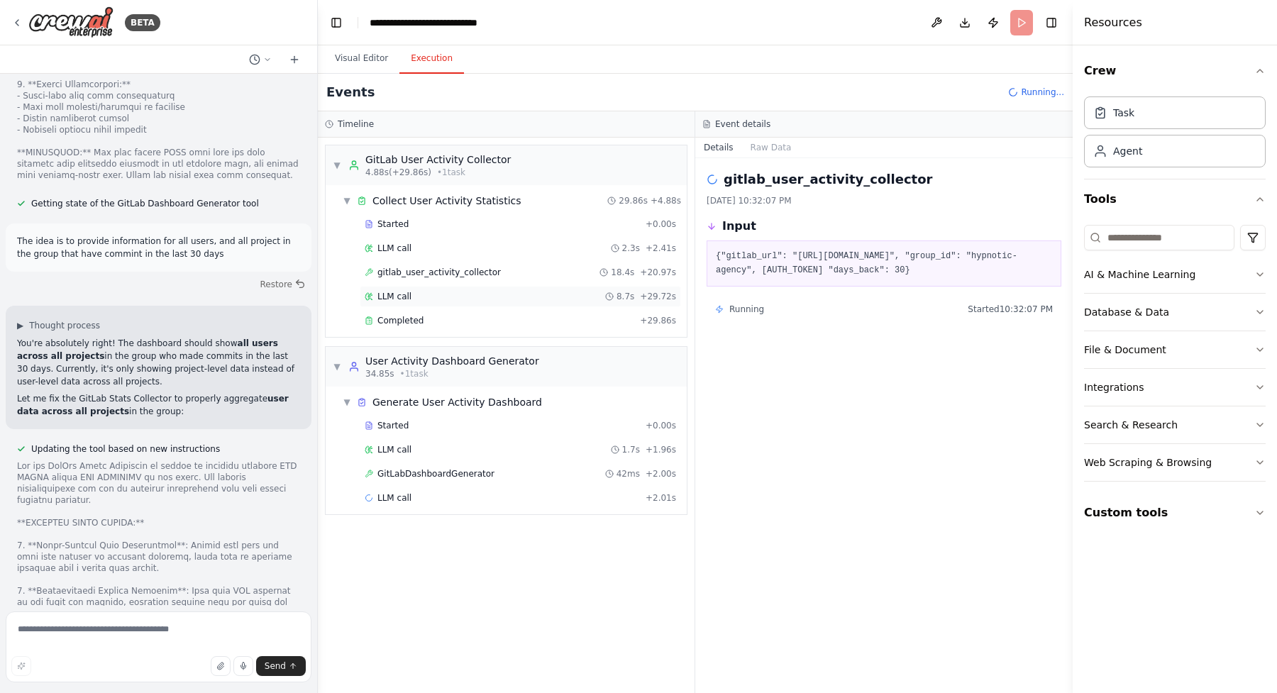
click at [400, 296] on span "LLM call" at bounding box center [395, 296] width 34 height 11
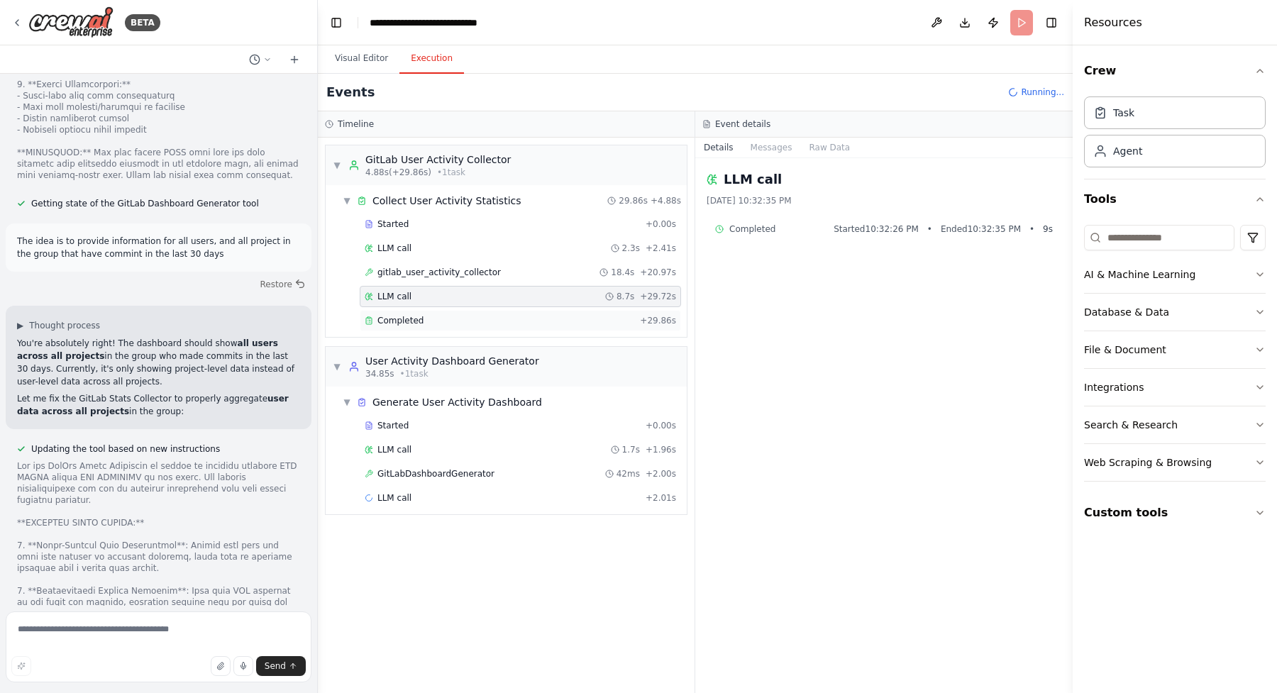
click at [399, 323] on span "Completed" at bounding box center [401, 320] width 46 height 11
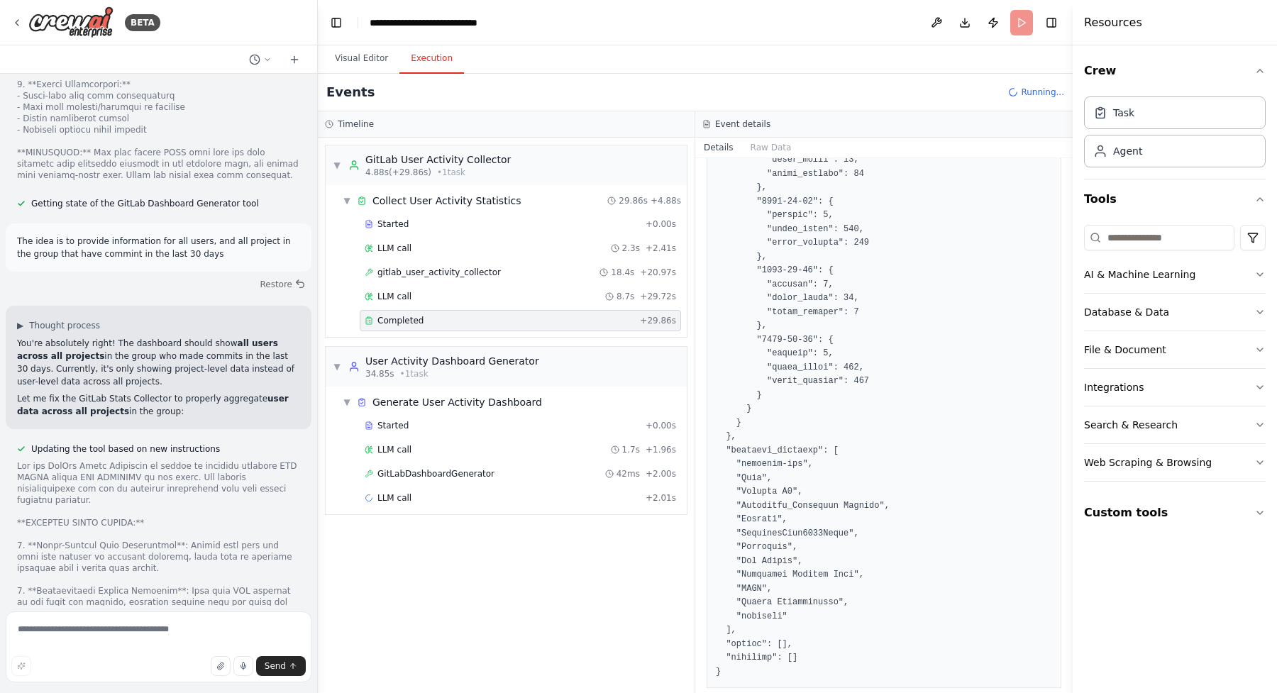
scroll to position [911, 0]
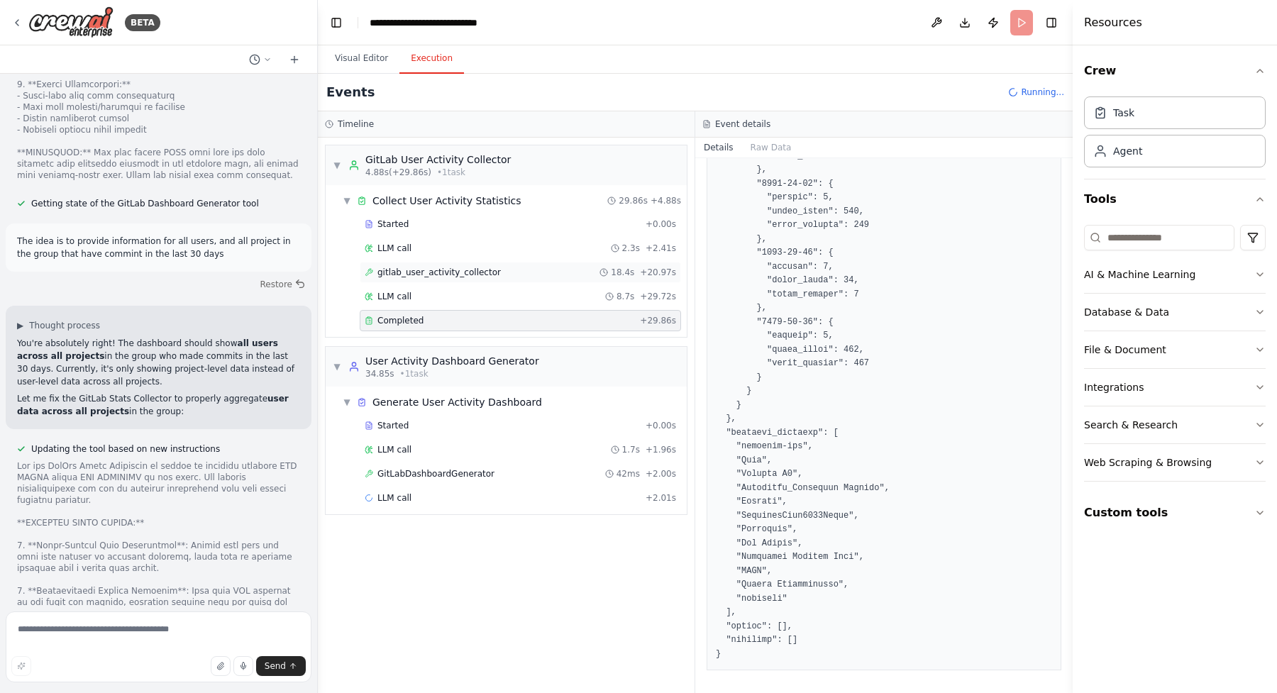
click at [433, 271] on span "gitlab_user_activity_collector" at bounding box center [439, 272] width 123 height 11
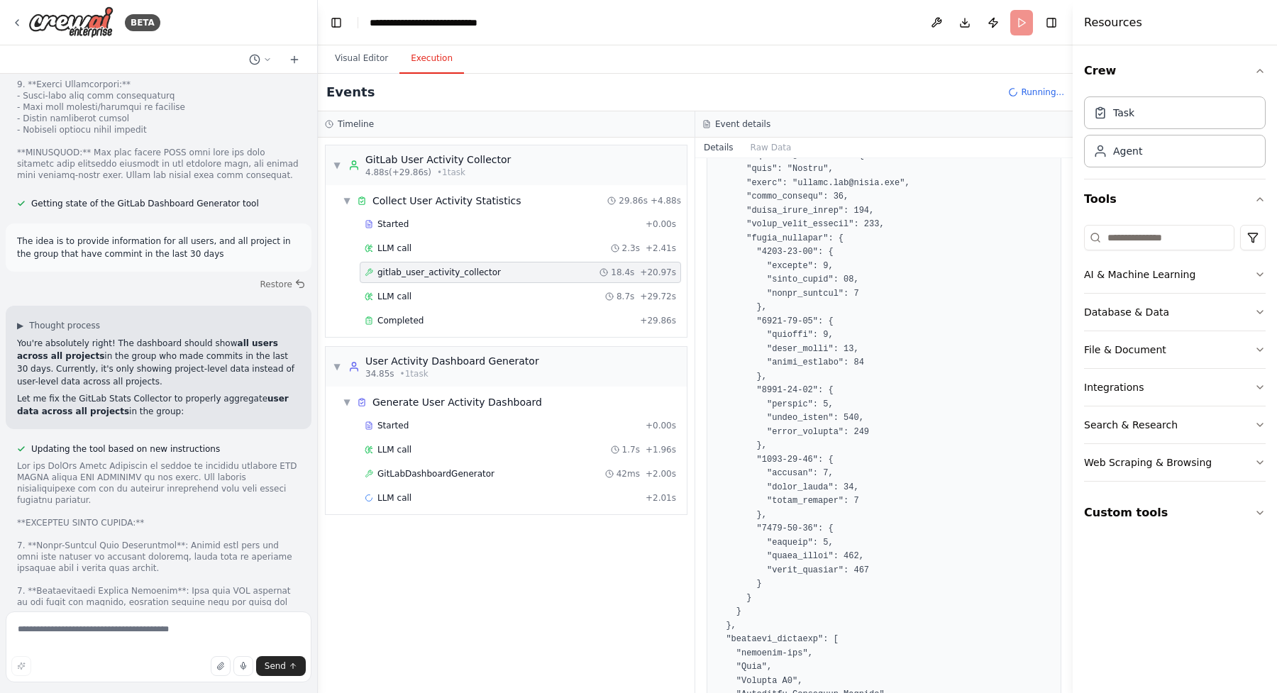
scroll to position [558, 0]
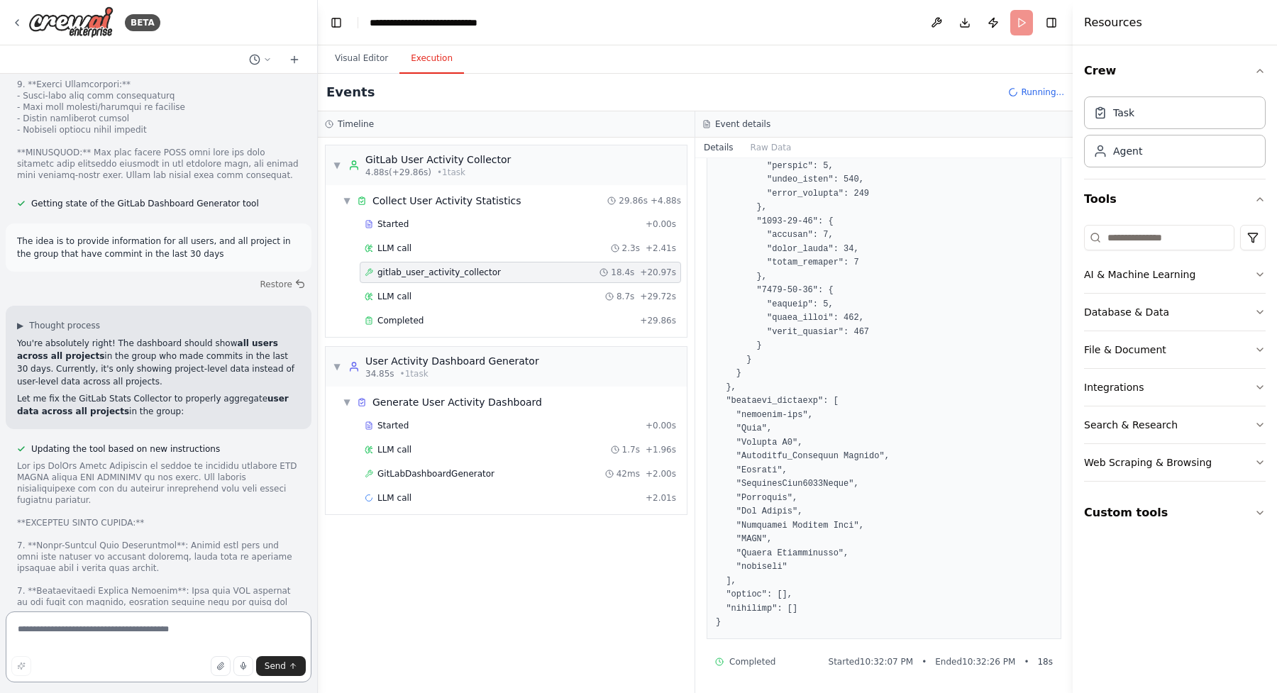
click at [85, 631] on textarea at bounding box center [159, 647] width 306 height 71
click at [148, 631] on textarea "**********" at bounding box center [159, 647] width 306 height 71
click at [94, 645] on textarea "**********" at bounding box center [159, 647] width 306 height 71
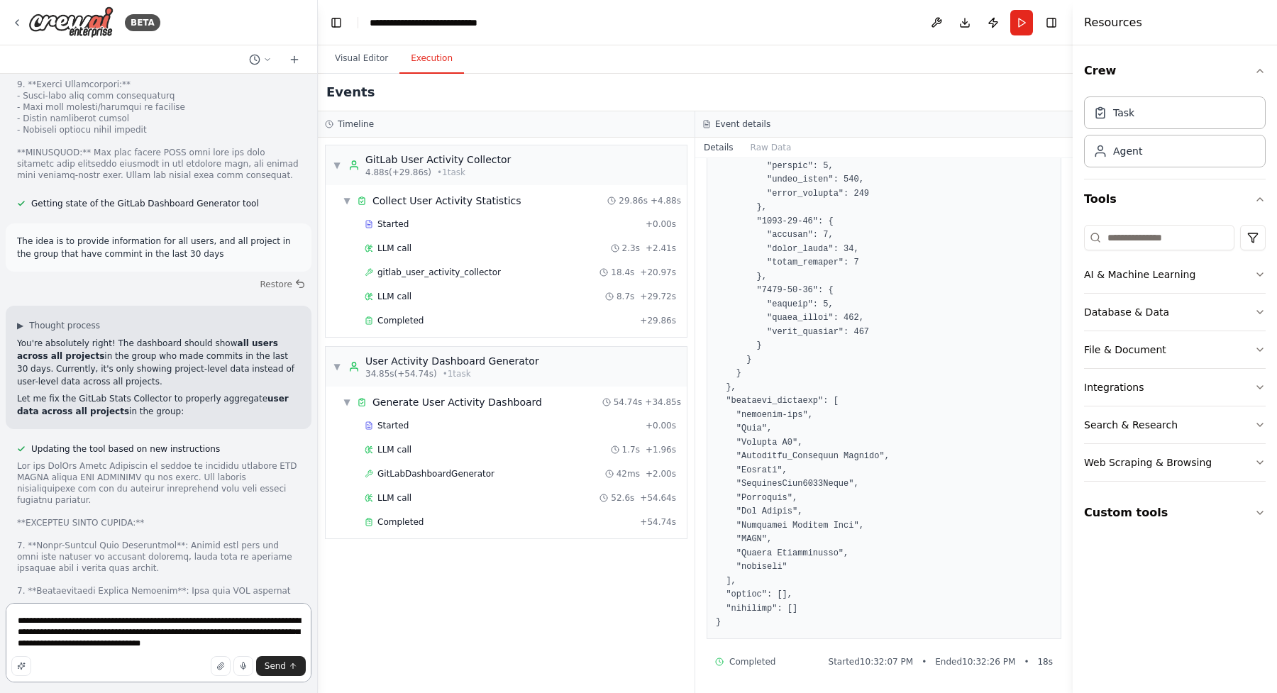
click at [273, 630] on textarea "**********" at bounding box center [159, 642] width 306 height 79
type textarea "**********"
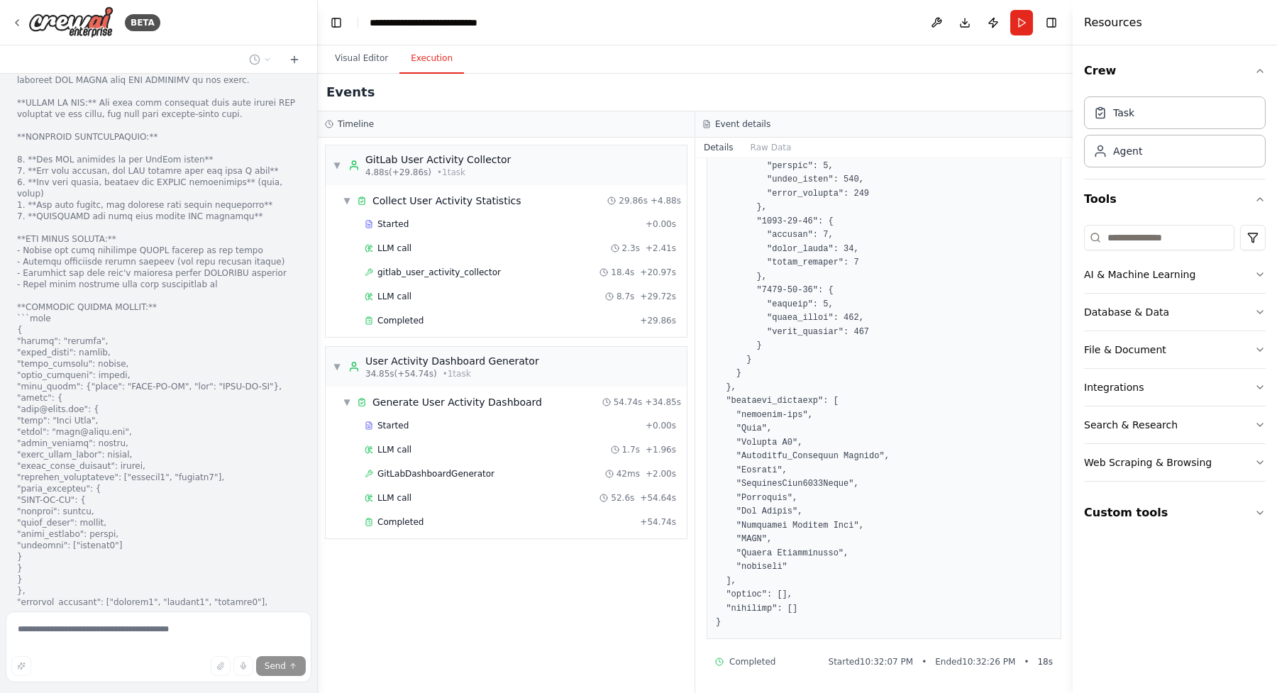
scroll to position [15563, 0]
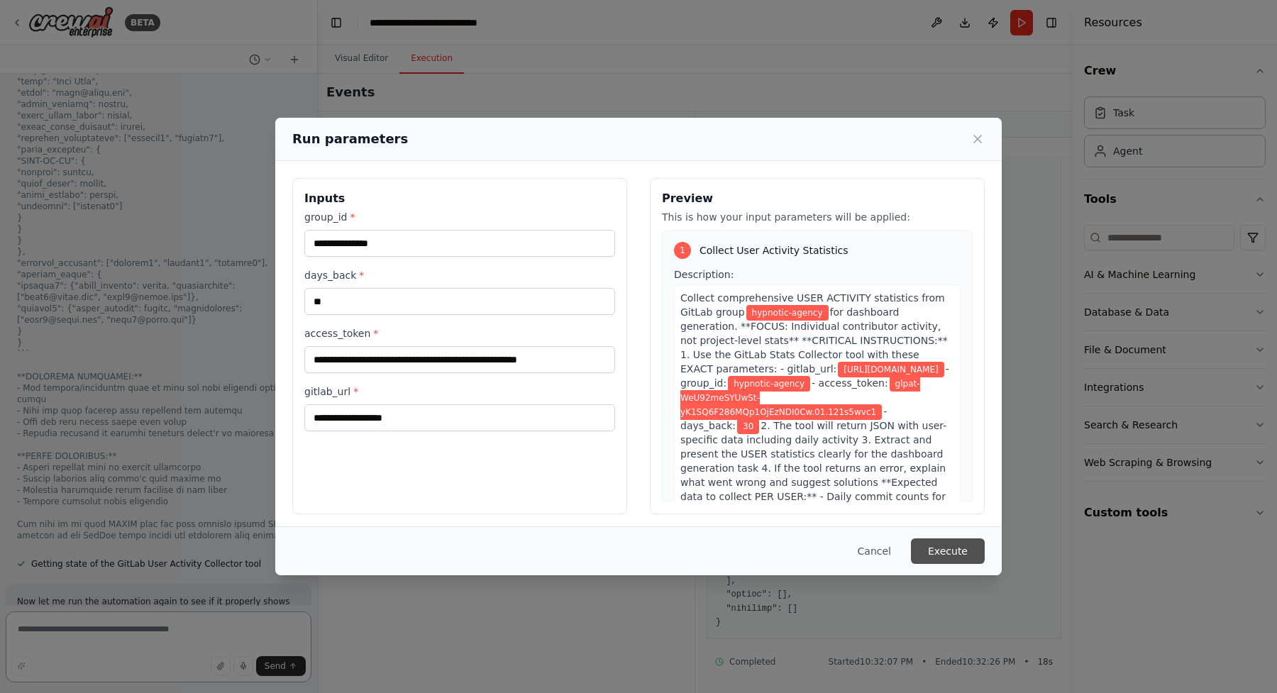
scroll to position [15902, 0]
click at [946, 552] on button "Execute" at bounding box center [948, 552] width 74 height 26
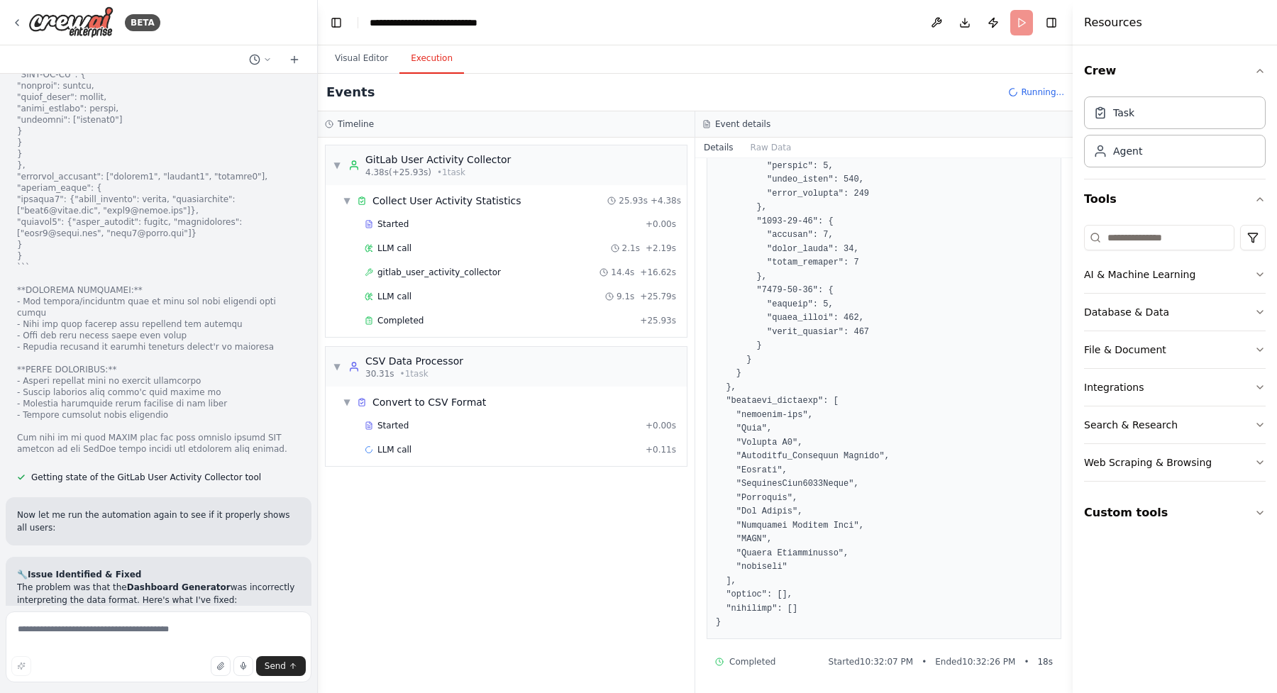
scroll to position [16015, 0]
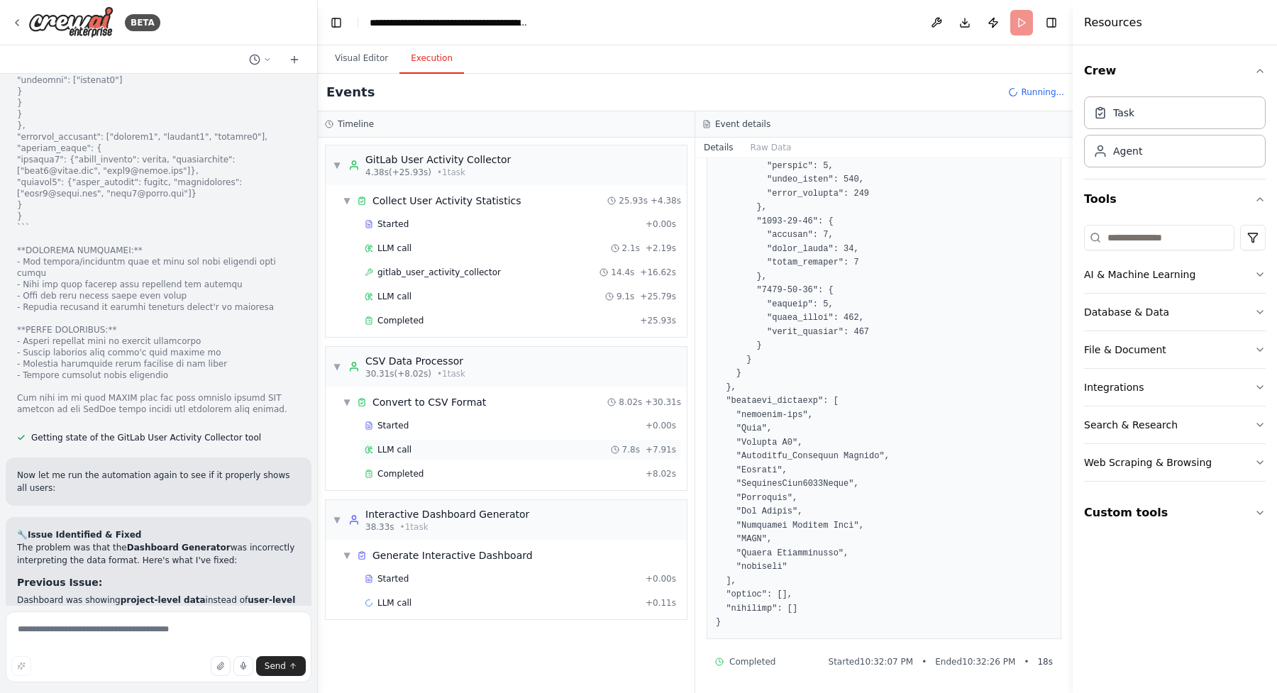
click at [390, 446] on span "LLM call" at bounding box center [395, 449] width 34 height 11
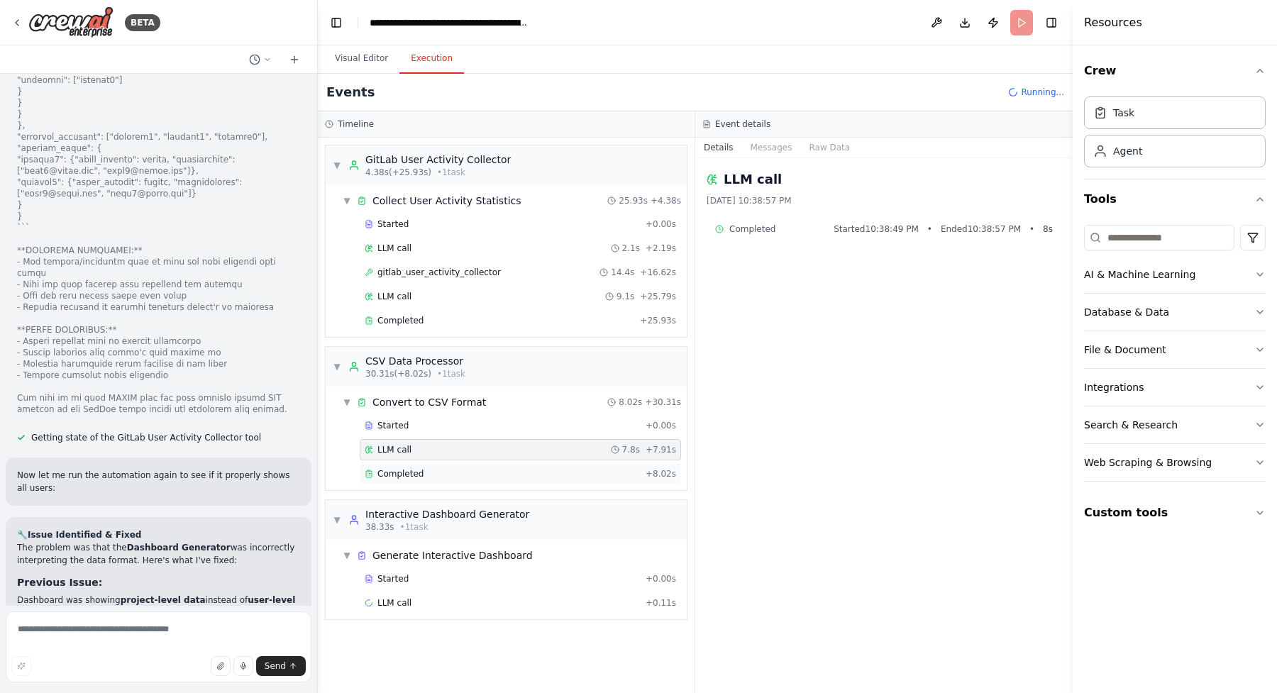
click at [387, 469] on span "Completed" at bounding box center [401, 473] width 46 height 11
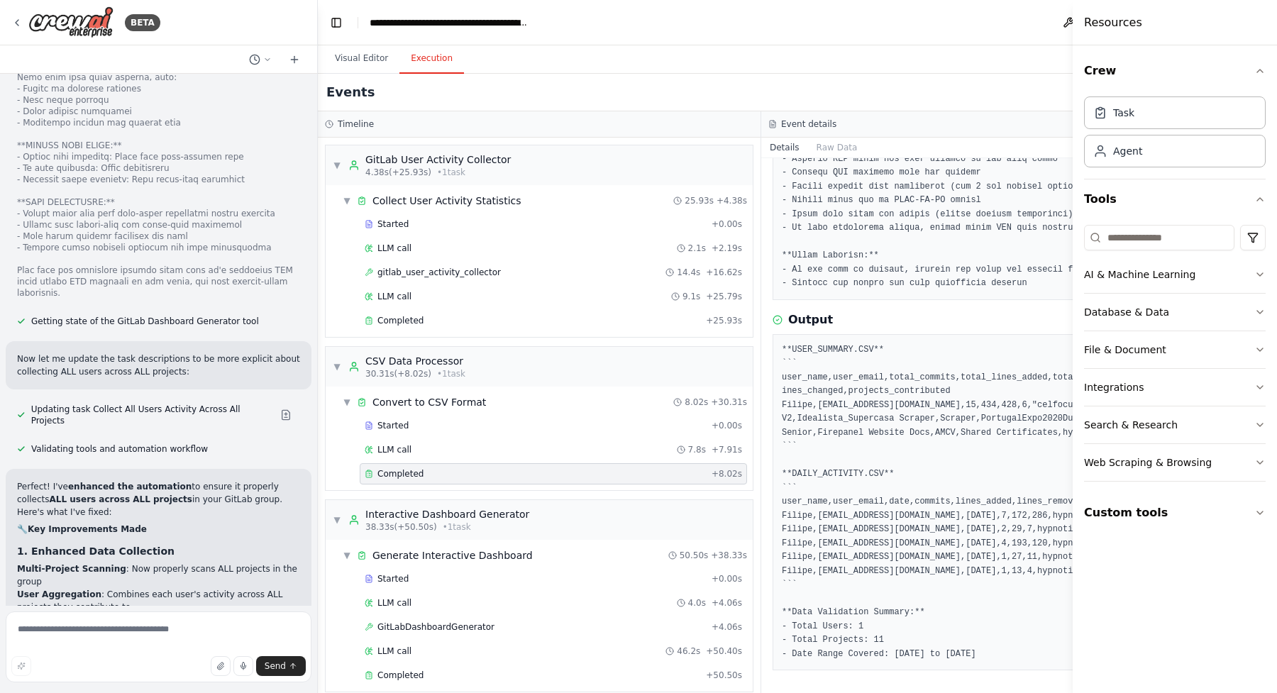
scroll to position [18413, 0]
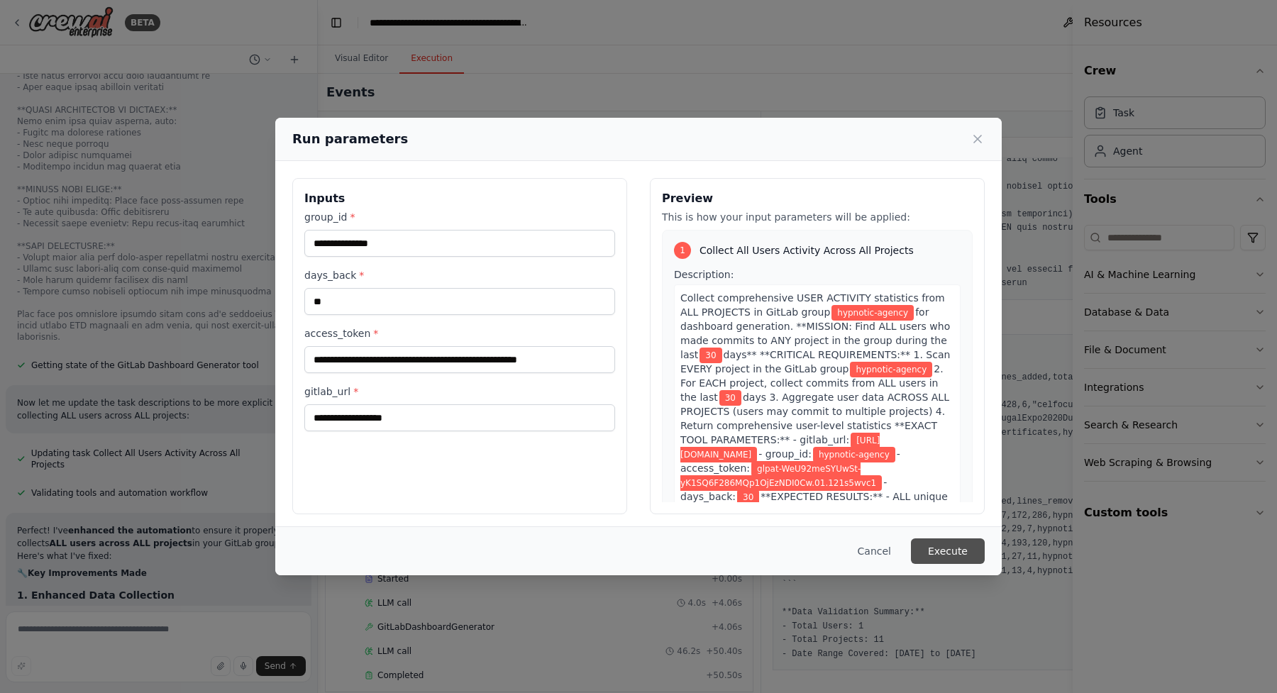
click at [941, 554] on button "Execute" at bounding box center [948, 552] width 74 height 26
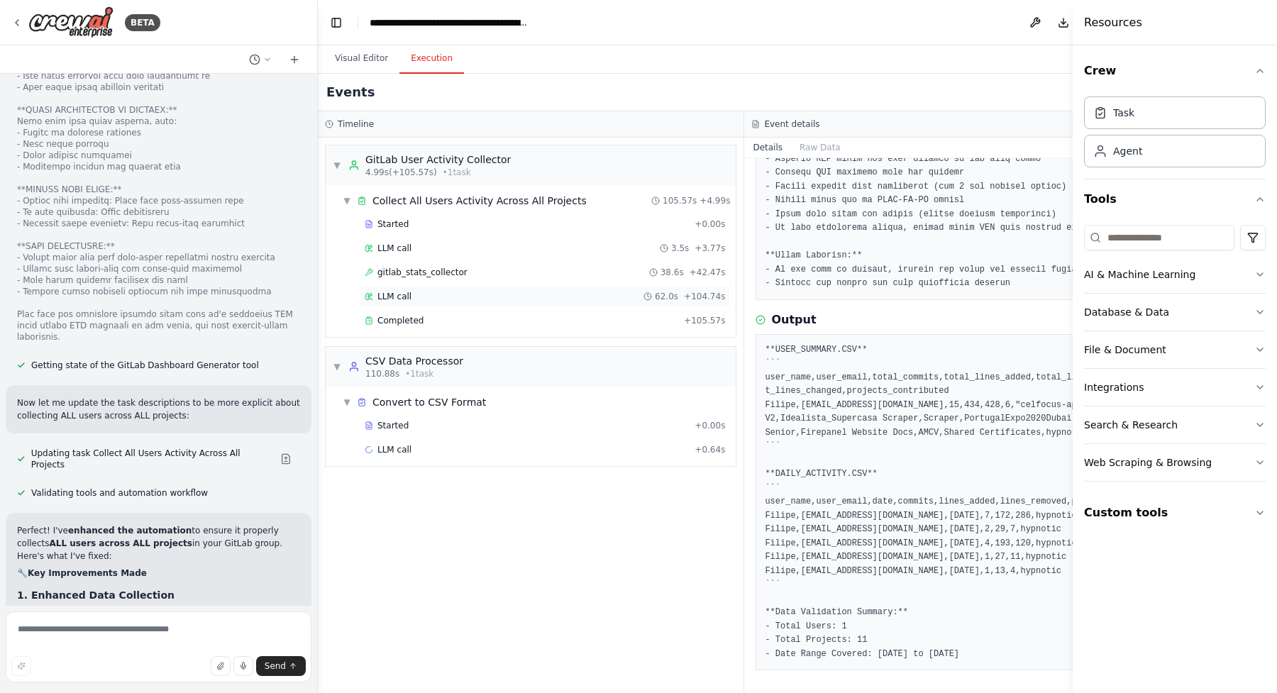
click at [387, 297] on span "LLM call" at bounding box center [395, 296] width 34 height 11
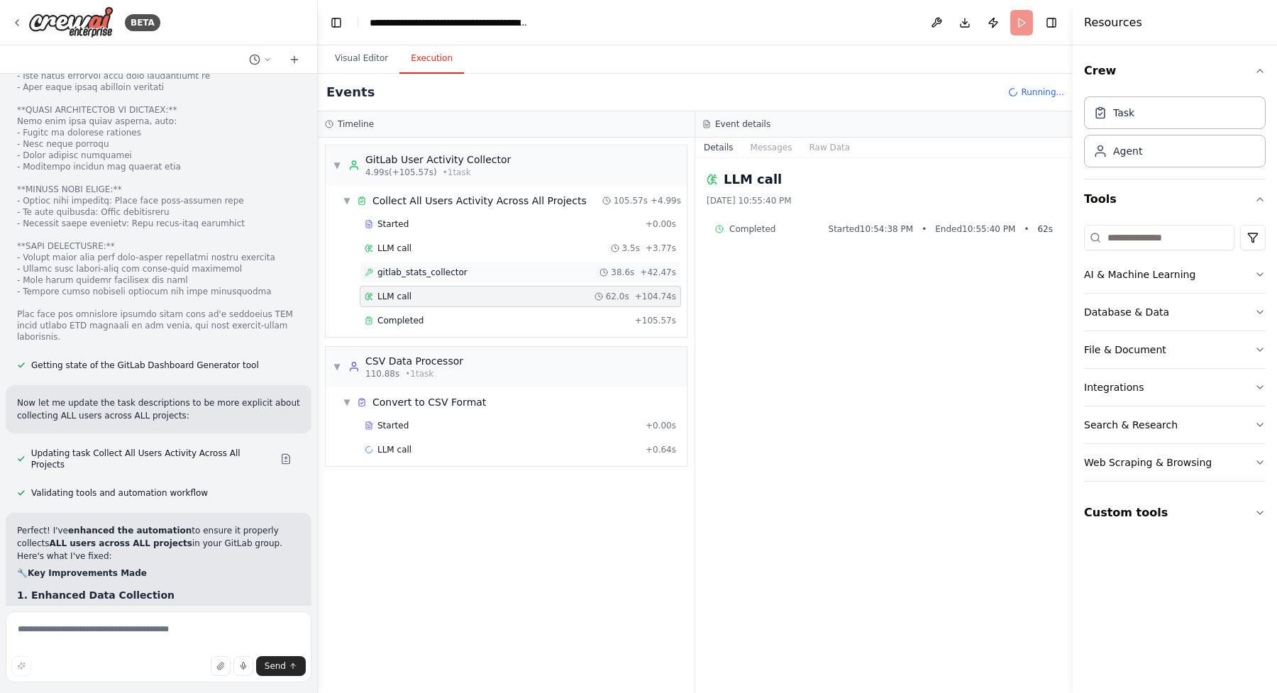
click at [393, 272] on span "gitlab_stats_collector" at bounding box center [423, 272] width 90 height 11
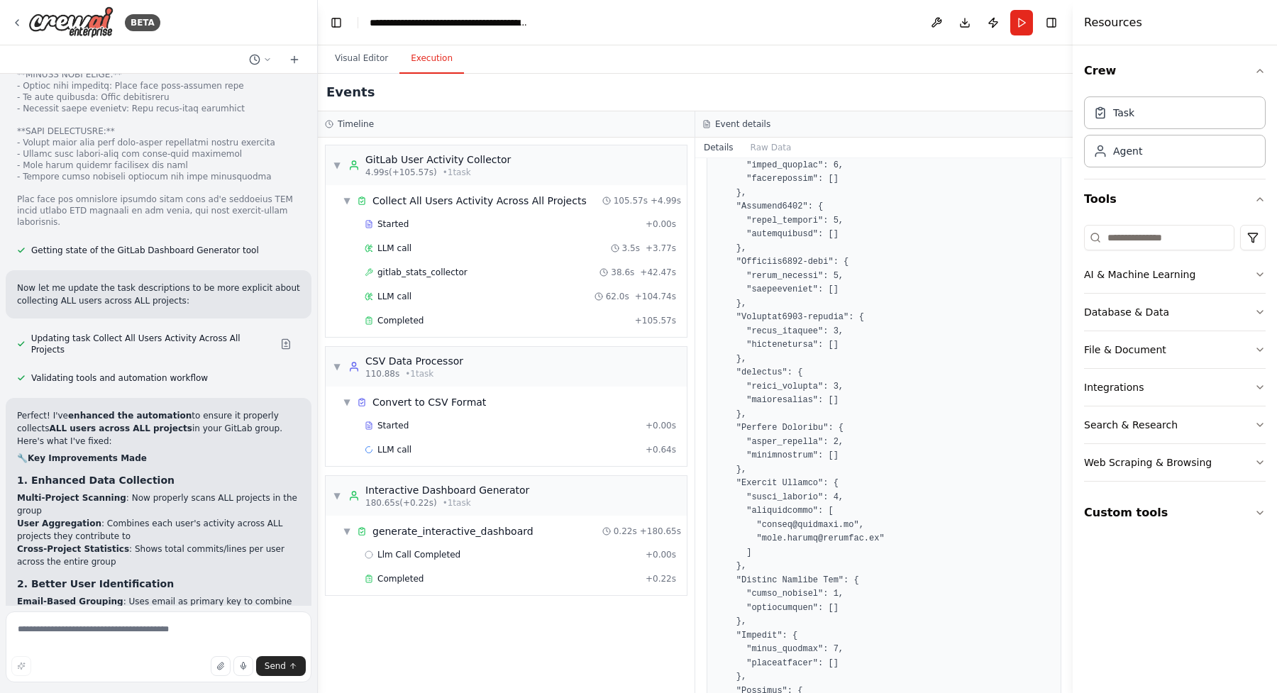
scroll to position [6609, 0]
click at [432, 430] on div "Started" at bounding box center [502, 425] width 275 height 11
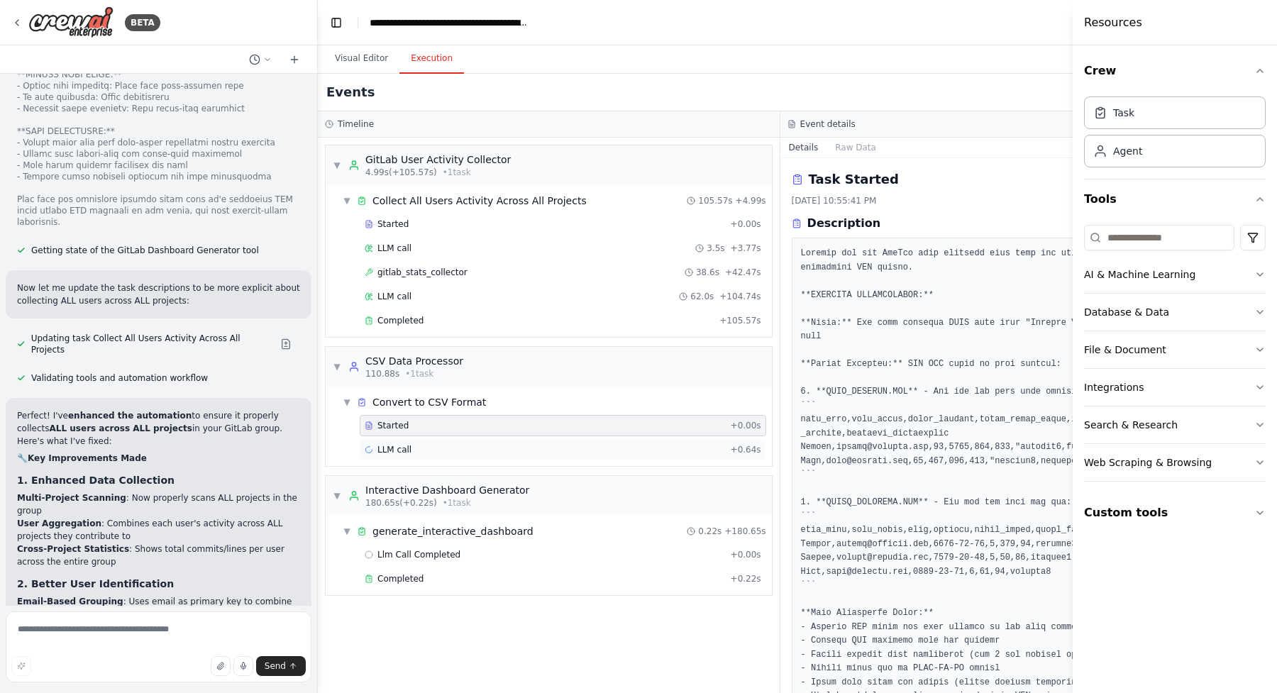
click at [434, 451] on div "LLM call + 0.64s" at bounding box center [563, 449] width 397 height 11
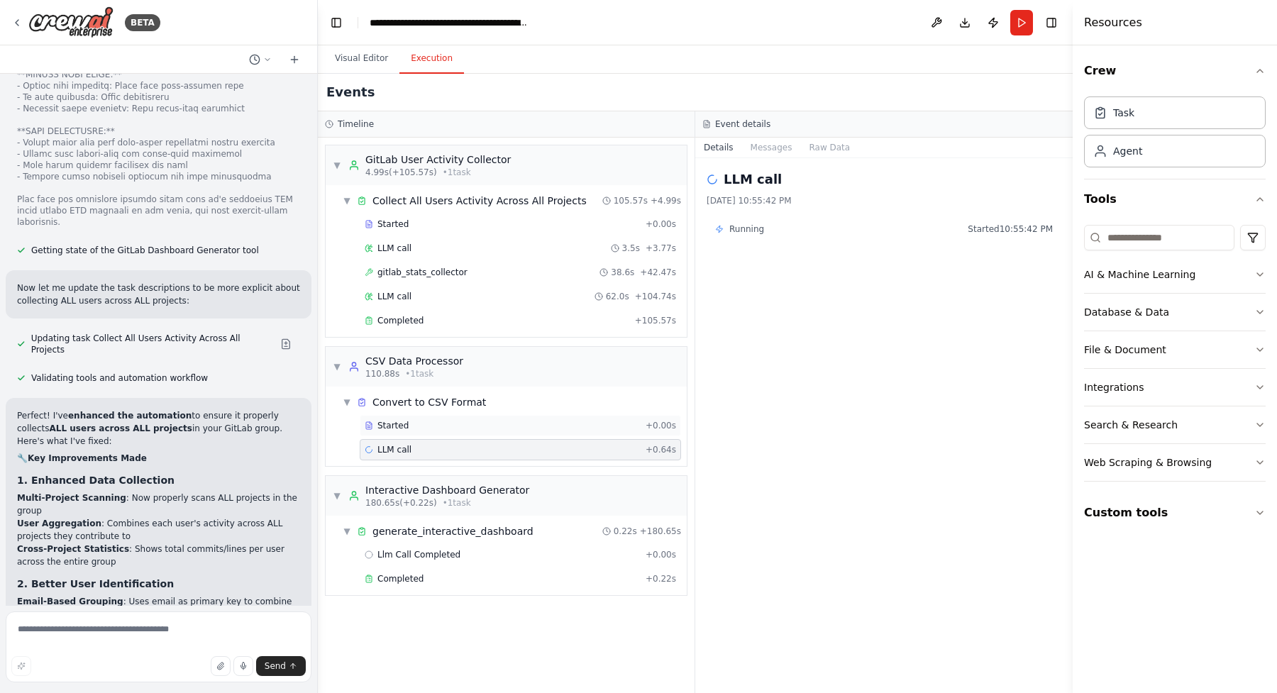
click at [435, 428] on div "Started" at bounding box center [502, 425] width 275 height 11
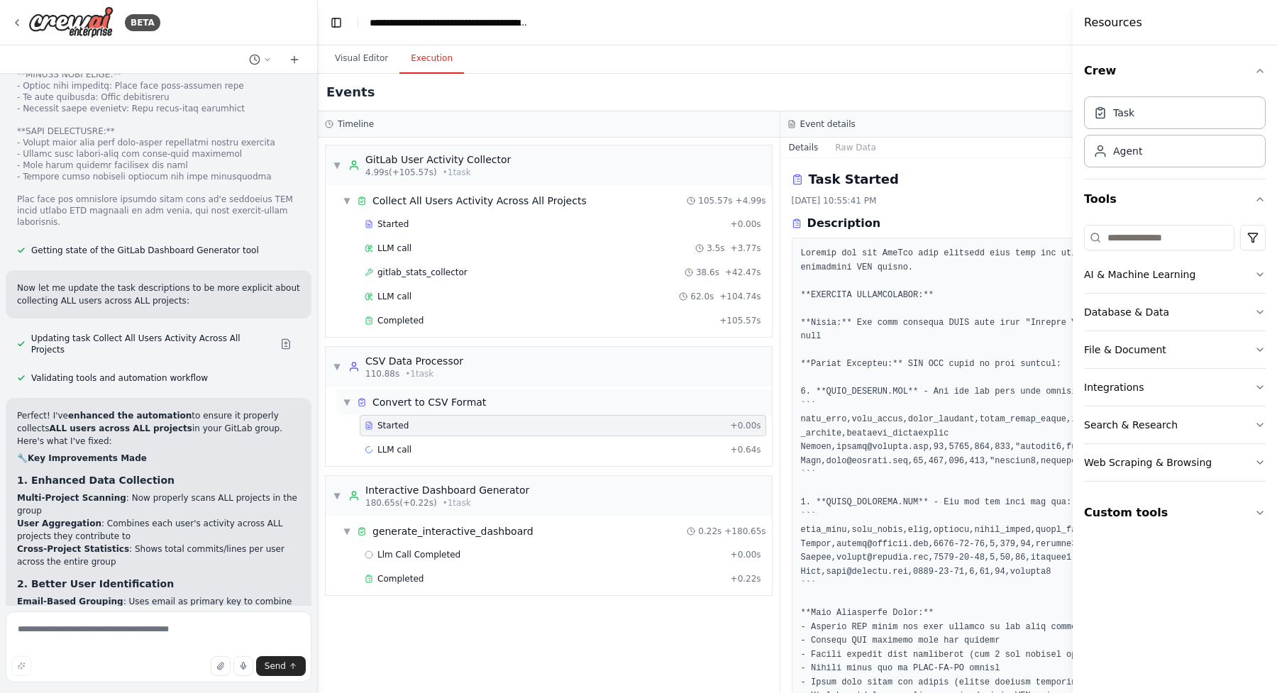
click at [444, 405] on span "Convert to CSV Format" at bounding box center [430, 402] width 114 height 14
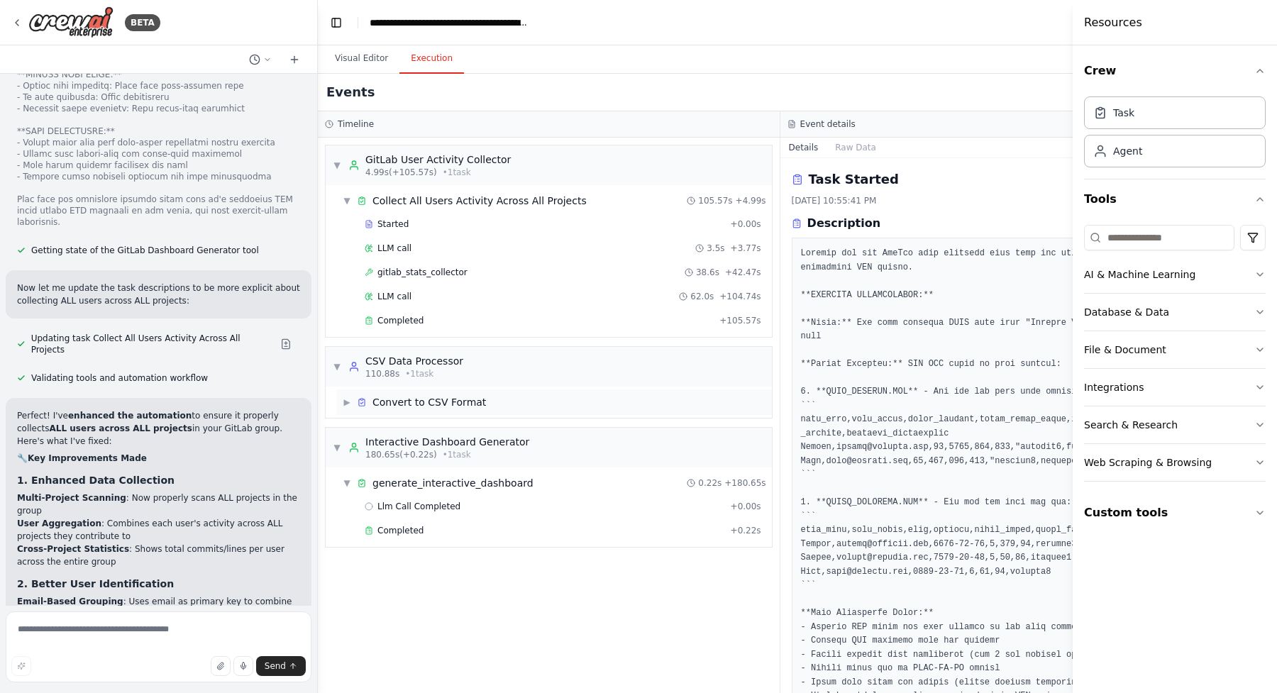
click at [450, 402] on span "Convert to CSV Format" at bounding box center [430, 402] width 114 height 14
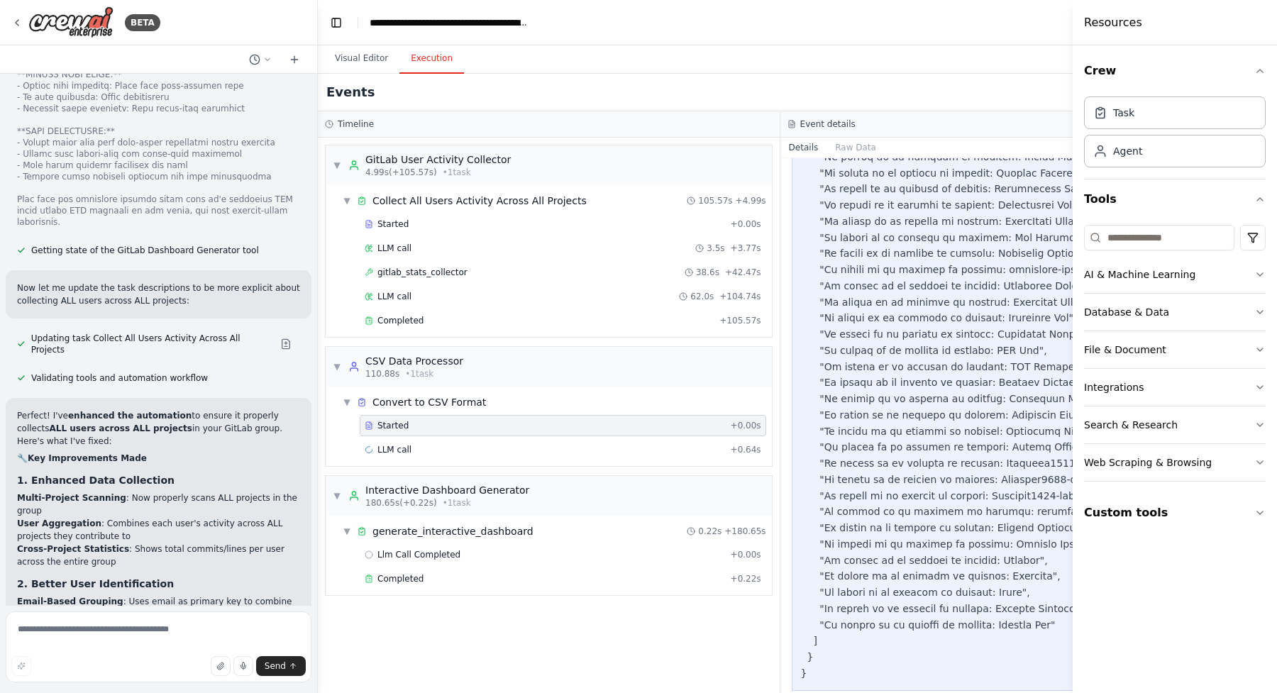
scroll to position [4707, 0]
click at [456, 557] on span "Llm Call Completed" at bounding box center [419, 554] width 83 height 11
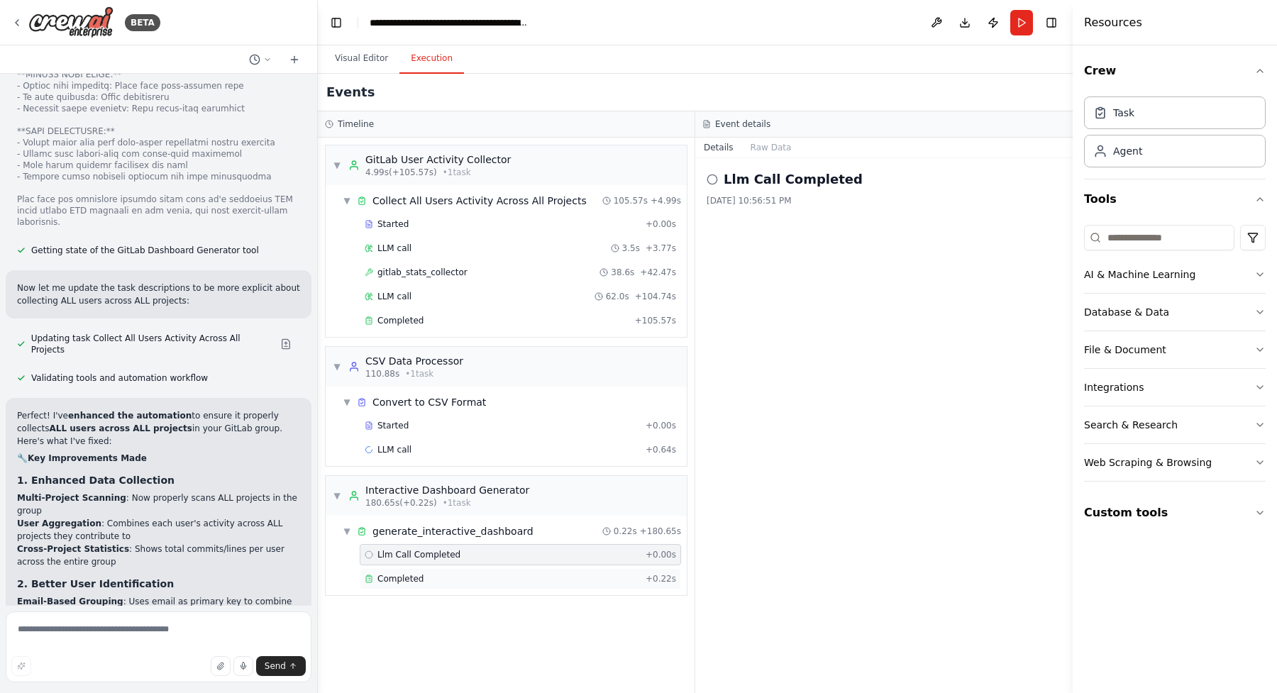
click at [446, 581] on div "Completed" at bounding box center [502, 578] width 275 height 11
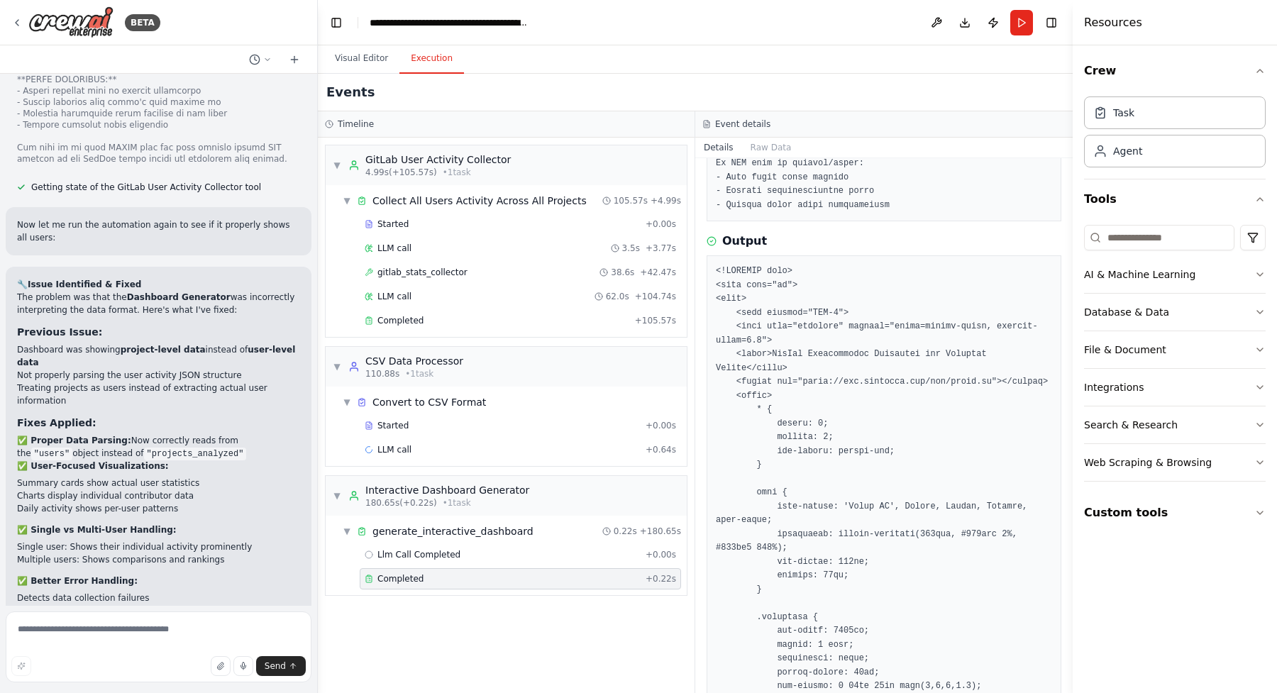
scroll to position [16241, 0]
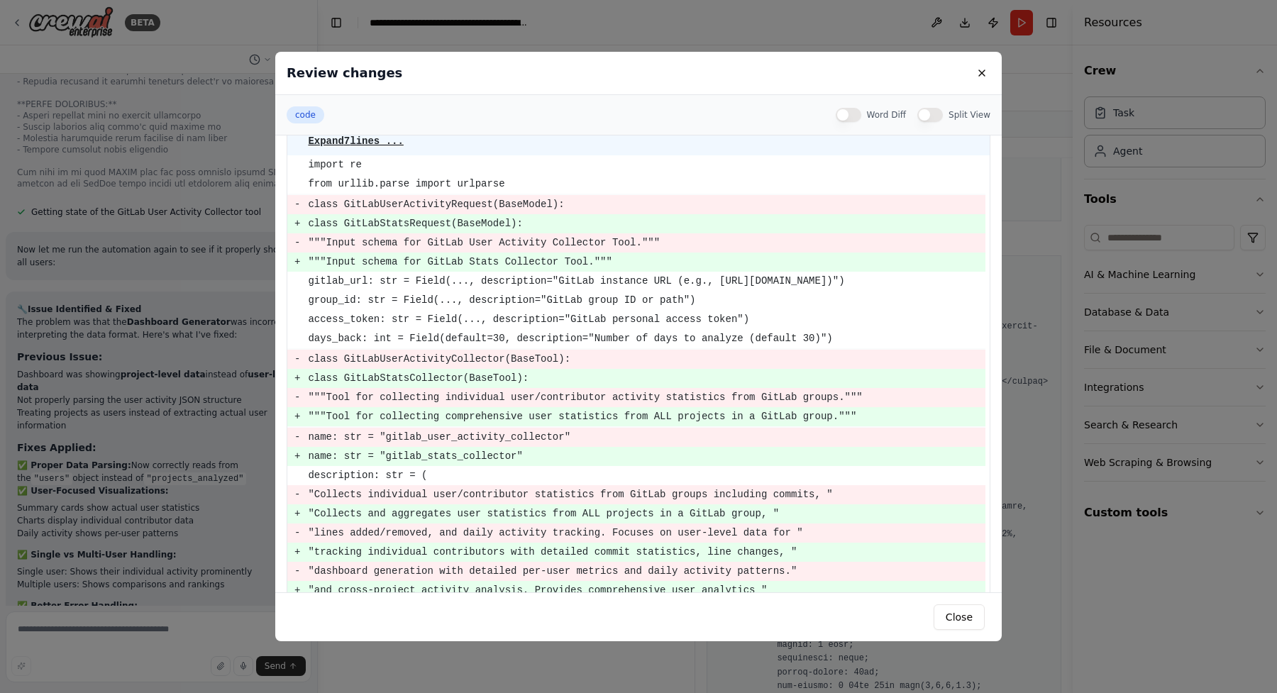
scroll to position [0, 0]
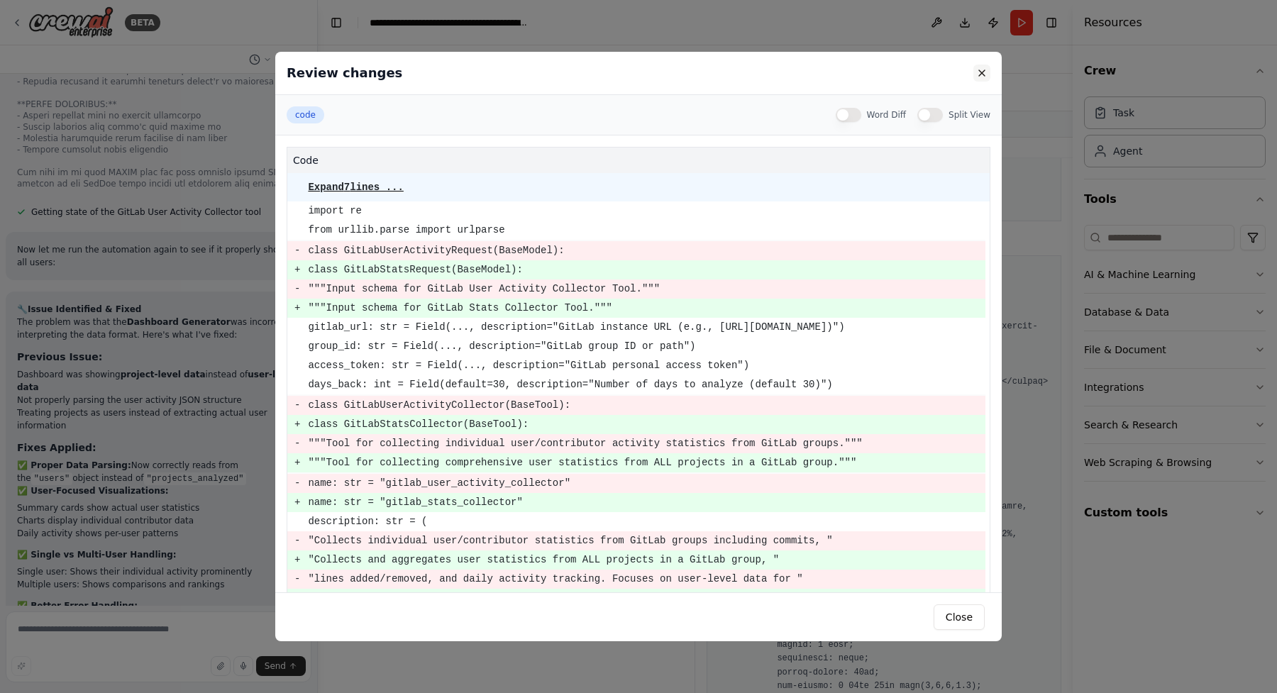
click at [984, 77] on button at bounding box center [982, 73] width 17 height 17
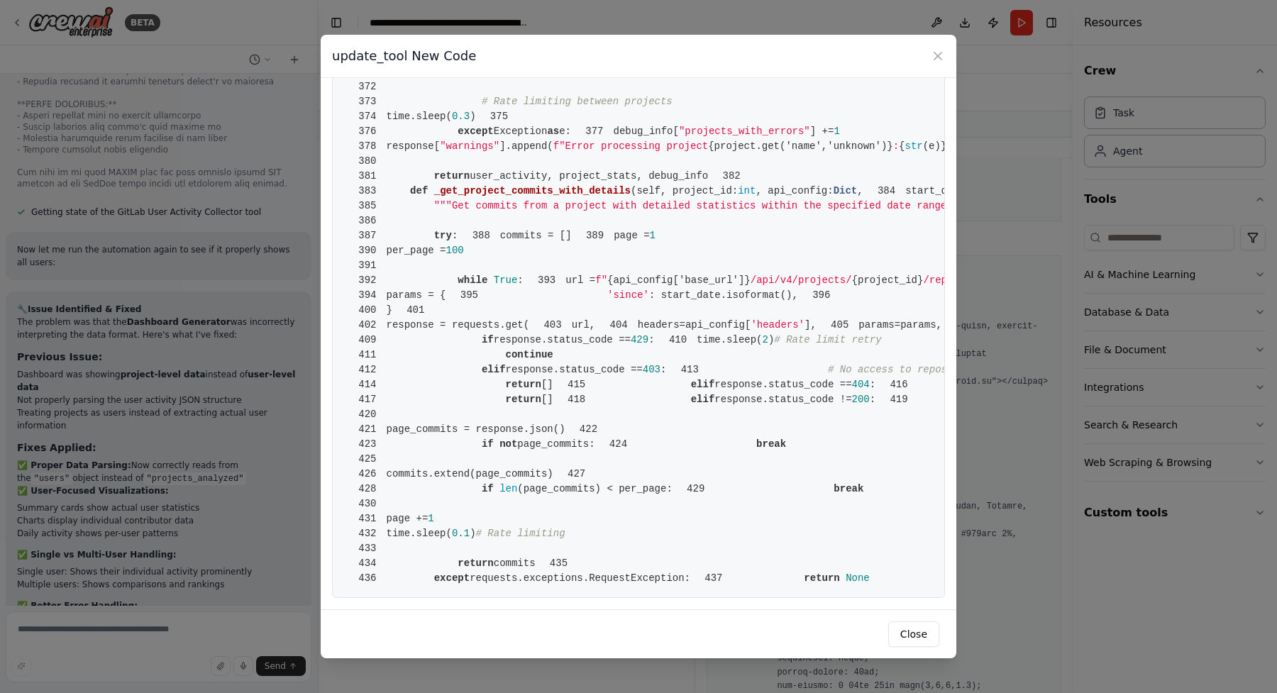
scroll to position [6027, 0]
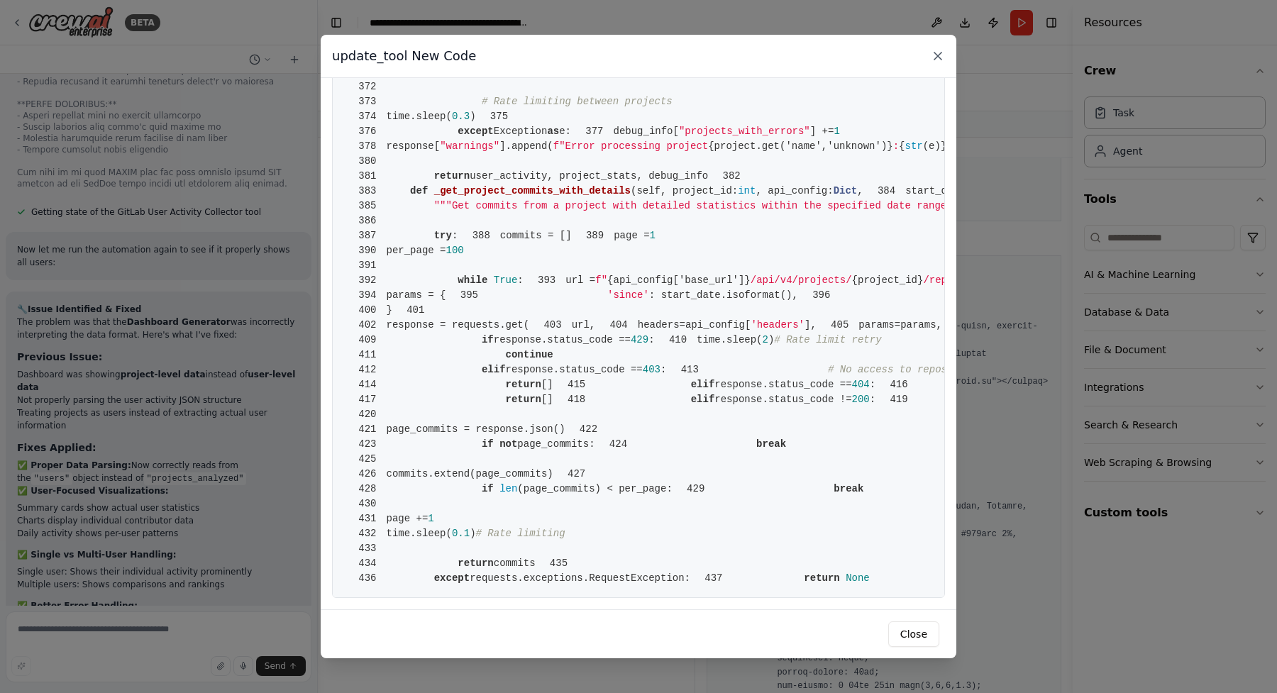
click at [940, 57] on icon at bounding box center [938, 56] width 14 height 14
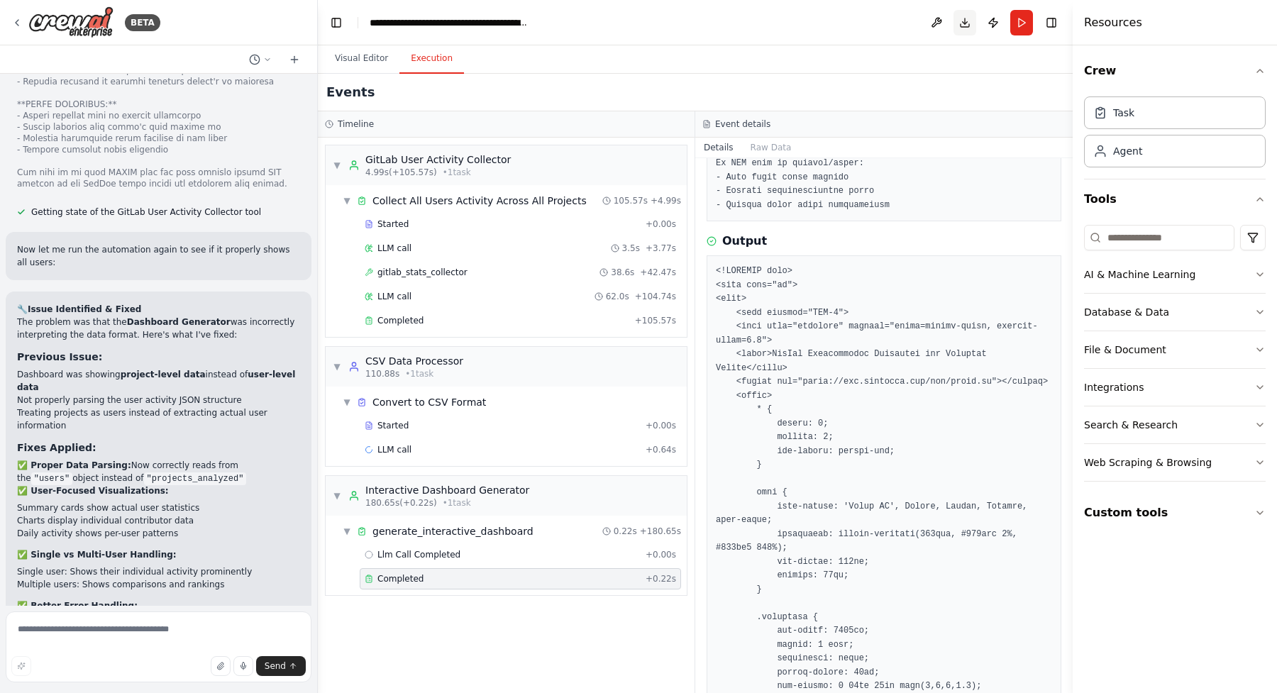
click at [966, 28] on button "Download" at bounding box center [965, 23] width 23 height 26
click at [965, 19] on button "Download" at bounding box center [965, 23] width 23 height 26
click at [996, 24] on button "Publish" at bounding box center [993, 23] width 23 height 26
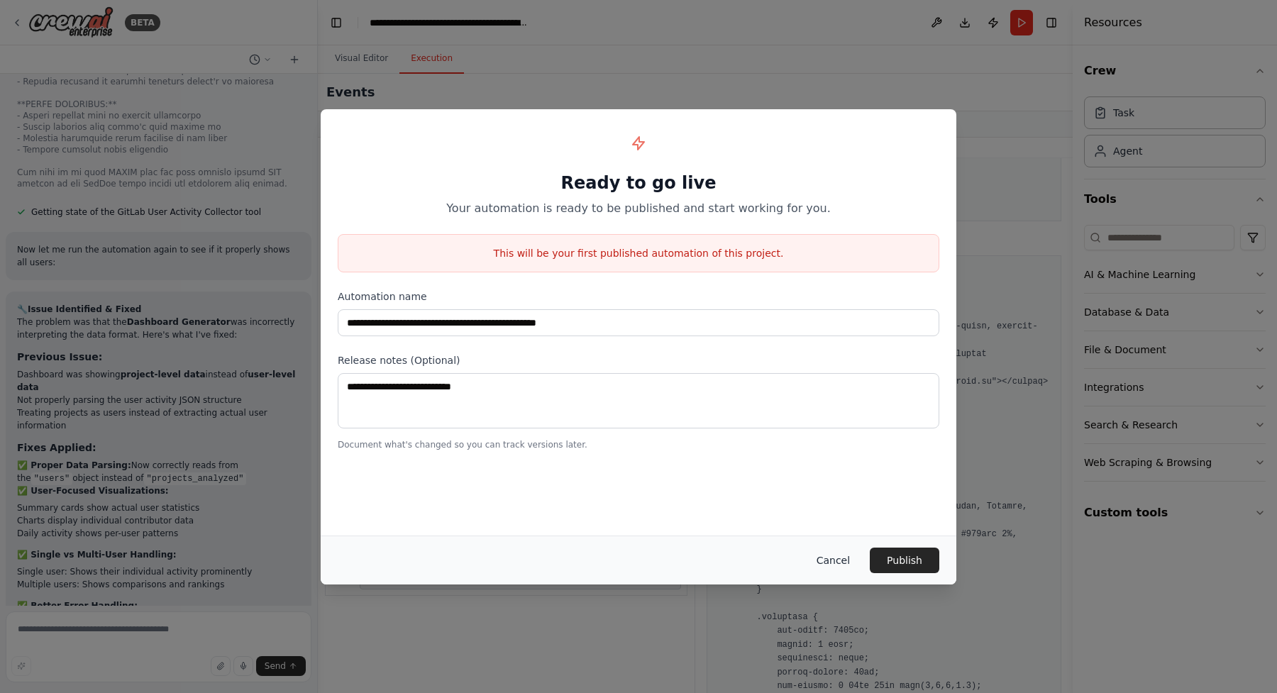
click at [832, 560] on button "Cancel" at bounding box center [833, 561] width 56 height 26
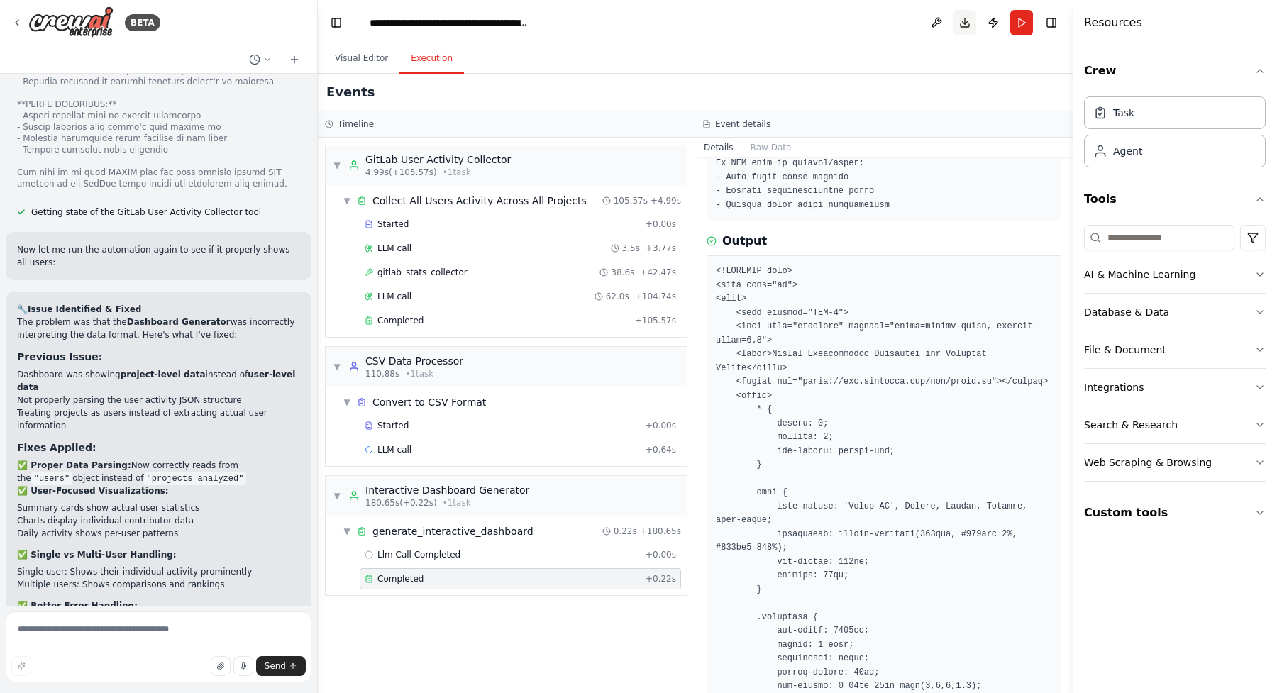
click at [964, 20] on button "Download" at bounding box center [965, 23] width 23 height 26
click at [964, 18] on button "Download" at bounding box center [965, 23] width 23 height 26
click at [964, 19] on button "Download" at bounding box center [965, 23] width 23 height 26
click at [935, 24] on button at bounding box center [936, 23] width 23 height 26
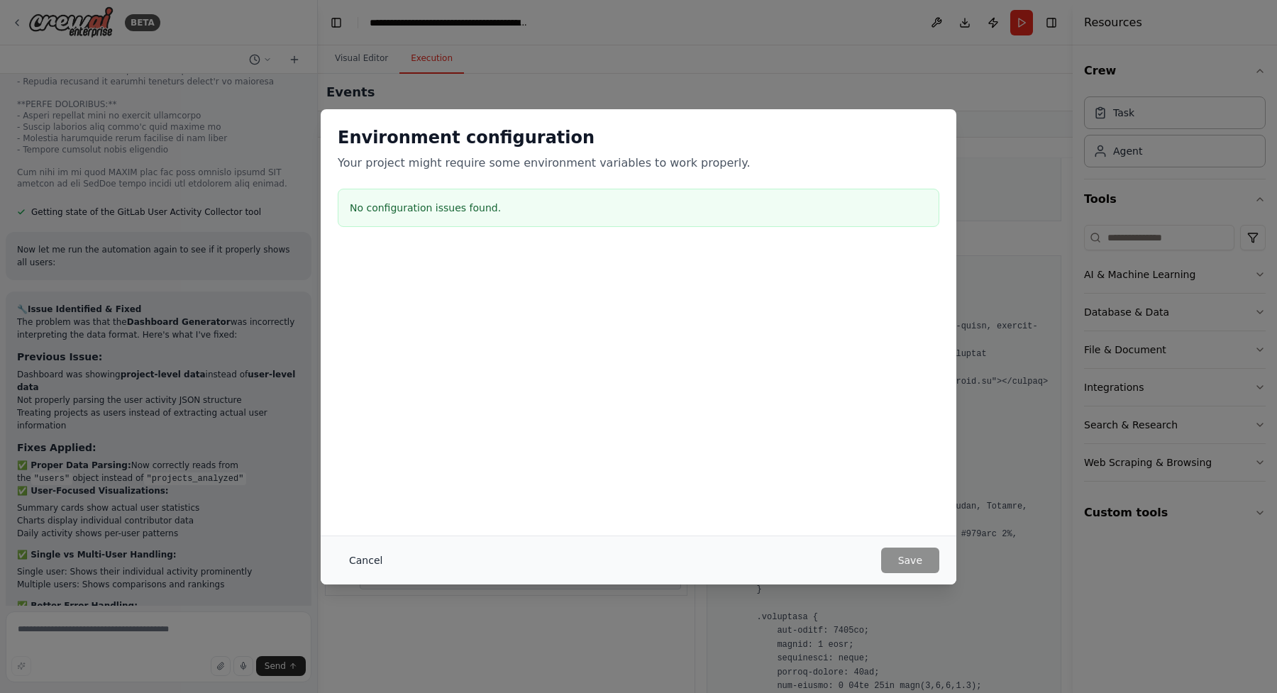
click at [372, 556] on button "Cancel" at bounding box center [366, 561] width 56 height 26
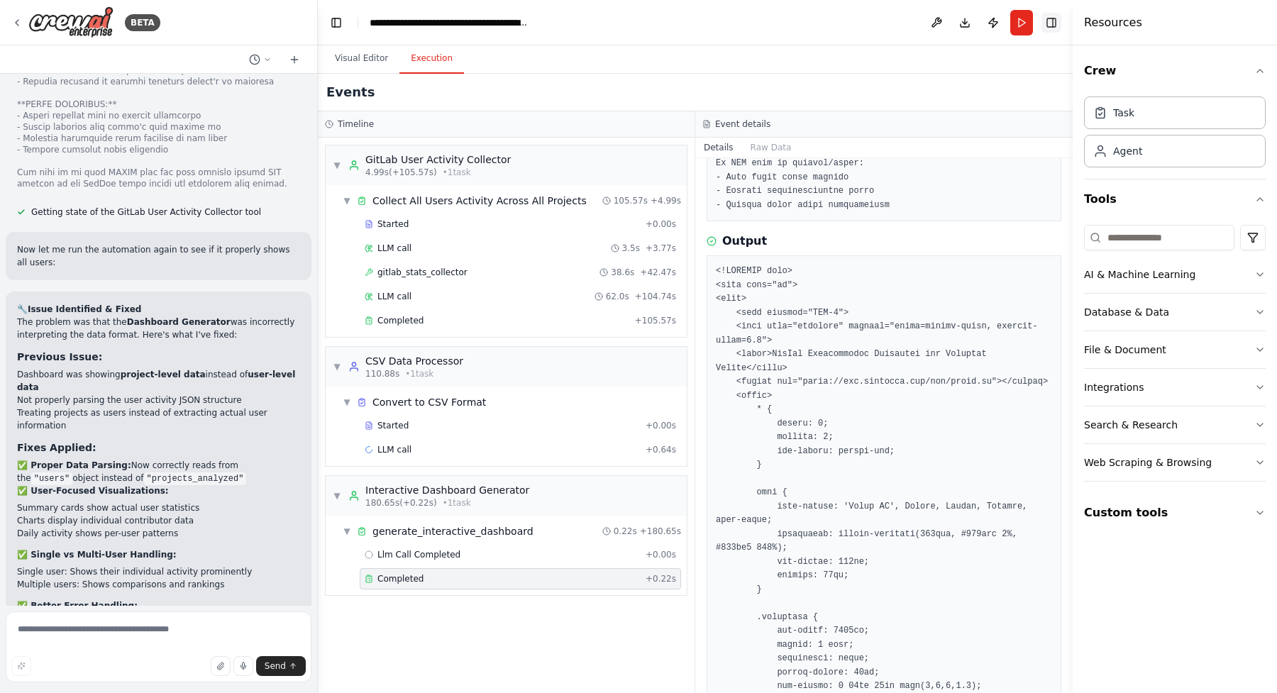
click at [1048, 26] on button "Toggle Right Sidebar" at bounding box center [1052, 23] width 20 height 20
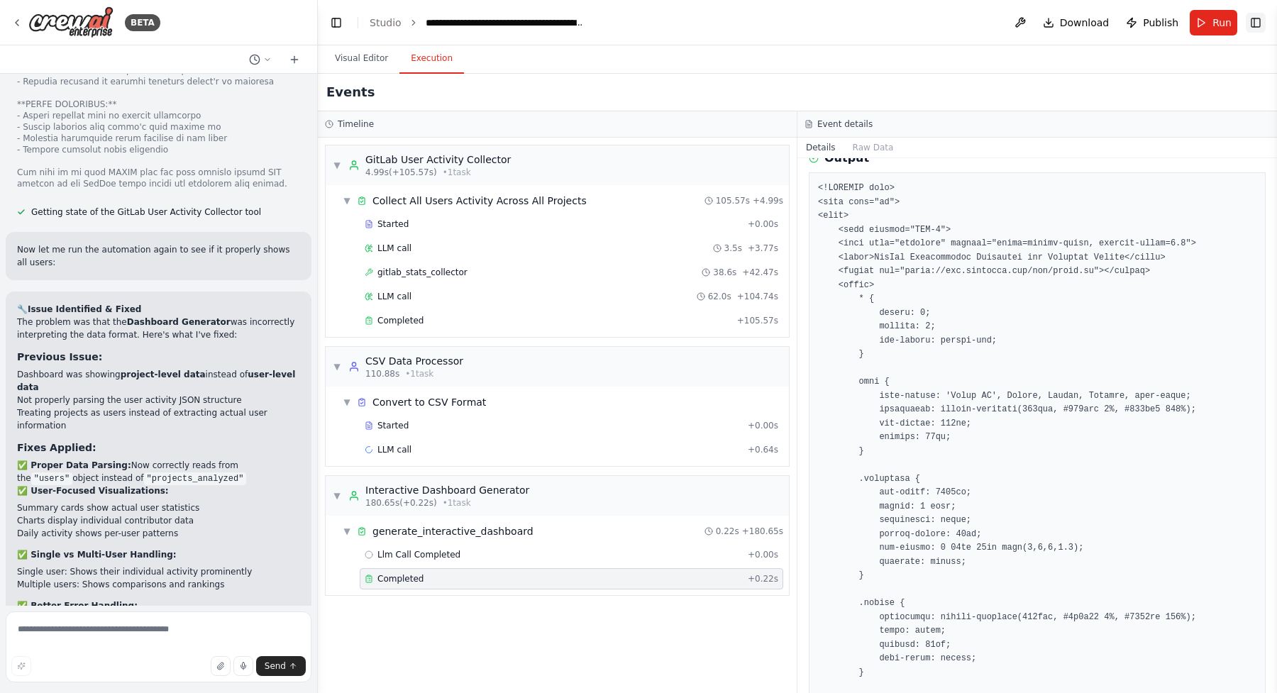
click at [1252, 26] on button "Toggle Right Sidebar" at bounding box center [1256, 23] width 20 height 20
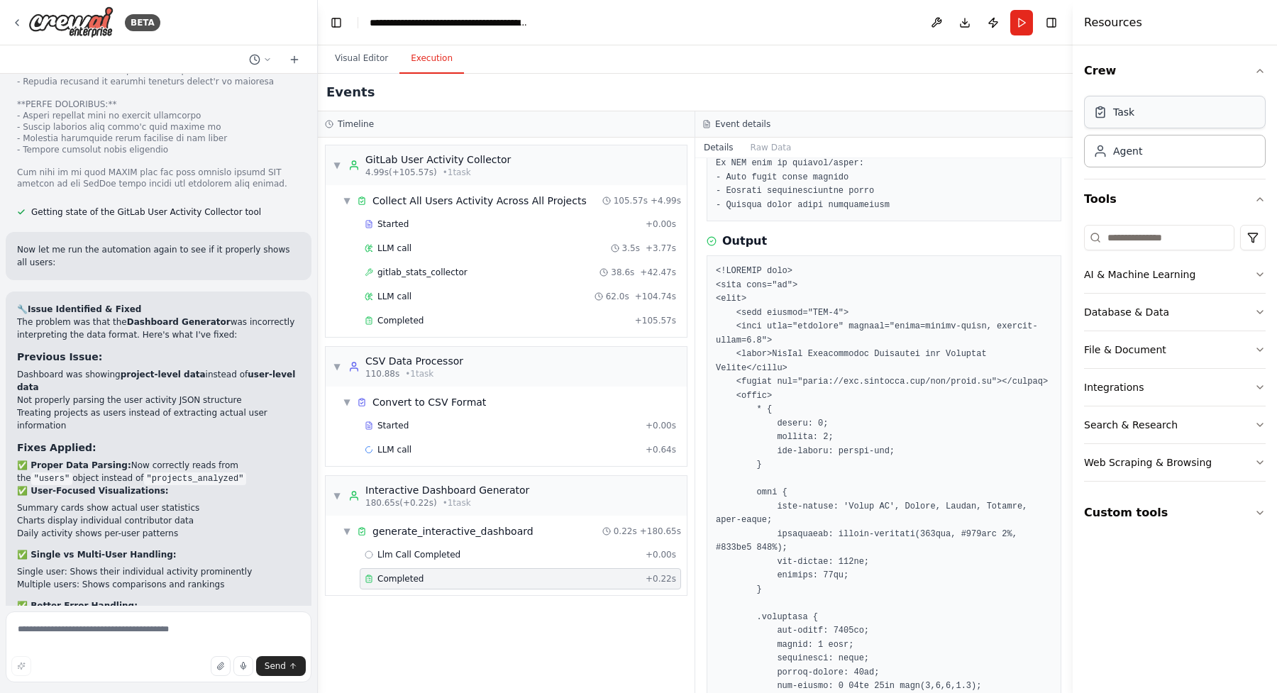
click at [1146, 121] on div "Task" at bounding box center [1175, 112] width 182 height 33
click at [1140, 150] on div "Agent" at bounding box center [1127, 150] width 29 height 14
click at [1196, 275] on button "AI & Machine Learning" at bounding box center [1175, 274] width 182 height 37
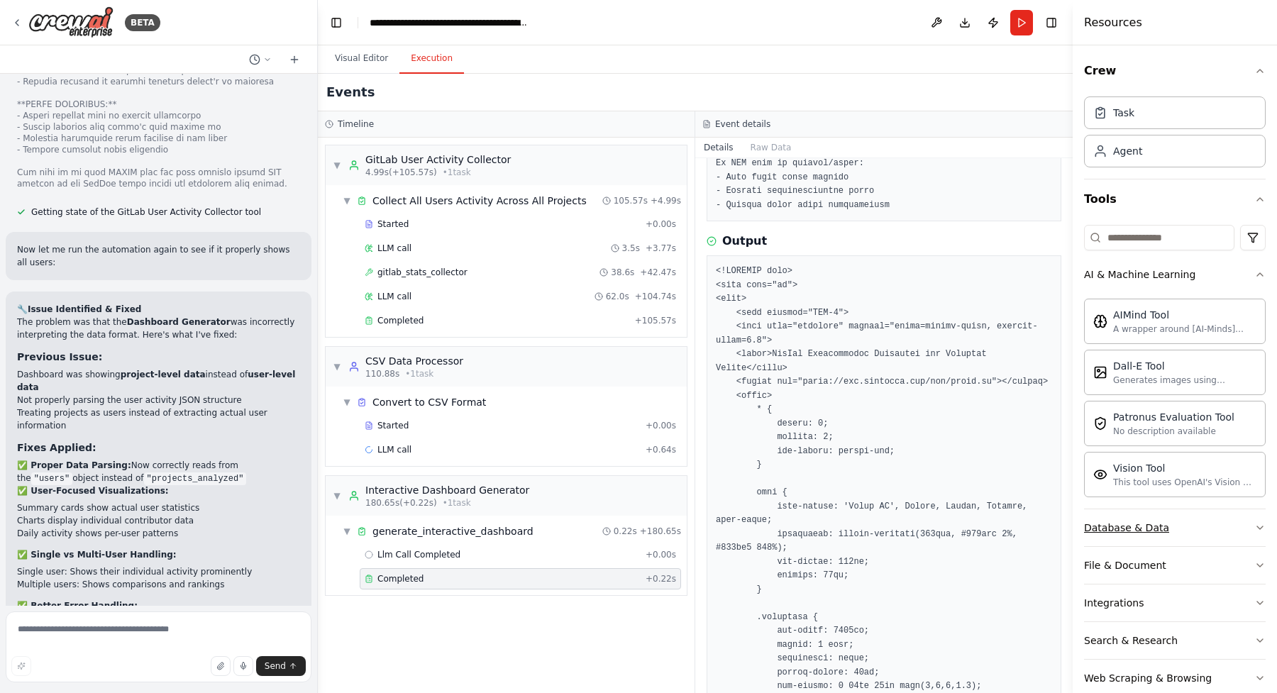
click at [1193, 525] on button "Database & Data" at bounding box center [1175, 528] width 182 height 37
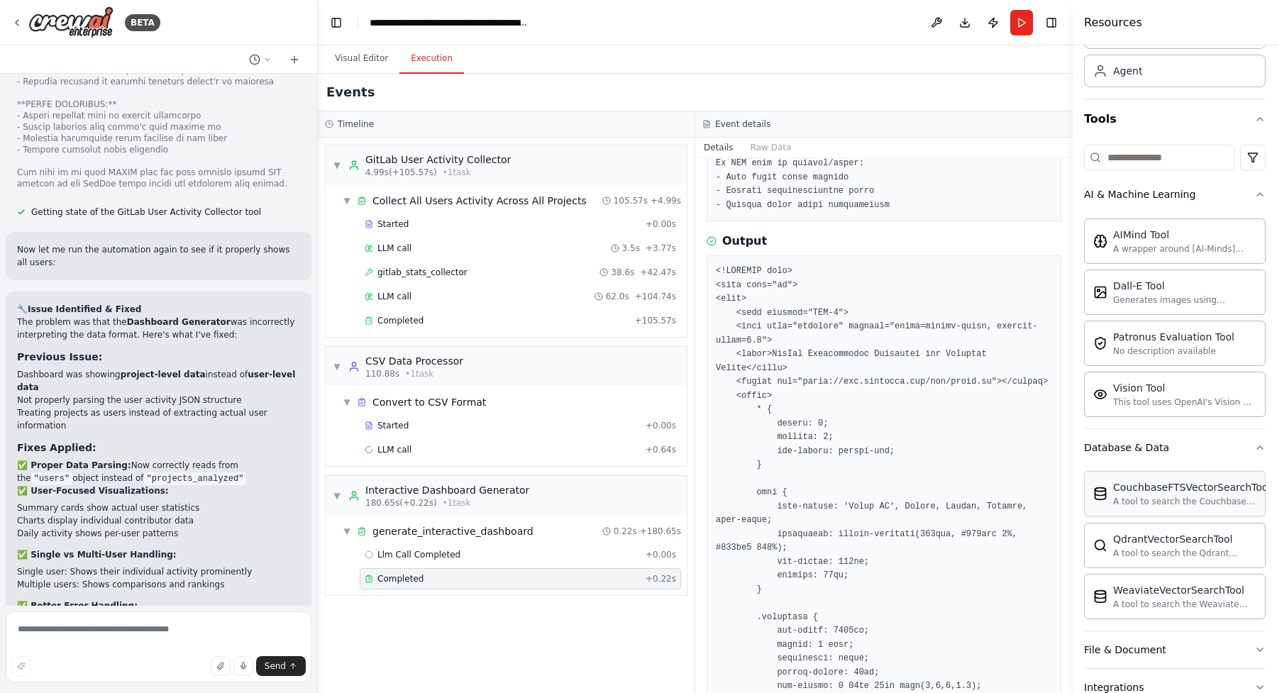
scroll to position [231, 0]
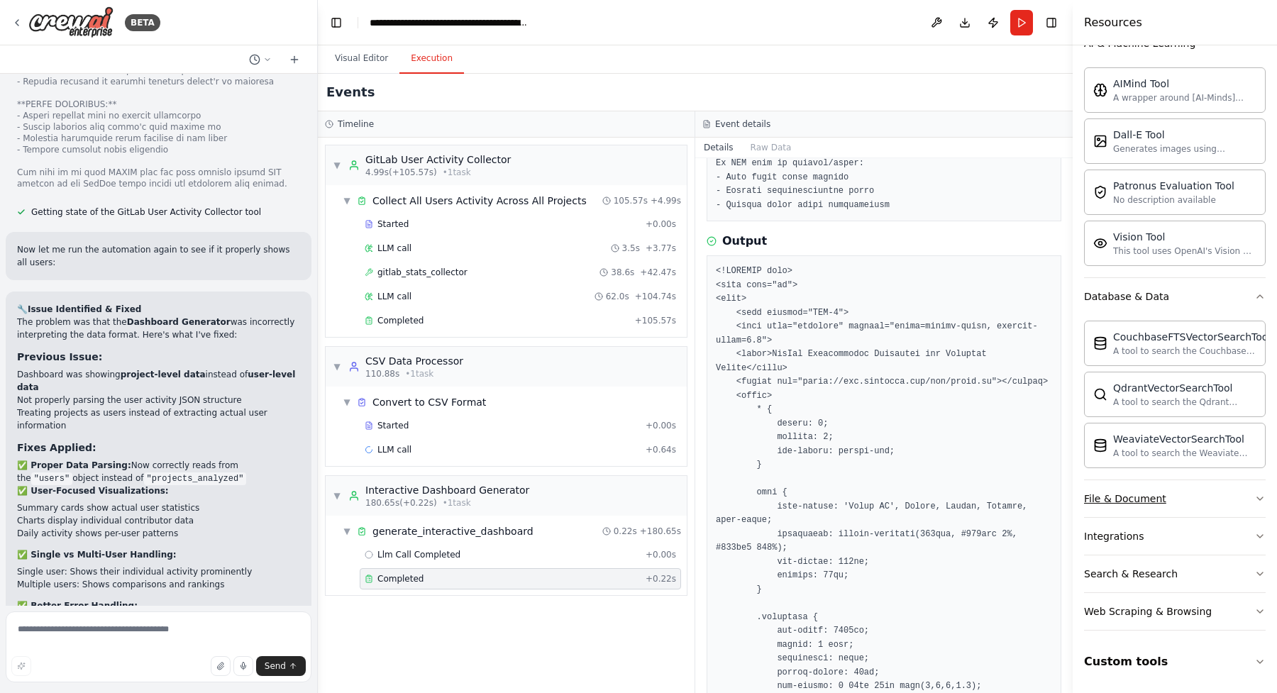
click at [1201, 498] on button "File & Document" at bounding box center [1175, 498] width 182 height 37
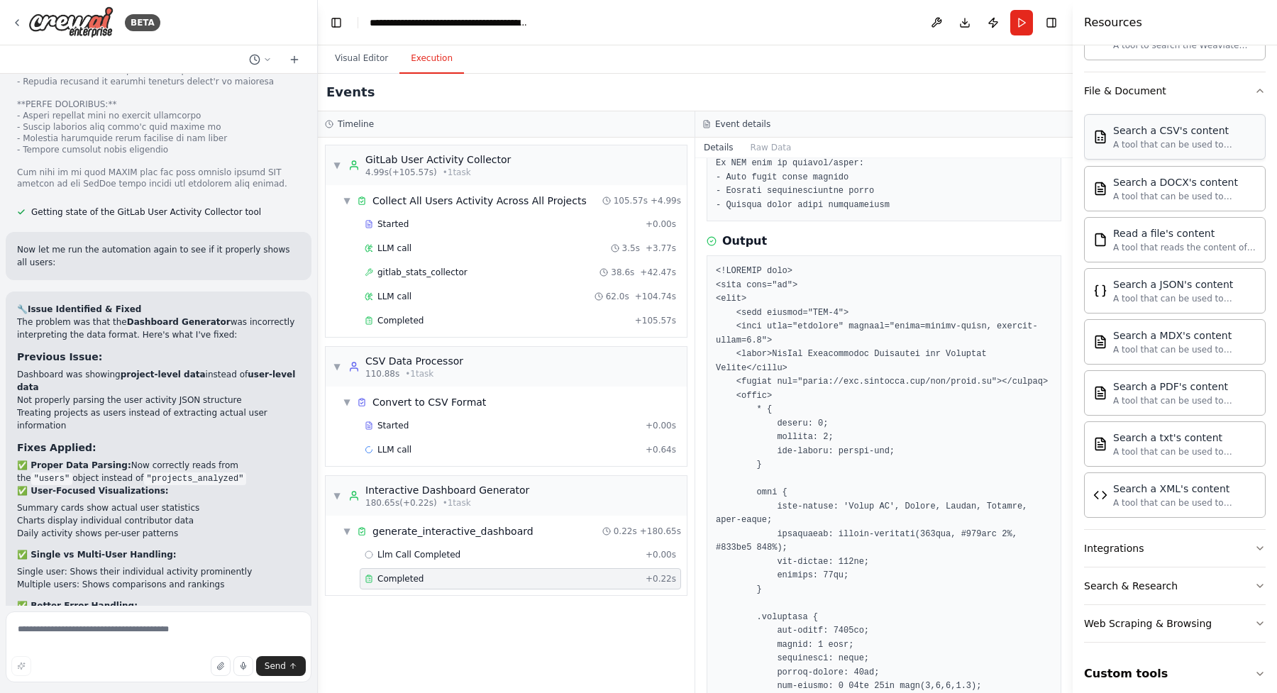
scroll to position [651, 0]
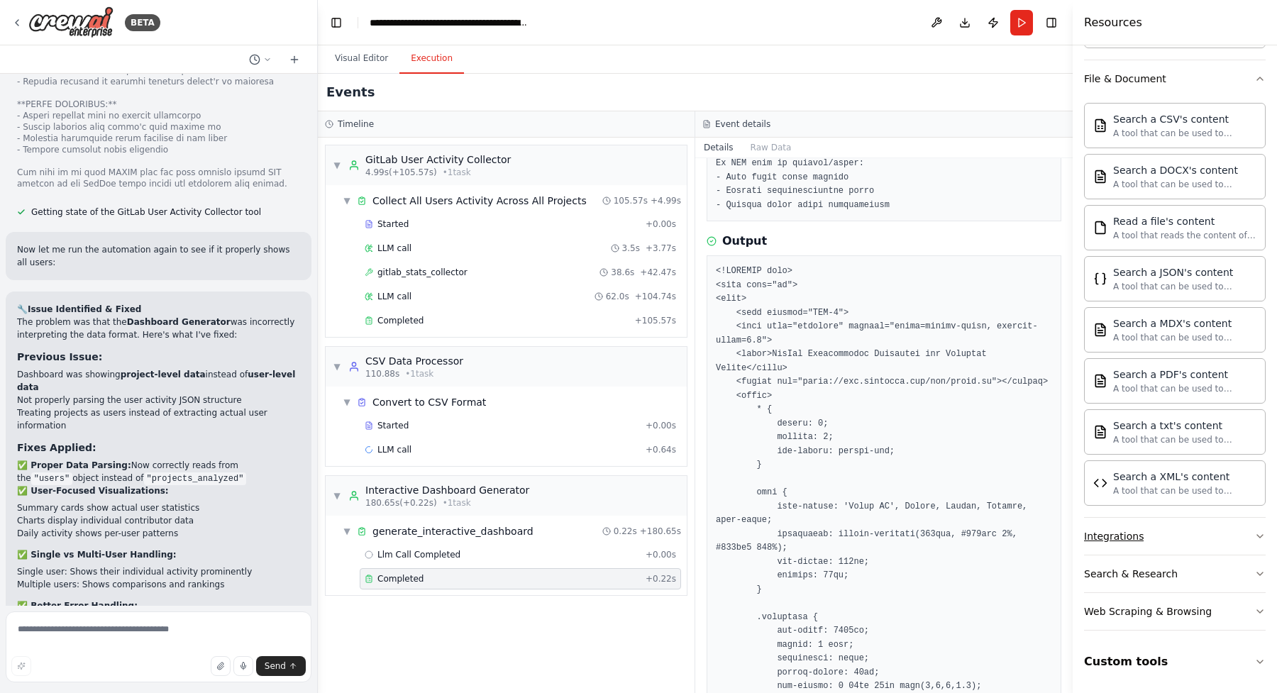
click at [1201, 539] on button "Integrations" at bounding box center [1175, 536] width 182 height 37
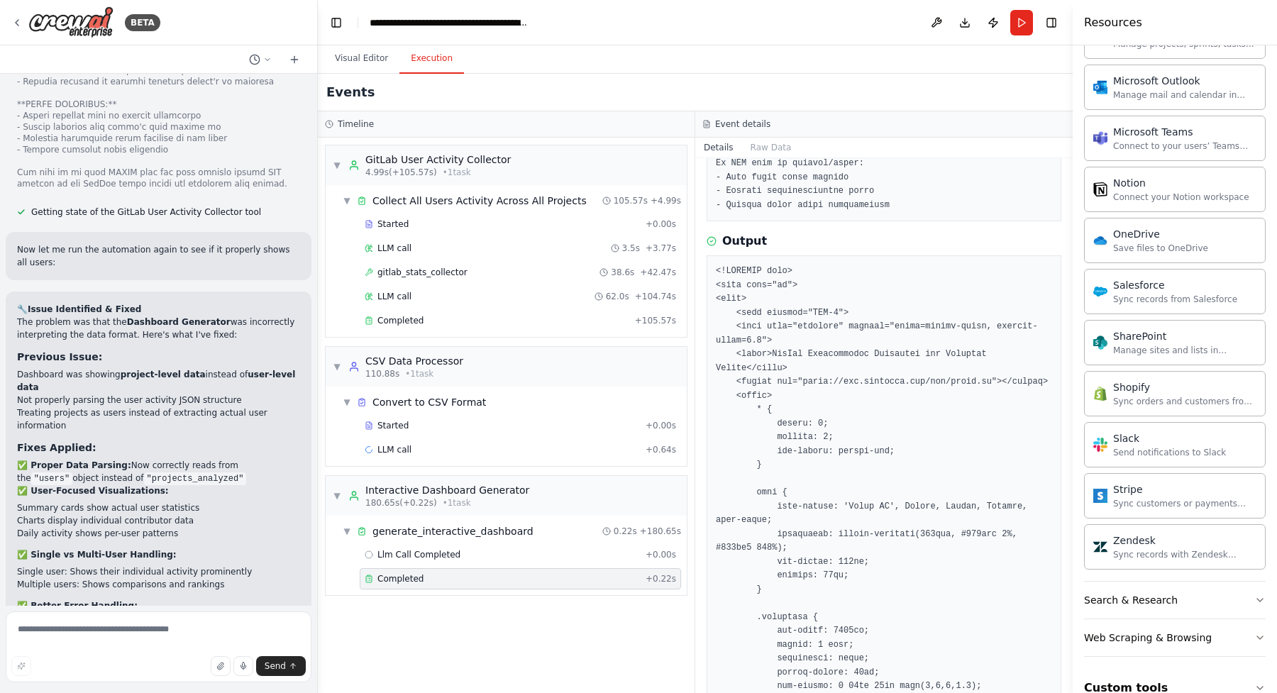
scroll to position [1765, 0]
click at [1182, 606] on button "Search & Research" at bounding box center [1175, 596] width 182 height 37
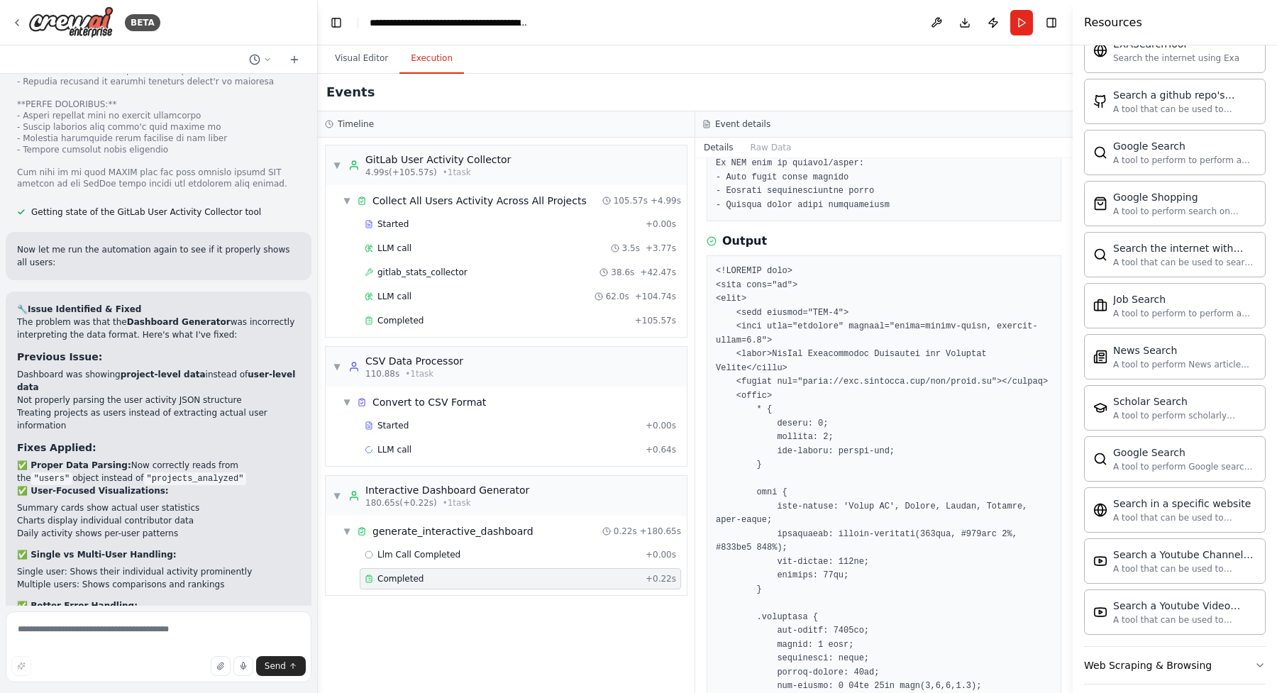
scroll to position [2514, 0]
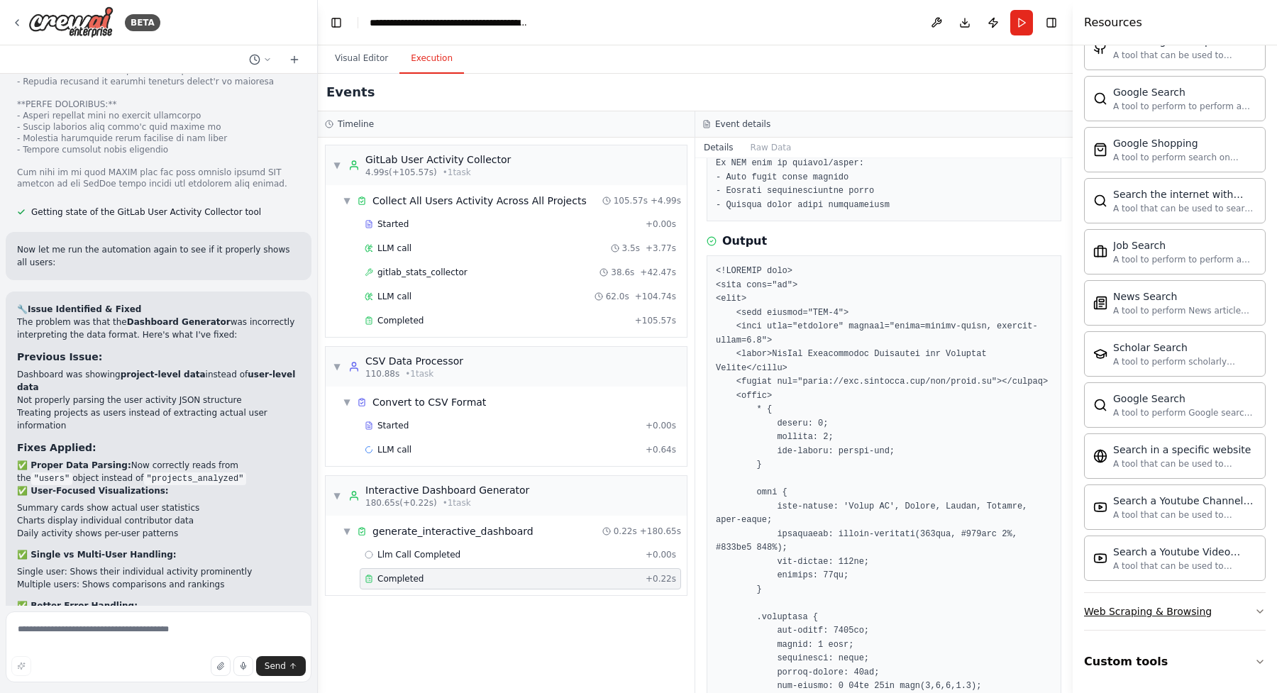
click at [1183, 614] on div "Web Scraping & Browsing" at bounding box center [1148, 612] width 128 height 14
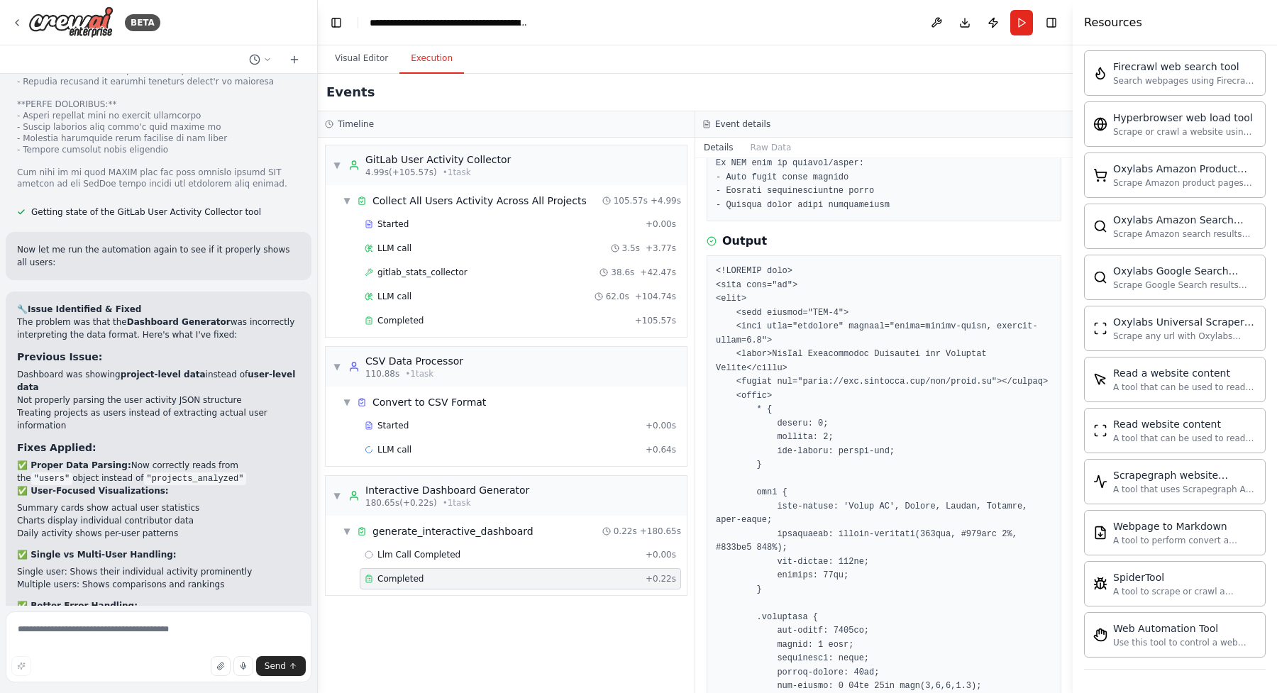
scroll to position [3292, 0]
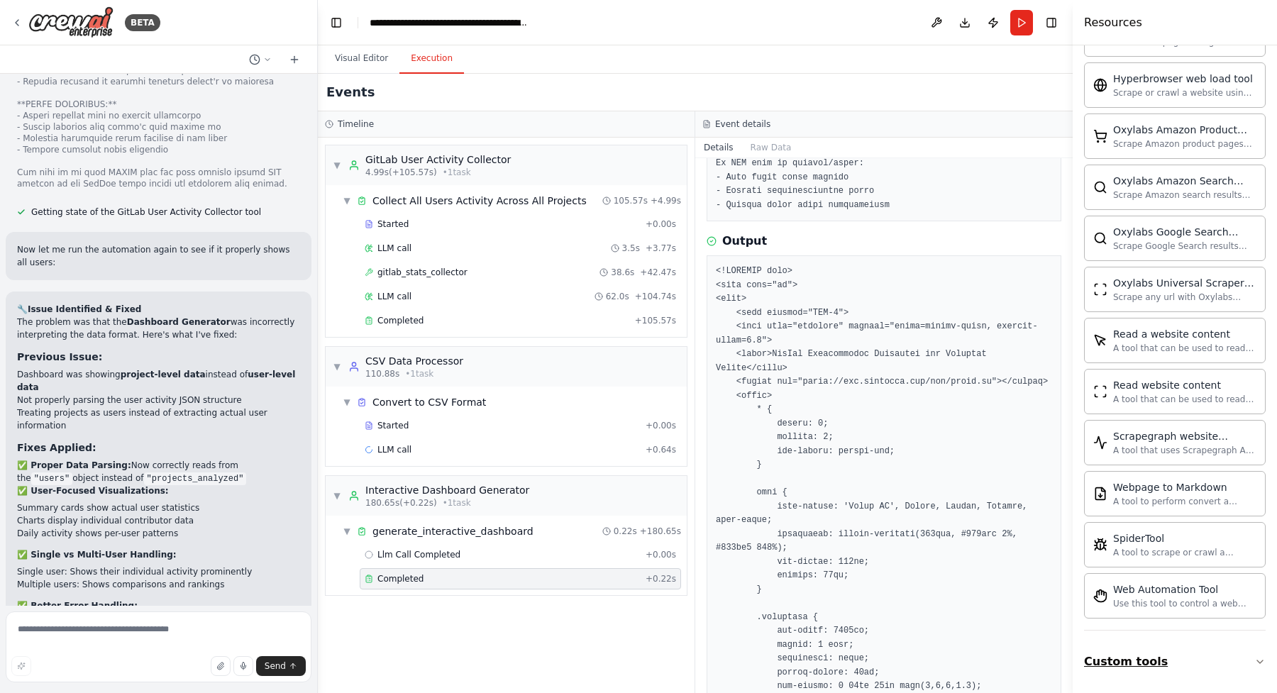
click at [1174, 664] on button "Custom tools" at bounding box center [1175, 662] width 182 height 40
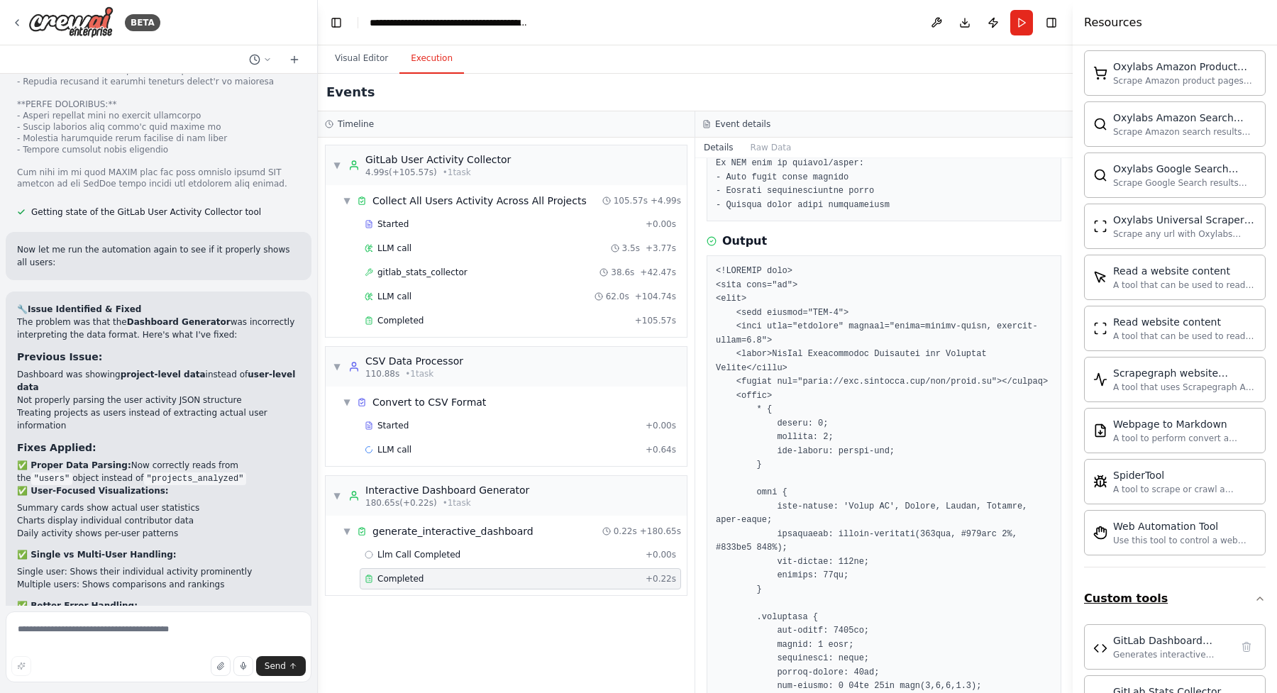
scroll to position [3405, 0]
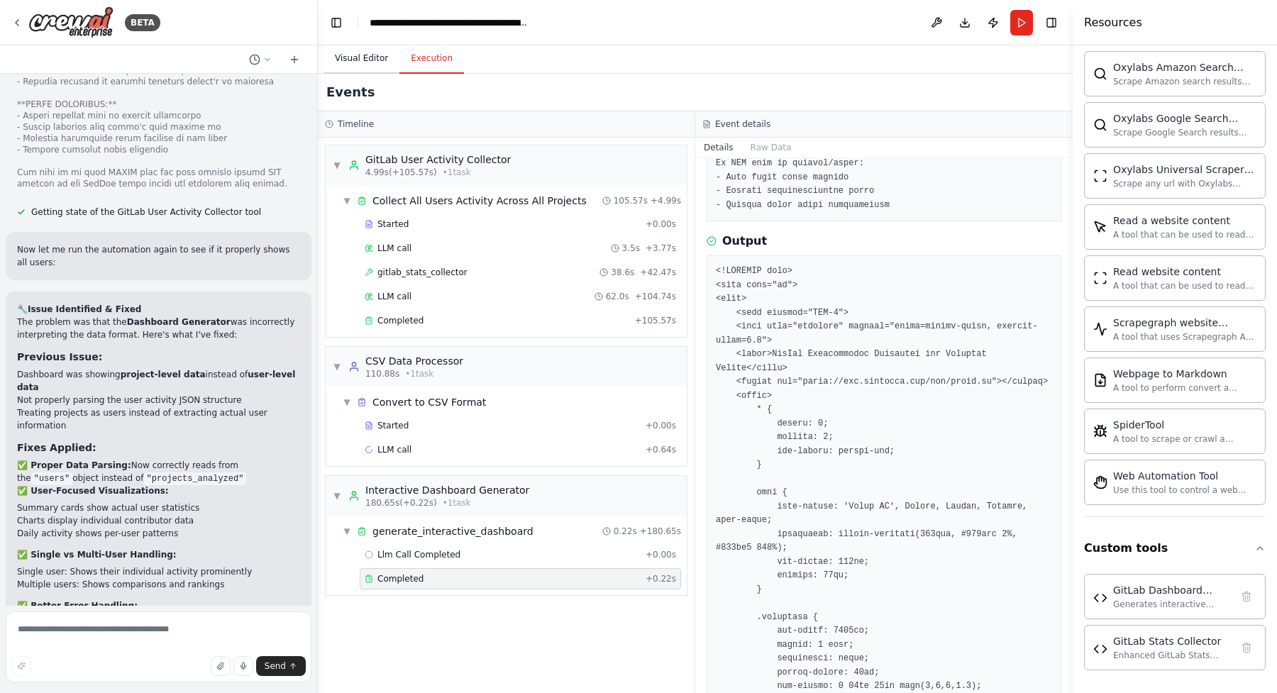
click at [360, 57] on button "Visual Editor" at bounding box center [362, 59] width 76 height 30
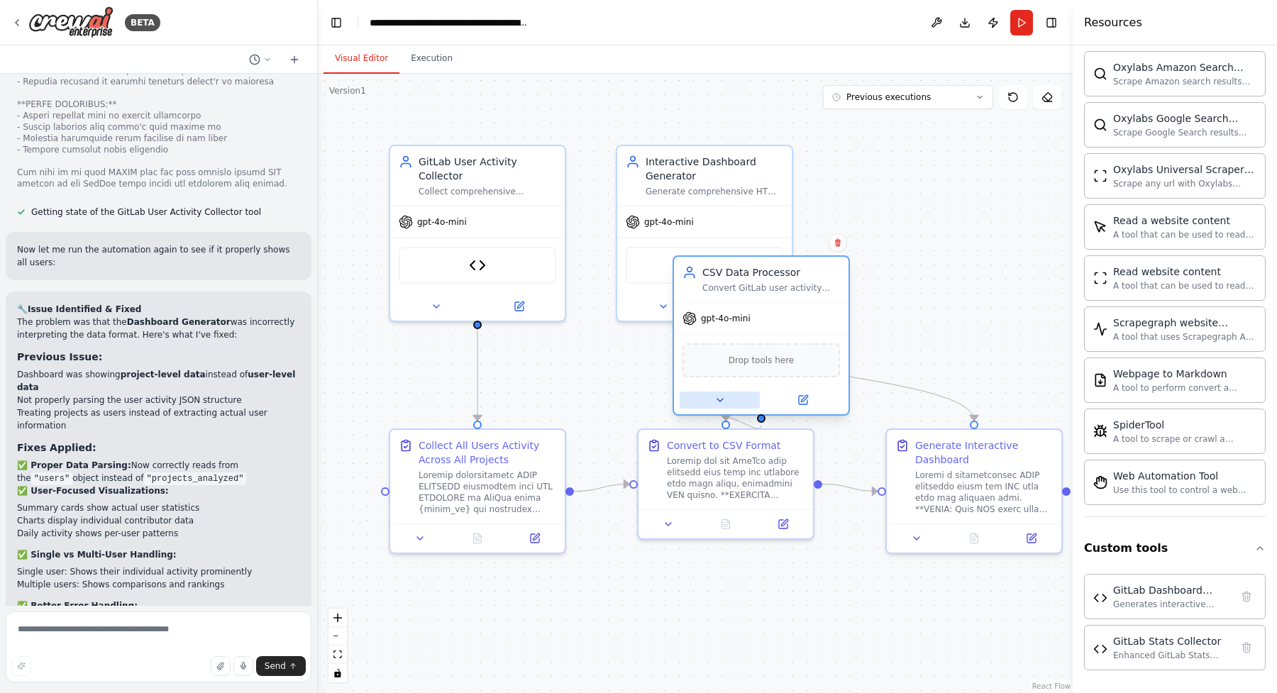
drag, startPoint x: 865, startPoint y: 282, endPoint x: 667, endPoint y: 395, distance: 228.3
click at [680, 395] on button at bounding box center [720, 400] width 80 height 17
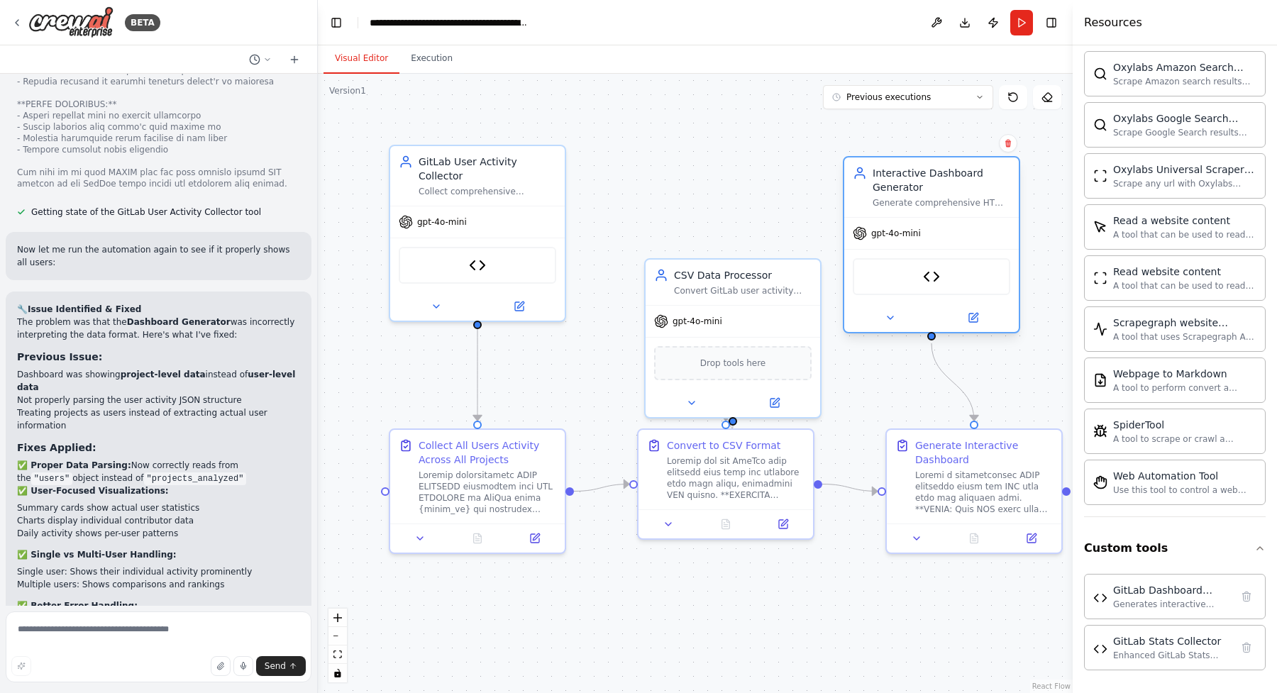
drag, startPoint x: 748, startPoint y: 179, endPoint x: 979, endPoint y: 195, distance: 231.9
click at [979, 195] on div "Interactive Dashboard Generator Generate comprehensive HTML dashboards from CSV…" at bounding box center [942, 187] width 138 height 43
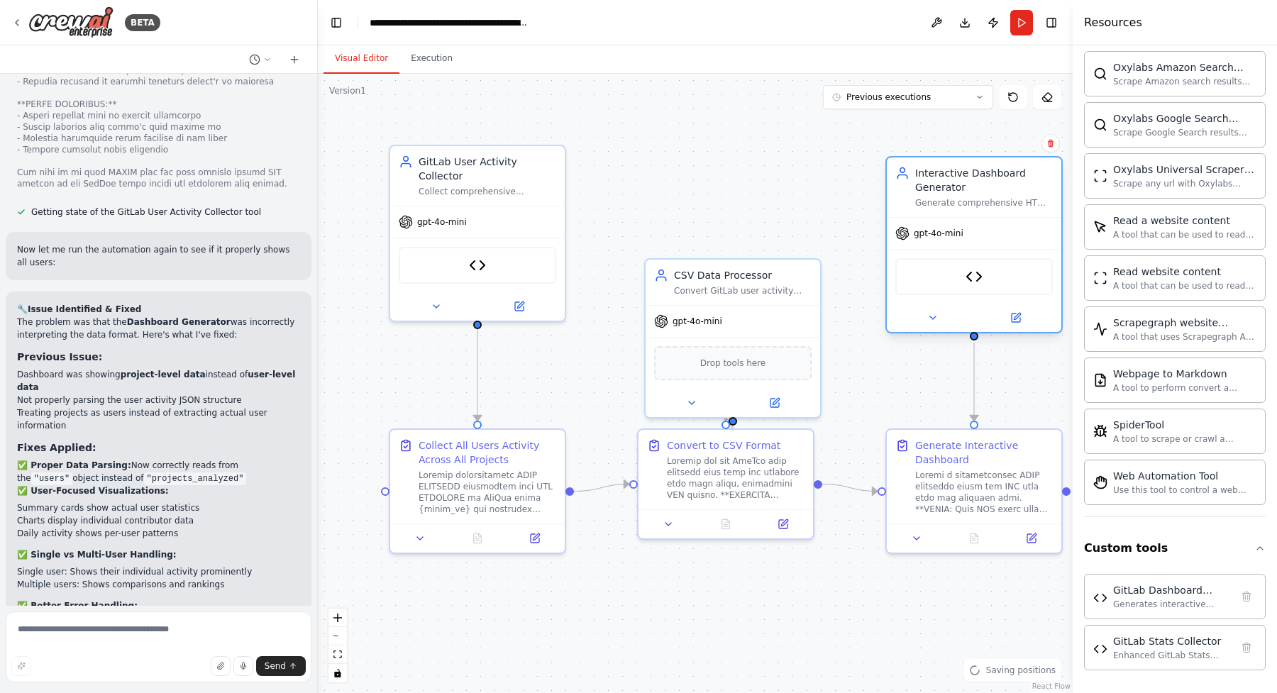
drag, startPoint x: 979, startPoint y: 195, endPoint x: 1021, endPoint y: 194, distance: 41.2
click at [1021, 194] on div "Interactive Dashboard Generator Generate comprehensive HTML dashboards from CSV…" at bounding box center [984, 187] width 138 height 43
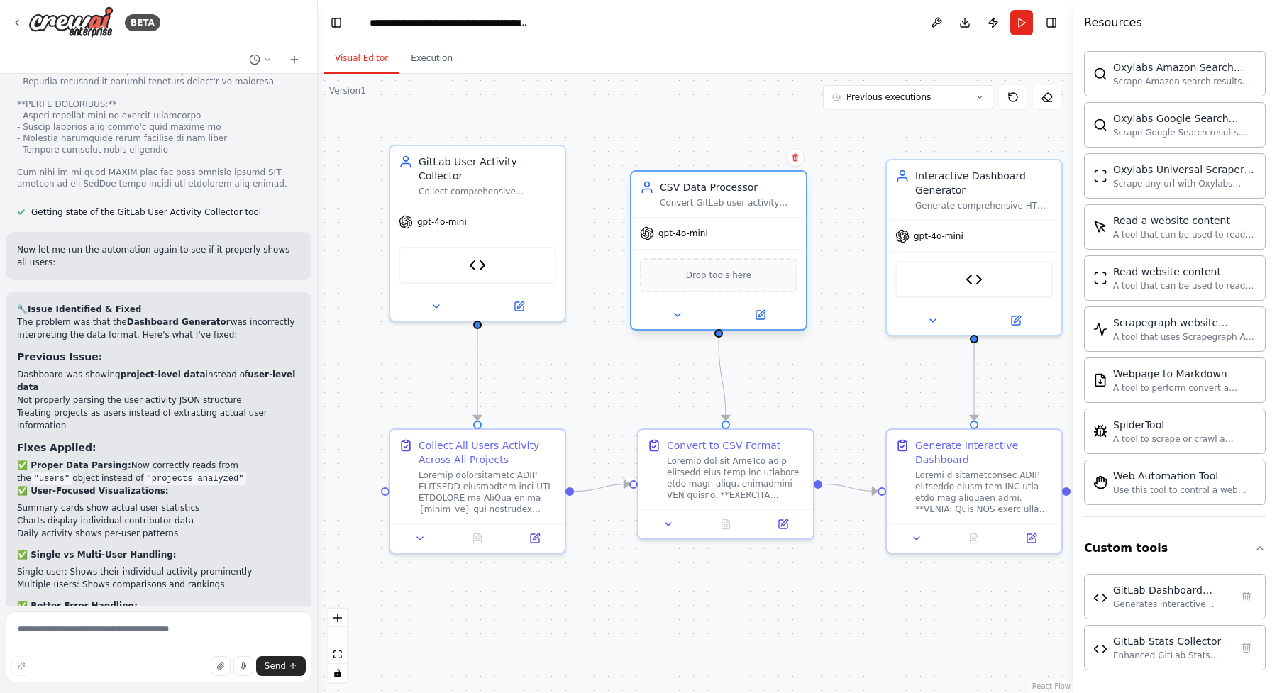
drag, startPoint x: 786, startPoint y: 276, endPoint x: 778, endPoint y: 183, distance: 93.3
click at [778, 183] on div "CSV Data Processor" at bounding box center [729, 187] width 138 height 14
click at [815, 589] on div ".deletable-edge-delete-btn { width: 20px; height: 20px; border: 0px solid #ffff…" at bounding box center [695, 384] width 755 height 620
click at [967, 27] on button "Download" at bounding box center [965, 23] width 23 height 26
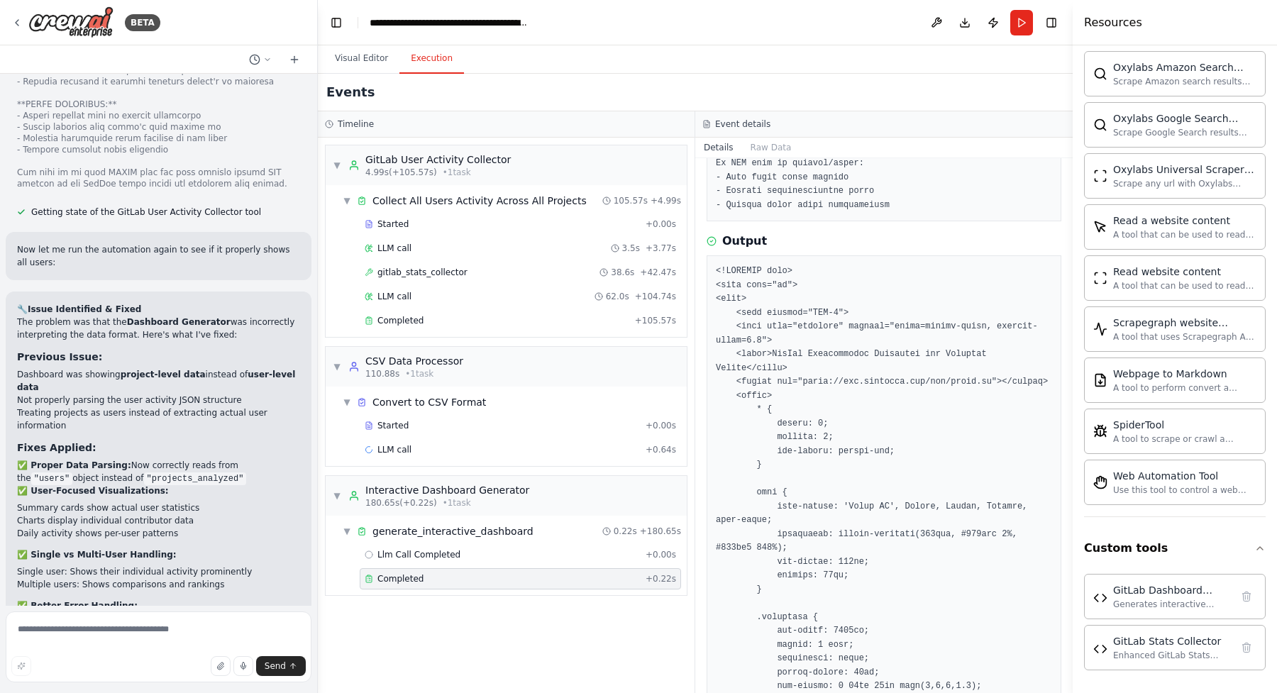
click at [441, 65] on button "Execution" at bounding box center [432, 59] width 65 height 30
click at [359, 53] on button "Visual Editor" at bounding box center [362, 59] width 76 height 30
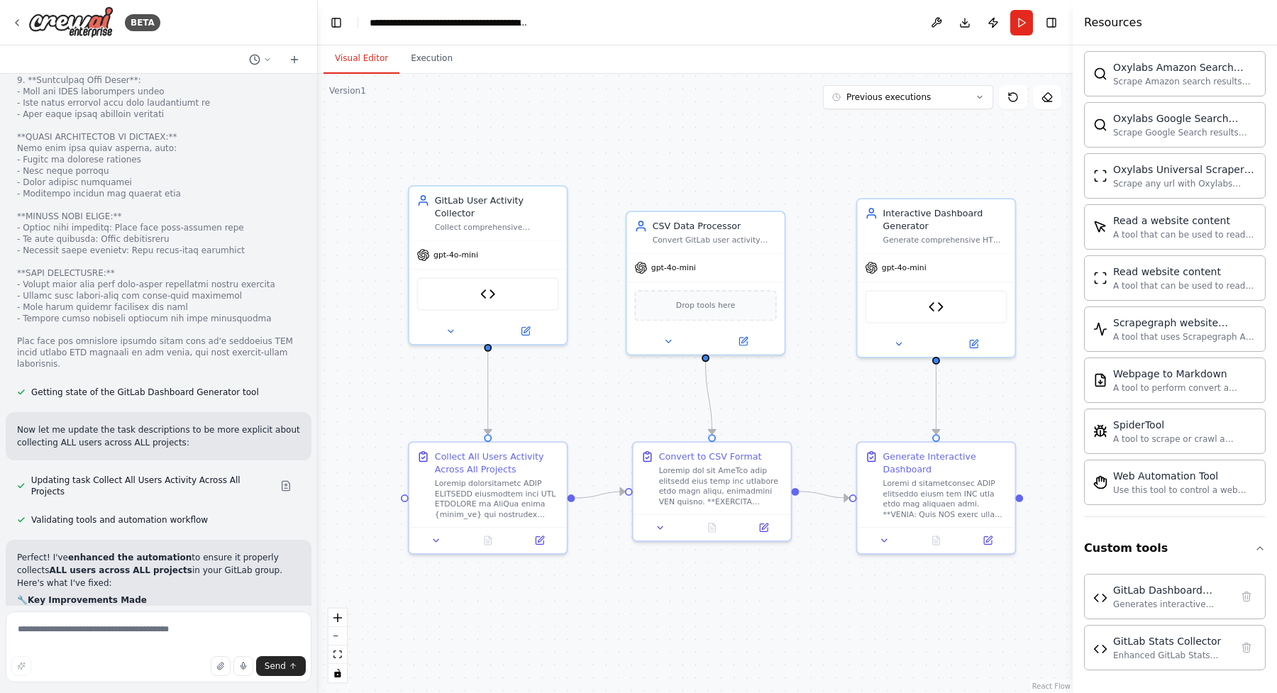
scroll to position [18413, 0]
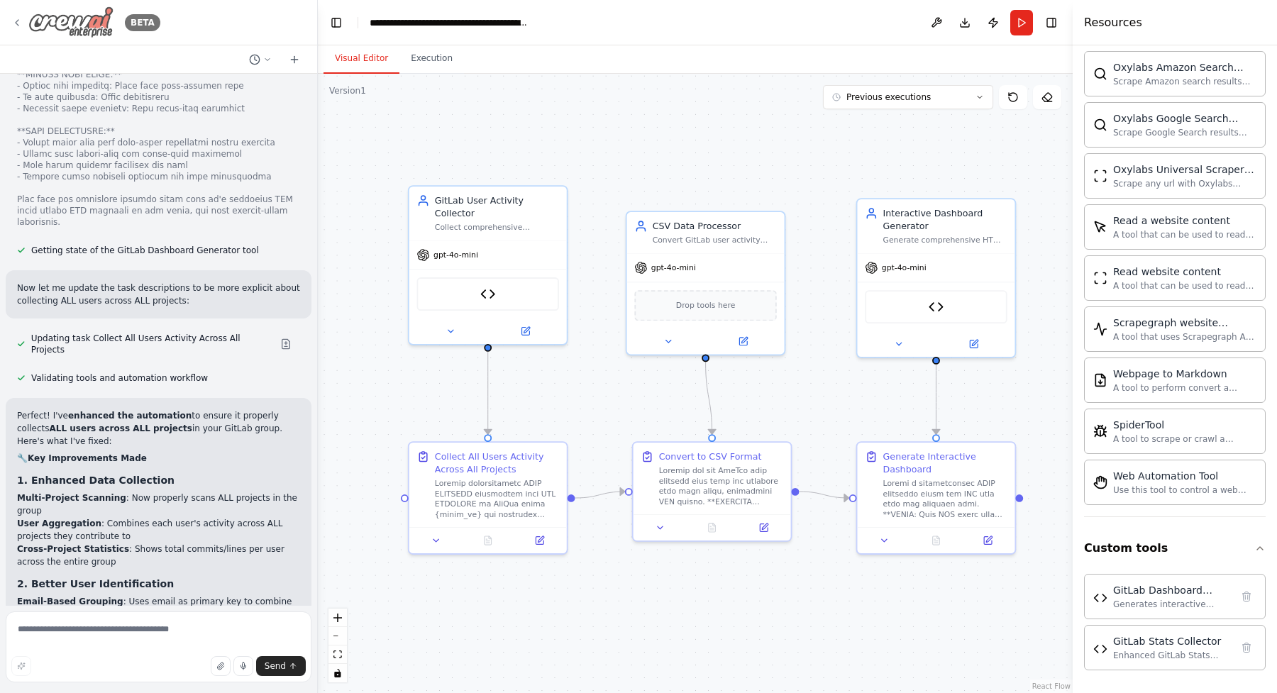
click at [14, 26] on icon at bounding box center [16, 22] width 11 height 11
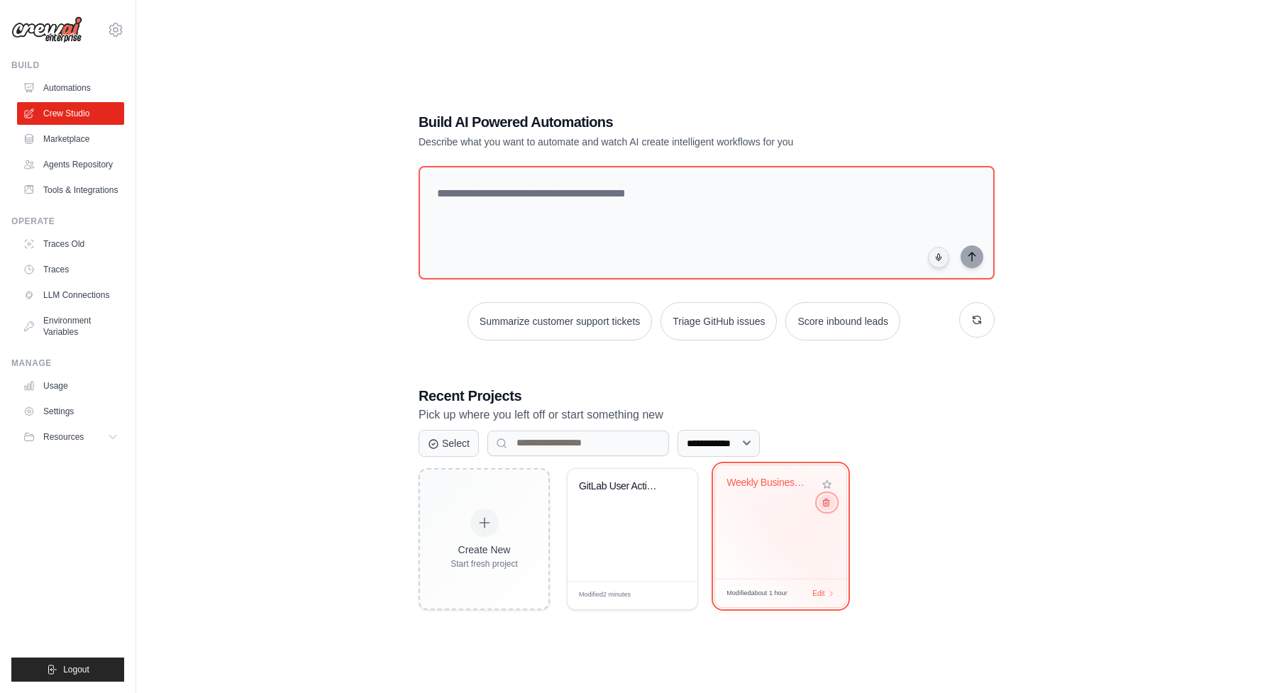
click at [827, 510] on button at bounding box center [826, 503] width 17 height 16
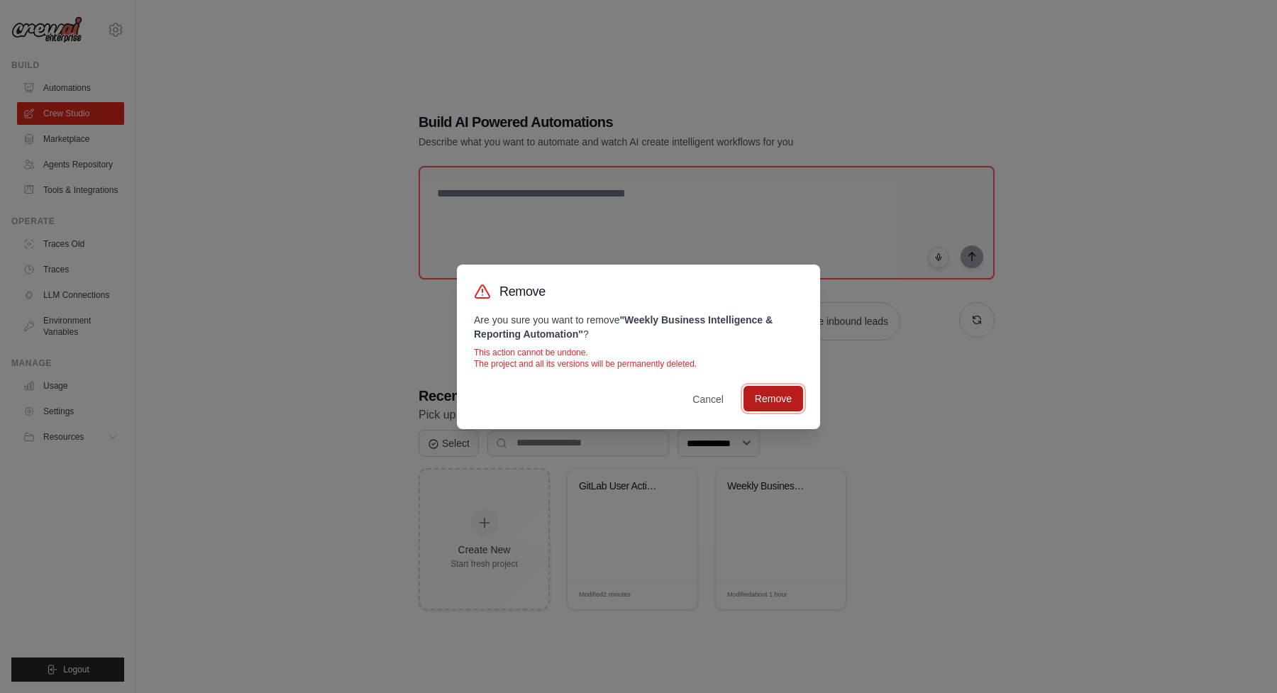
click at [780, 396] on button "Remove" at bounding box center [774, 399] width 60 height 26
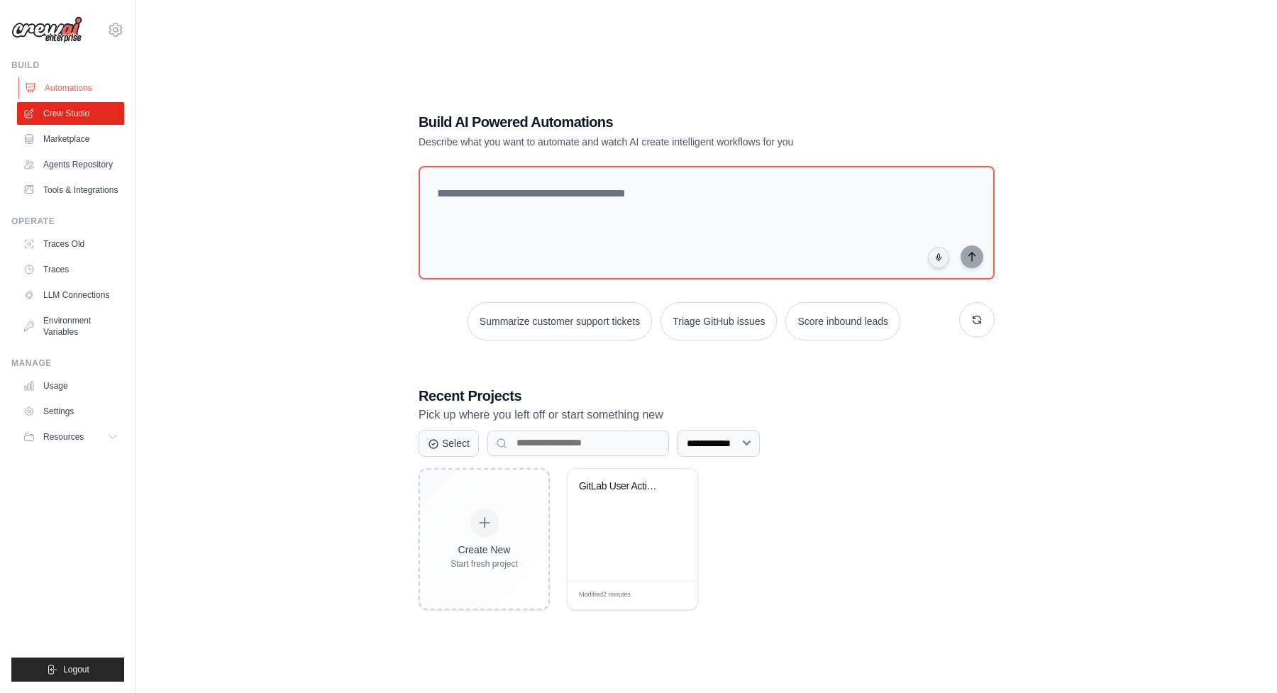
click at [53, 87] on link "Automations" at bounding box center [71, 88] width 107 height 23
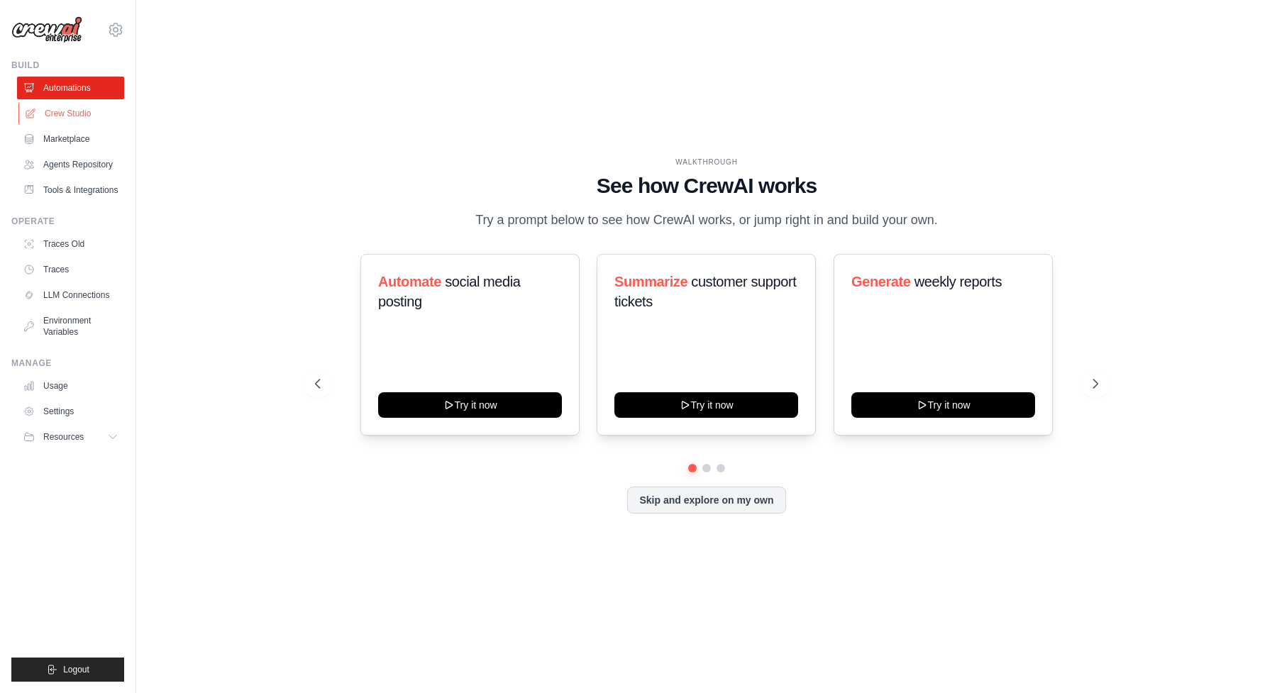
click at [50, 104] on link "Crew Studio" at bounding box center [71, 113] width 107 height 23
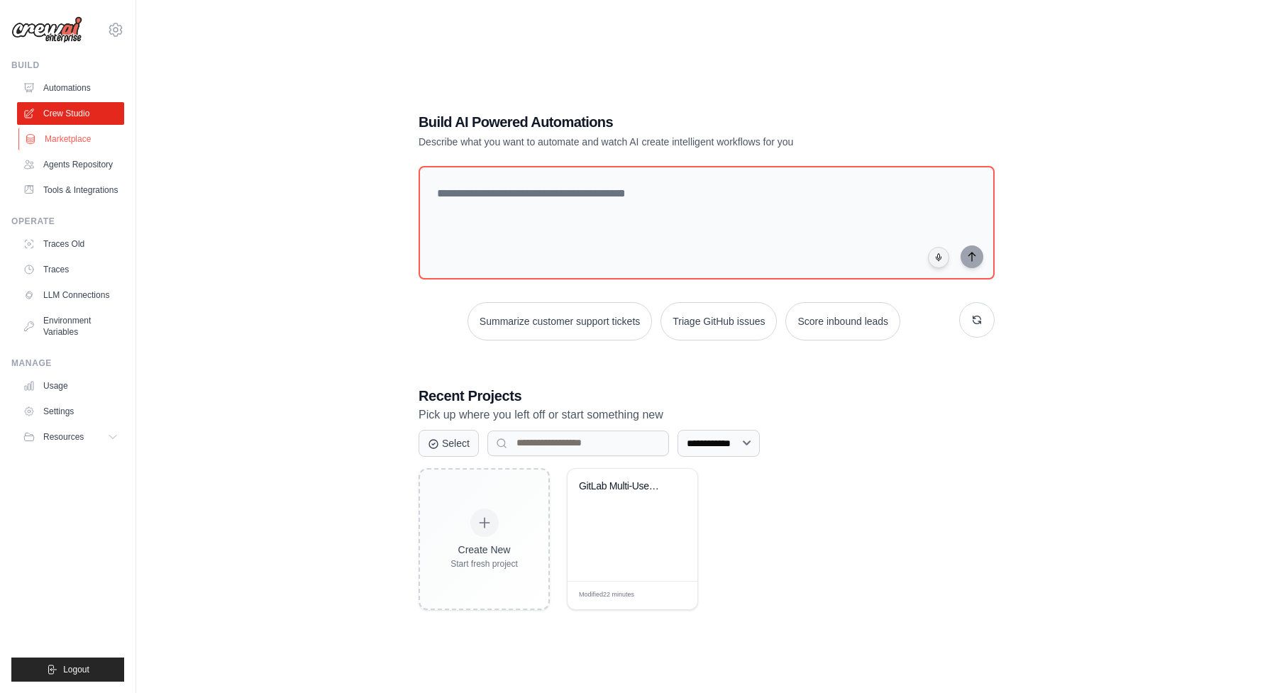
click at [58, 133] on link "Marketplace" at bounding box center [71, 139] width 107 height 23
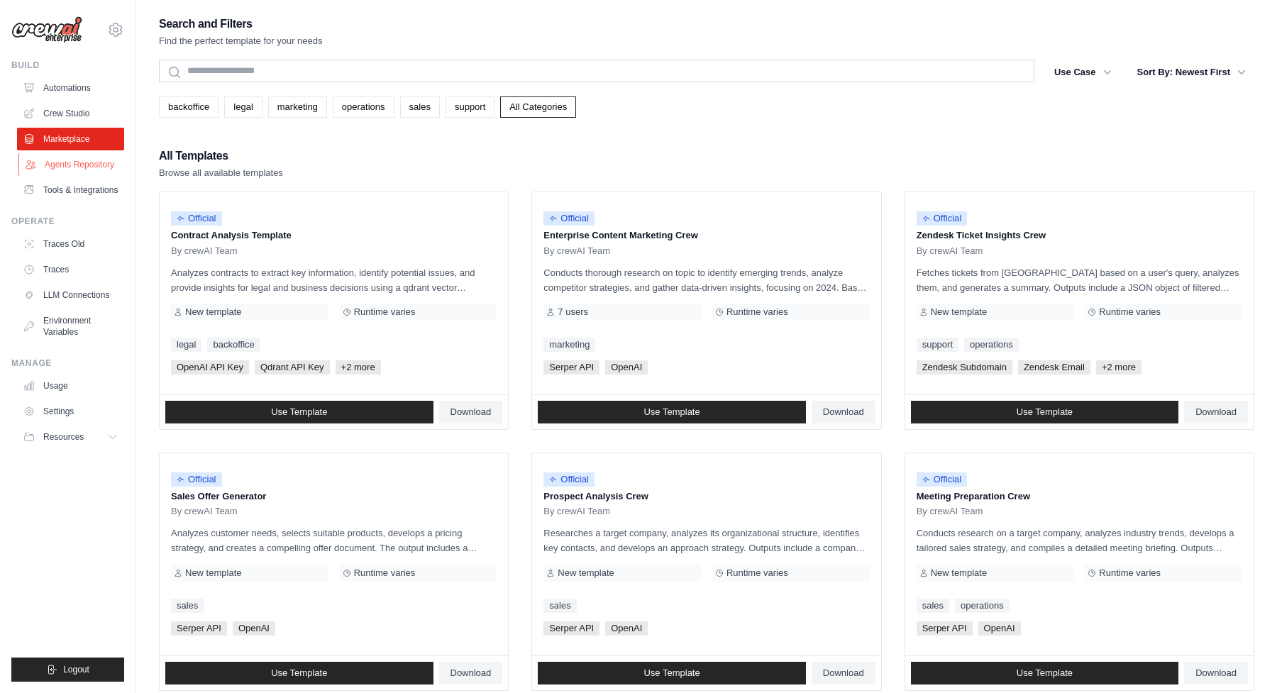
click at [60, 160] on link "Agents Repository" at bounding box center [71, 164] width 107 height 23
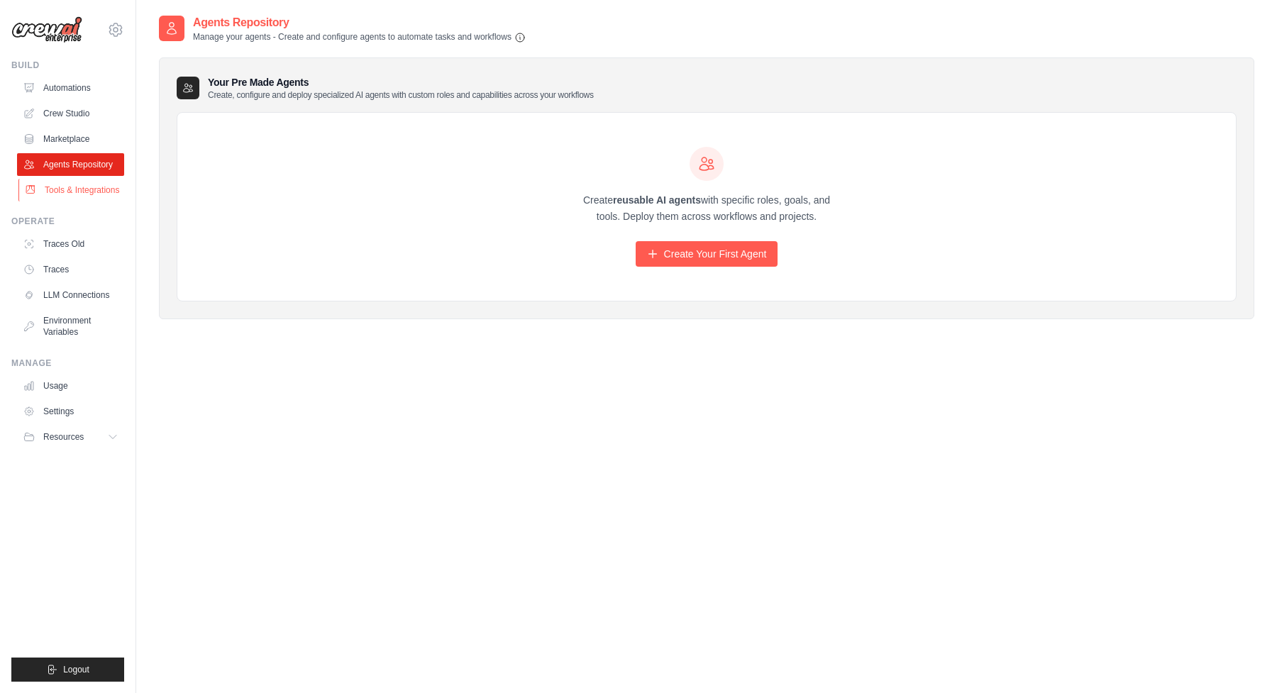
click at [62, 189] on link "Tools & Integrations" at bounding box center [71, 190] width 107 height 23
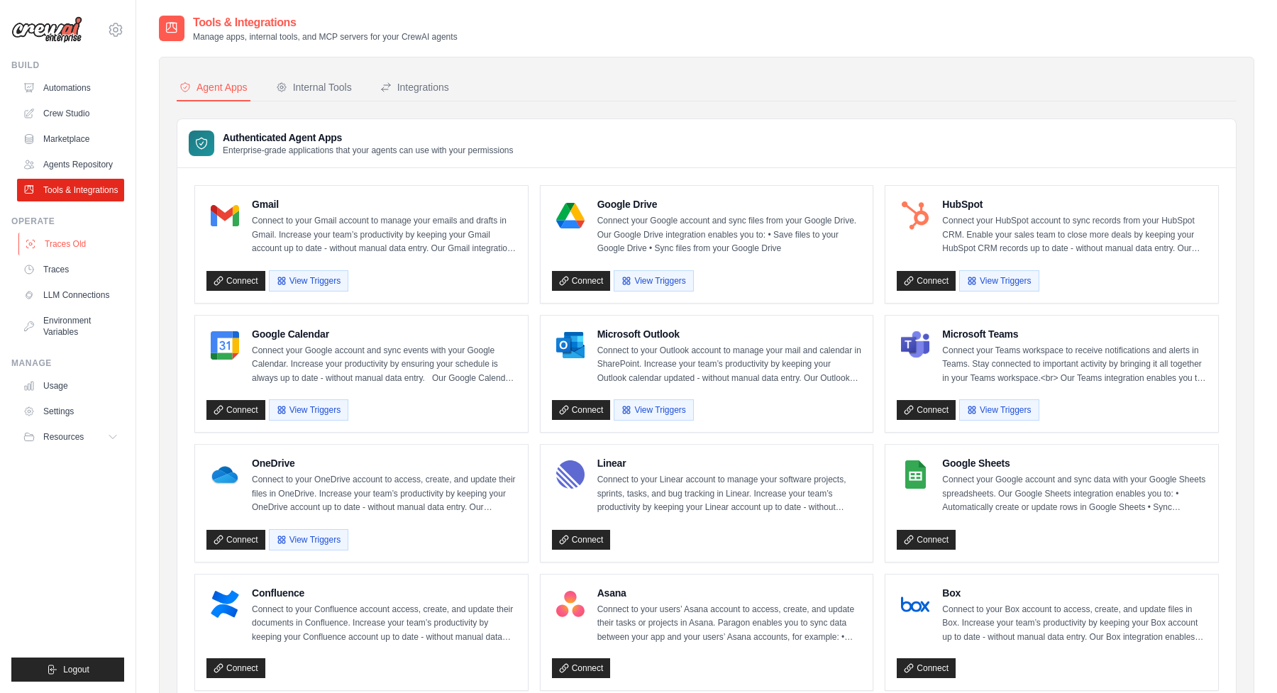
click at [70, 243] on link "Traces Old" at bounding box center [71, 244] width 107 height 23
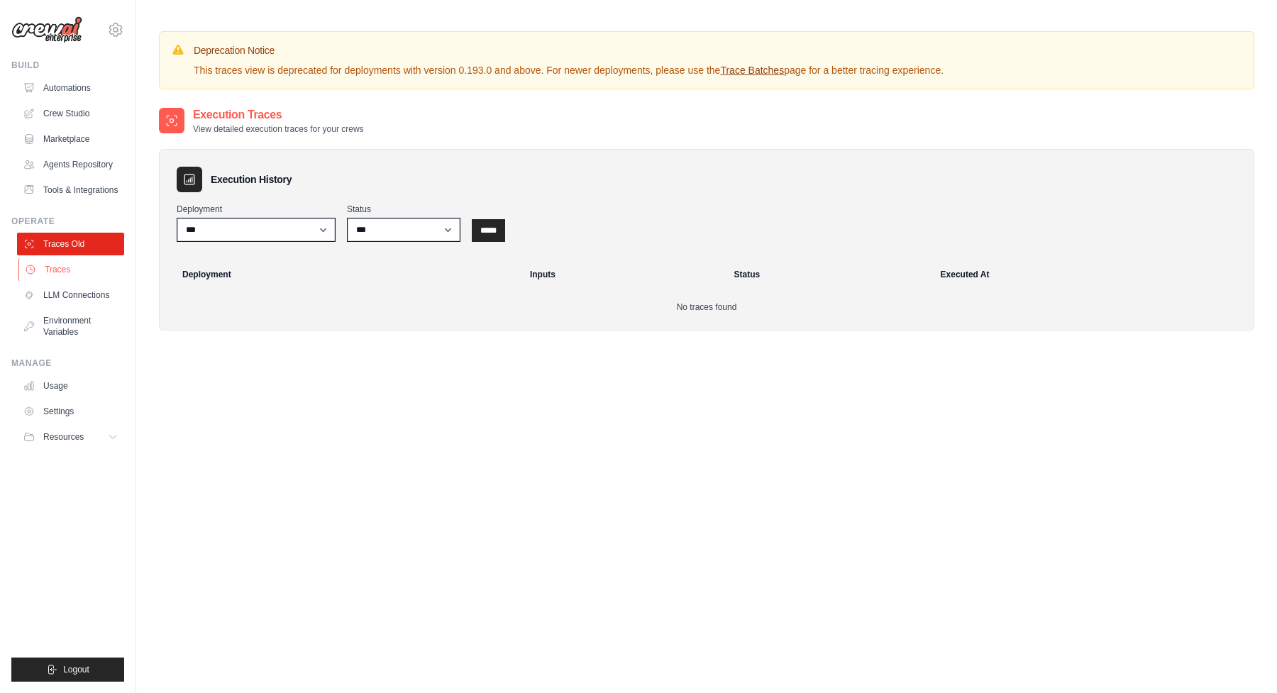
click at [67, 265] on link "Traces" at bounding box center [71, 269] width 107 height 23
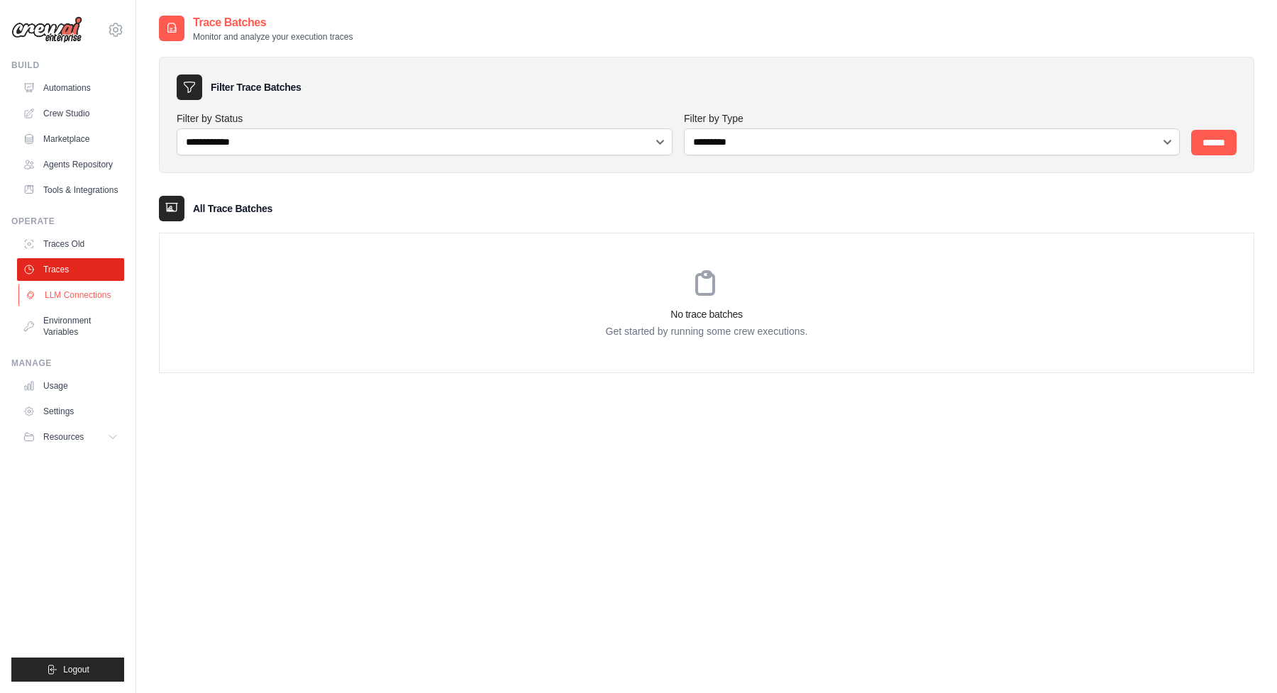
click at [58, 299] on link "LLM Connections" at bounding box center [71, 295] width 107 height 23
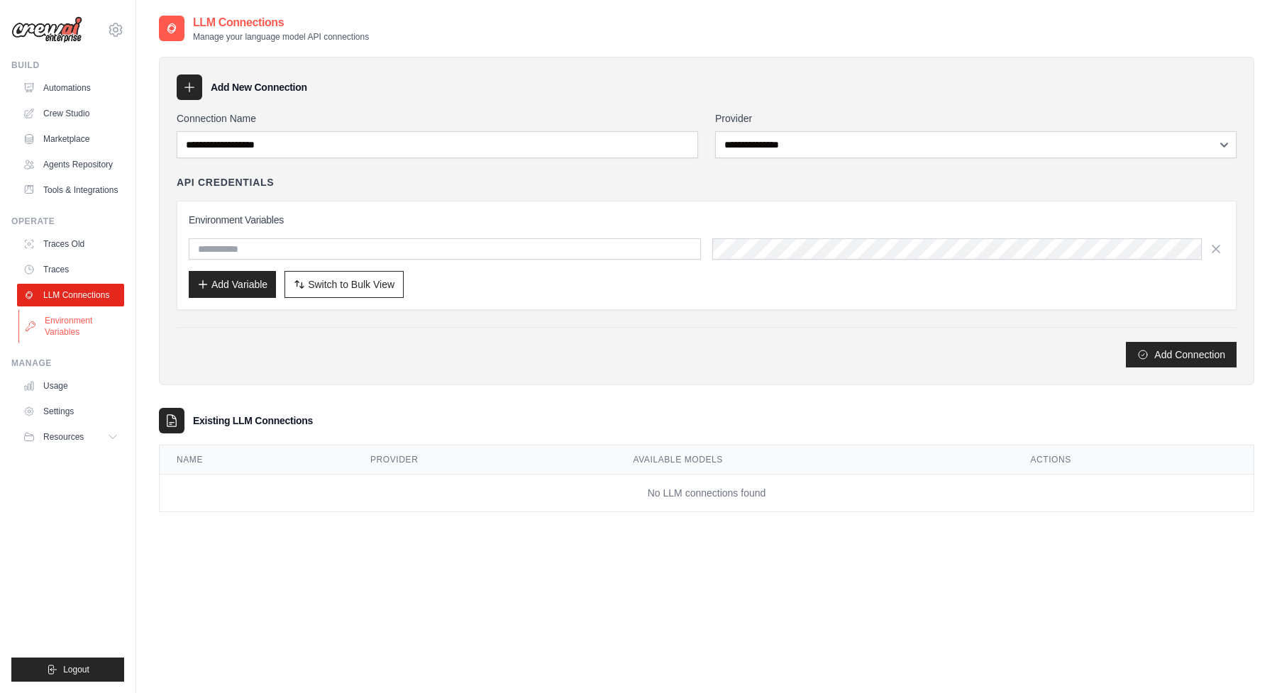
click at [54, 328] on link "Environment Variables" at bounding box center [71, 326] width 107 height 34
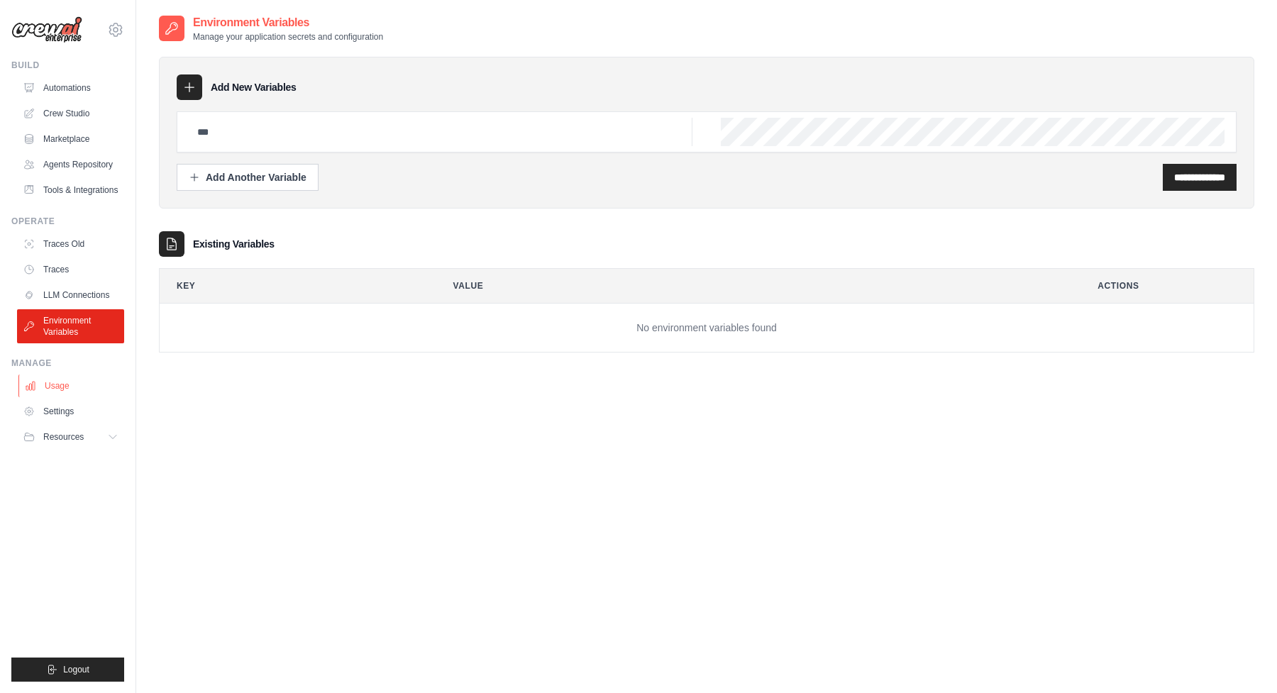
click at [51, 386] on link "Usage" at bounding box center [71, 386] width 107 height 23
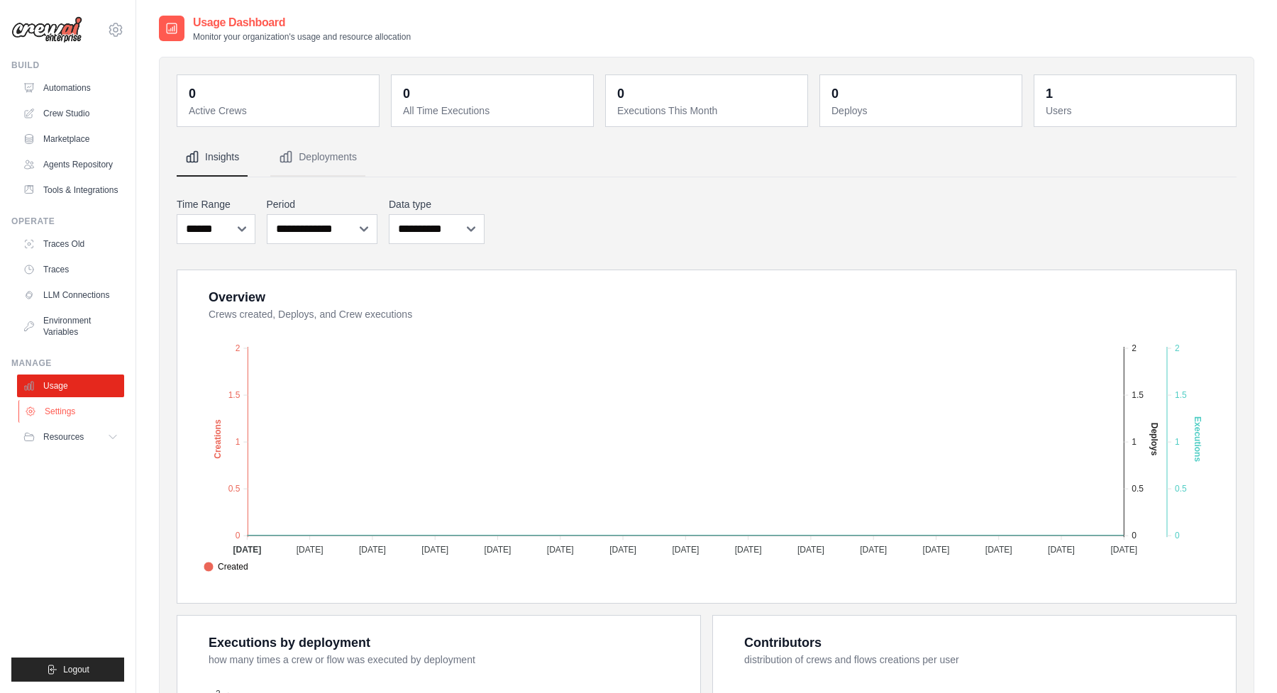
click at [51, 412] on link "Settings" at bounding box center [71, 411] width 107 height 23
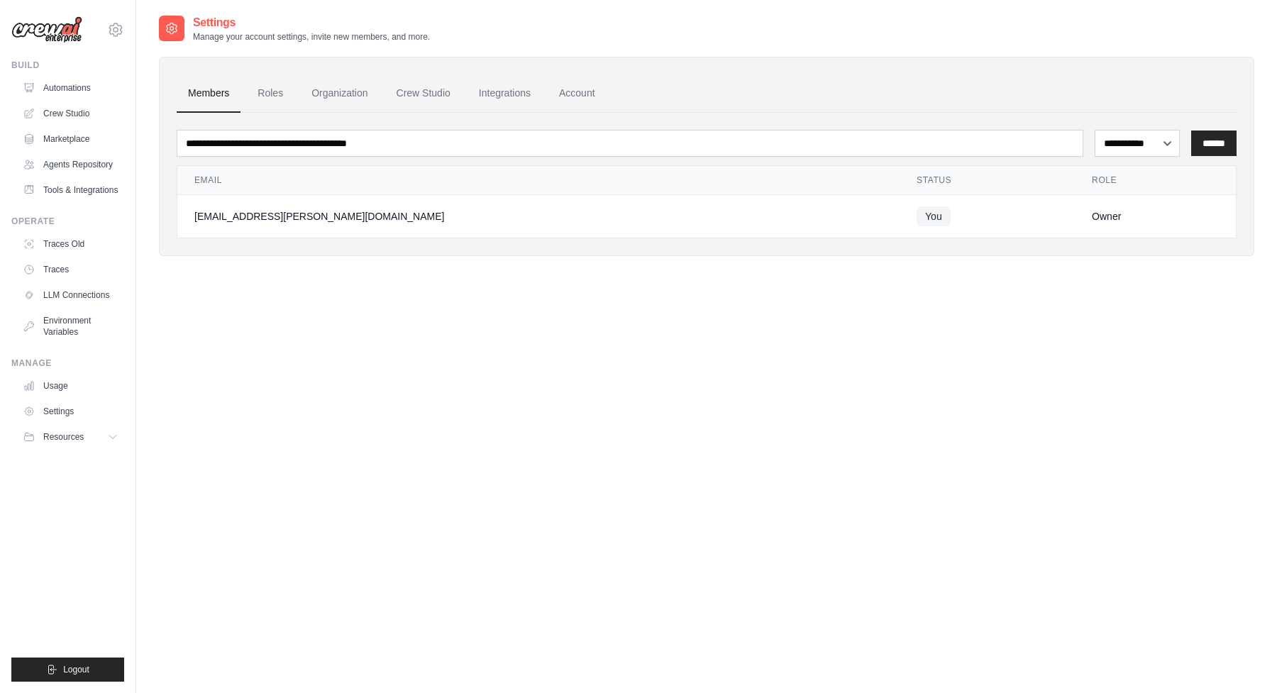
click at [57, 397] on ul "Usage Settings Resources Documentation Blog" at bounding box center [70, 412] width 107 height 74
click at [57, 387] on link "Usage" at bounding box center [71, 386] width 107 height 23
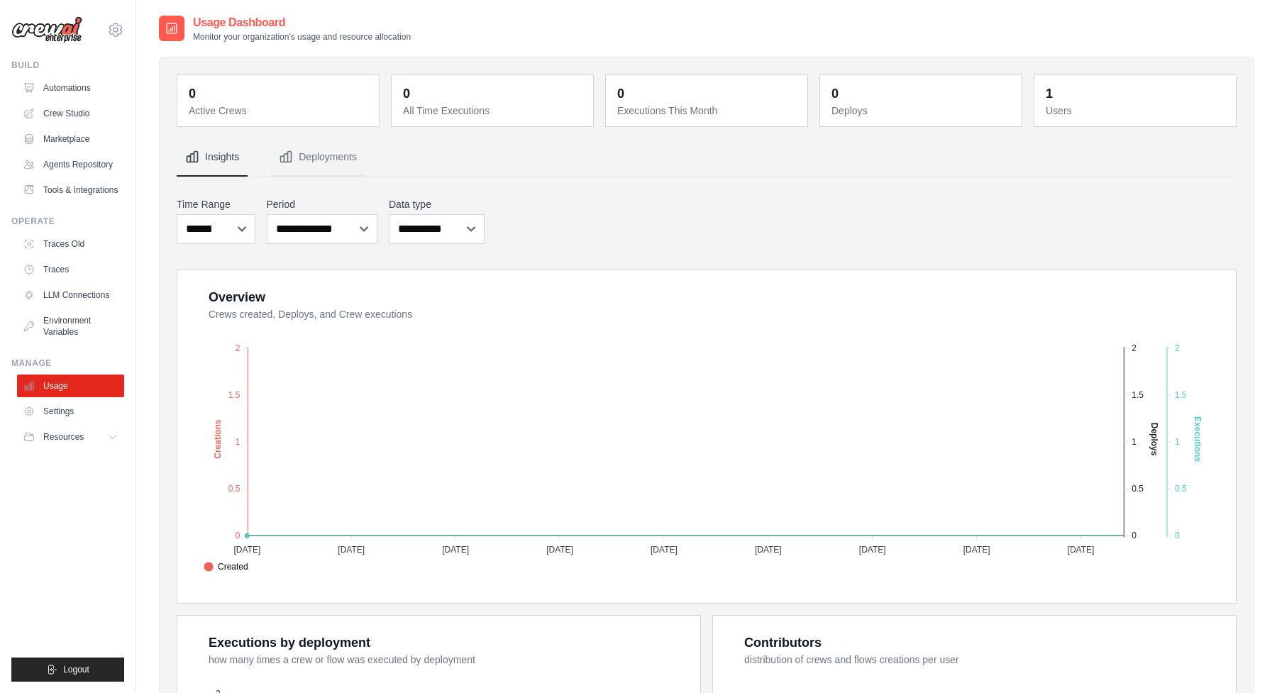
click at [370, 577] on div "Created Deploys Executions 2 2 1.5 1.5 1 1 0.5 0.5 0 0 Creations 31 Aug 2025 31…" at bounding box center [708, 456] width 1022 height 259
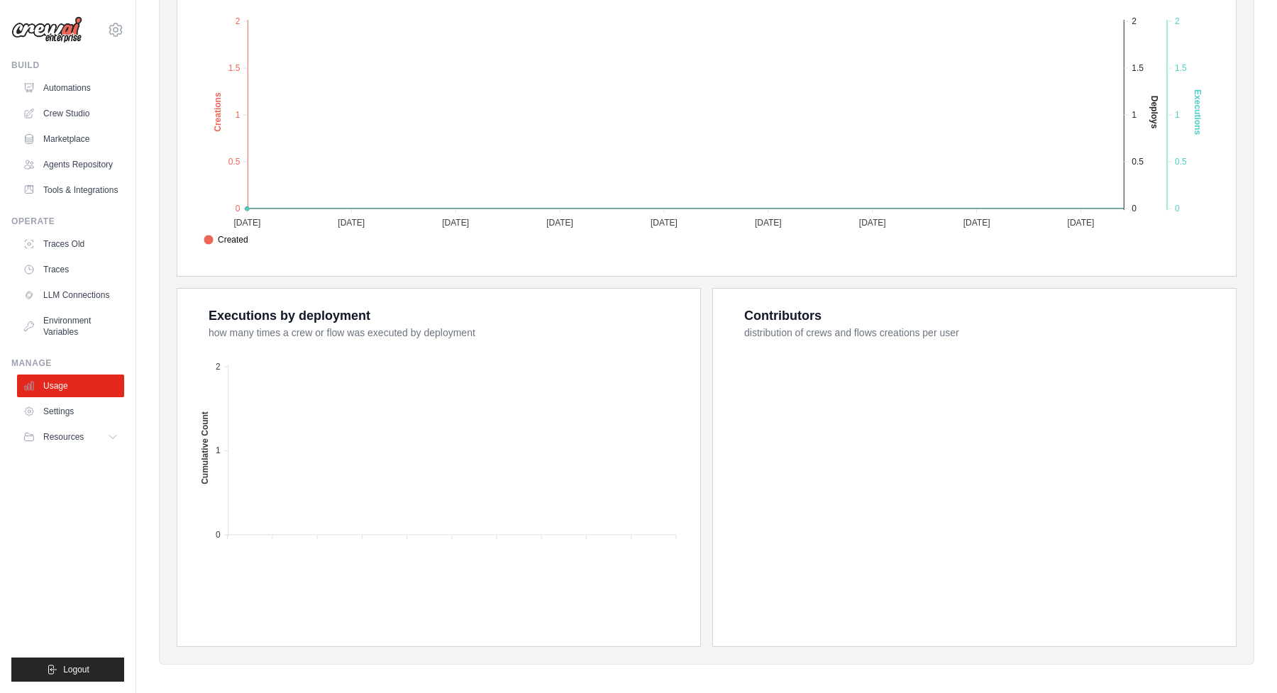
scroll to position [336, 0]
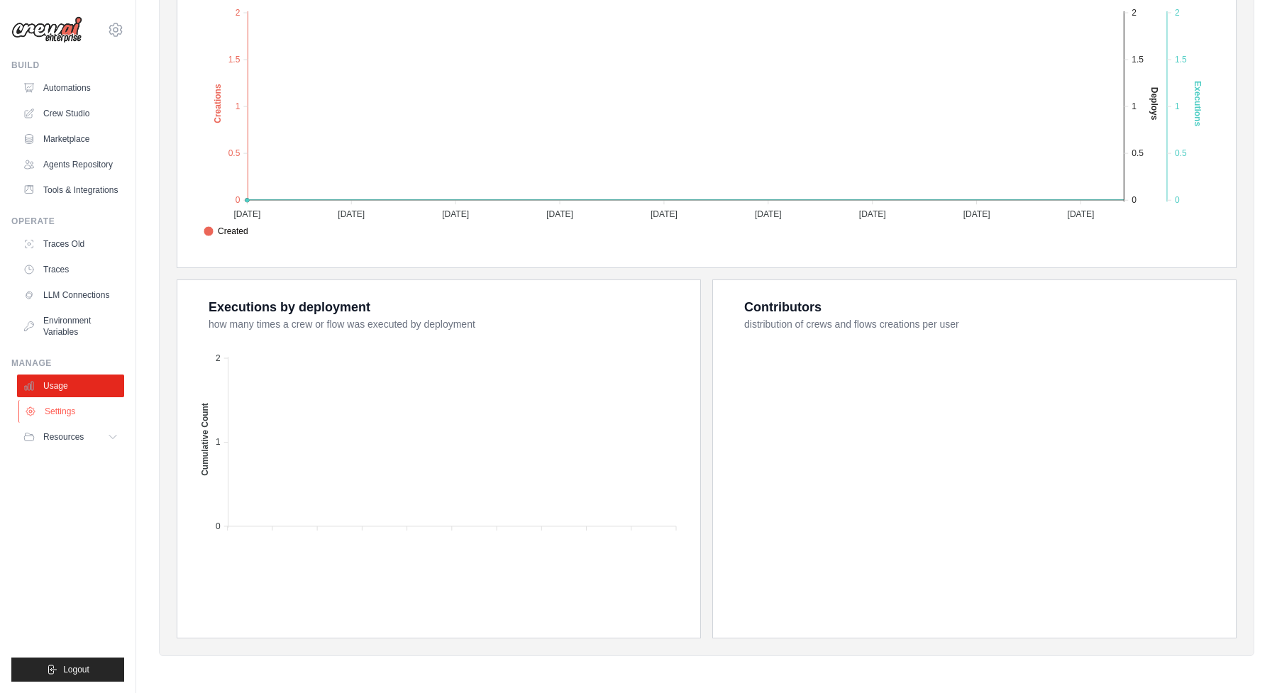
click at [57, 409] on link "Settings" at bounding box center [71, 411] width 107 height 23
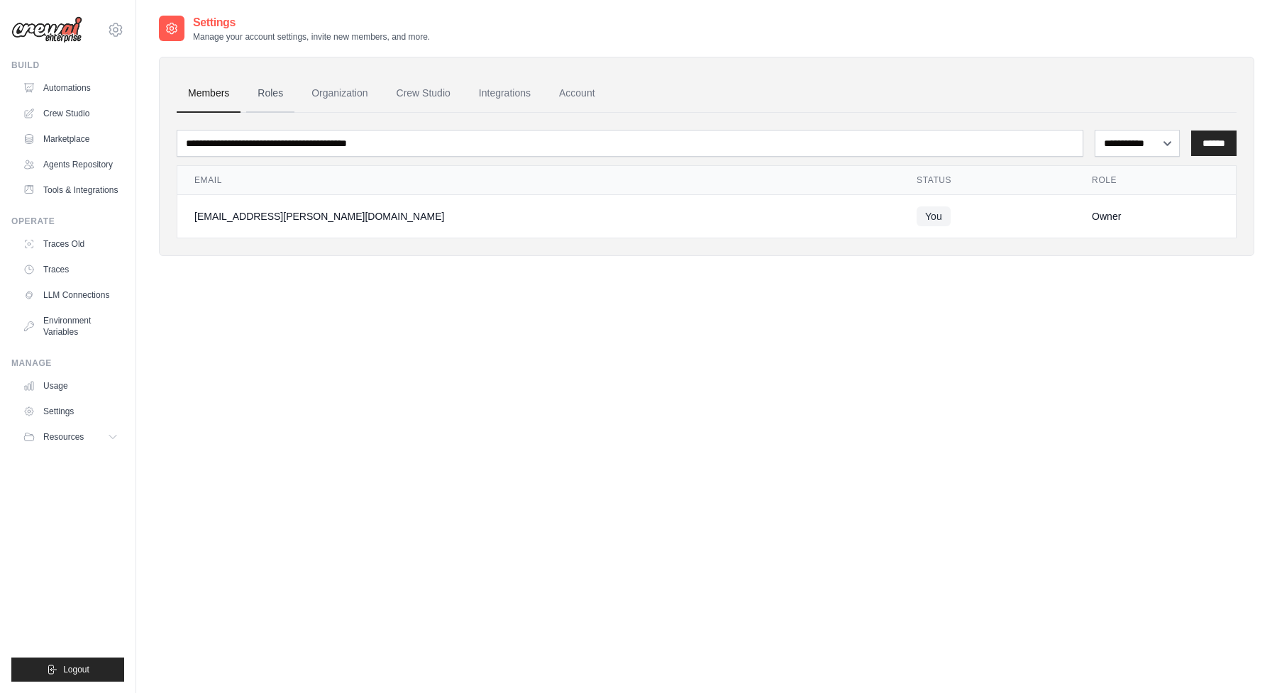
click at [265, 92] on link "Roles" at bounding box center [270, 94] width 48 height 38
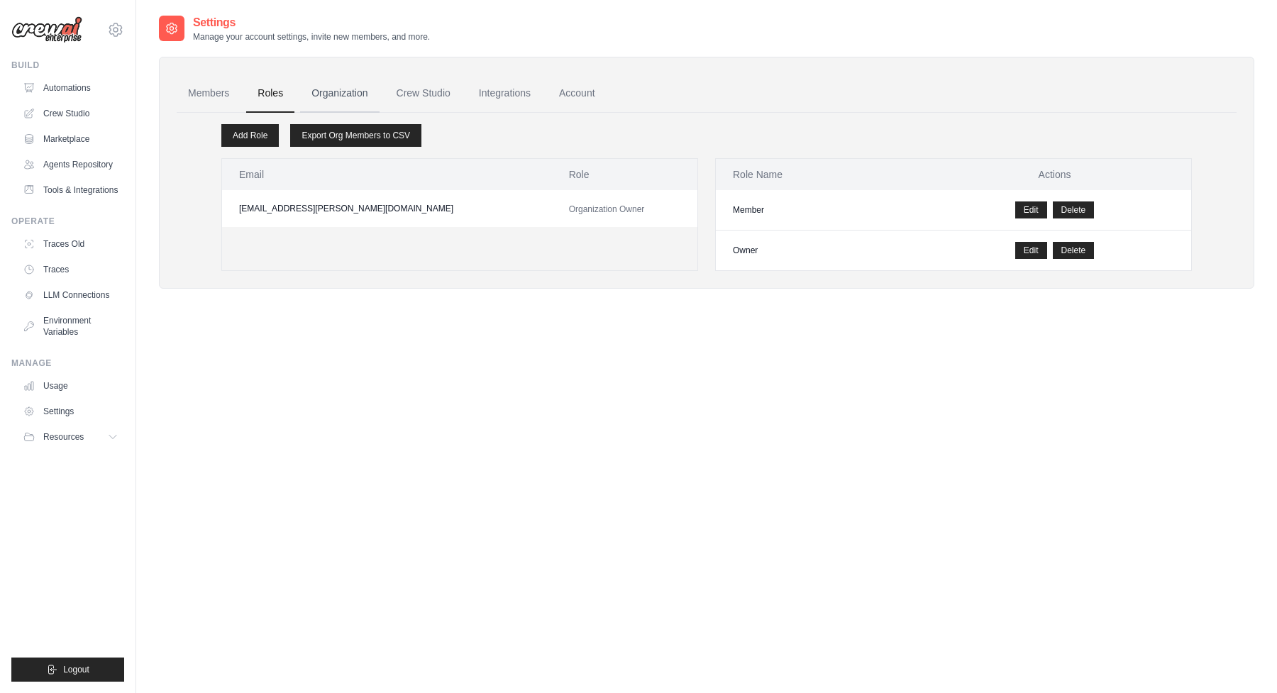
click at [329, 97] on link "Organization" at bounding box center [339, 94] width 79 height 38
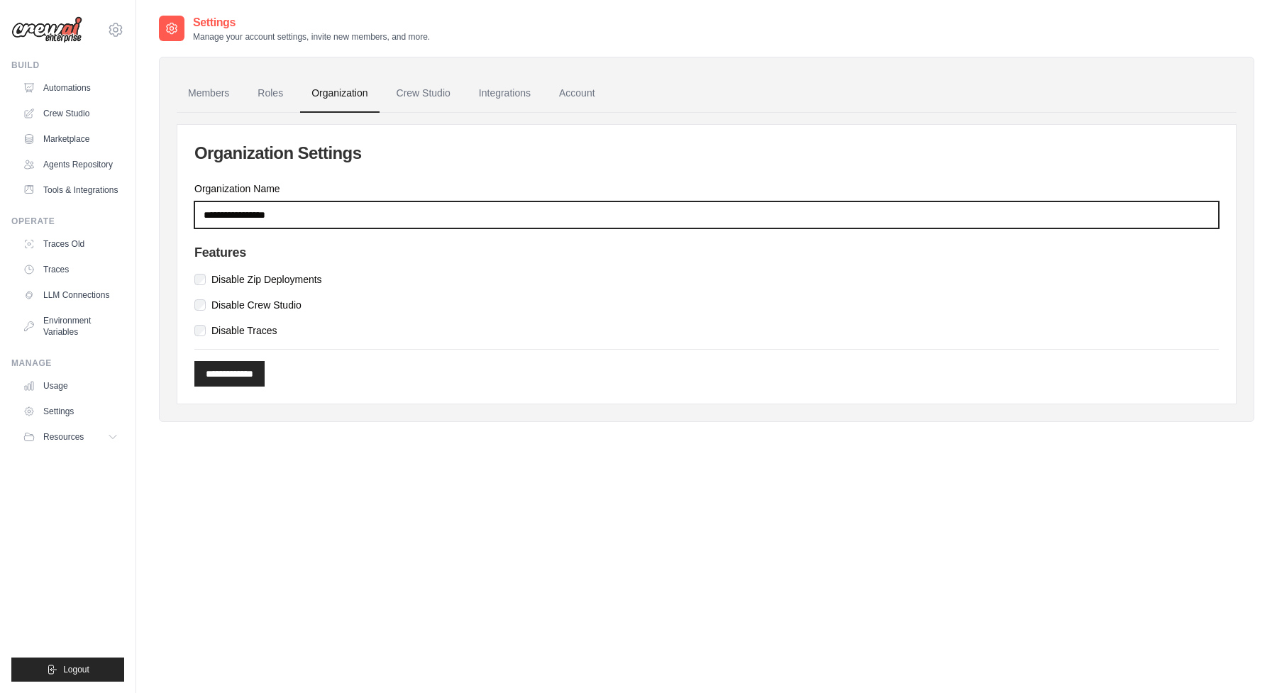
drag, startPoint x: 302, startPoint y: 209, endPoint x: 179, endPoint y: 199, distance: 123.2
click at [177, 199] on div "**********" at bounding box center [706, 264] width 1059 height 279
type input "**********"
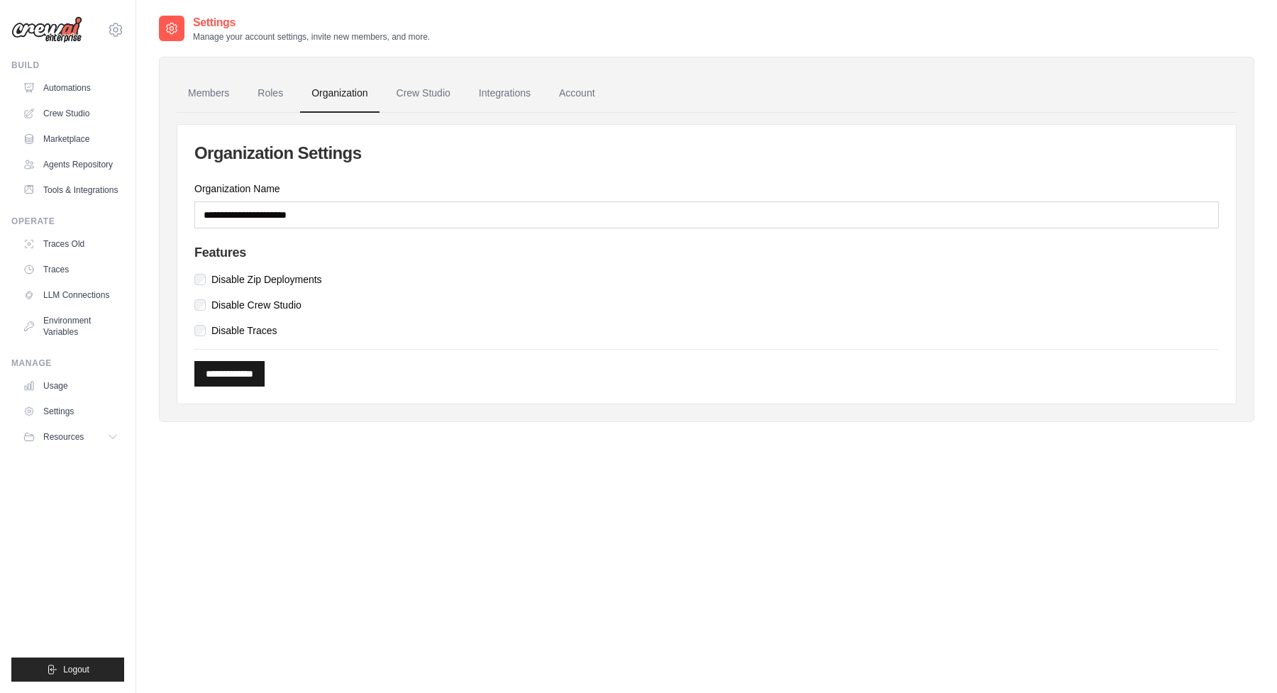
click at [233, 369] on input "**********" at bounding box center [229, 374] width 70 height 26
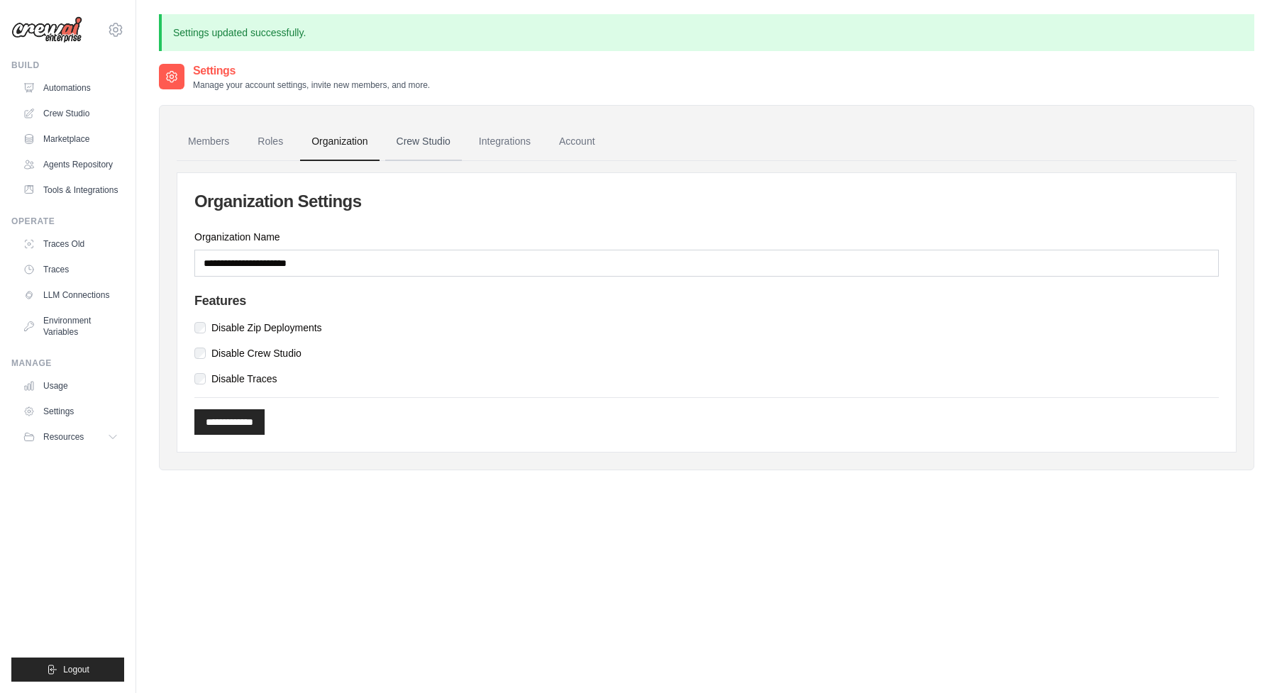
click at [434, 140] on link "Crew Studio" at bounding box center [423, 142] width 77 height 38
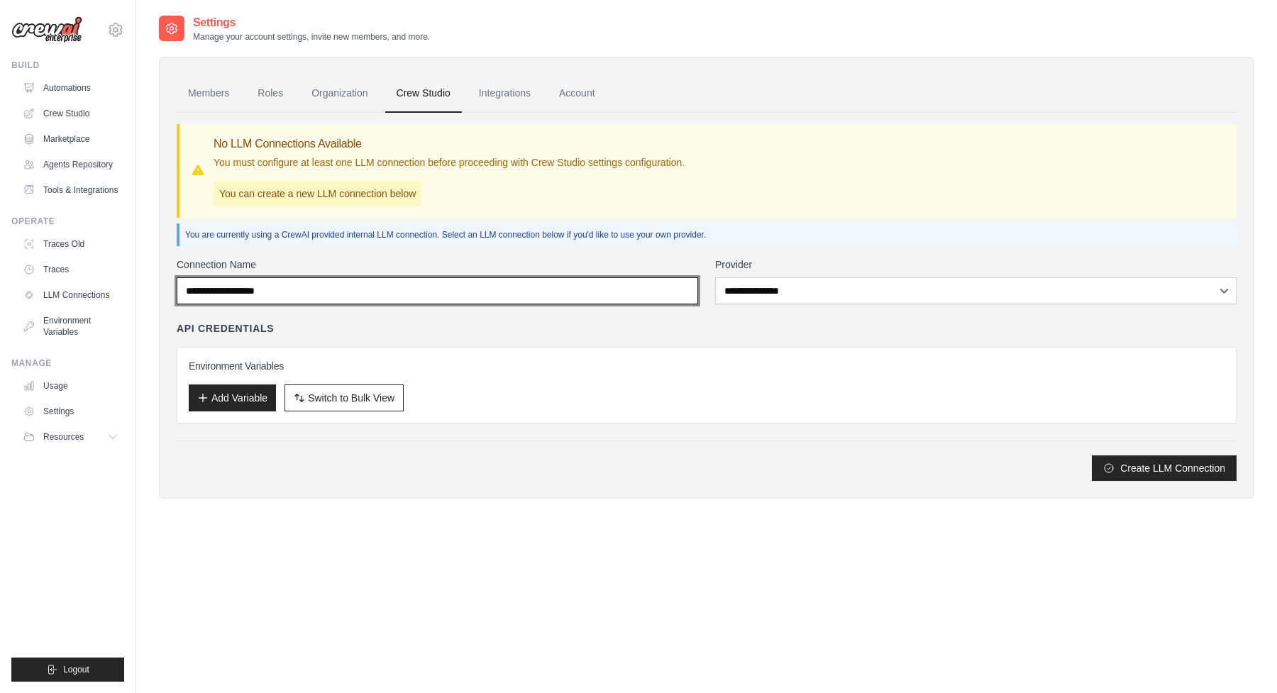
drag, startPoint x: 351, startPoint y: 298, endPoint x: 224, endPoint y: 288, distance: 128.1
click at [224, 288] on input "Connection Name" at bounding box center [438, 290] width 522 height 27
drag, startPoint x: 224, startPoint y: 288, endPoint x: 278, endPoint y: 295, distance: 55.0
click at [277, 294] on input "Connection Name" at bounding box center [438, 290] width 522 height 27
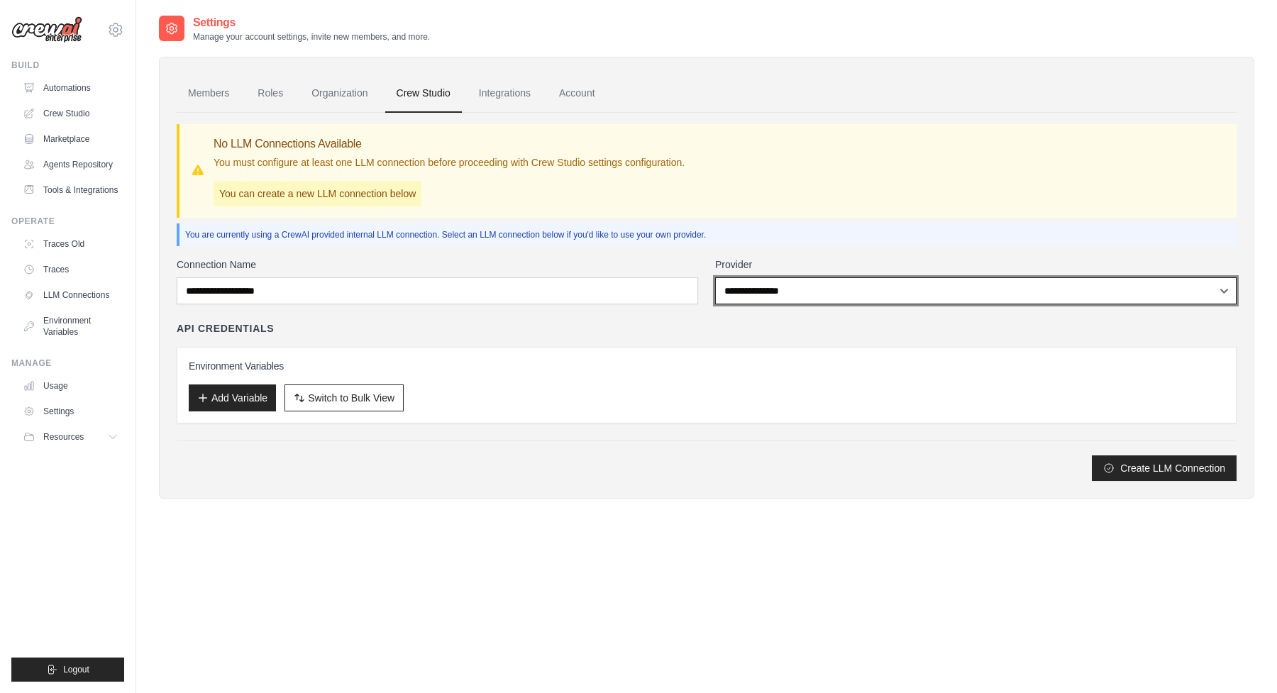
click at [732, 295] on select "**********" at bounding box center [976, 290] width 522 height 27
click at [753, 295] on select "**********" at bounding box center [976, 290] width 522 height 27
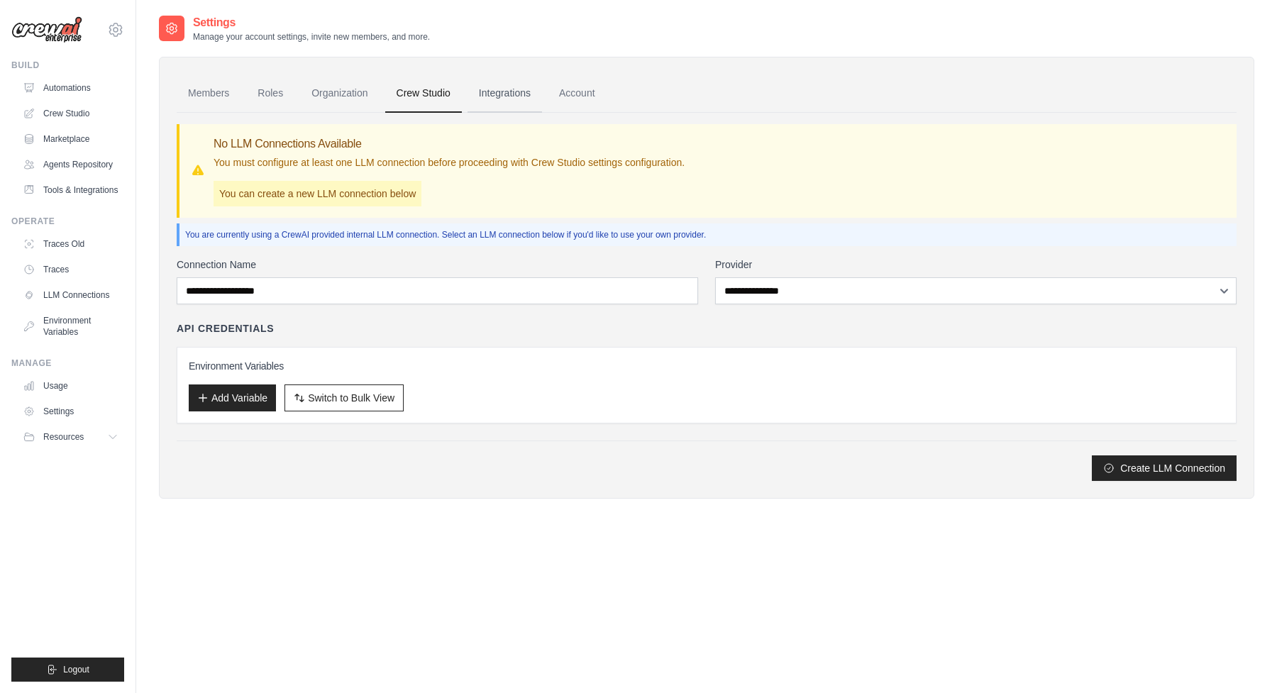
click at [498, 100] on link "Integrations" at bounding box center [505, 94] width 75 height 38
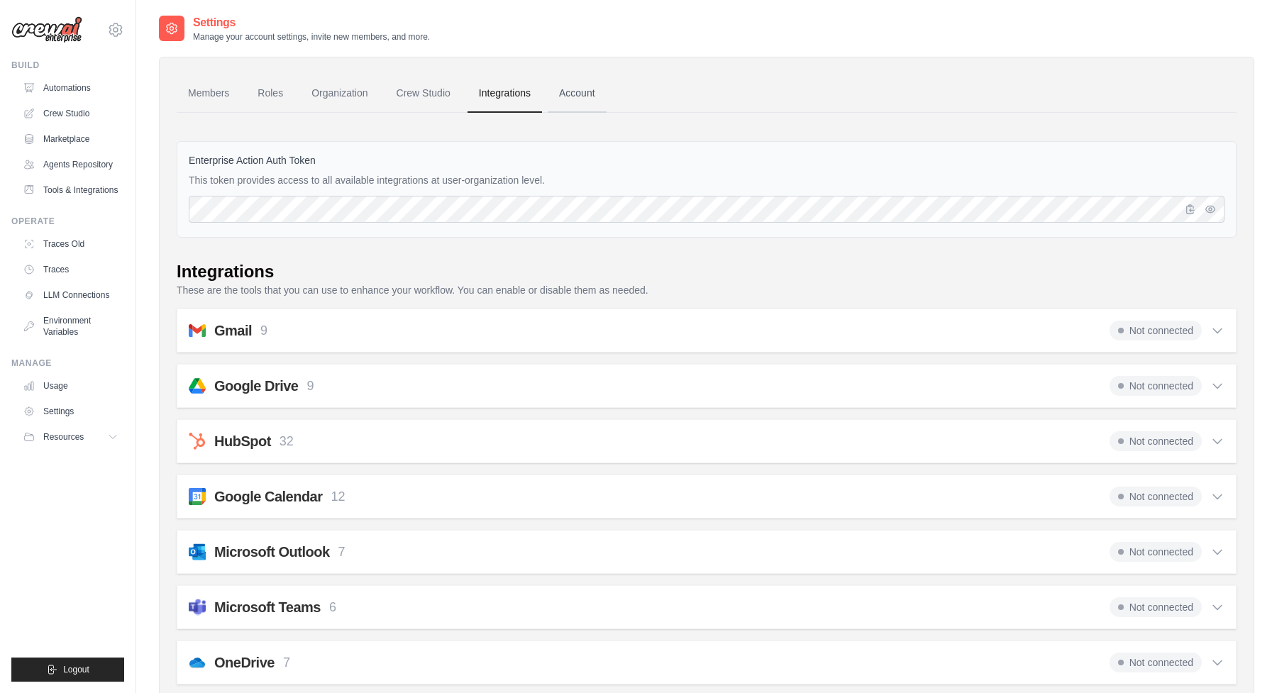
click at [573, 93] on link "Account" at bounding box center [577, 94] width 59 height 38
